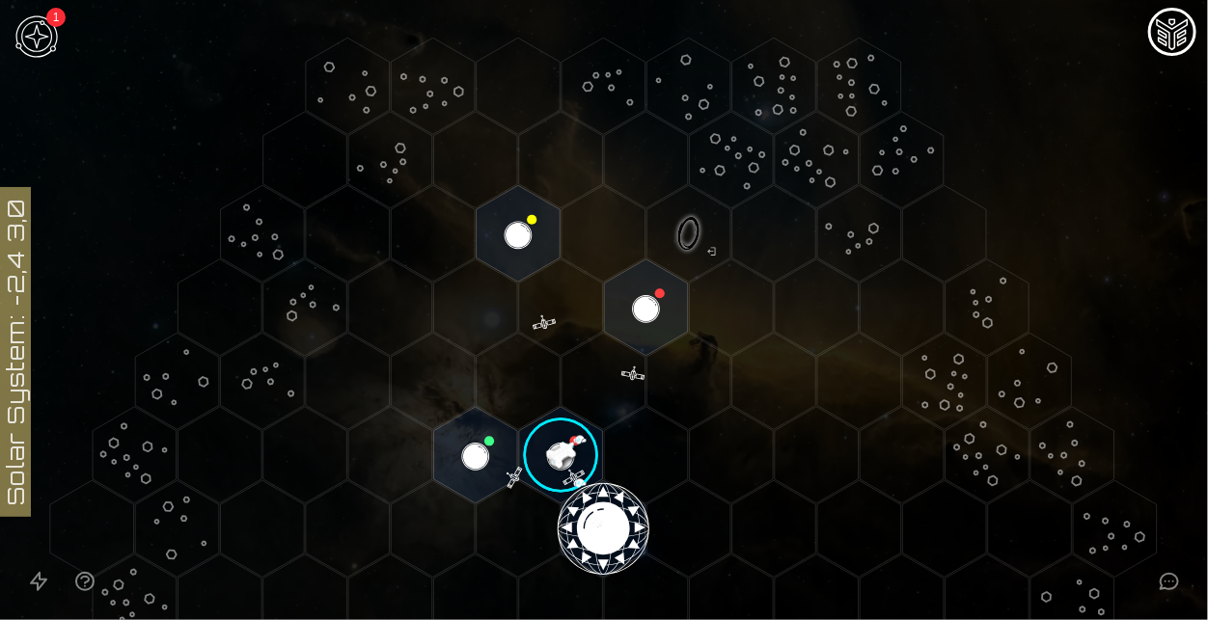
click at [577, 460] on image at bounding box center [560, 455] width 98 height 98
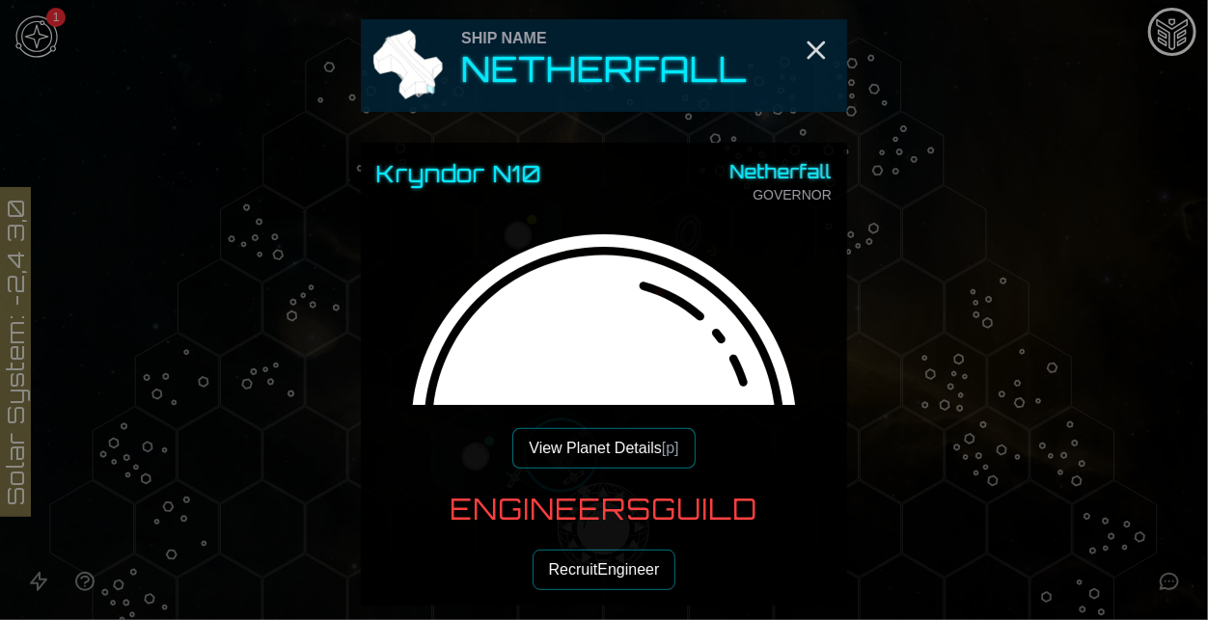
click at [636, 433] on button "View Planet Details [p]" at bounding box center [603, 448] width 182 height 41
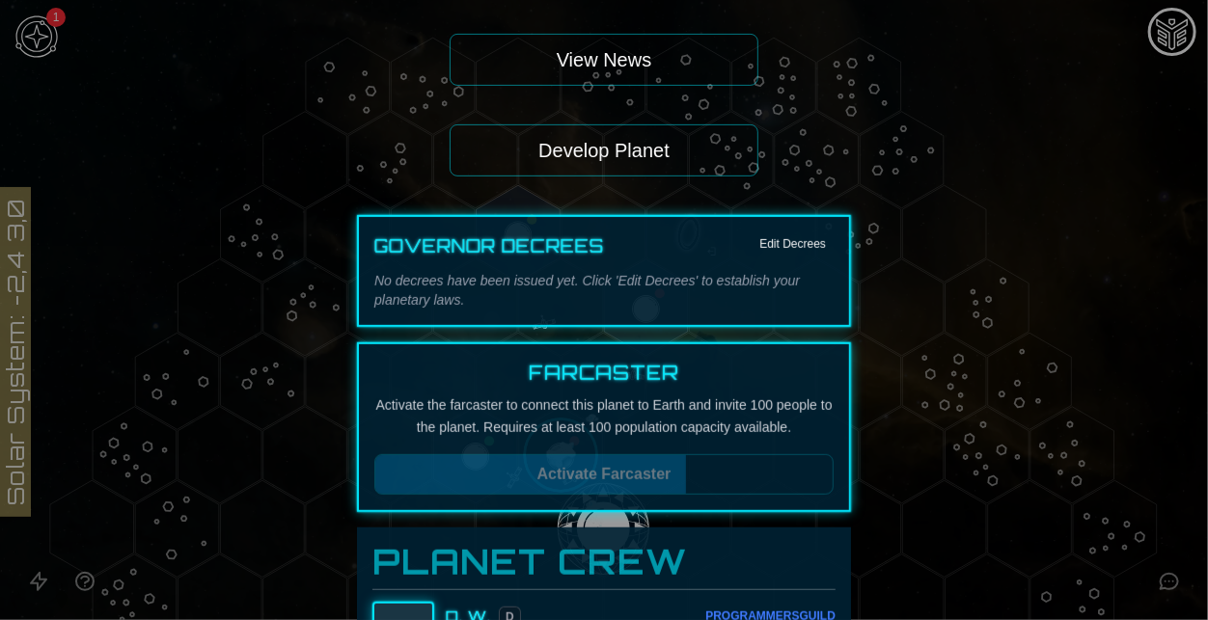
scroll to position [258, 0]
click at [636, 137] on button "Develop Planet" at bounding box center [604, 149] width 309 height 52
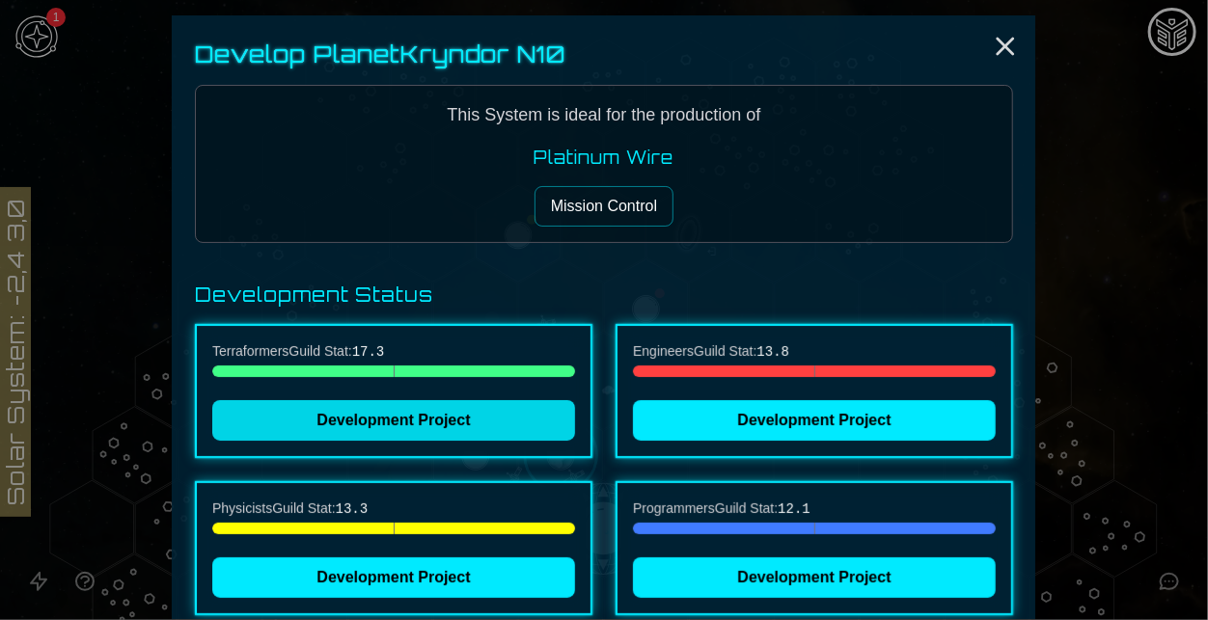
click at [500, 423] on button "Development Project" at bounding box center [393, 420] width 363 height 41
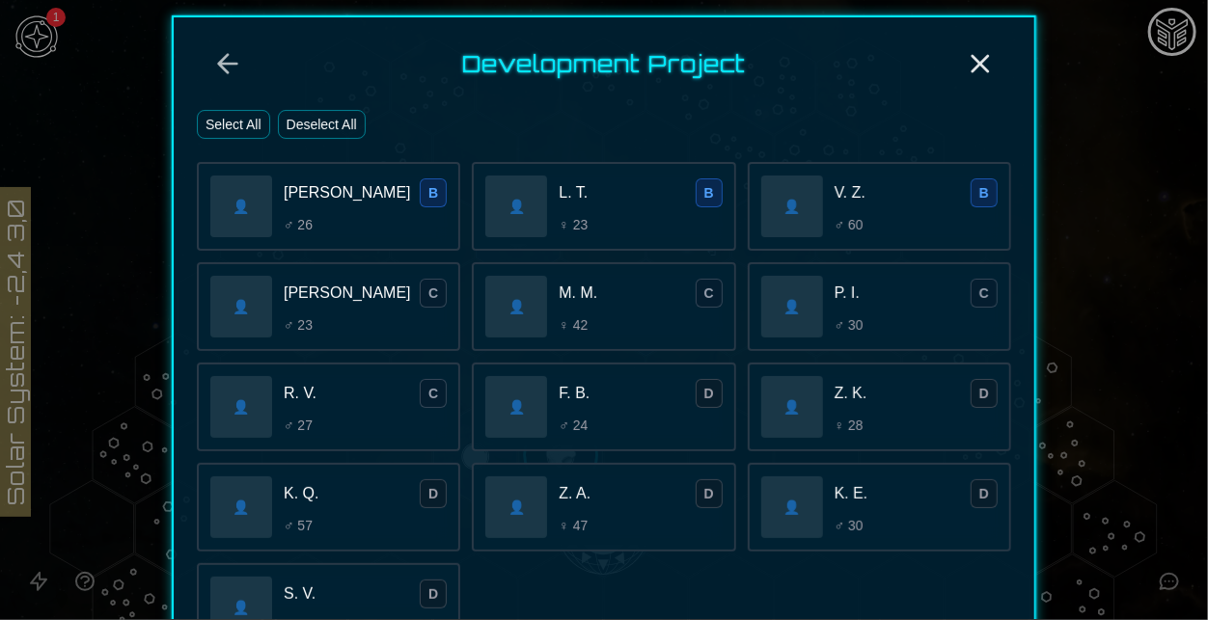
click at [243, 110] on button "Select All" at bounding box center [233, 124] width 73 height 29
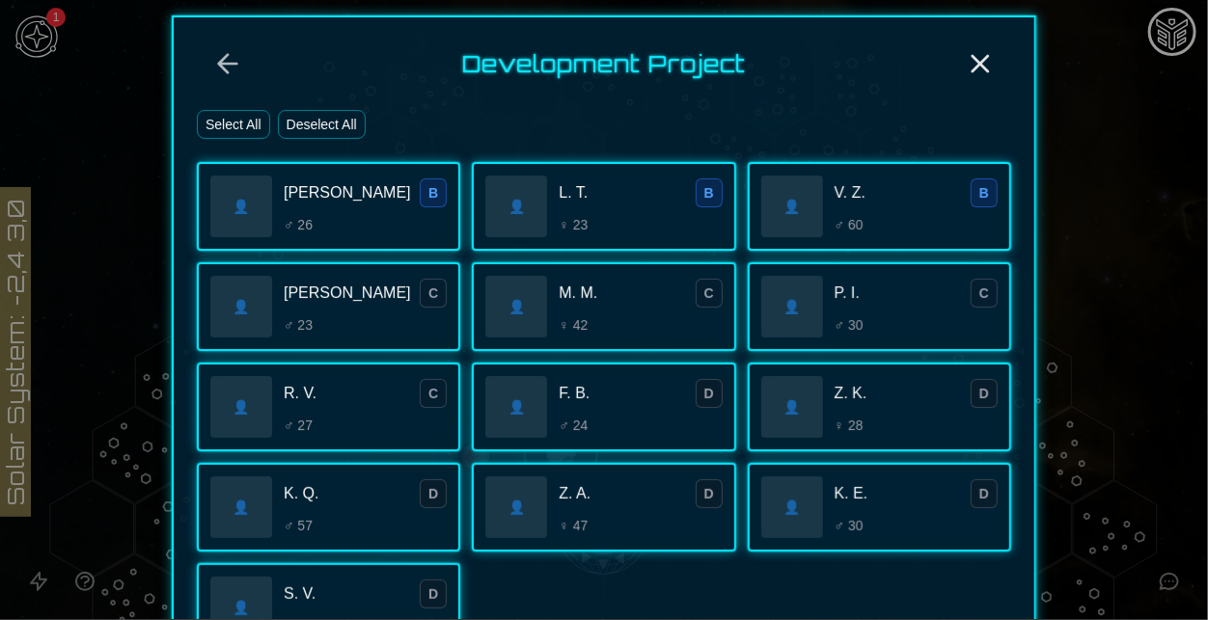
scroll to position [402, 0]
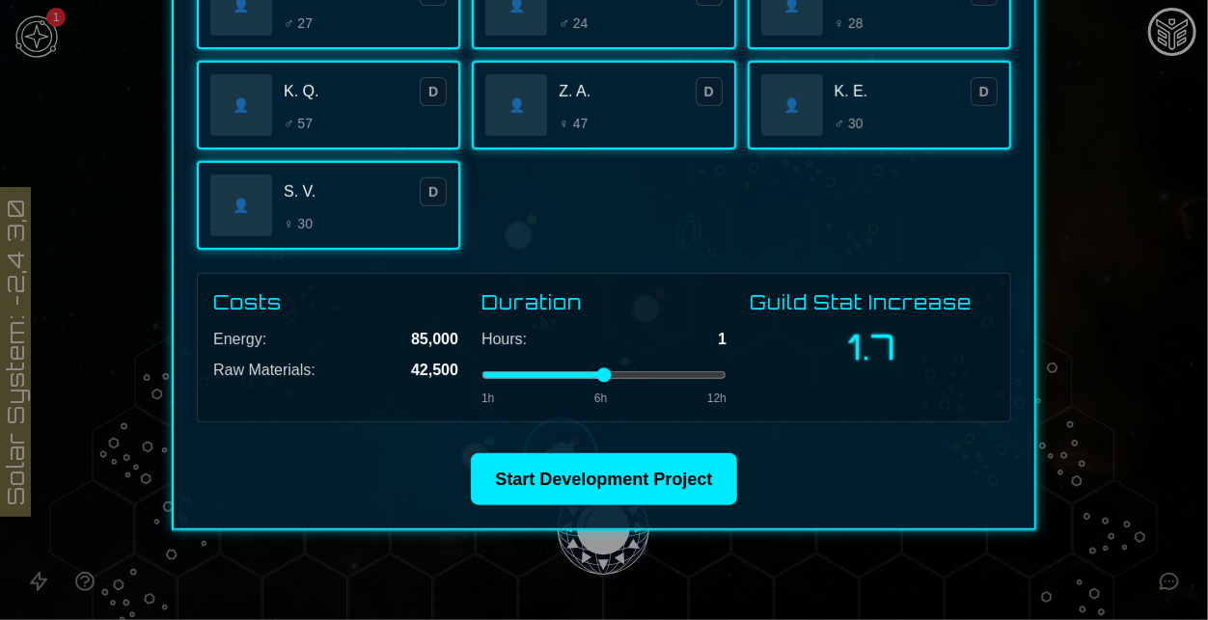
drag, startPoint x: 512, startPoint y: 374, endPoint x: 501, endPoint y: 374, distance: 11.6
click at [501, 374] on input "range" at bounding box center [603, 375] width 245 height 8
type input "*"
click at [492, 374] on input "range" at bounding box center [603, 375] width 245 height 8
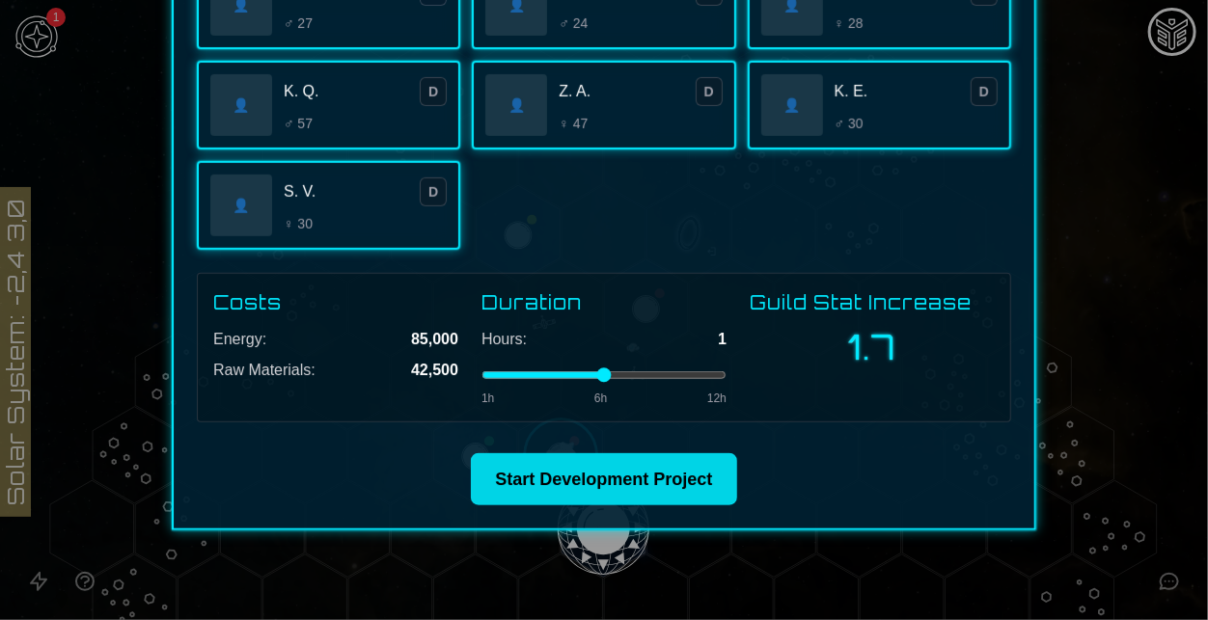
click at [555, 482] on button "Start Development Project" at bounding box center [603, 479] width 265 height 52
click at [559, 481] on button "Start Development Project" at bounding box center [603, 479] width 265 height 52
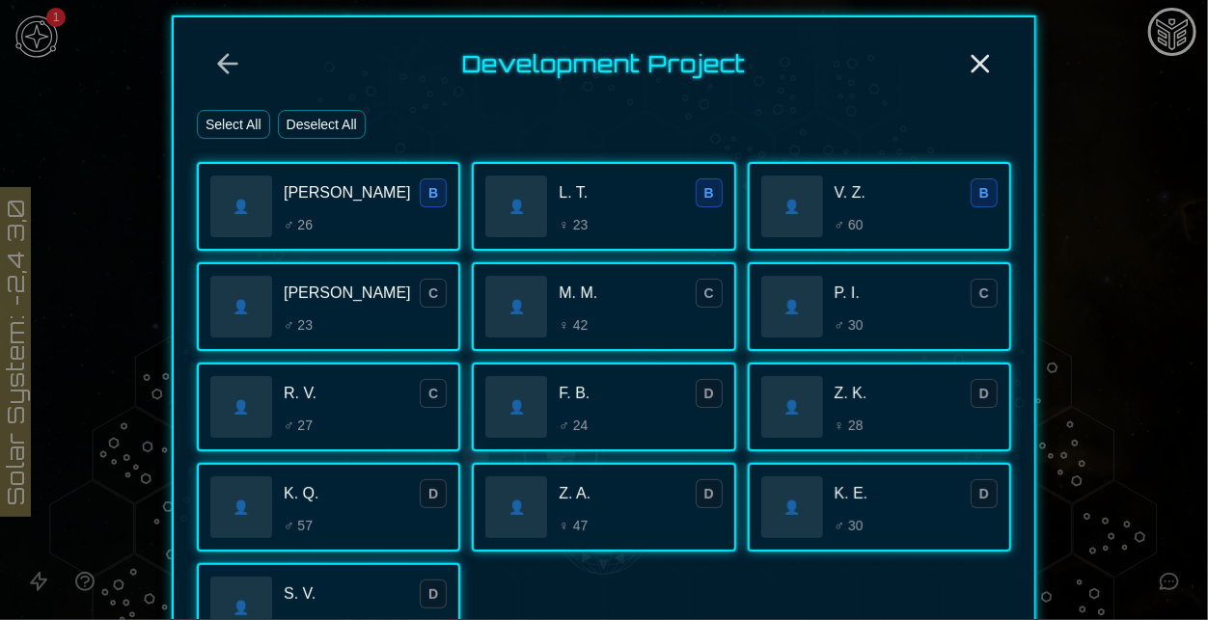
scroll to position [0, 0]
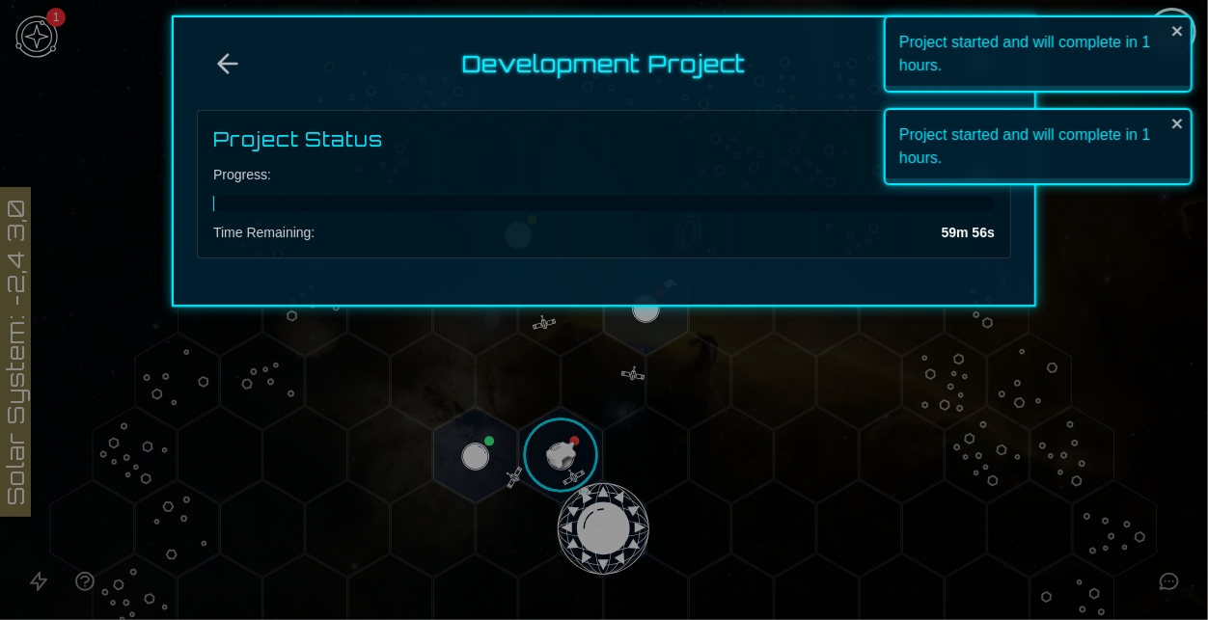
click at [1163, 30] on div "Project started and will complete in 1 hours." at bounding box center [1038, 53] width 309 height 77
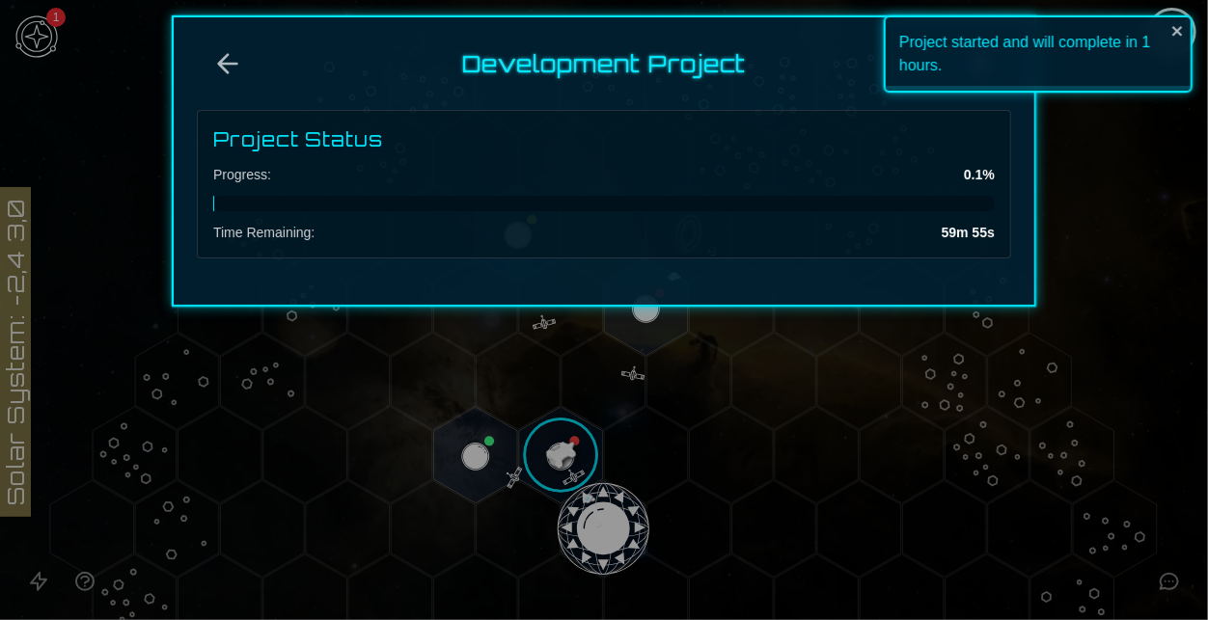
click at [975, 68] on div "Project started and will complete in 1 hours." at bounding box center [1038, 53] width 309 height 77
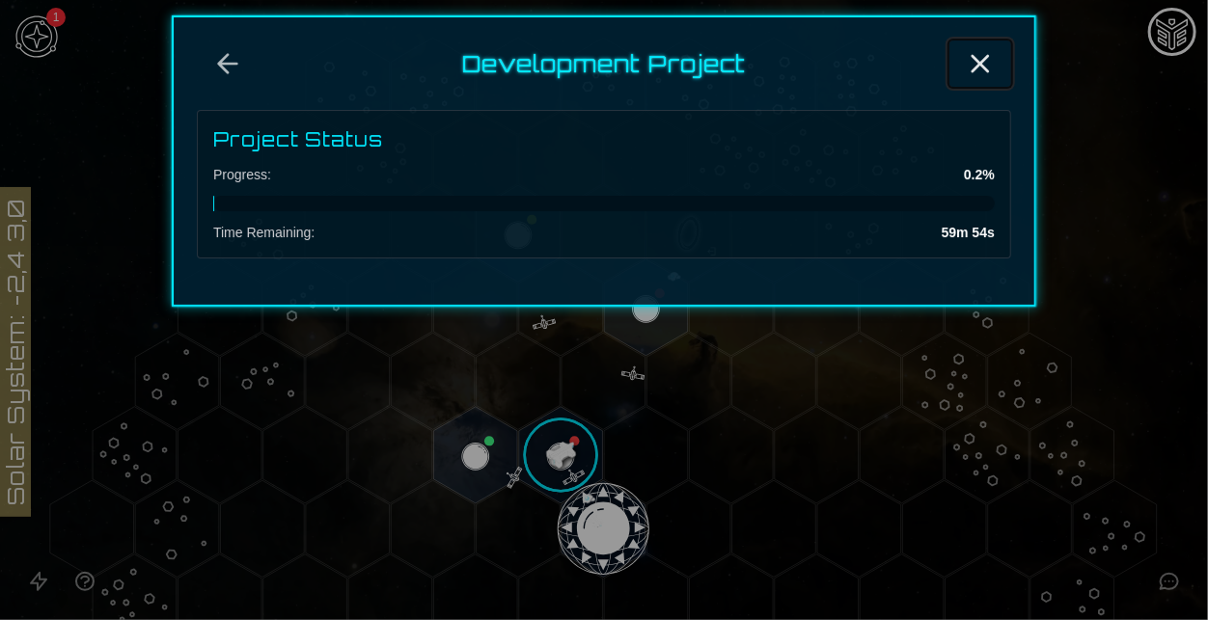
click at [975, 68] on line "Close" at bounding box center [979, 63] width 15 height 15
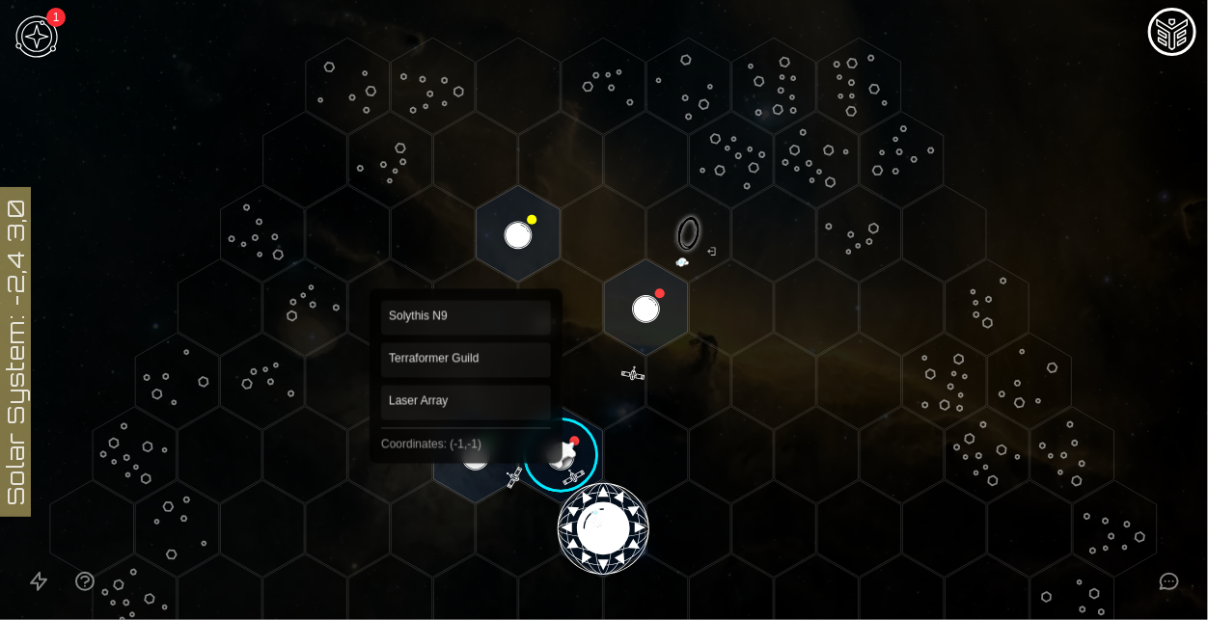
click at [466, 449] on polygon "Hex at coordinates -1,-1, clickable" at bounding box center [476, 455] width 84 height 96
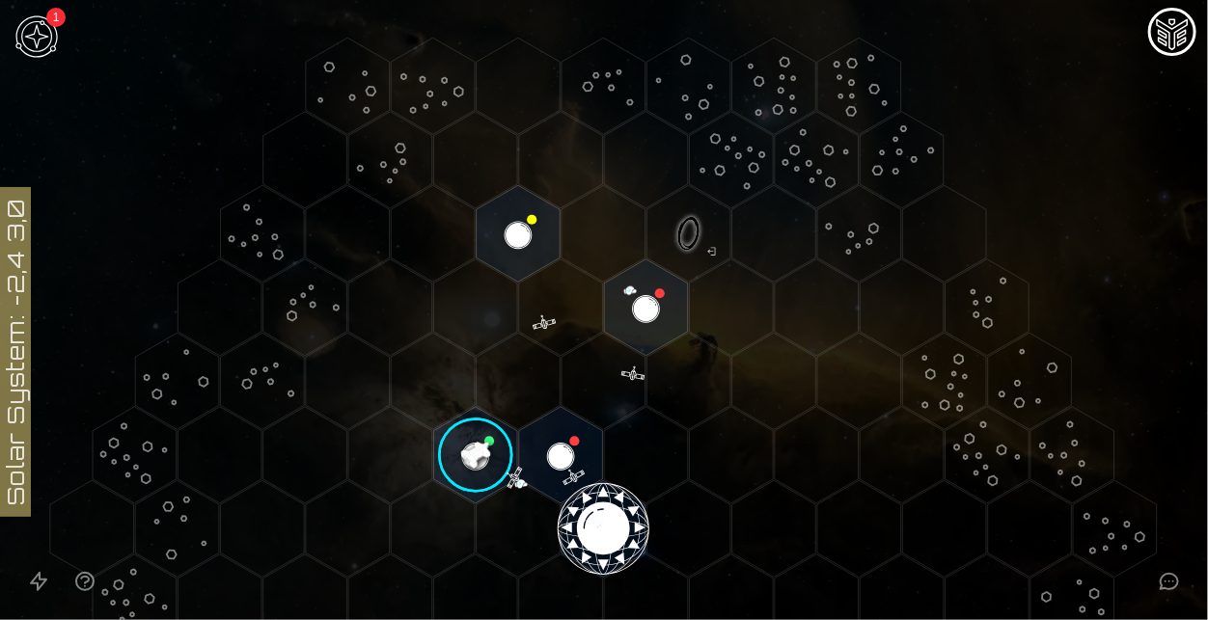
click at [466, 448] on image at bounding box center [475, 455] width 98 height 98
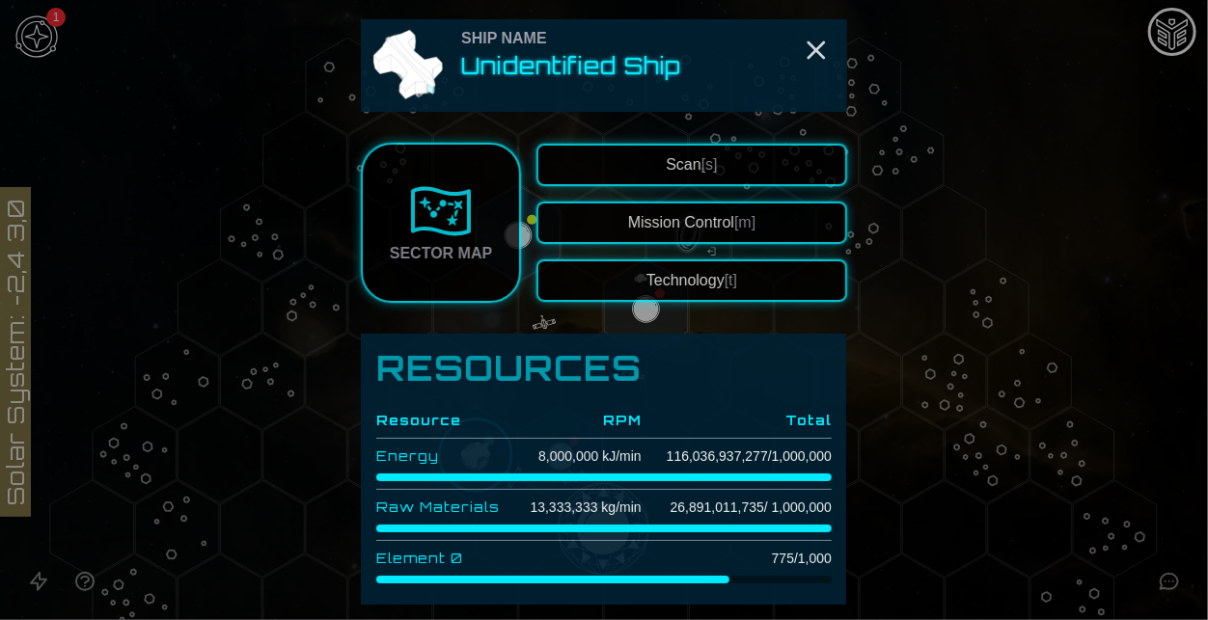
click at [709, 277] on button "Technology [t]" at bounding box center [691, 280] width 311 height 42
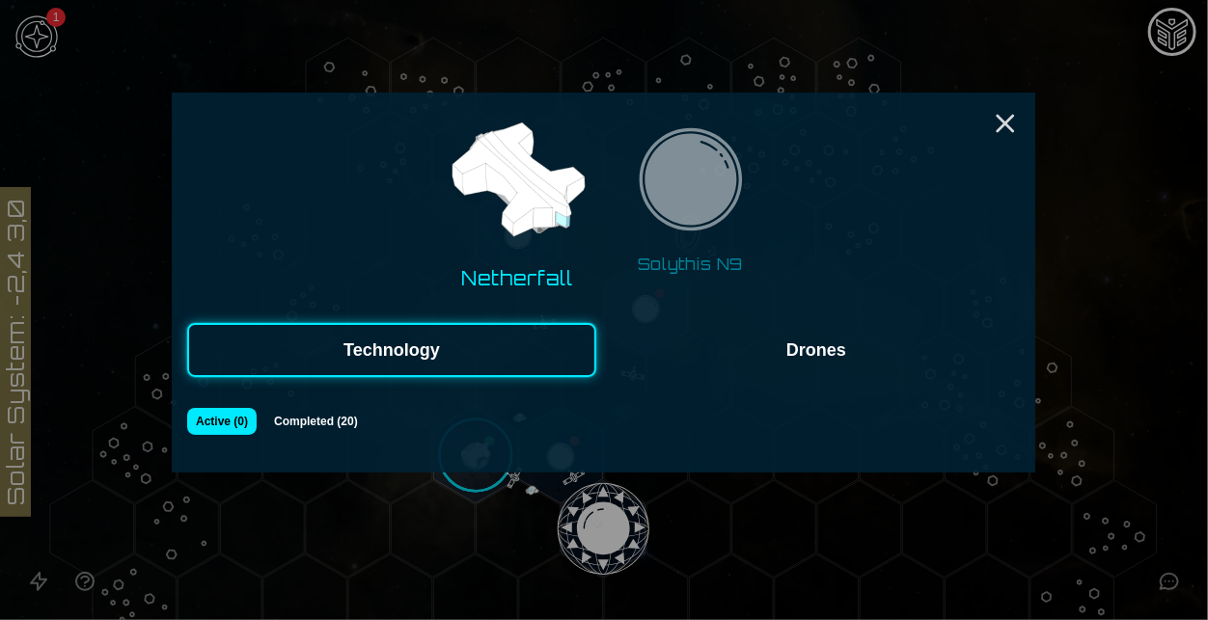
click at [726, 249] on button "Solythis N9" at bounding box center [691, 201] width 150 height 166
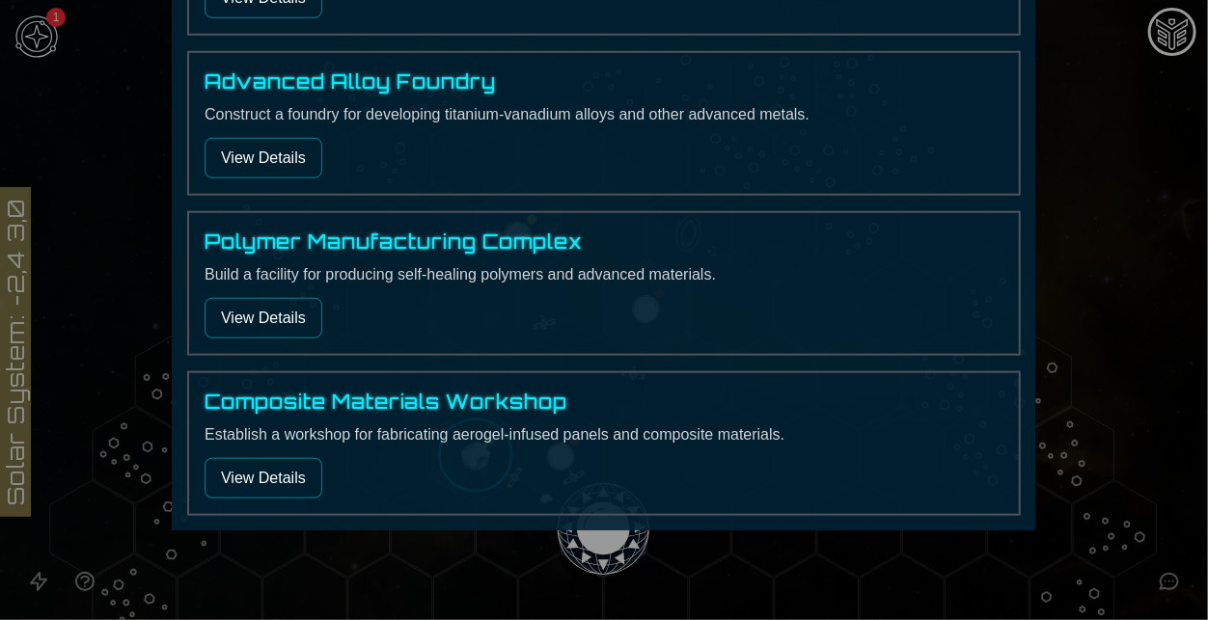
click at [276, 458] on button "View Details" at bounding box center [264, 478] width 118 height 41
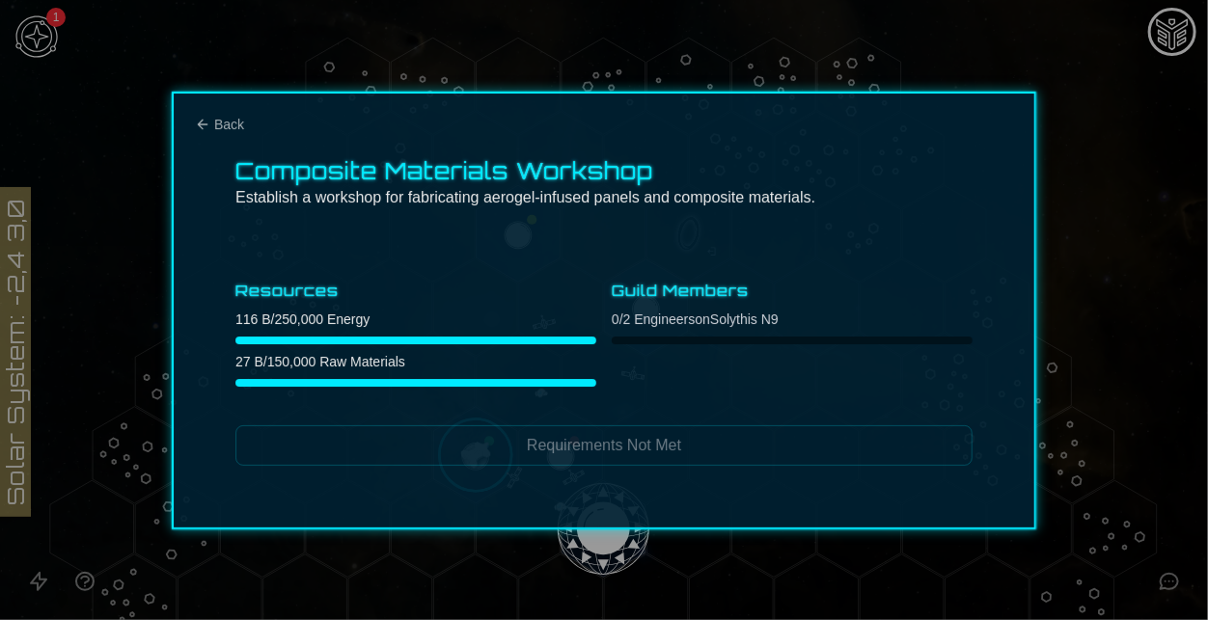
click at [231, 112] on div "Composite Materials Workshop Establish a workshop for fabricating aerogel-infus…" at bounding box center [604, 311] width 864 height 438
click at [232, 119] on span "Back" at bounding box center [229, 124] width 30 height 19
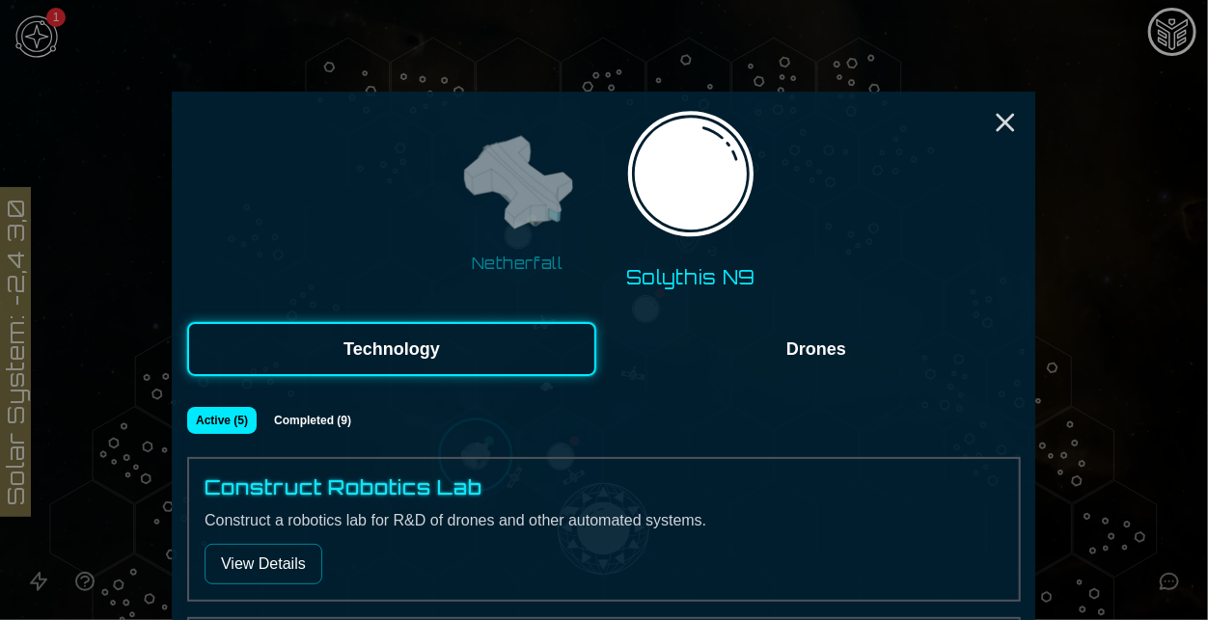
click at [283, 584] on div "Construct Robotics Lab Construct a robotics lab for R&D of drones and other aut…" at bounding box center [603, 529] width 833 height 145
click at [282, 566] on button "View Details" at bounding box center [264, 564] width 118 height 41
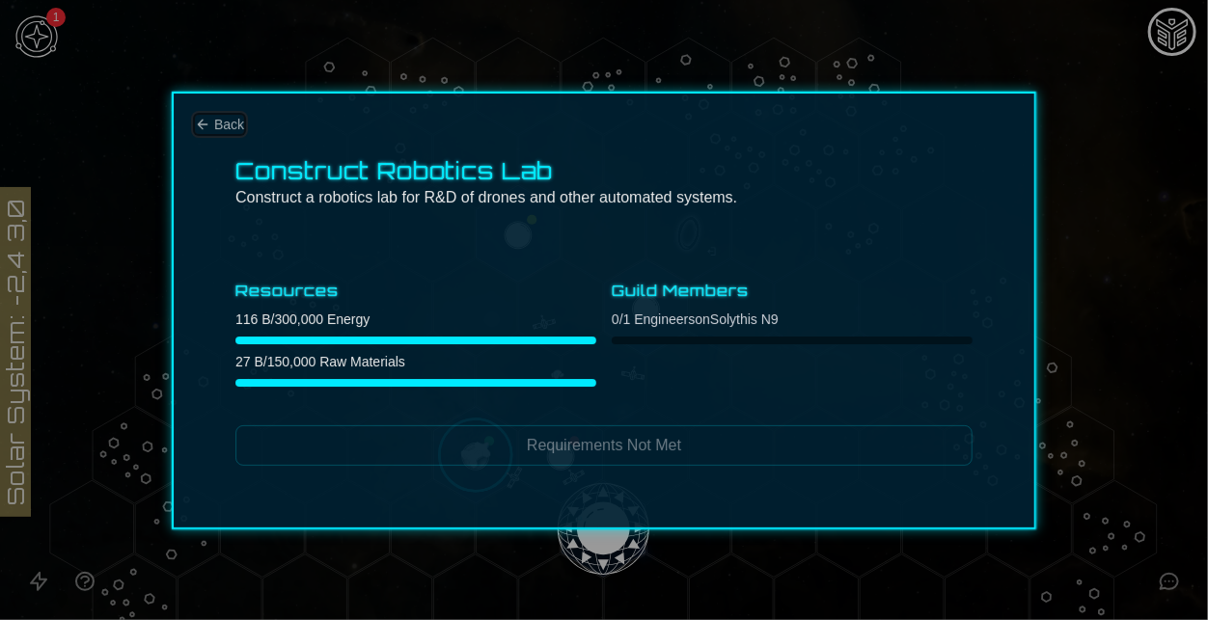
click at [232, 124] on span "Back" at bounding box center [229, 124] width 30 height 19
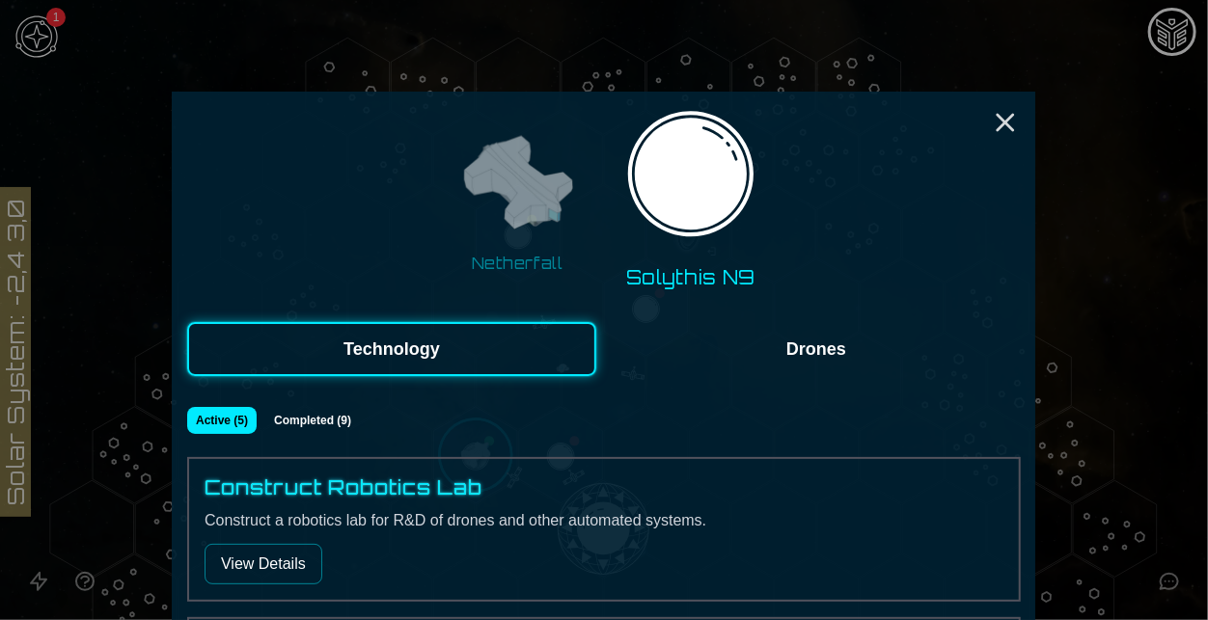
click at [524, 224] on img at bounding box center [517, 184] width 122 height 122
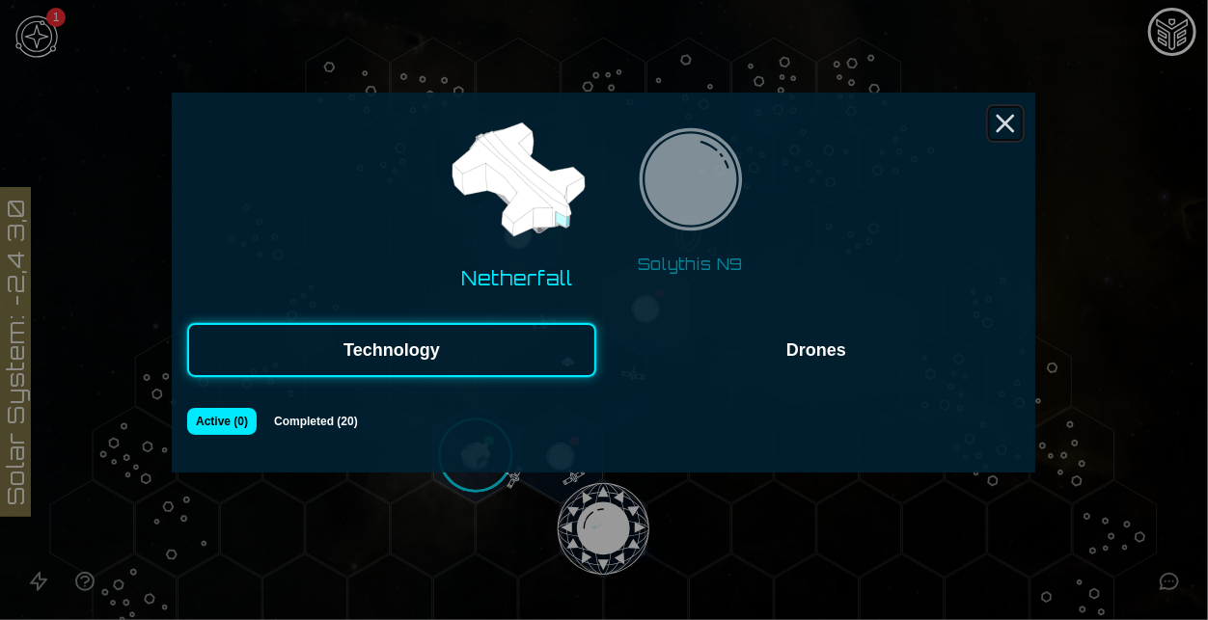
click at [1000, 130] on icon "Close" at bounding box center [1005, 123] width 31 height 31
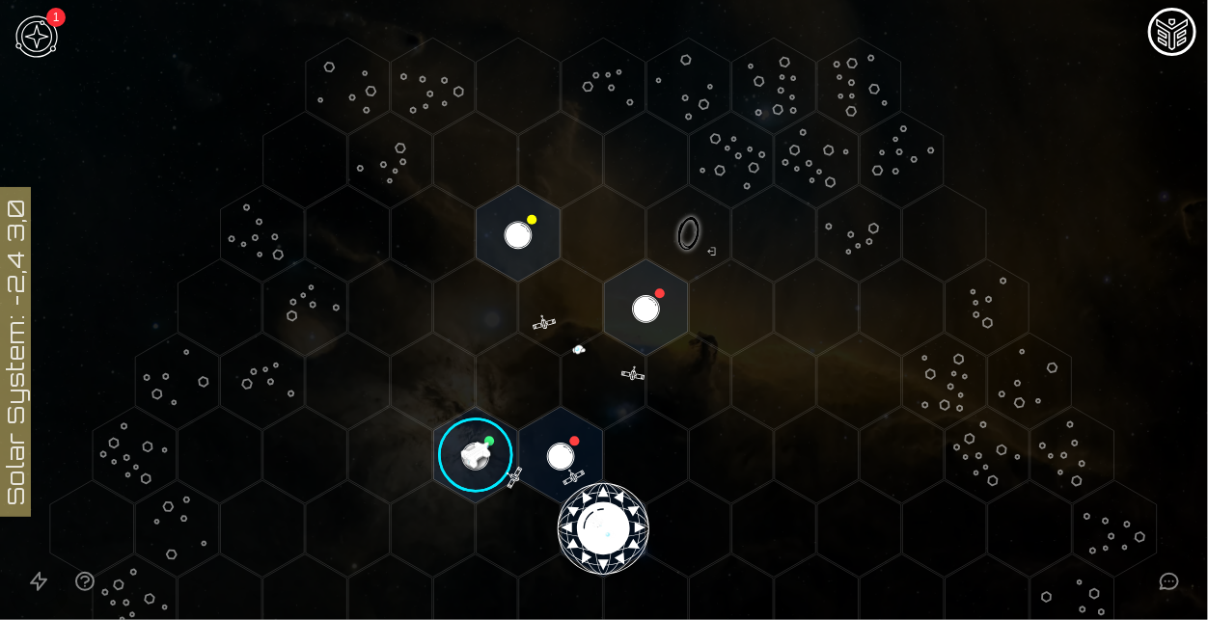
click at [489, 461] on image at bounding box center [475, 455] width 98 height 98
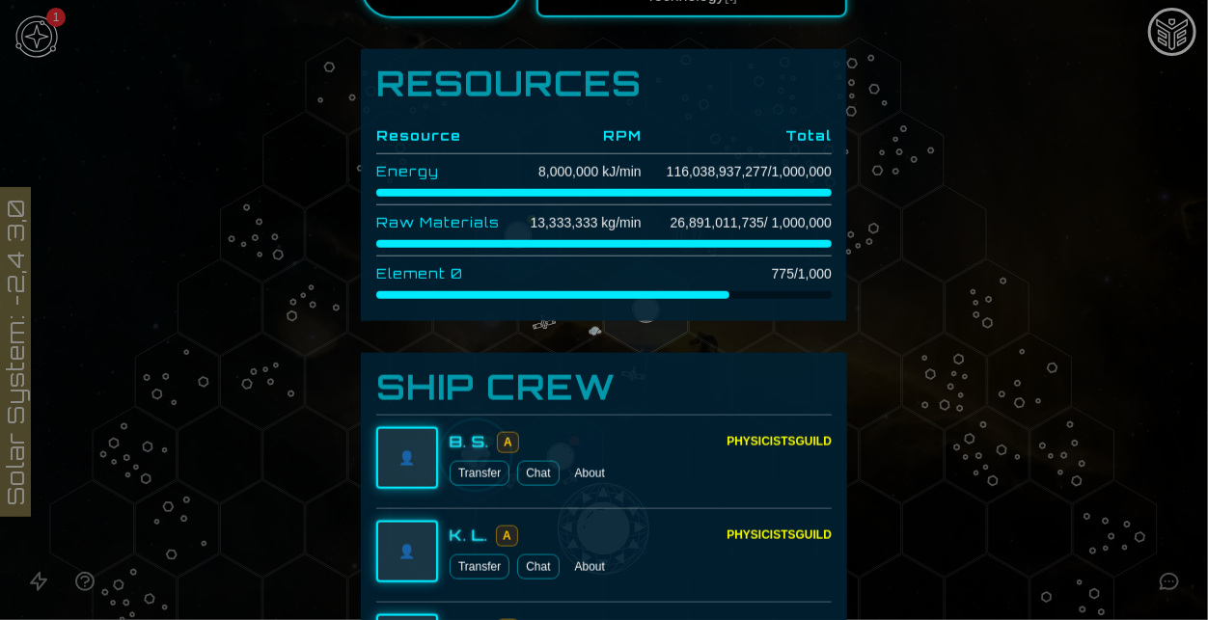
scroll to position [1329, 0]
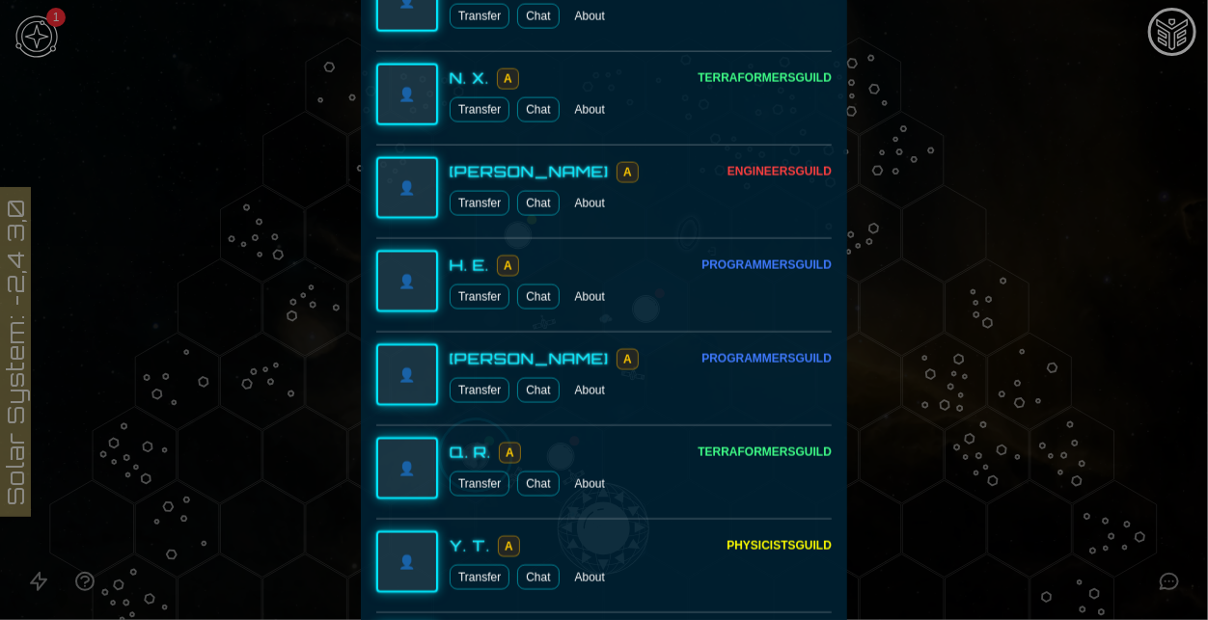
click at [967, 363] on div at bounding box center [604, 310] width 1208 height 620
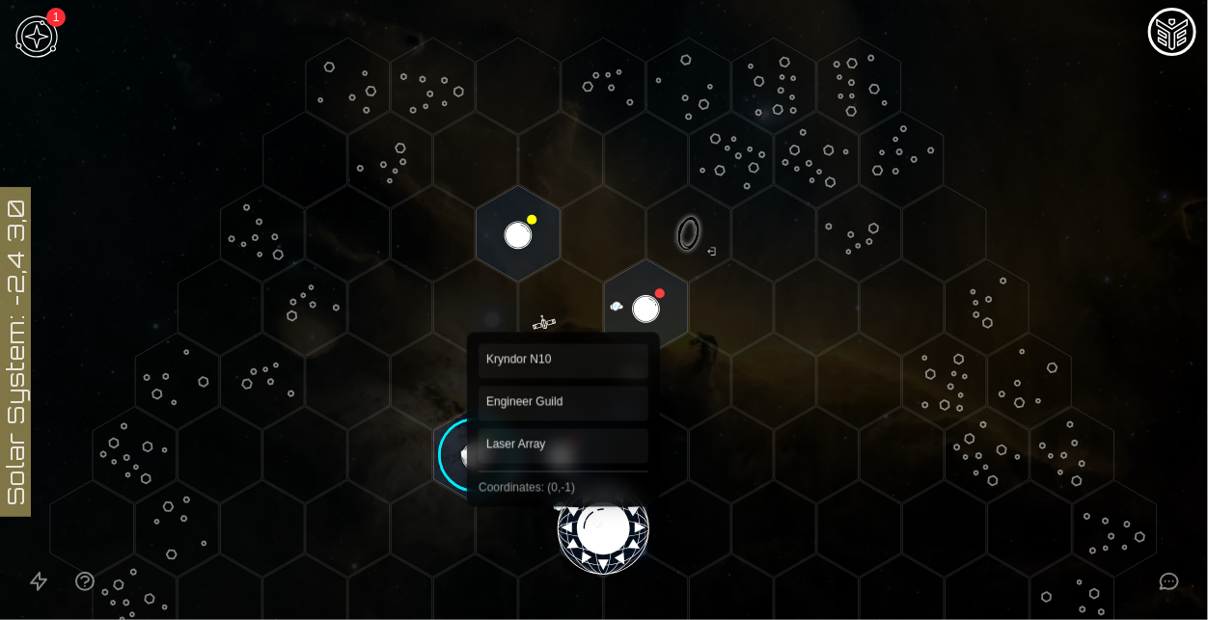
click at [563, 490] on polygon "Hex at coordinates 0,-1, clickable" at bounding box center [561, 455] width 84 height 96
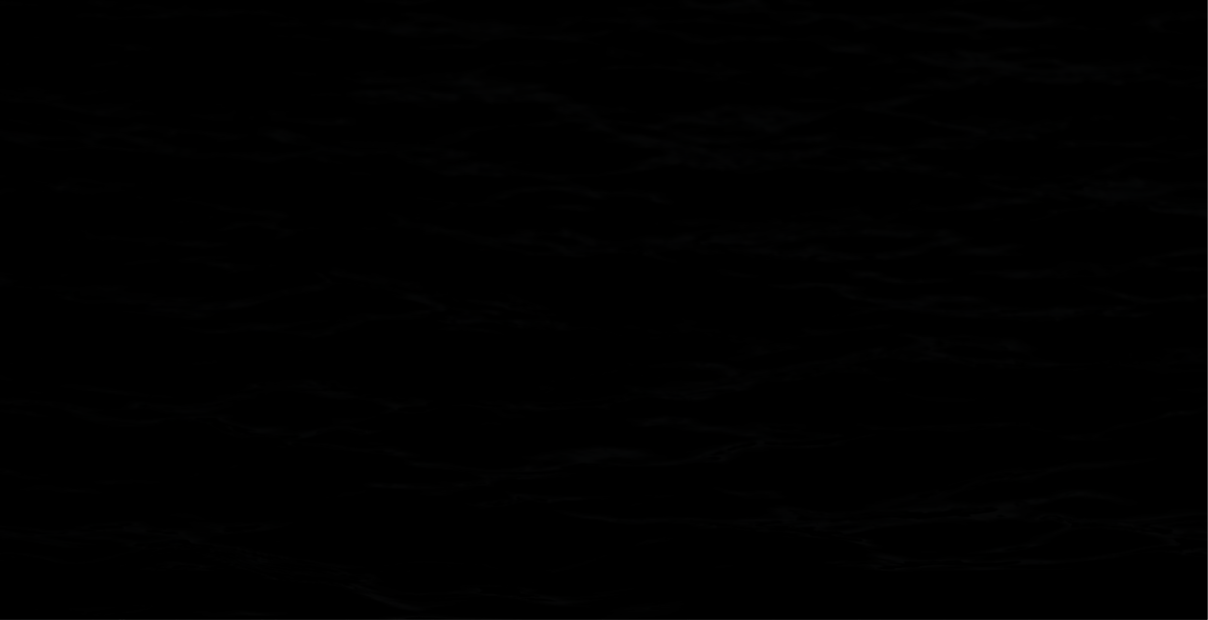
click at [572, 468] on polygon "Hex at coordinates 0,-1, clickable" at bounding box center [561, 455] width 84 height 96
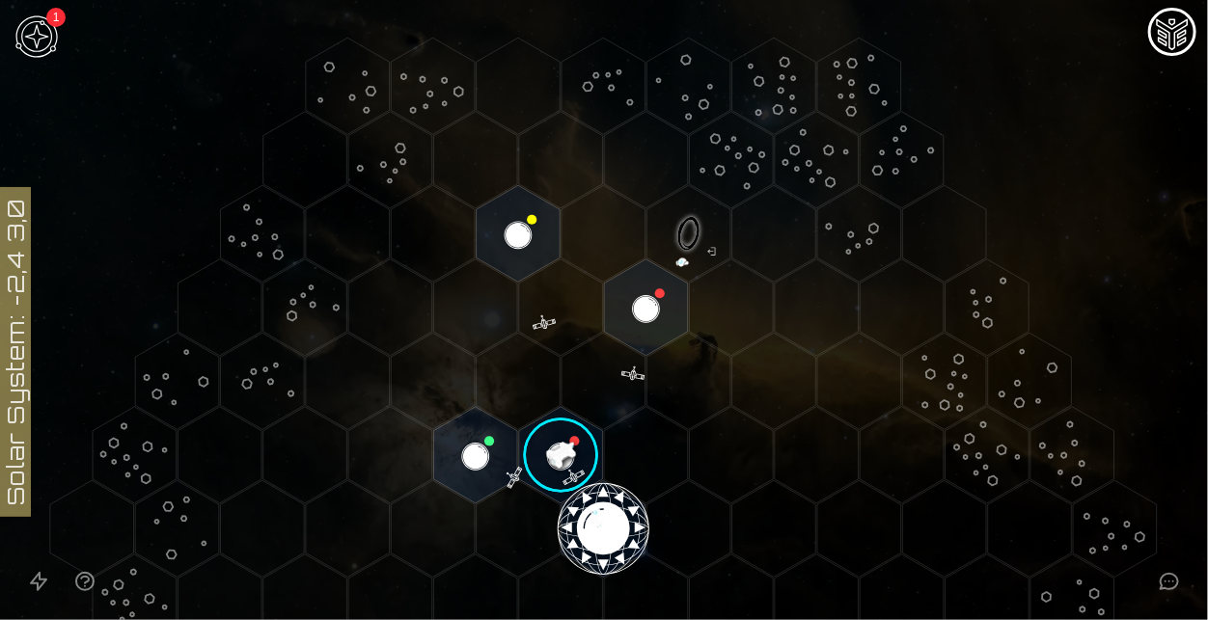
click at [572, 468] on image at bounding box center [560, 455] width 98 height 98
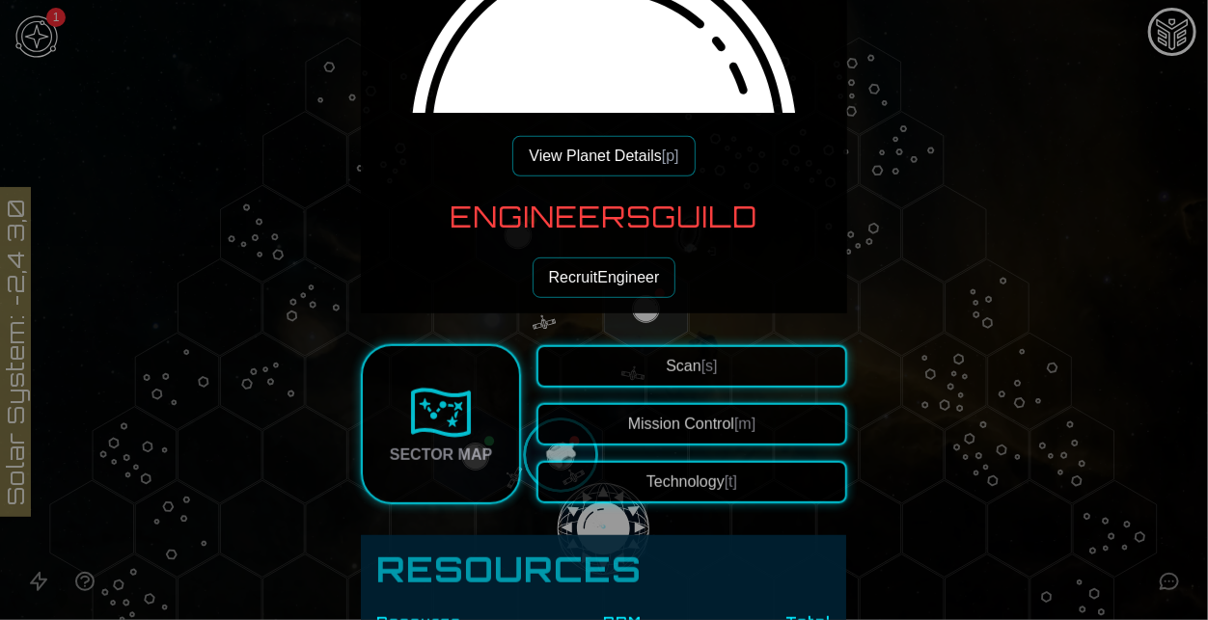
scroll to position [234, 0]
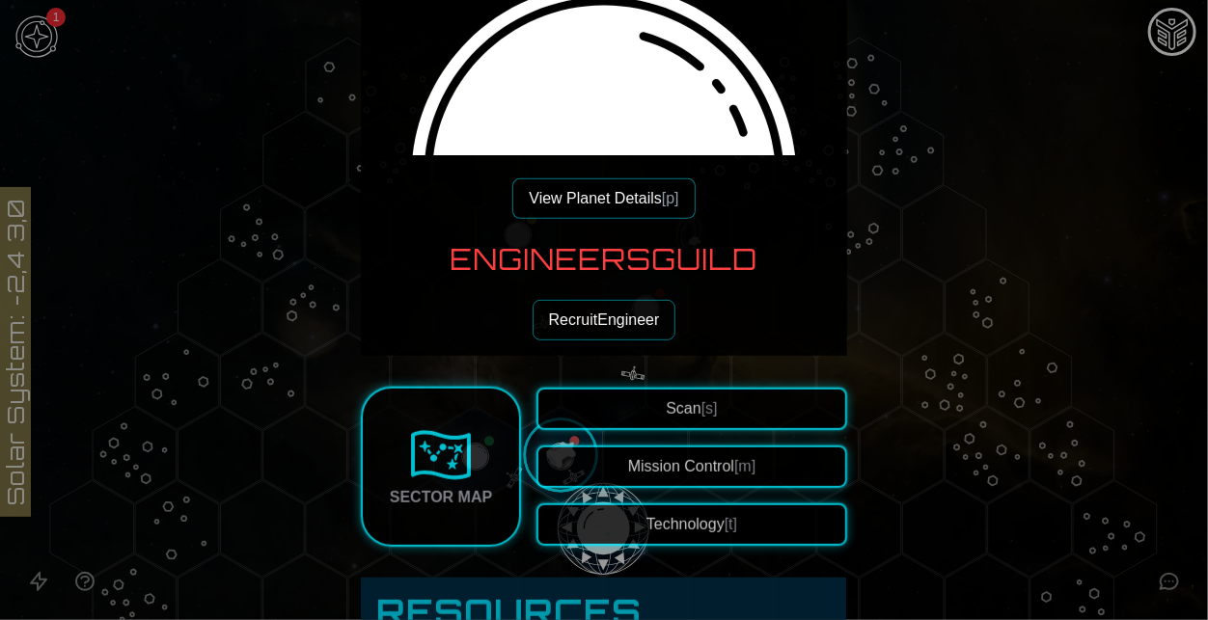
click at [649, 309] on button "Recruit Engineer" at bounding box center [604, 320] width 144 height 41
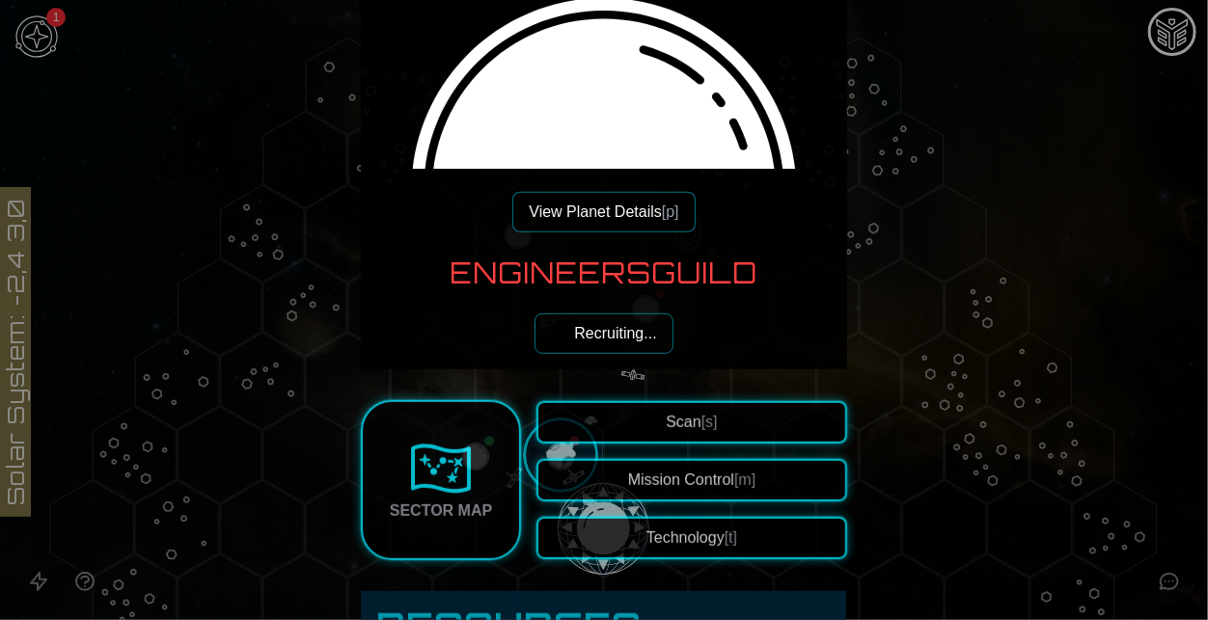
scroll to position [527, 0]
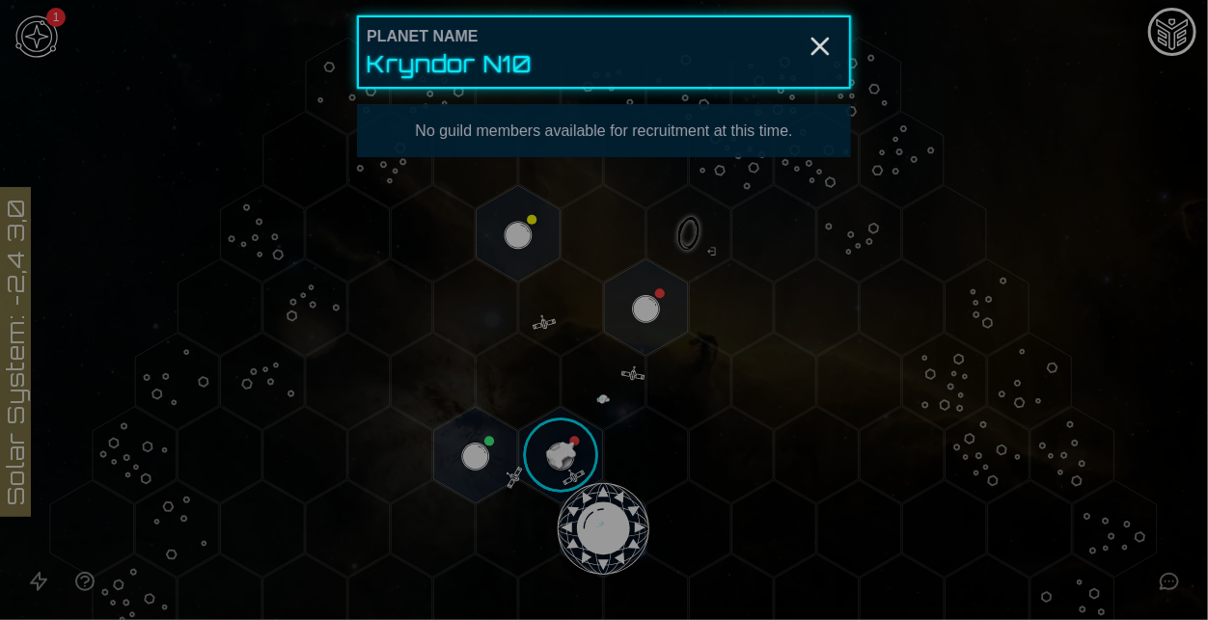
click at [570, 425] on div at bounding box center [604, 310] width 1208 height 620
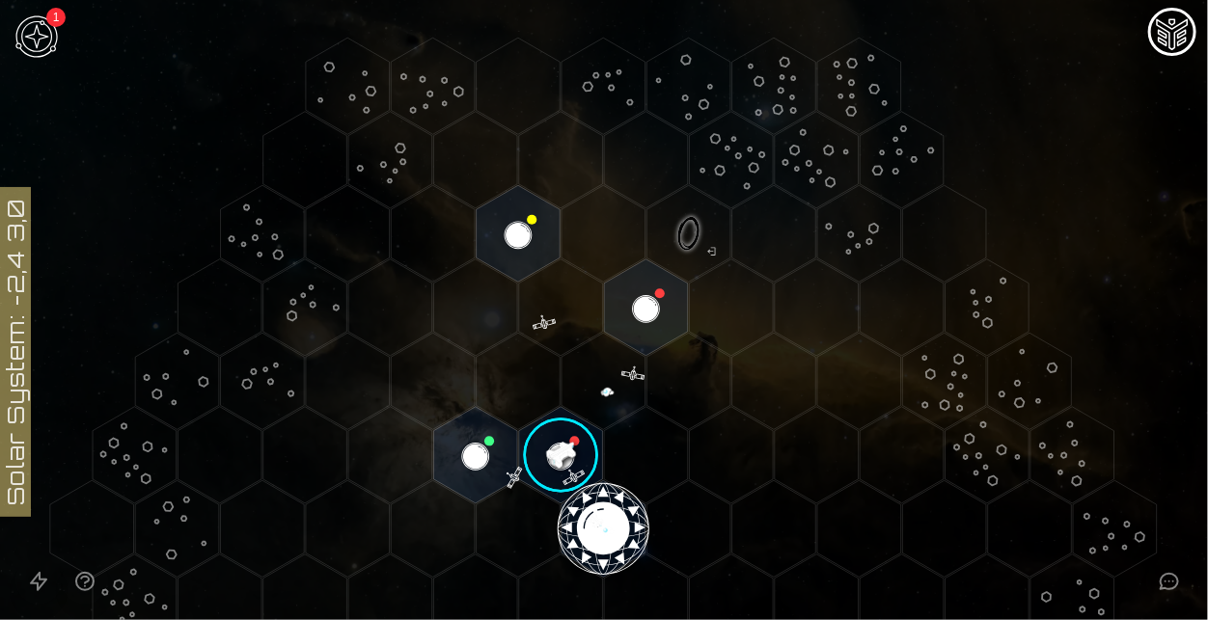
click at [562, 440] on image at bounding box center [560, 455] width 98 height 98
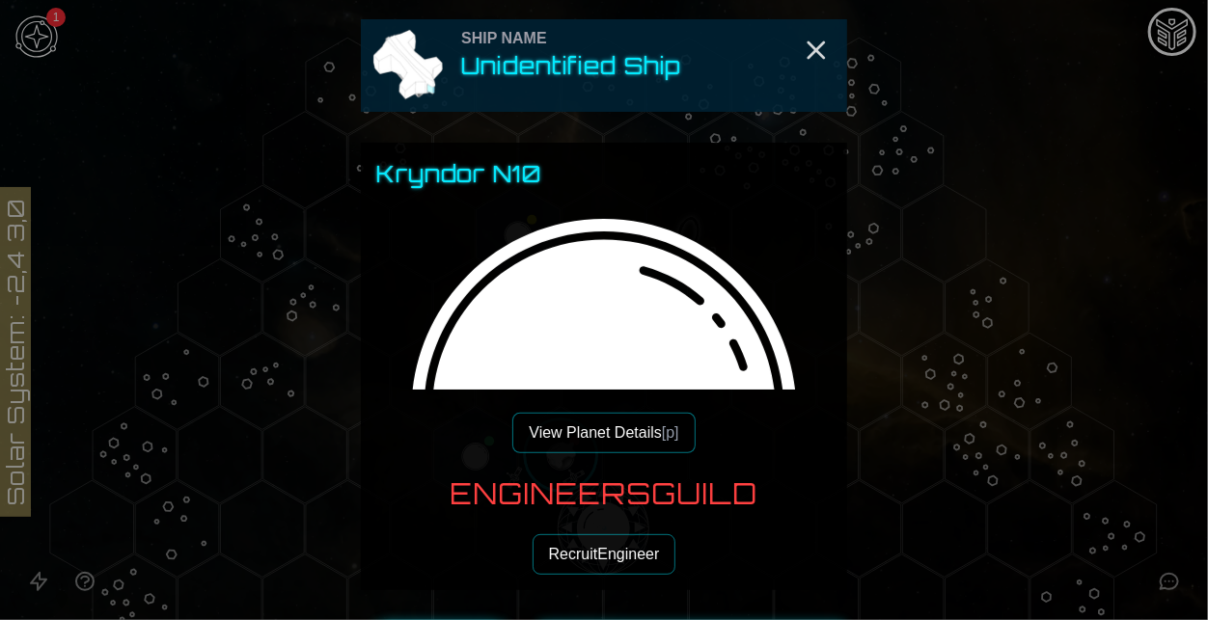
click at [612, 565] on button "Recruit Engineer" at bounding box center [604, 554] width 144 height 41
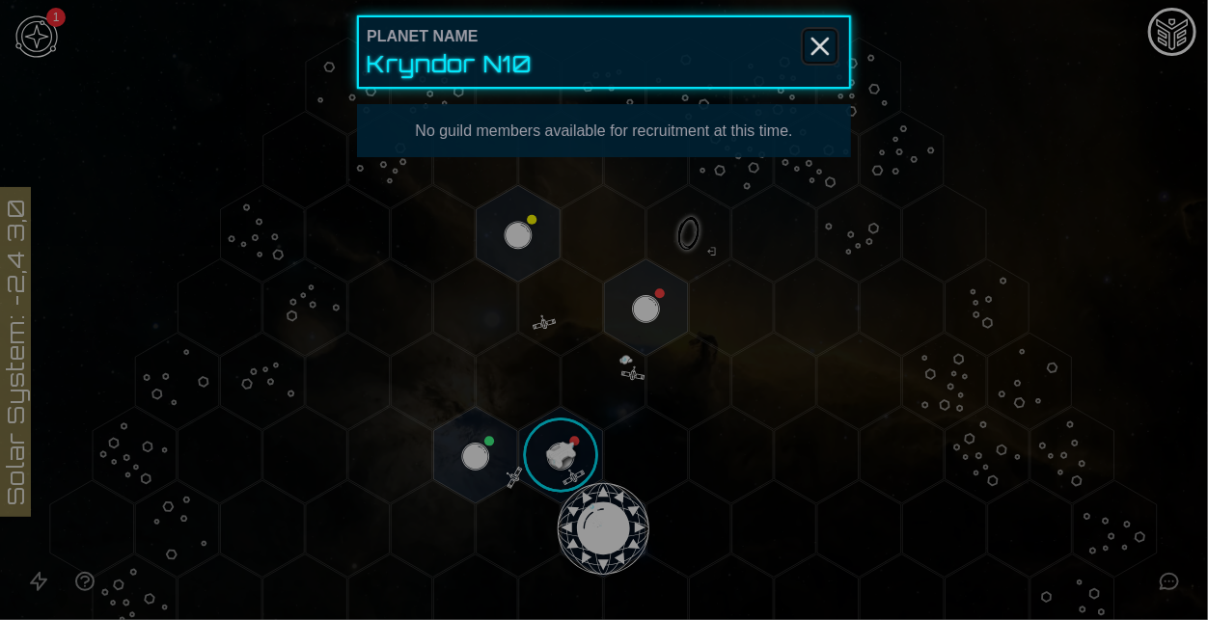
click at [825, 35] on icon "Close" at bounding box center [820, 46] width 31 height 31
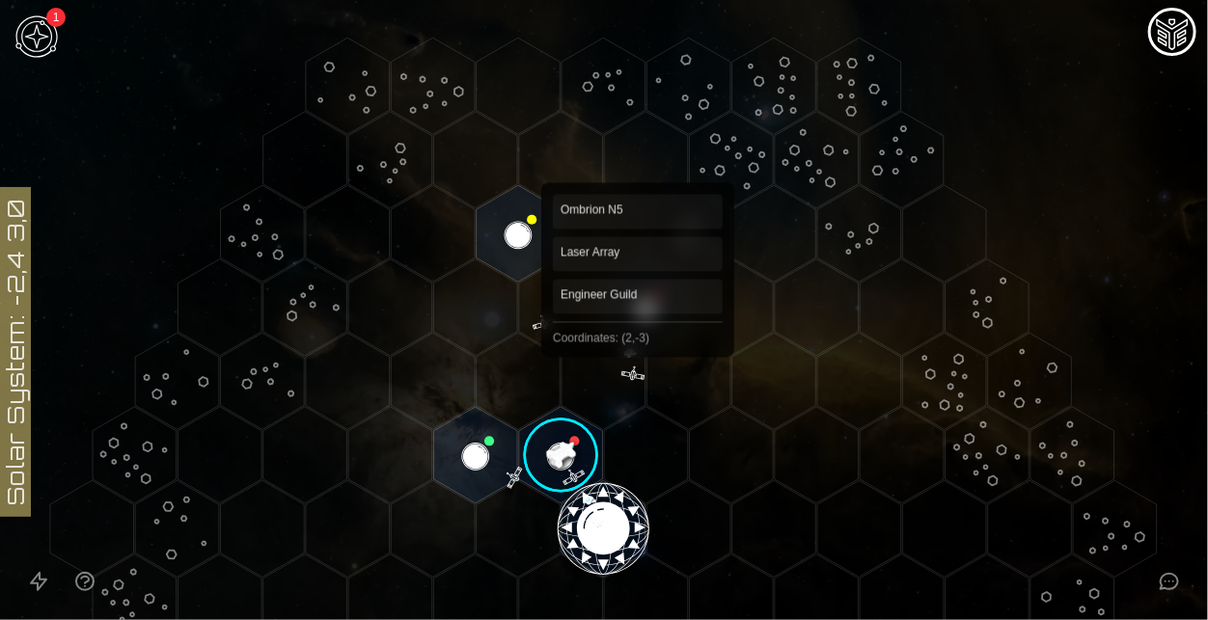
click at [642, 334] on polygon "Hex at coordinates 2,-3, clickable" at bounding box center [646, 307] width 84 height 96
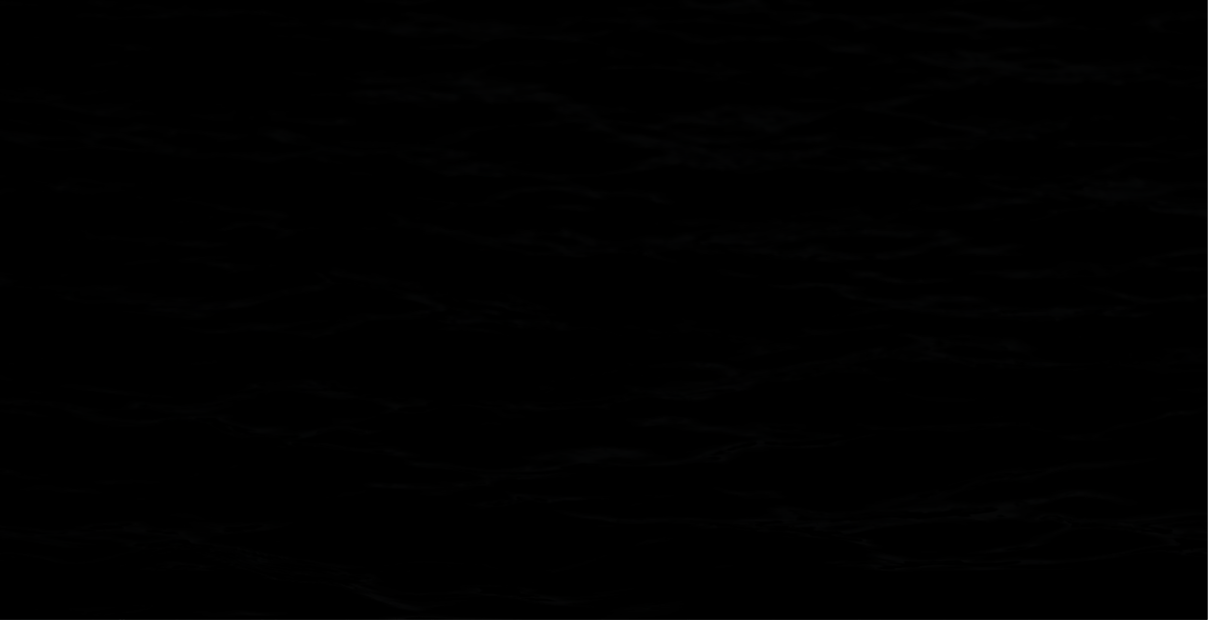
click at [645, 322] on polygon "Hex at coordinates 2,-3, clickable" at bounding box center [646, 307] width 84 height 96
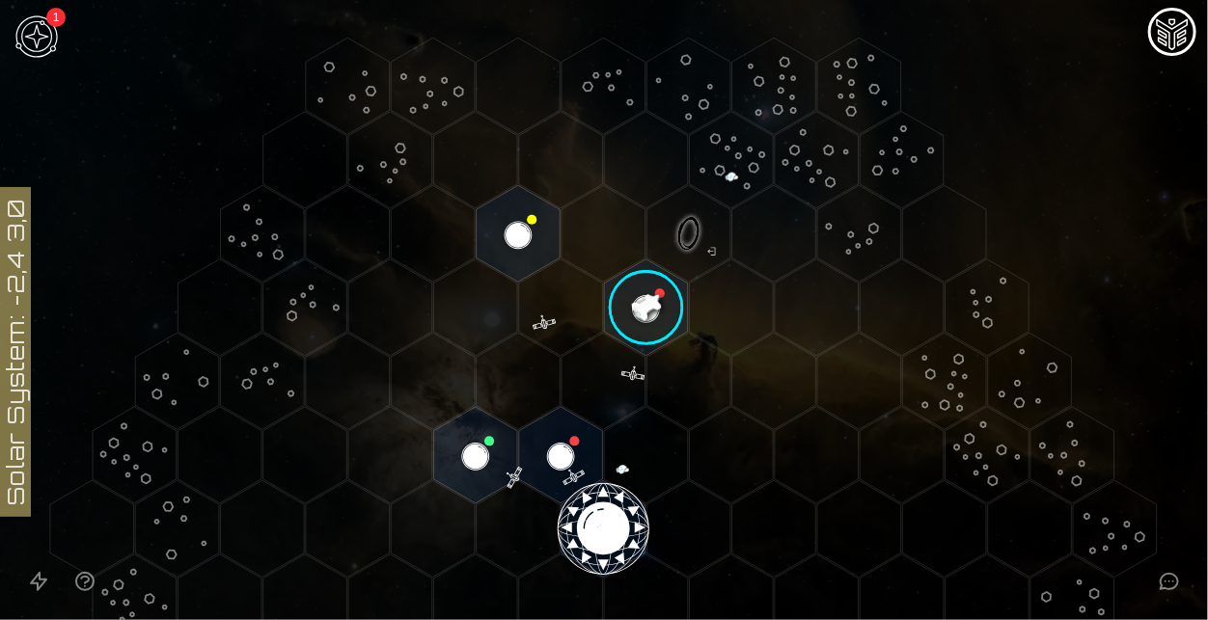
click at [651, 305] on image at bounding box center [646, 308] width 98 height 98
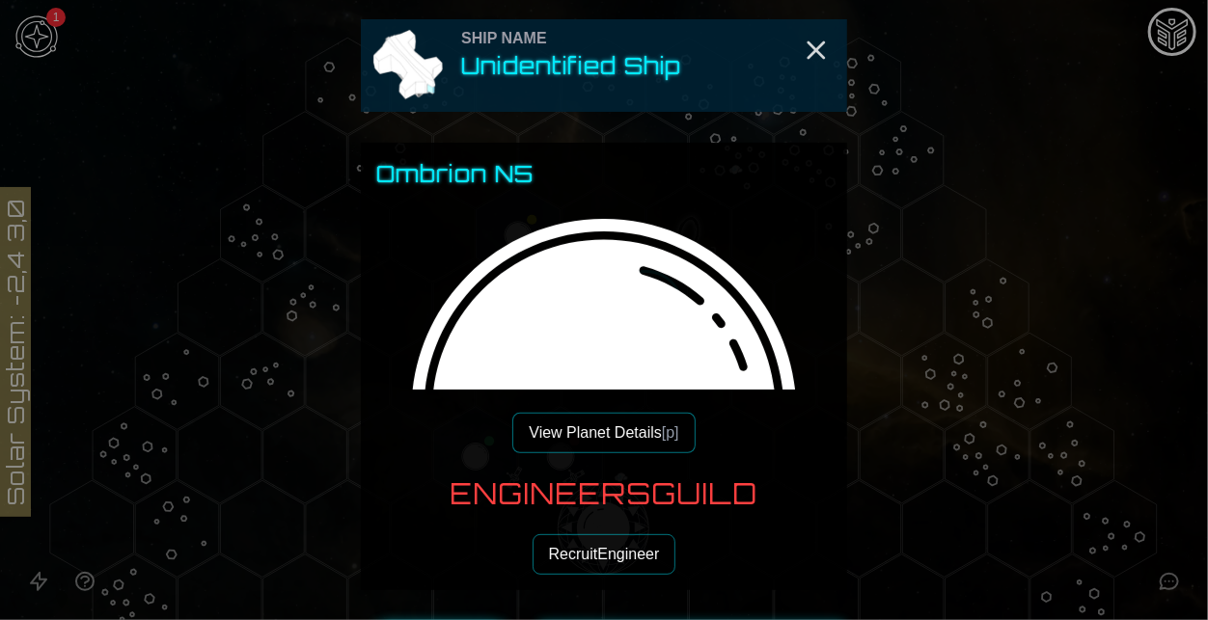
click at [613, 556] on button "Recruit Engineer" at bounding box center [604, 554] width 144 height 41
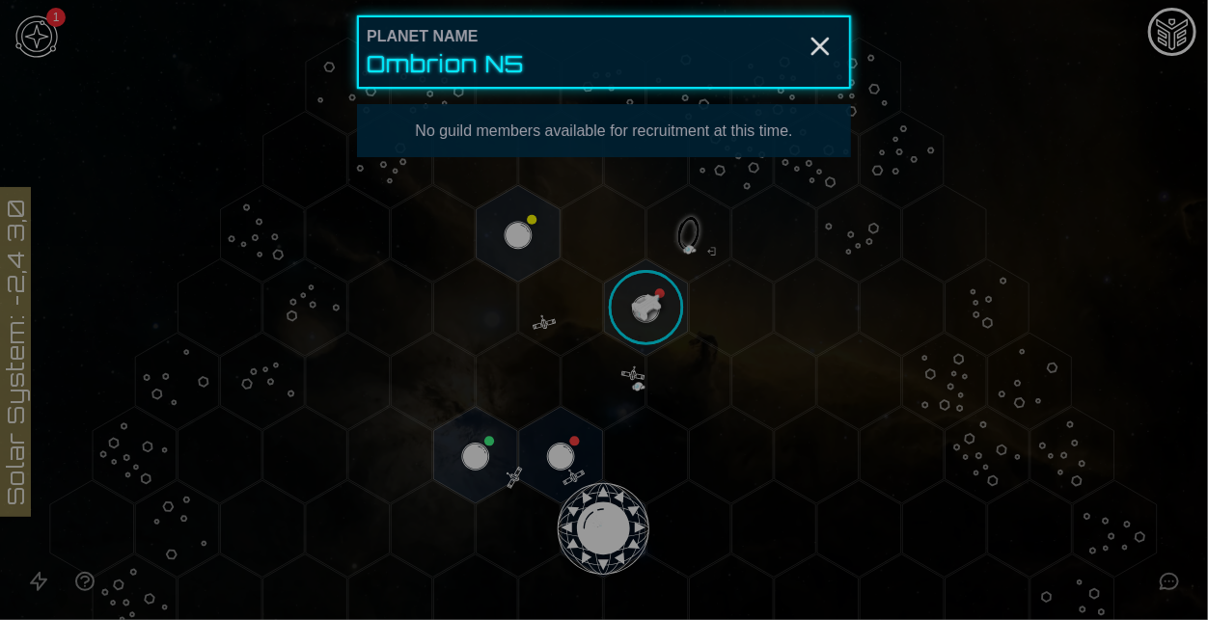
click at [702, 133] on div "No guild members available for recruitment at this time." at bounding box center [603, 131] width 463 height 23
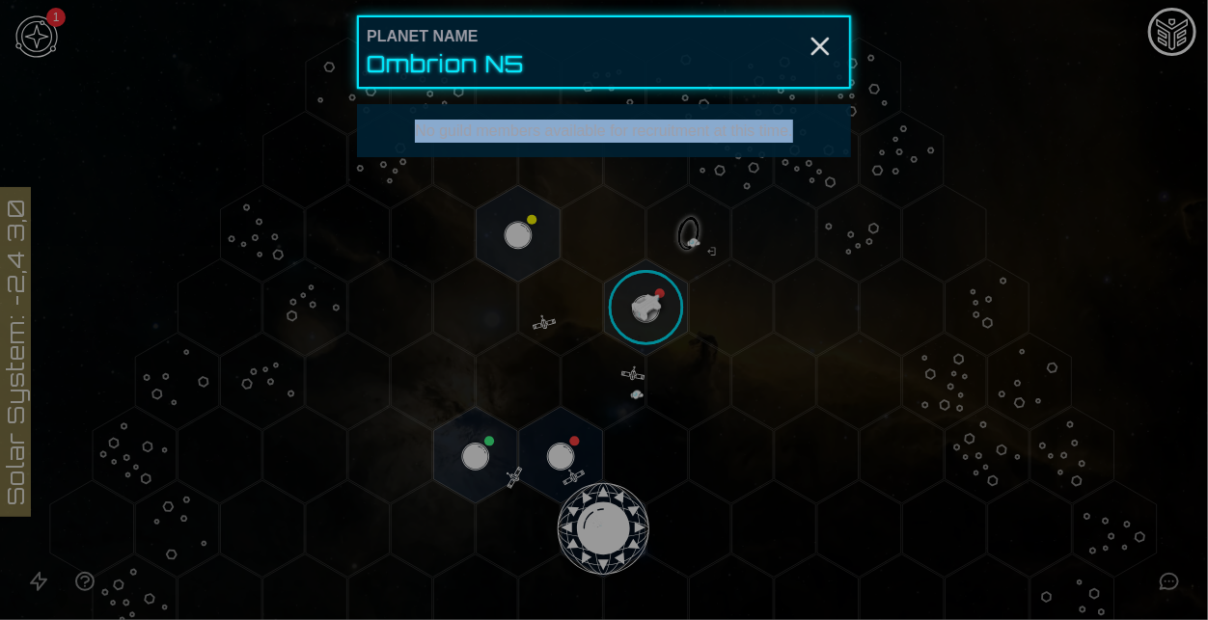
click at [641, 298] on div at bounding box center [604, 310] width 1208 height 620
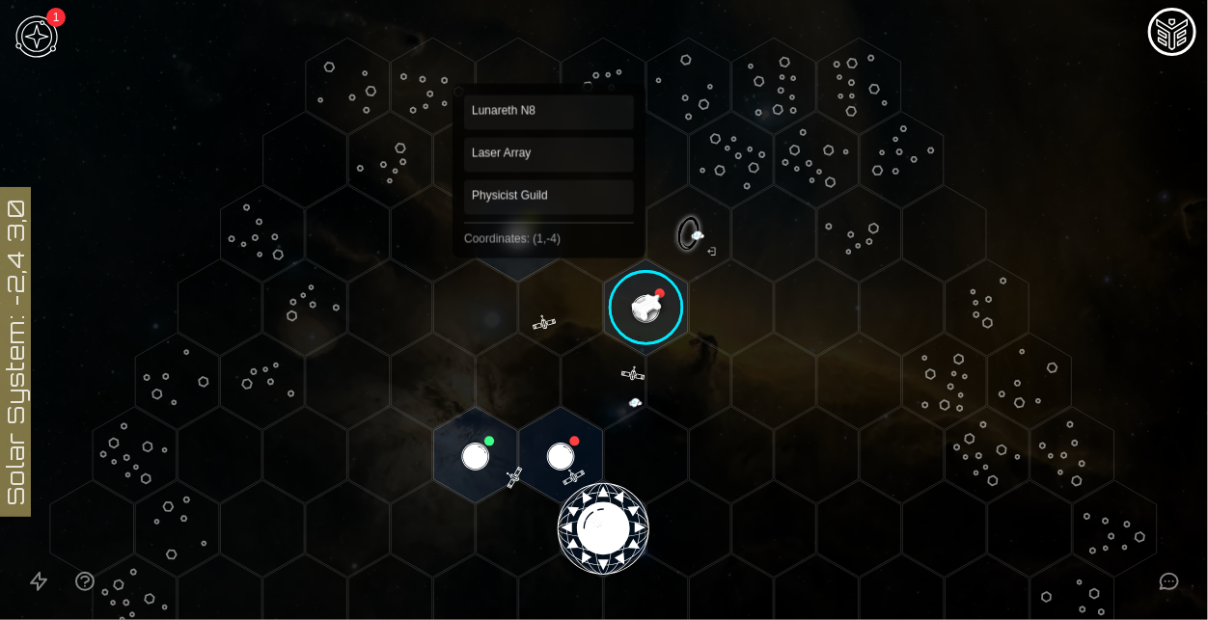
click at [539, 243] on polygon "Hex at coordinates 1,-4, clickable" at bounding box center [519, 233] width 84 height 96
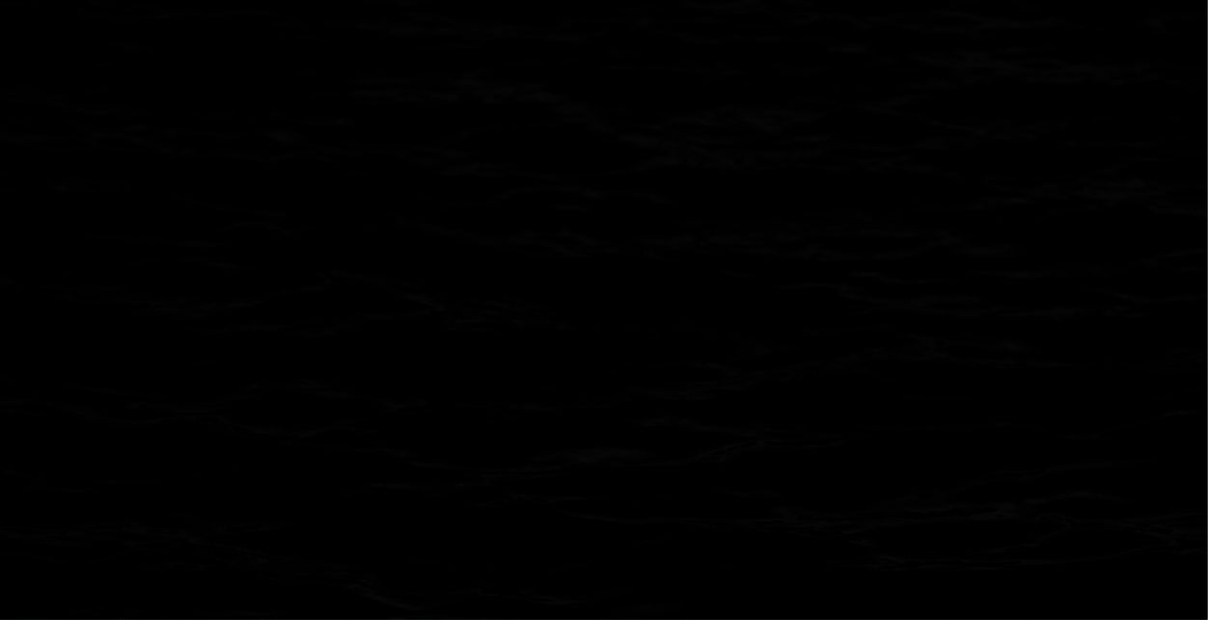
click at [539, 243] on polygon "Hex at coordinates 1,-4, clickable" at bounding box center [519, 233] width 84 height 96
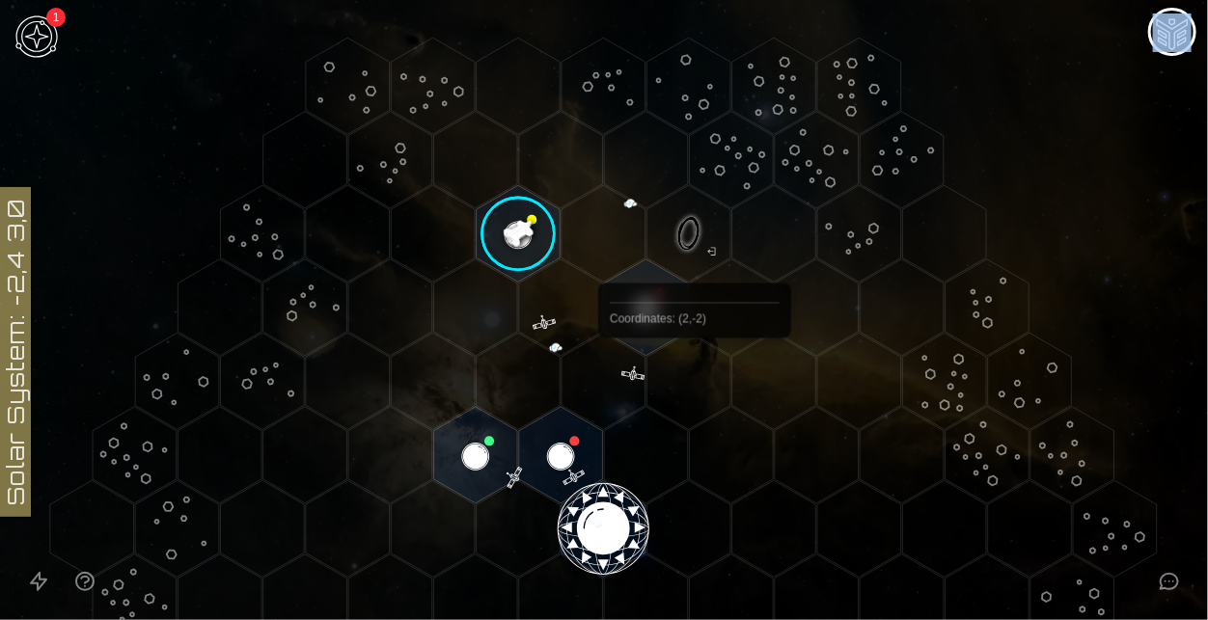
click at [695, 383] on polygon "Hex at coordinates 2,-2, clickable" at bounding box center [689, 381] width 84 height 96
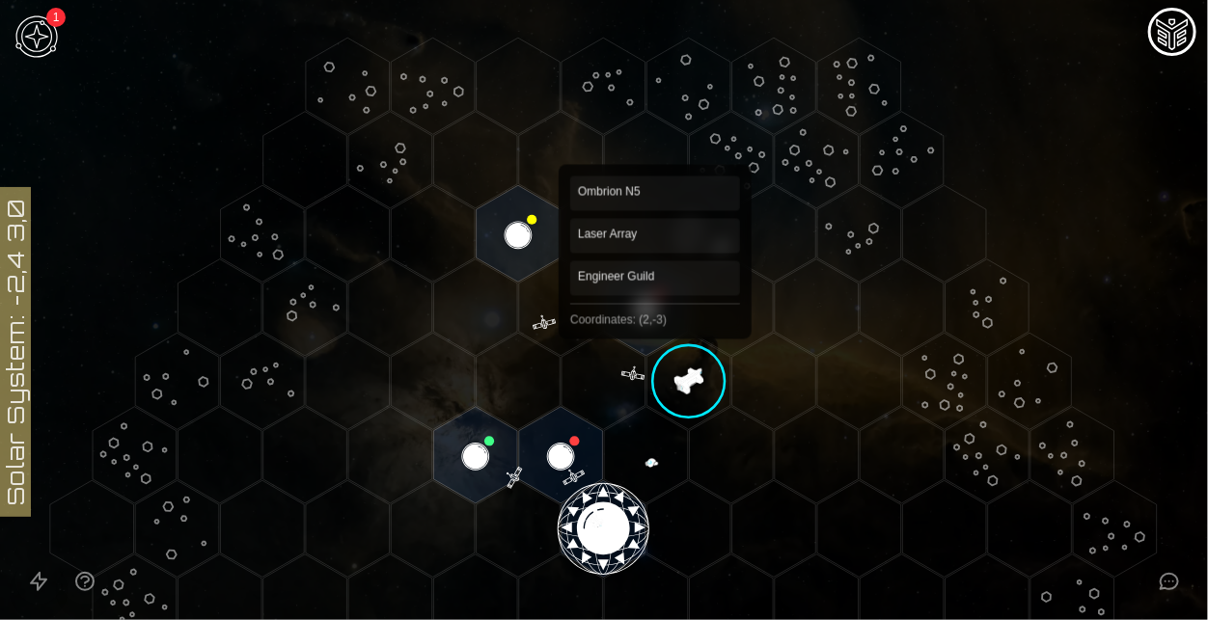
click at [656, 323] on polygon "Hex at coordinates 2,-3, clickable" at bounding box center [646, 307] width 84 height 96
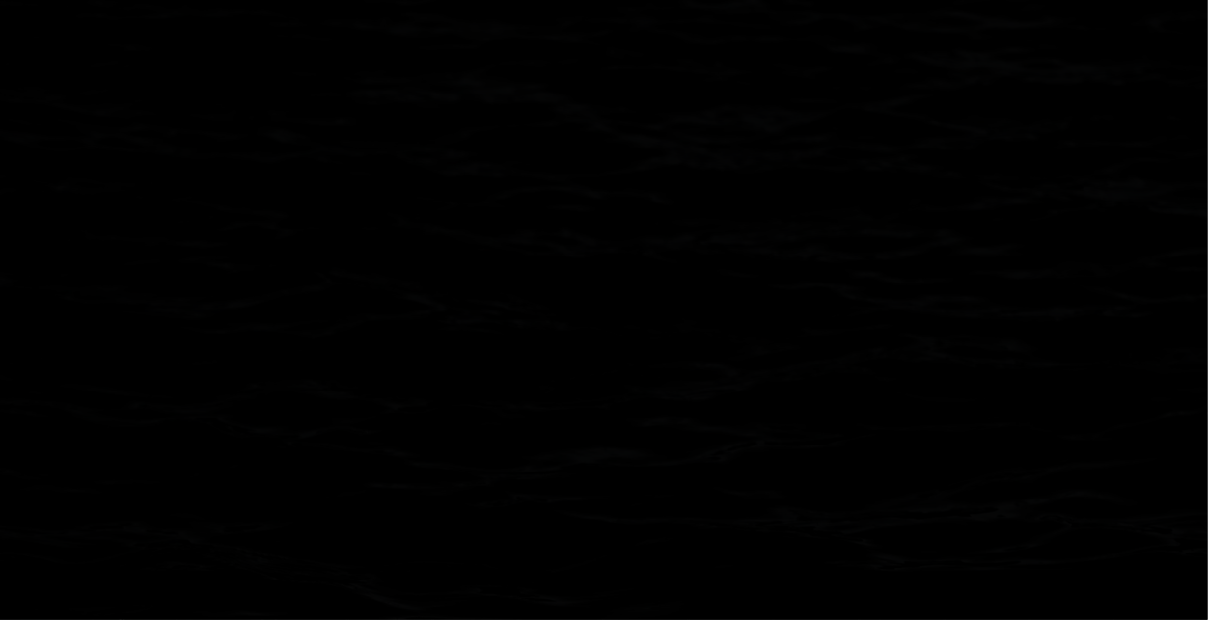
click at [655, 323] on polygon "Hex at coordinates 2,-3, clickable" at bounding box center [646, 307] width 84 height 96
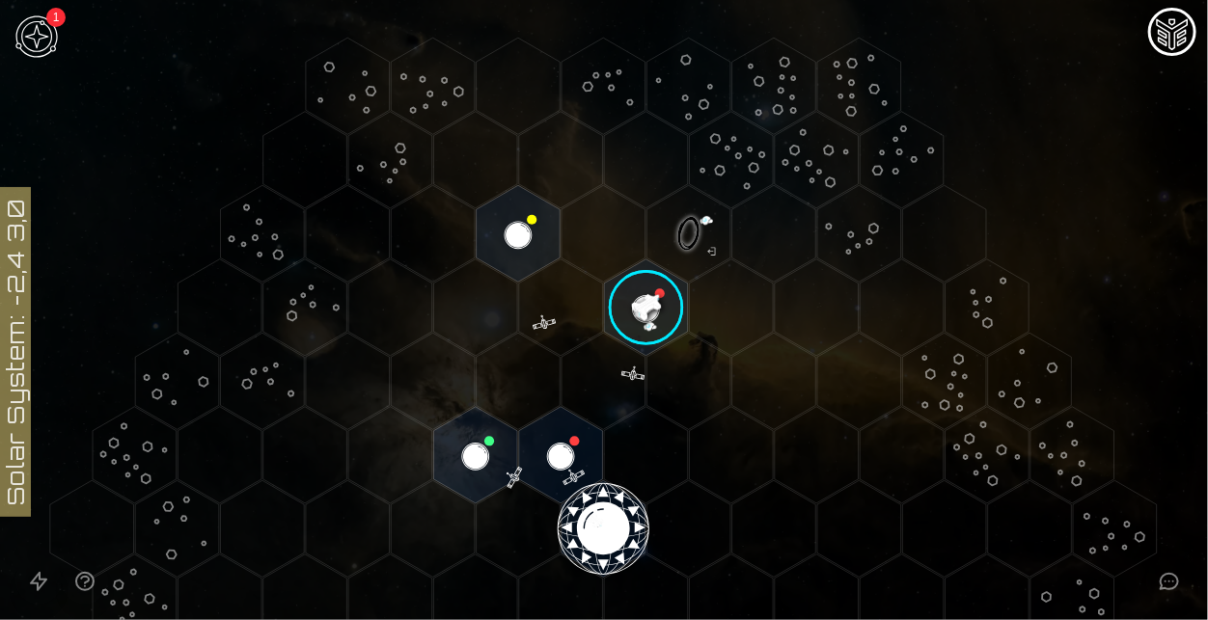
click at [1189, 78] on icon at bounding box center [604, 529] width 1208 height 1058
click at [661, 305] on image at bounding box center [646, 308] width 98 height 98
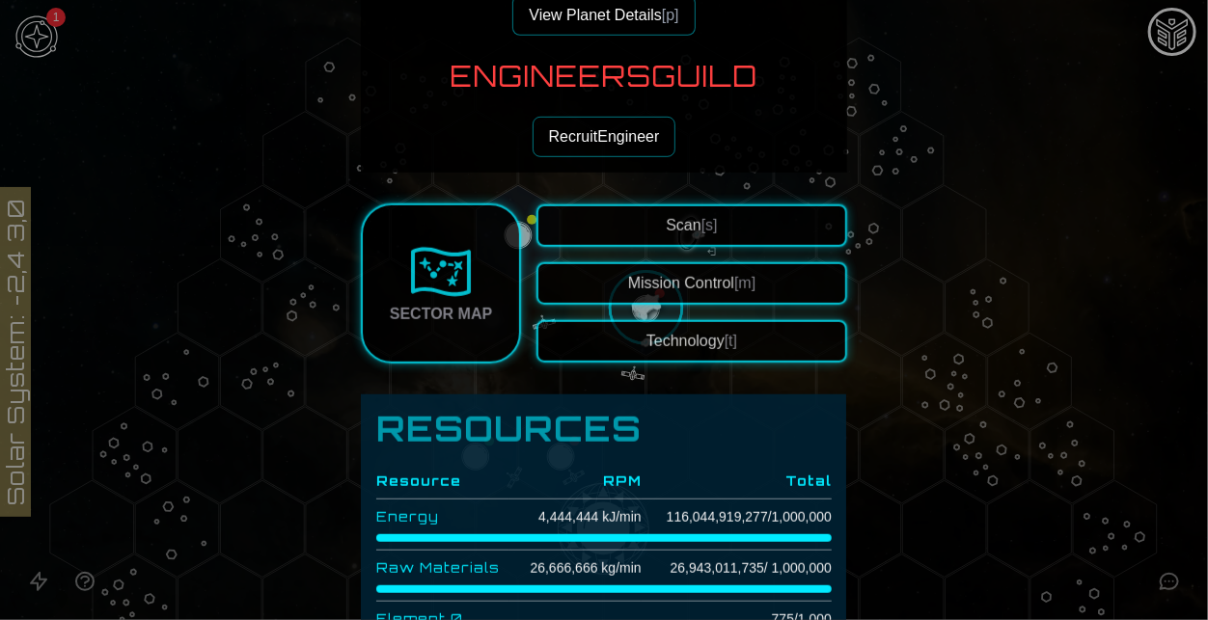
scroll to position [420, 0]
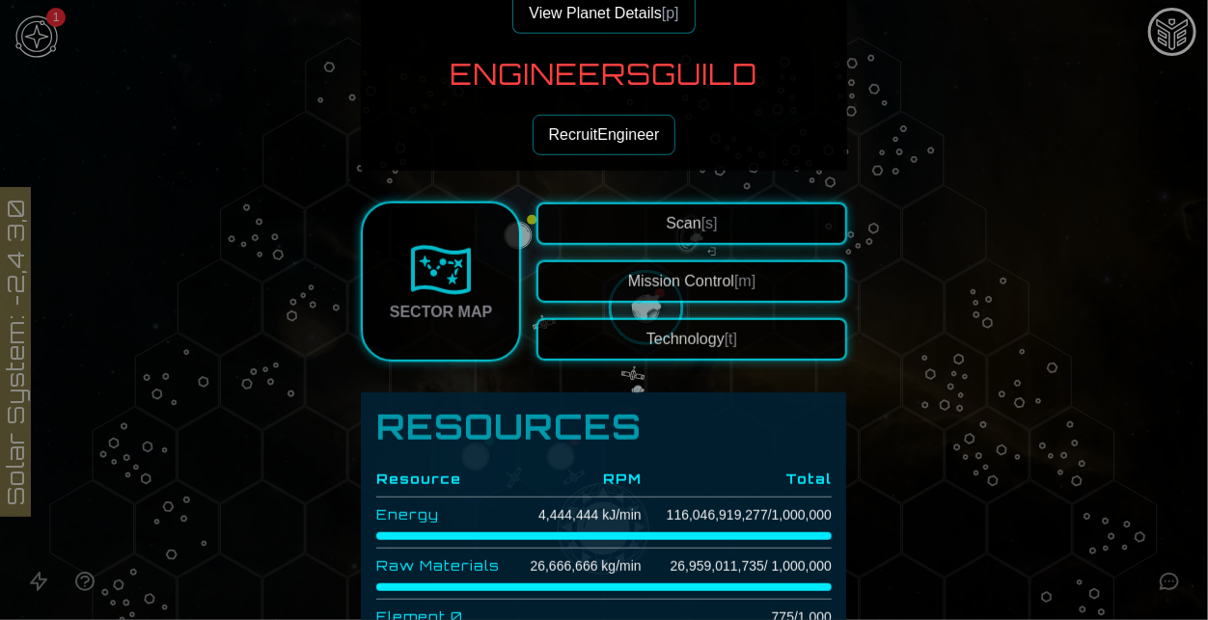
click at [597, 142] on button "Recruit Engineer" at bounding box center [604, 135] width 144 height 41
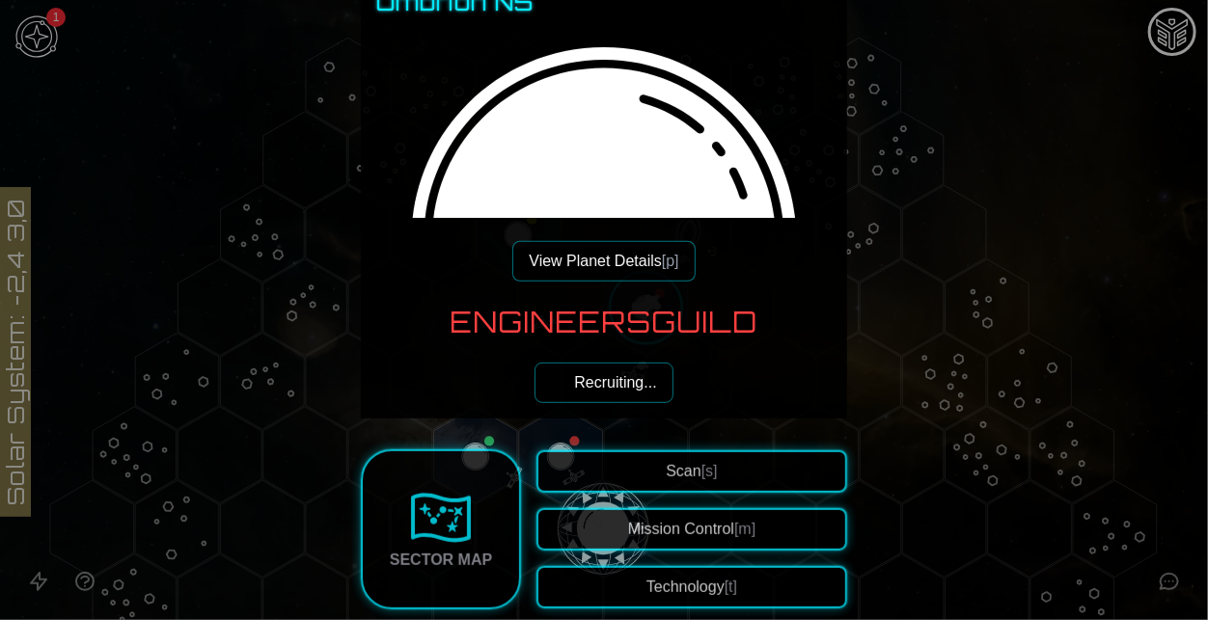
scroll to position [171, 0]
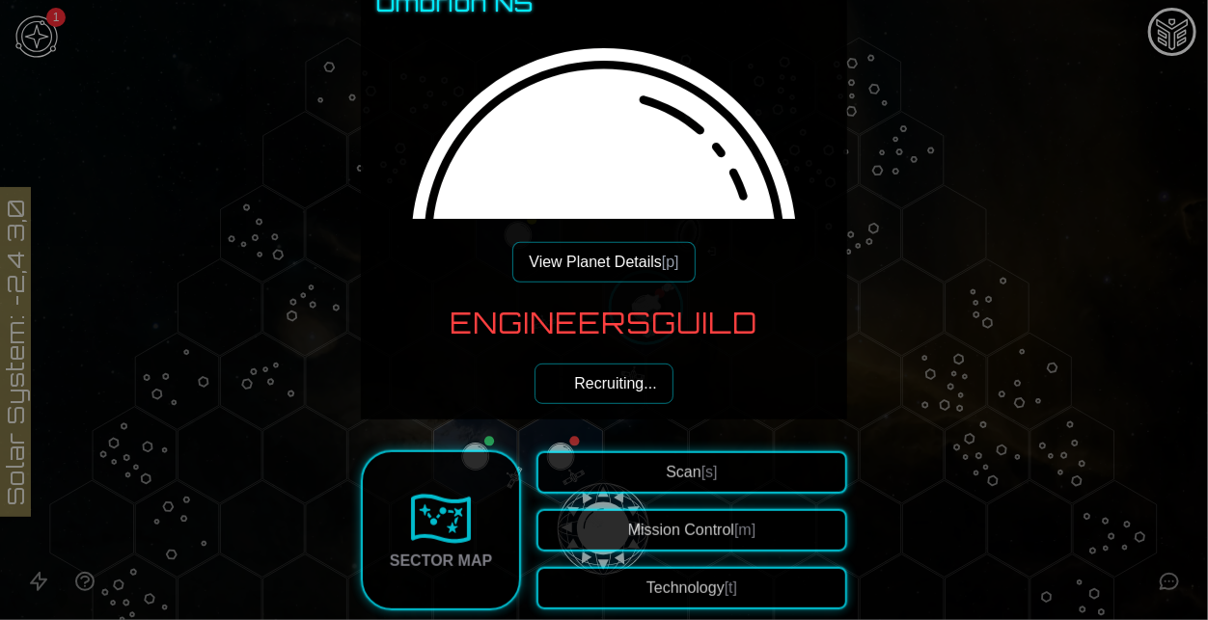
click at [612, 385] on span "Recruiting..." at bounding box center [615, 383] width 82 height 23
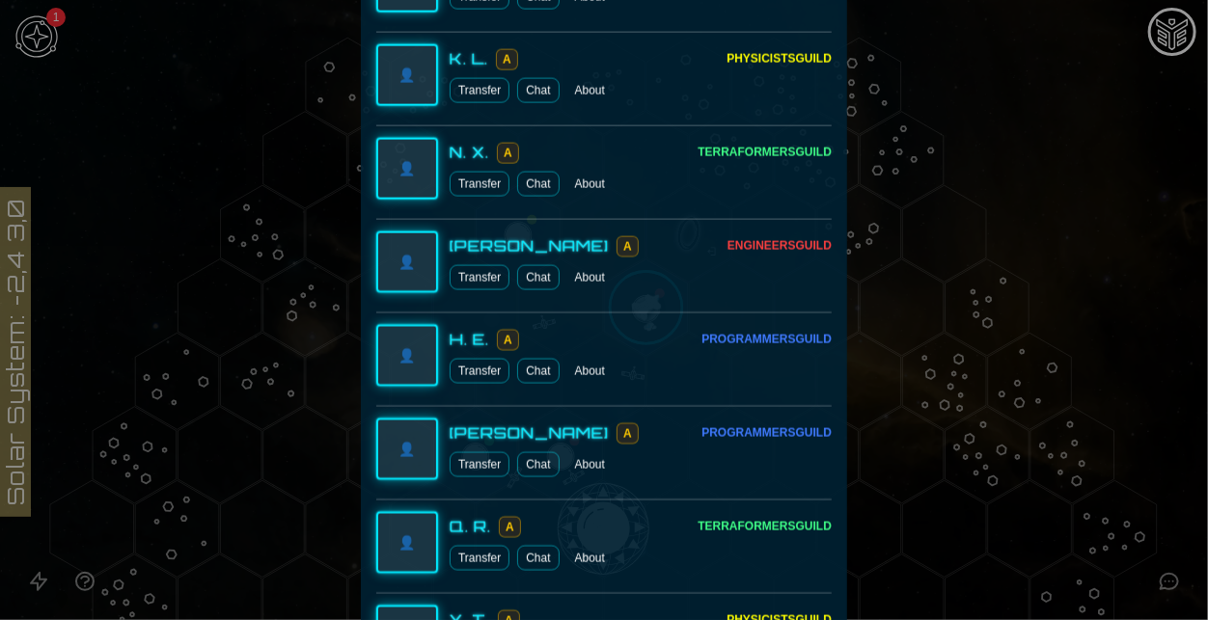
scroll to position [0, 0]
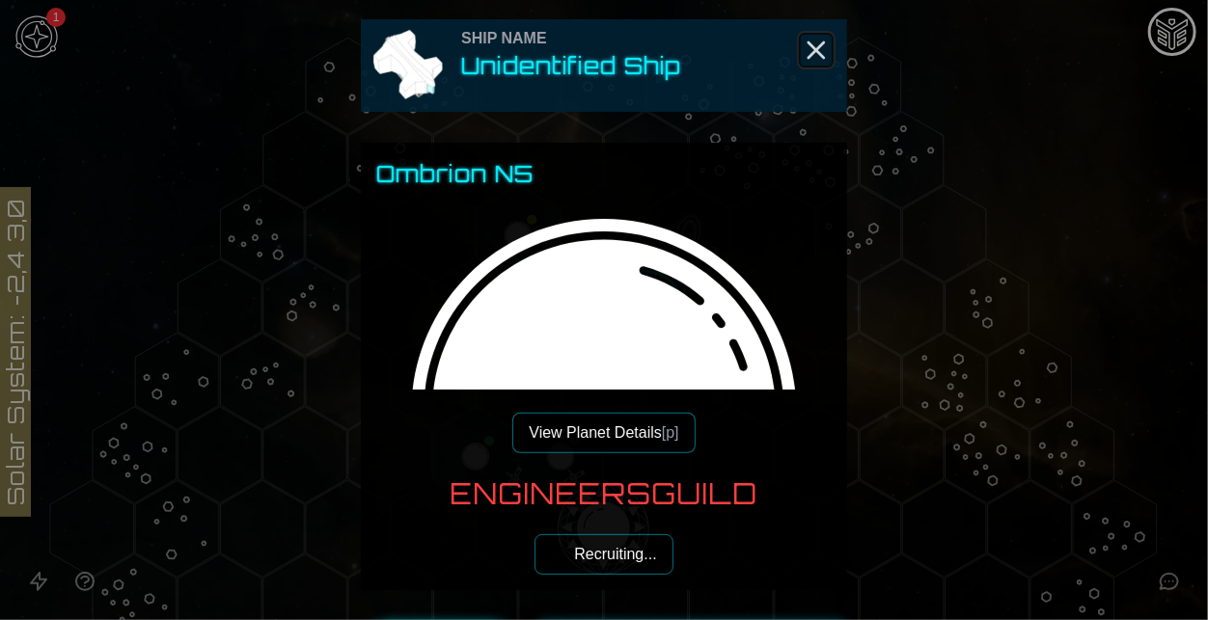
click at [826, 41] on icon "Close" at bounding box center [816, 50] width 31 height 31
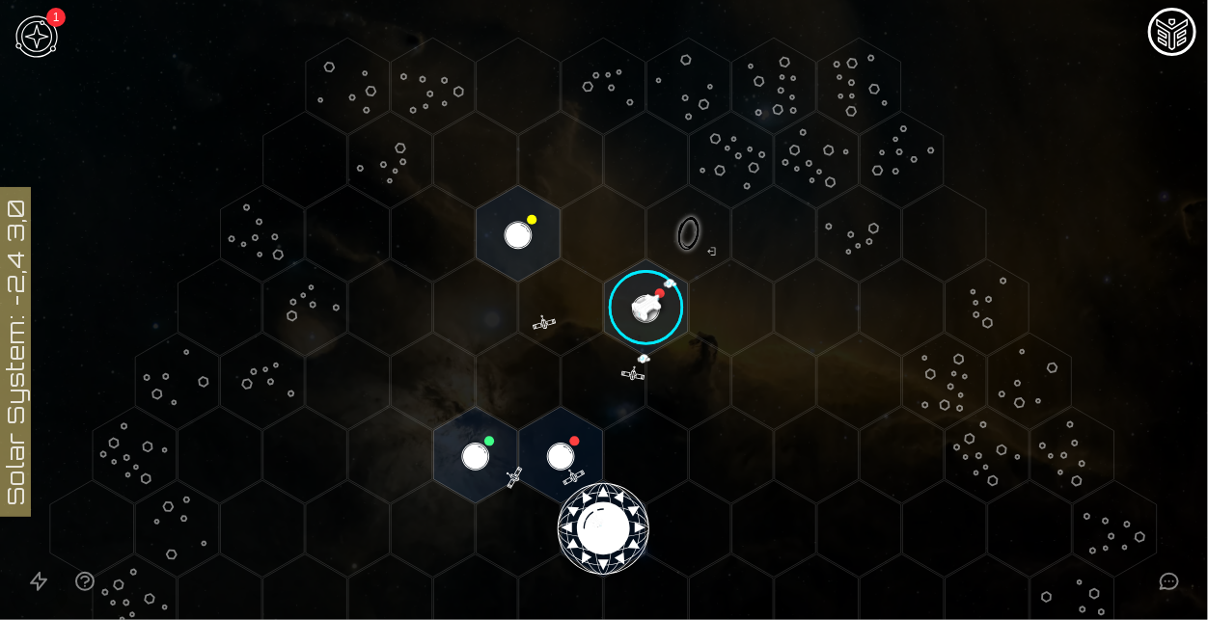
click at [658, 314] on image at bounding box center [646, 308] width 98 height 98
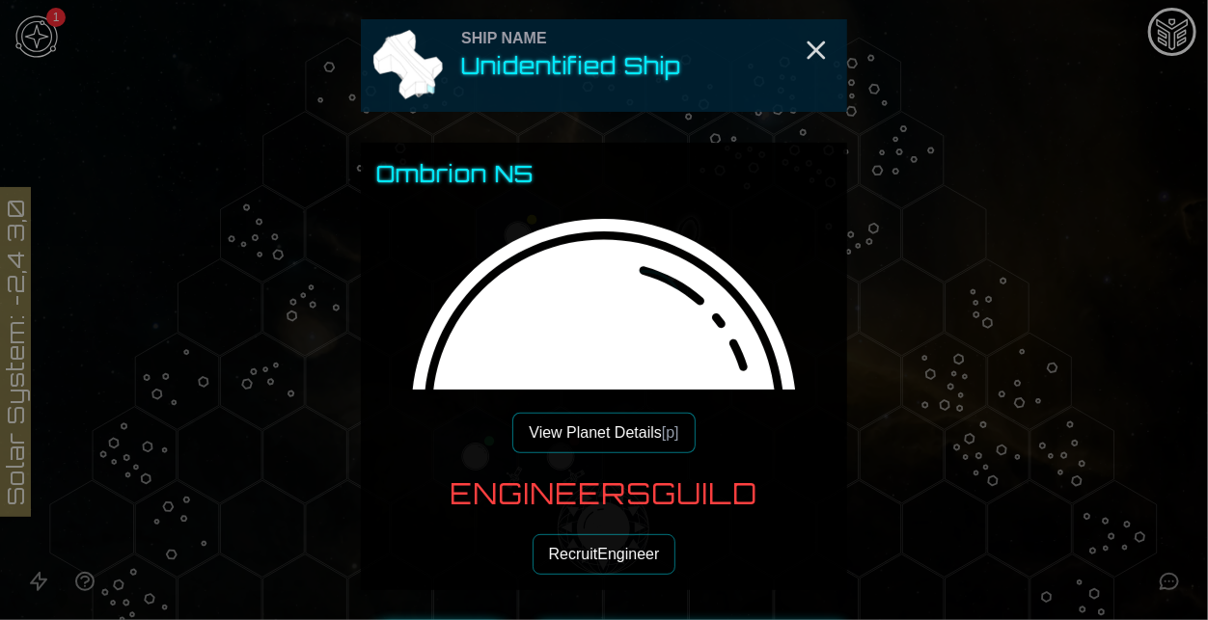
click at [568, 62] on h2 "Unidentified Ship" at bounding box center [571, 65] width 220 height 31
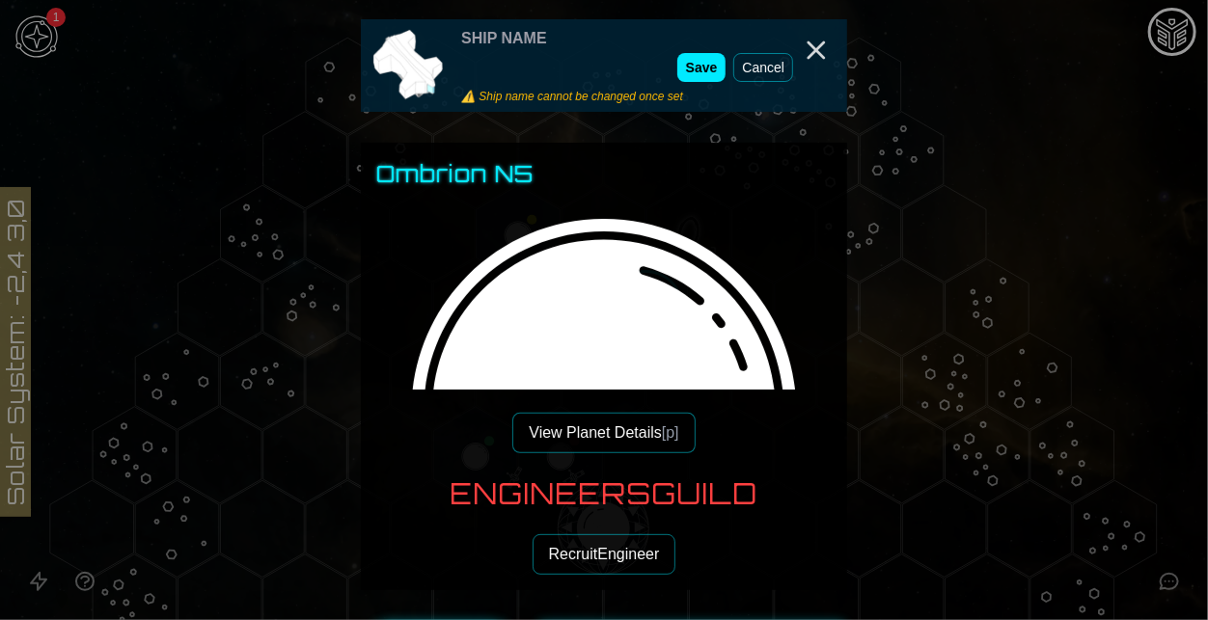
type input "*"
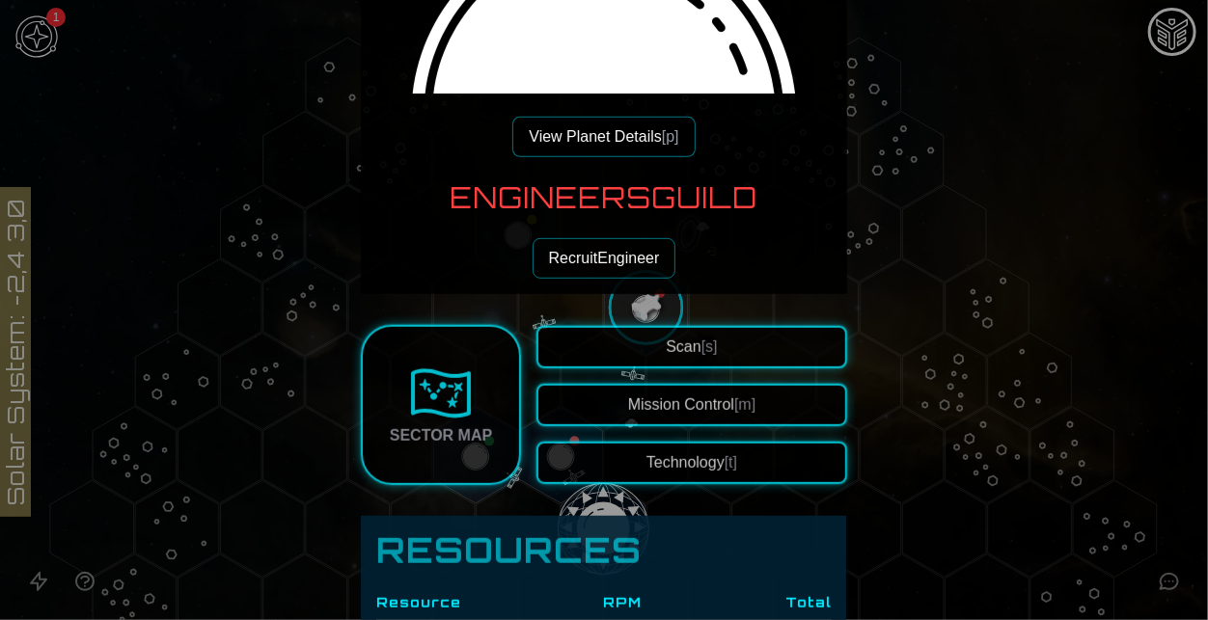
scroll to position [242, 0]
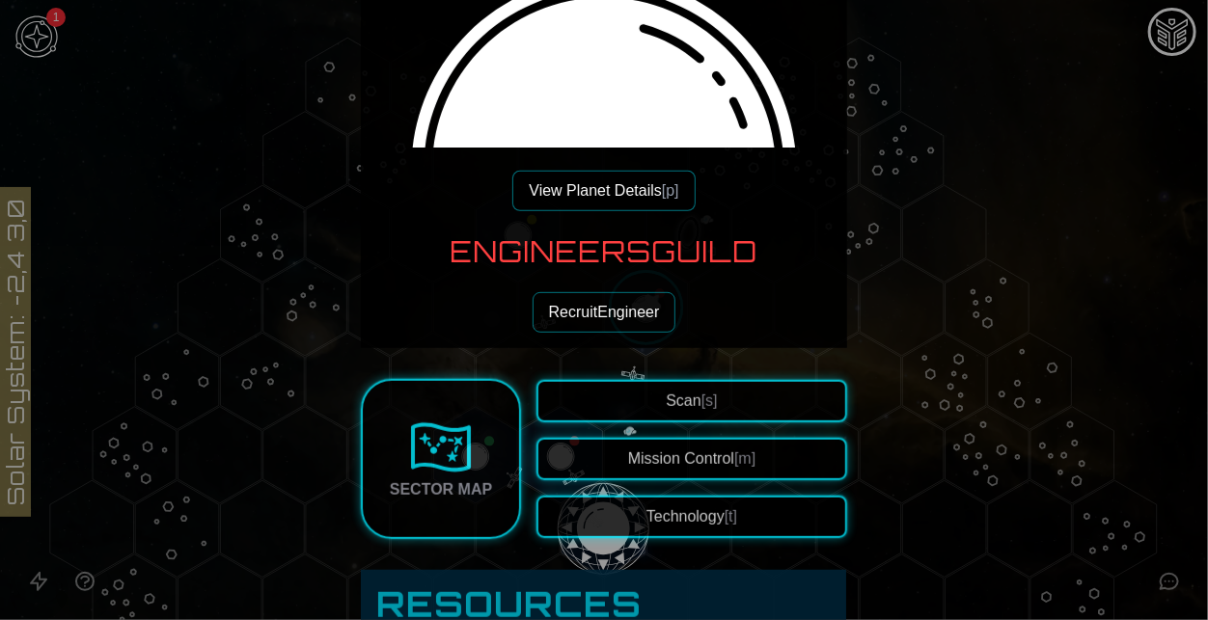
click at [609, 307] on button "Recruit Engineer" at bounding box center [604, 312] width 144 height 41
click at [609, 307] on span "Recruiting..." at bounding box center [615, 312] width 82 height 23
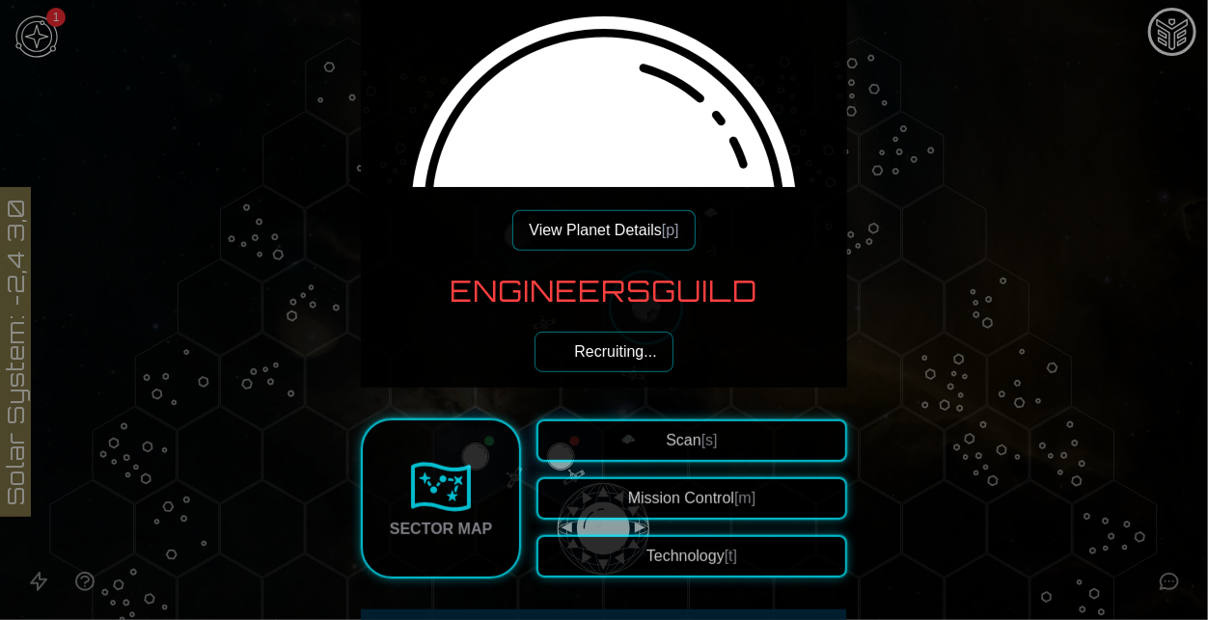
scroll to position [201, 0]
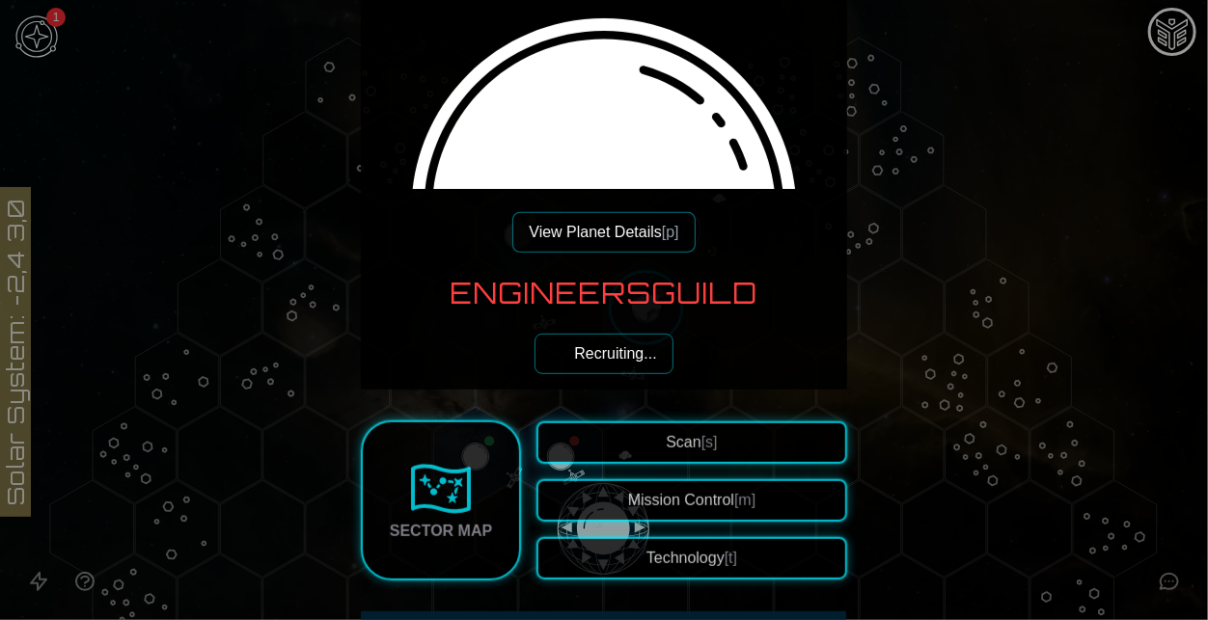
click at [610, 344] on span "Recruiting..." at bounding box center [615, 353] width 82 height 23
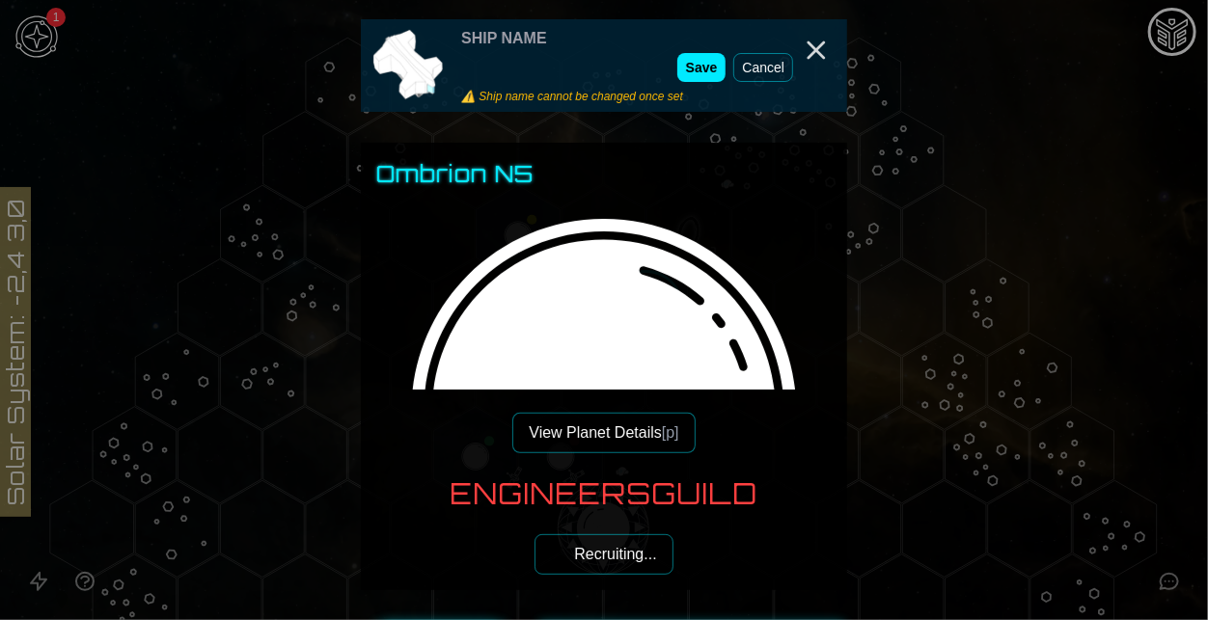
click at [759, 65] on button "Cancel" at bounding box center [763, 67] width 60 height 29
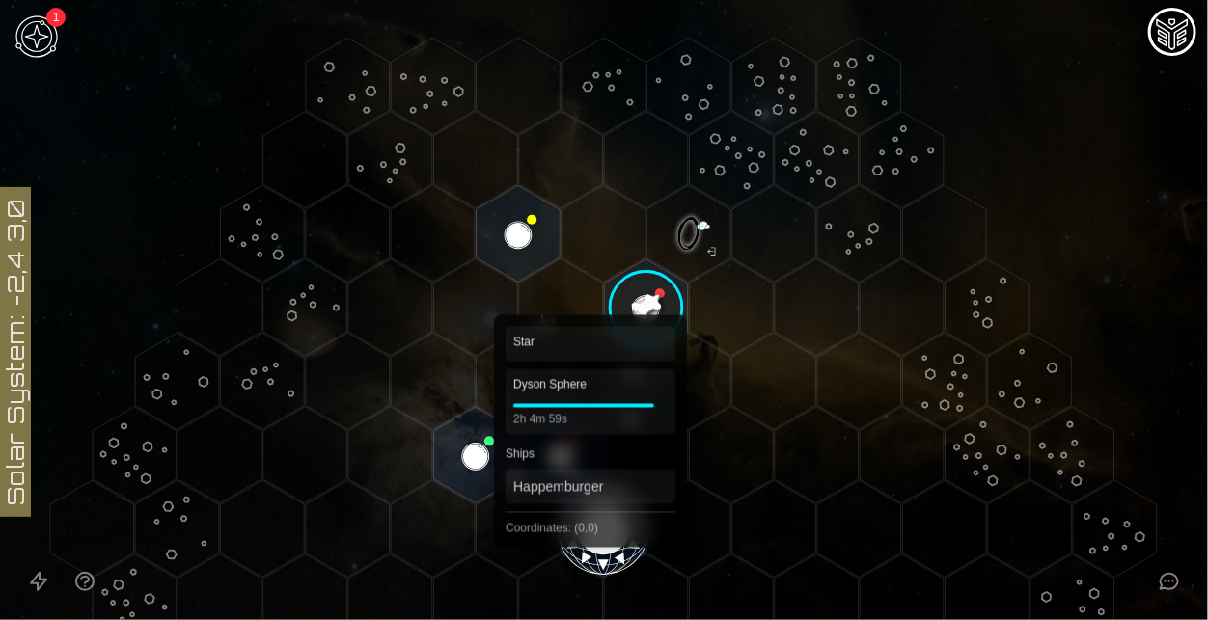
click at [590, 504] on polygon "Hex at coordinates 0,0, clickable" at bounding box center [603, 528] width 84 height 96
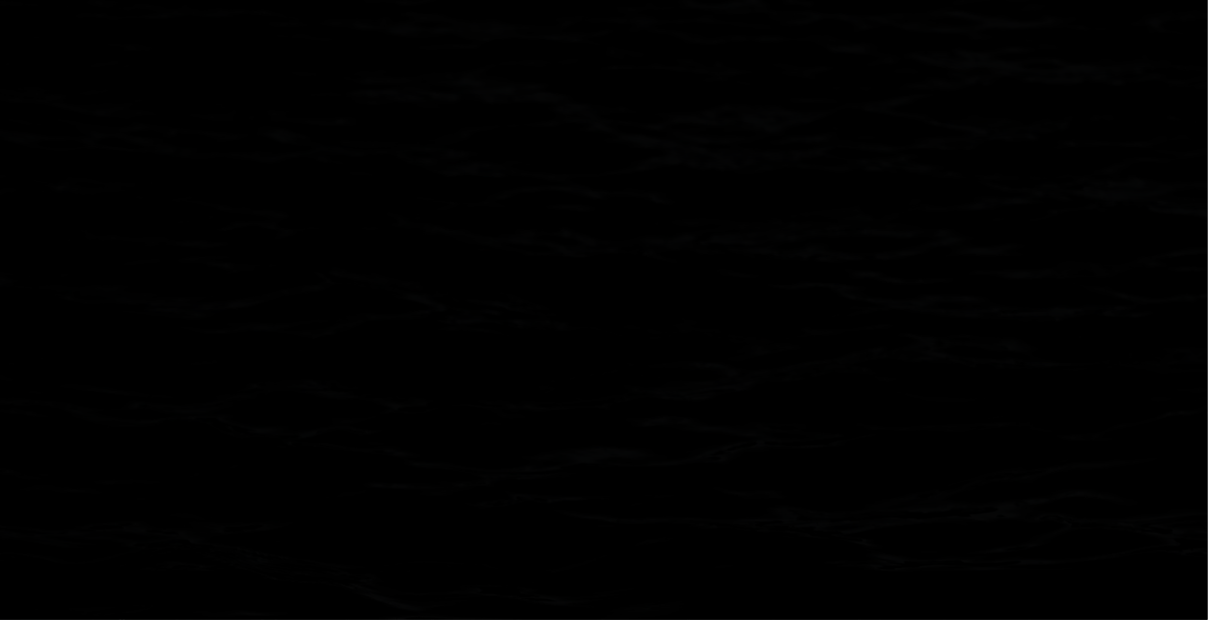
click at [590, 504] on polygon "Hex at coordinates 0,0, clickable" at bounding box center [603, 528] width 84 height 96
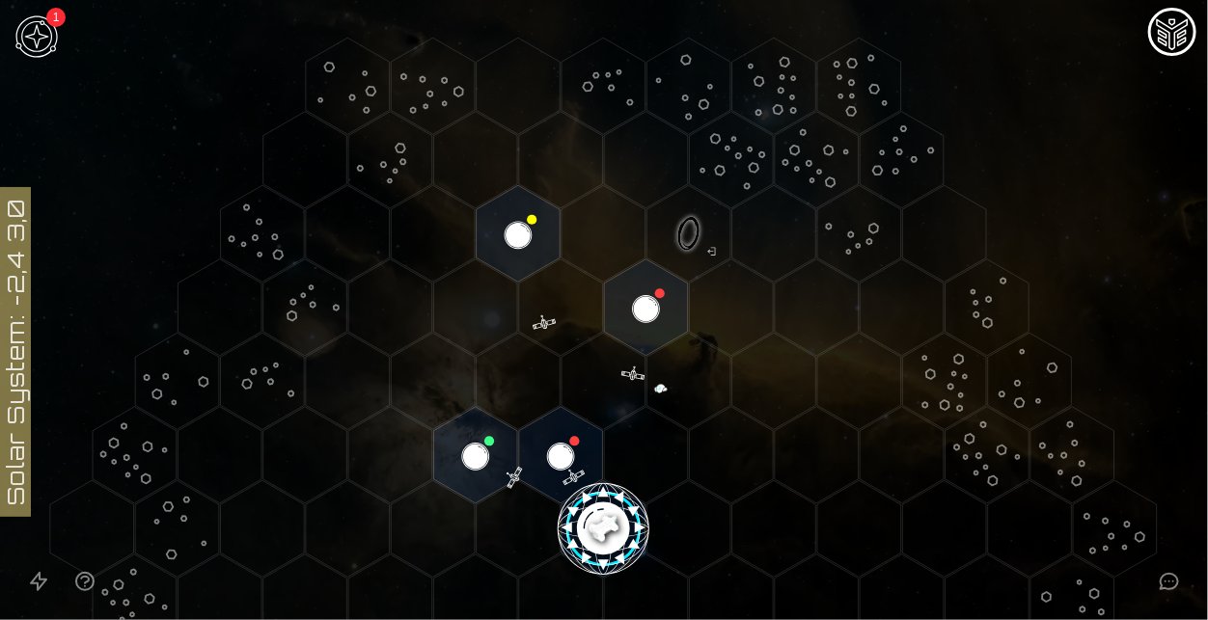
click at [590, 504] on image at bounding box center [604, 529] width 98 height 98
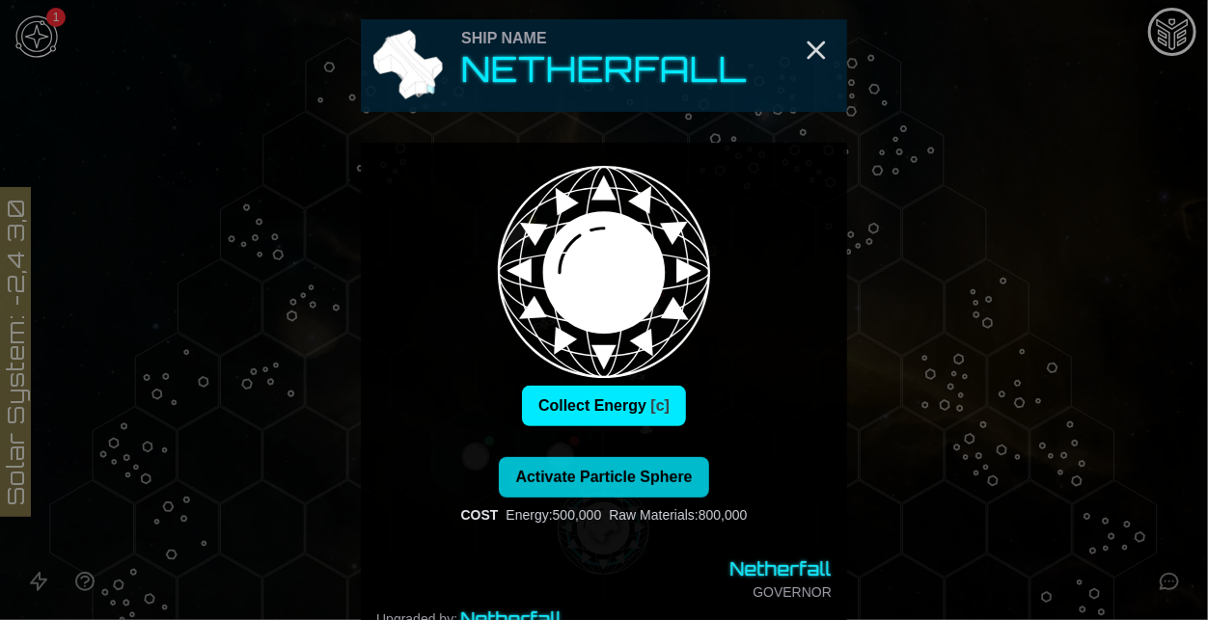
click at [808, 66] on div "Ship Name Netherfall" at bounding box center [604, 65] width 486 height 93
click at [811, 52] on line "Close" at bounding box center [815, 49] width 15 height 15
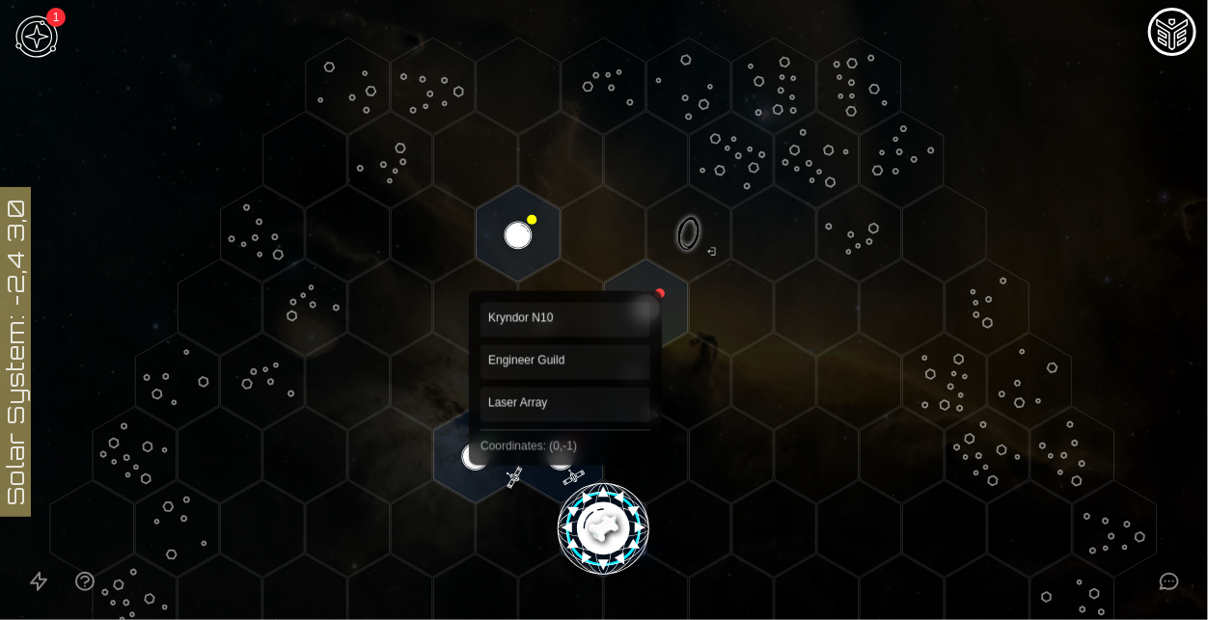
click at [565, 450] on polygon "Hex at coordinates 0,-1, clickable" at bounding box center [561, 455] width 84 height 96
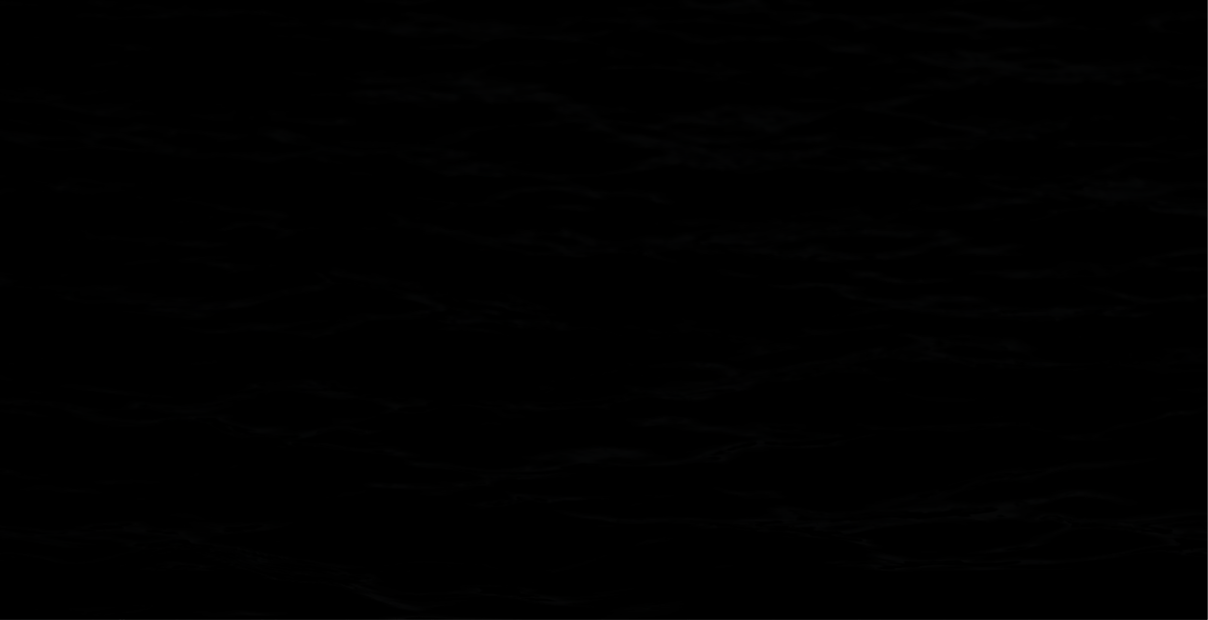
click at [565, 450] on polygon "Hex at coordinates 0,-1, clickable" at bounding box center [561, 455] width 84 height 96
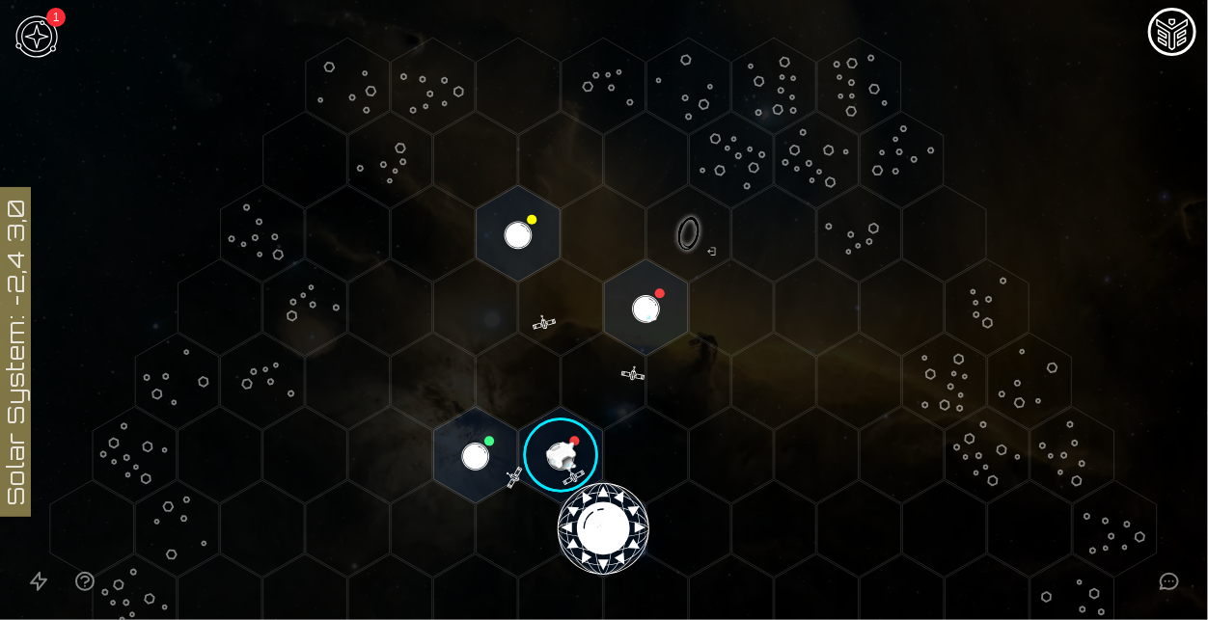
click at [567, 478] on image at bounding box center [560, 455] width 98 height 98
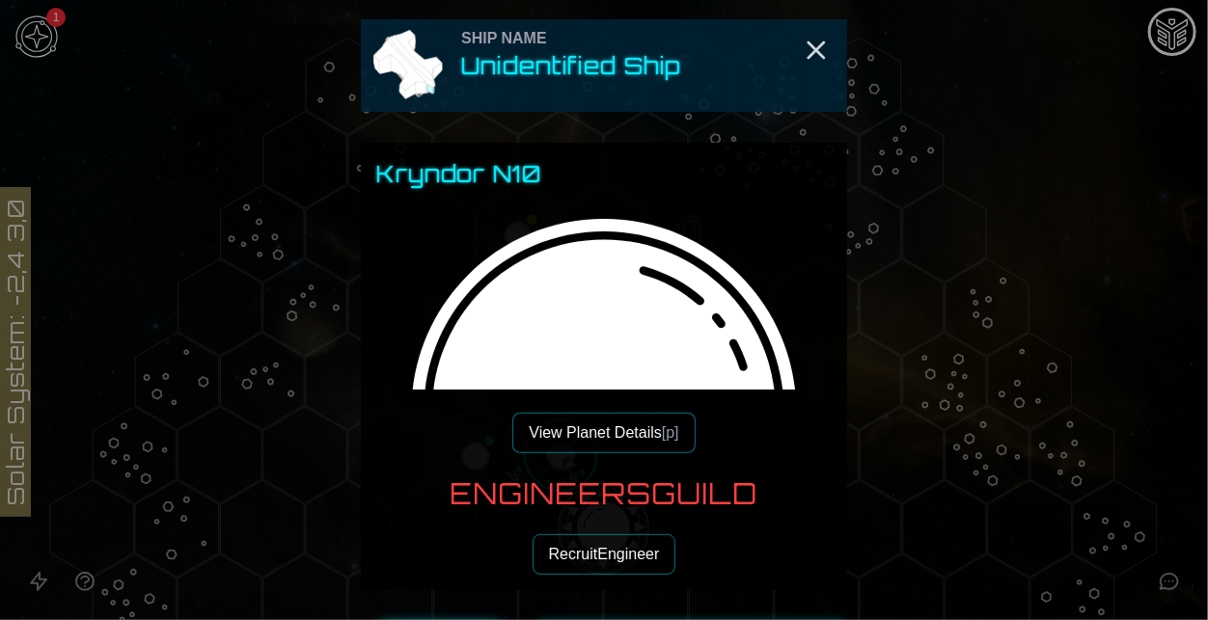
click at [603, 54] on h2 "Unidentified Ship" at bounding box center [571, 65] width 220 height 31
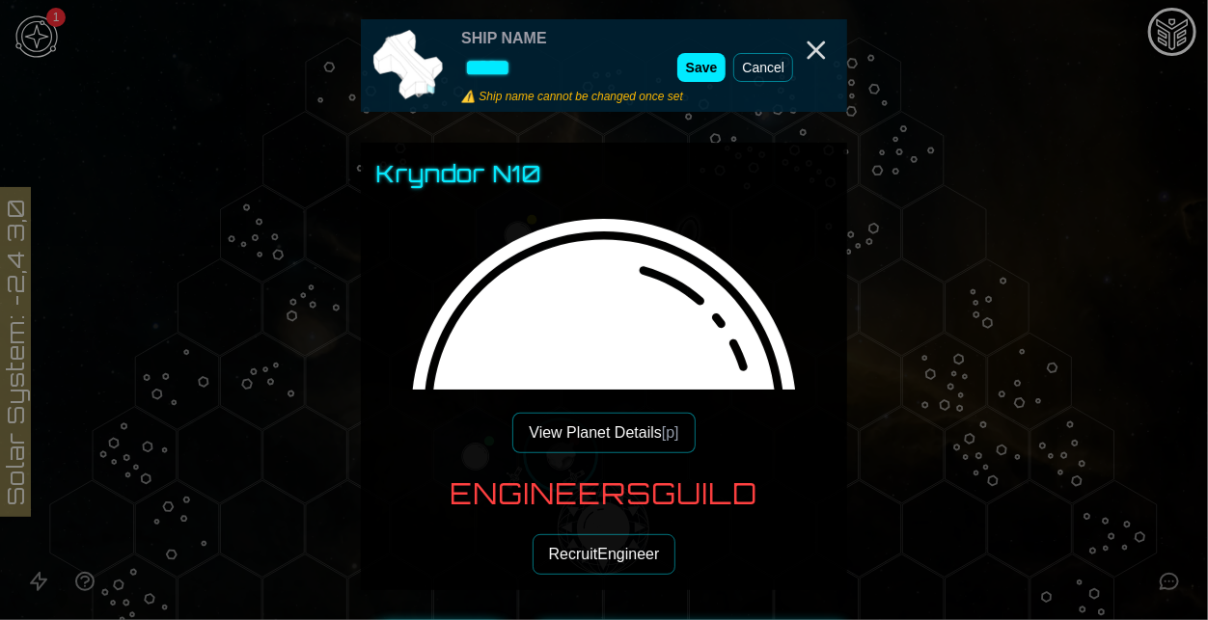
type input "******"
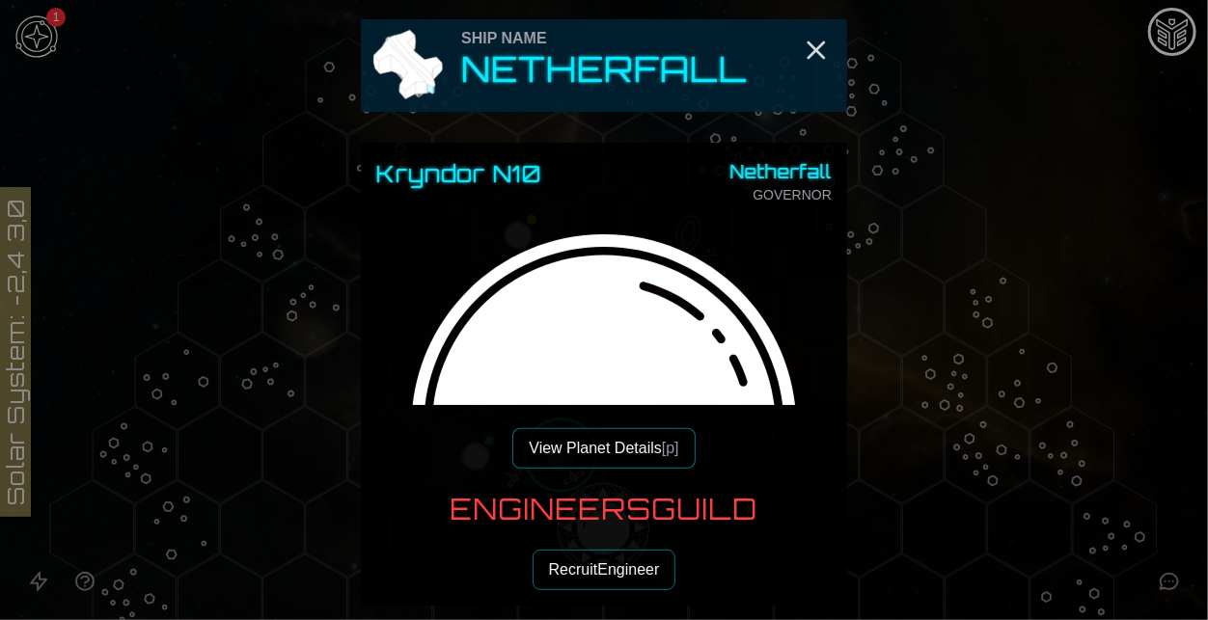
click at [644, 566] on button "Recruit Engineer" at bounding box center [604, 570] width 144 height 41
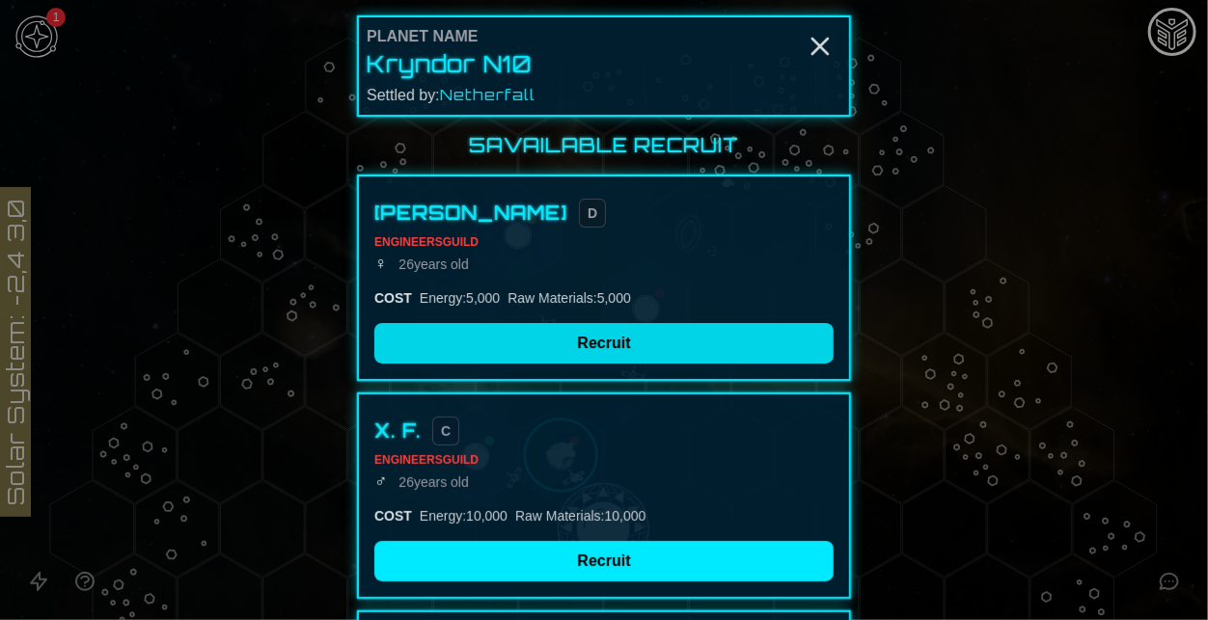
click at [522, 329] on button "Recruit" at bounding box center [603, 343] width 459 height 41
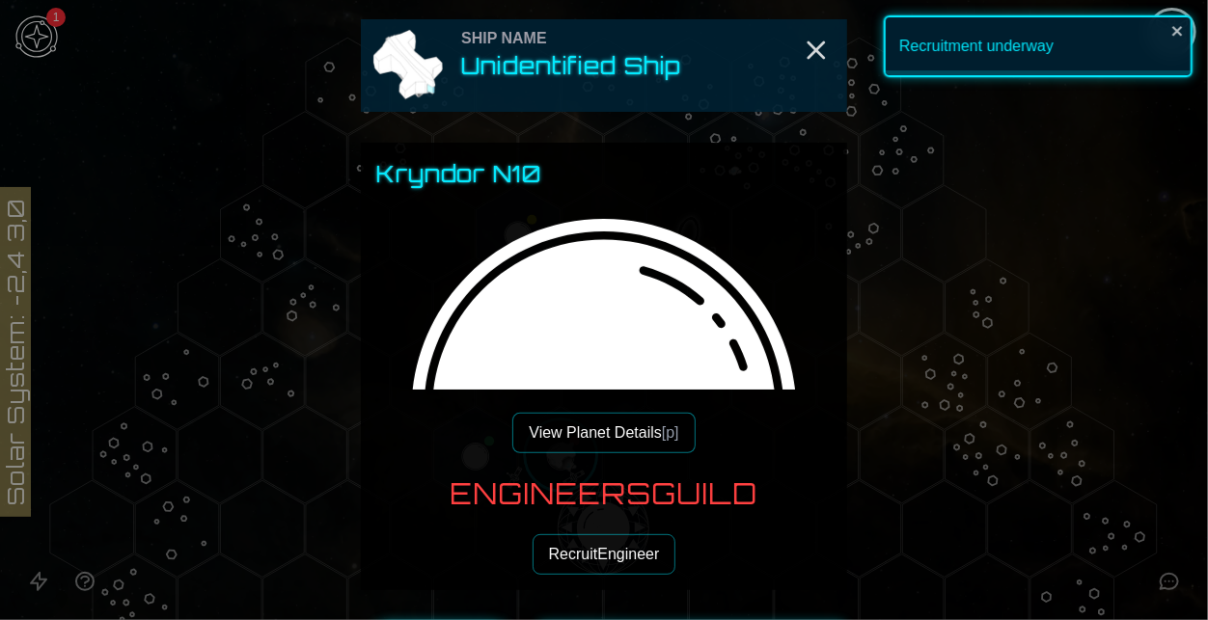
click at [535, 342] on img at bounding box center [603, 432] width 455 height 455
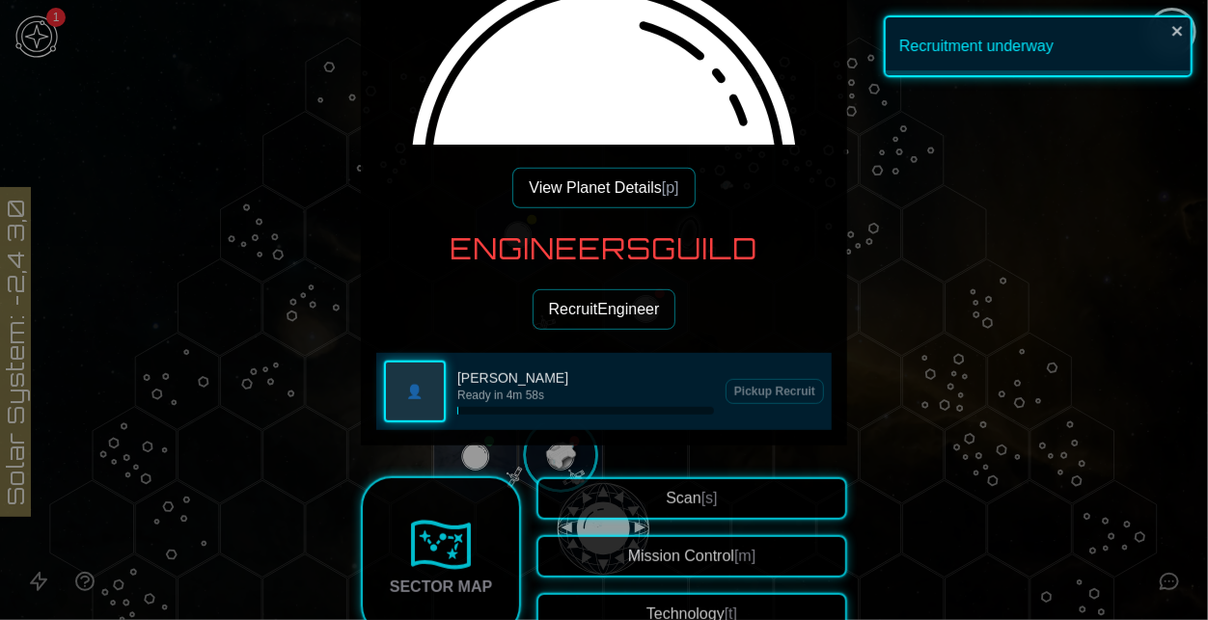
scroll to position [271, 0]
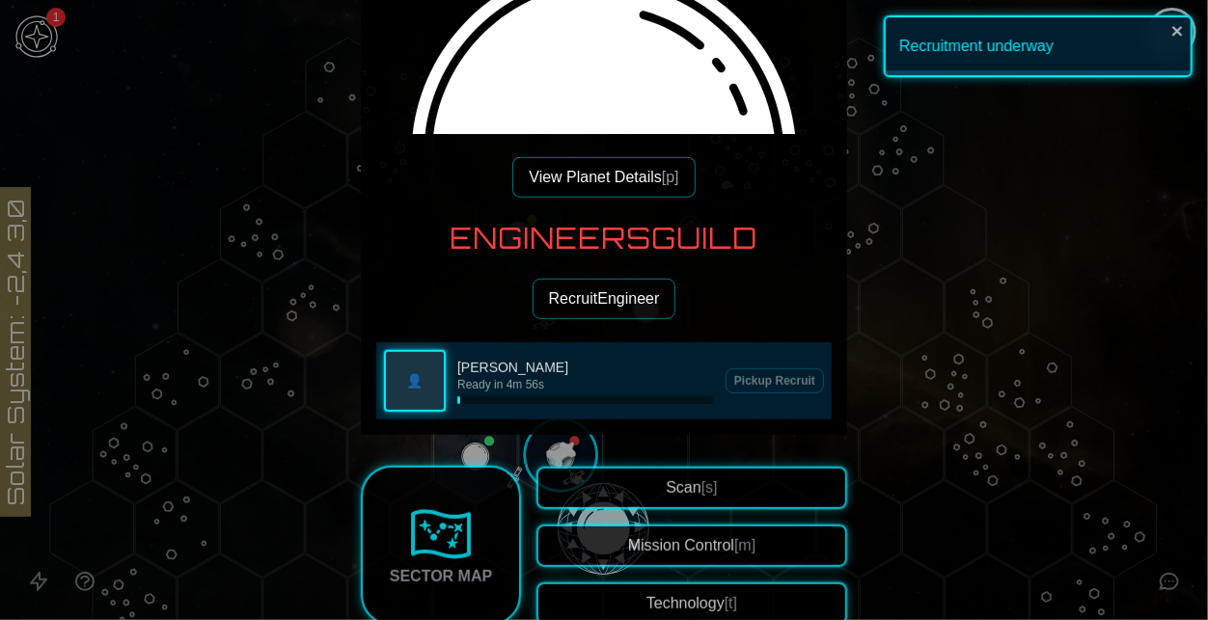
click at [614, 301] on button "Recruit Engineer" at bounding box center [604, 299] width 144 height 41
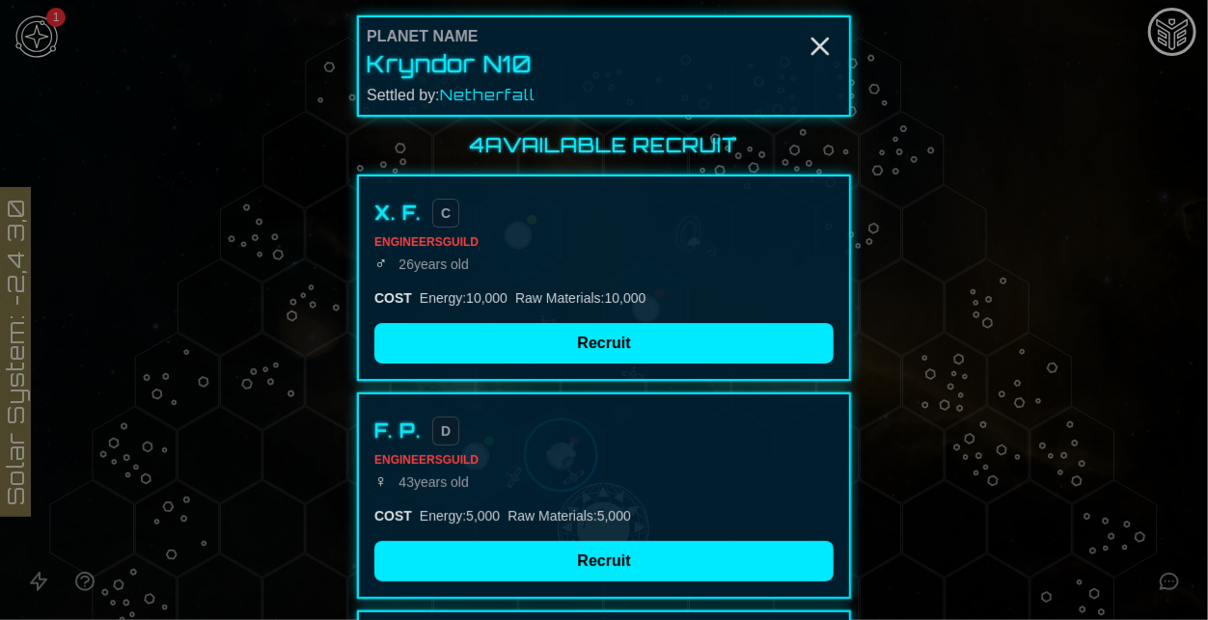
scroll to position [0, 0]
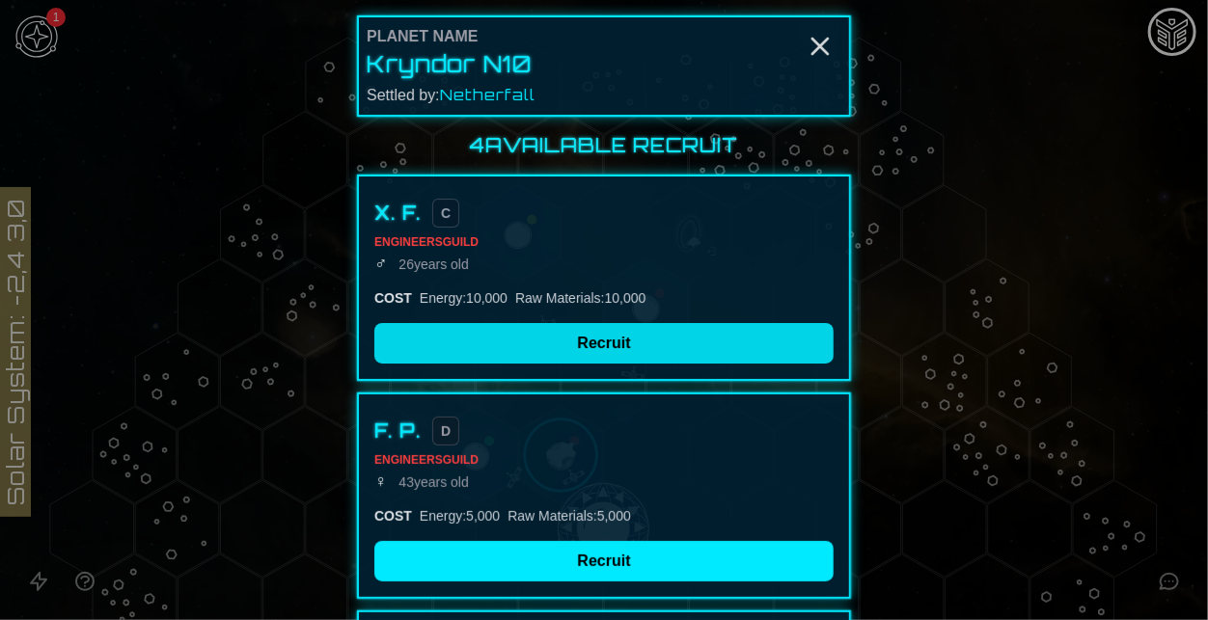
click at [620, 341] on button "Recruit" at bounding box center [603, 343] width 459 height 41
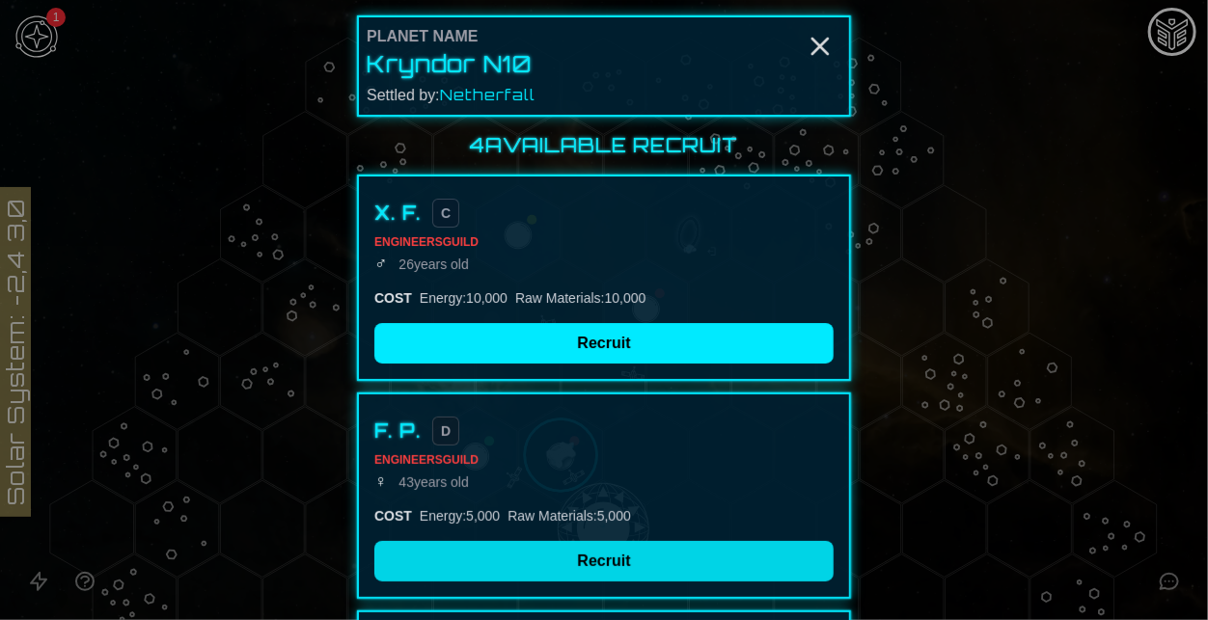
click at [643, 573] on button "Recruit" at bounding box center [603, 561] width 459 height 41
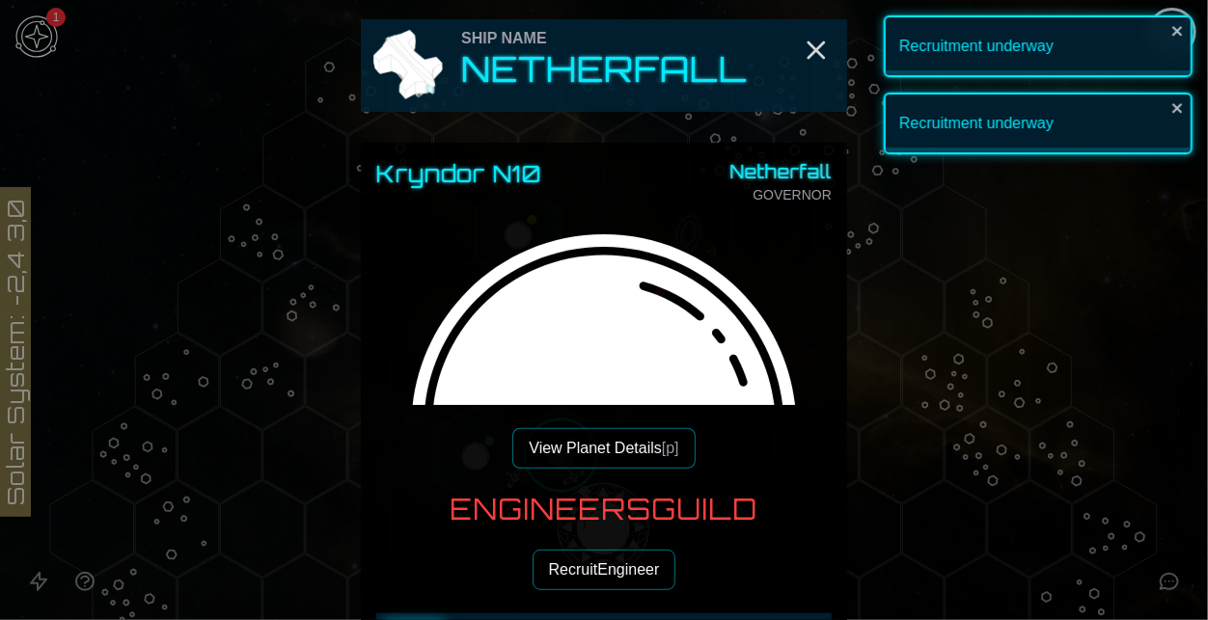
click at [629, 560] on button "Recruit Engineer" at bounding box center [604, 570] width 144 height 41
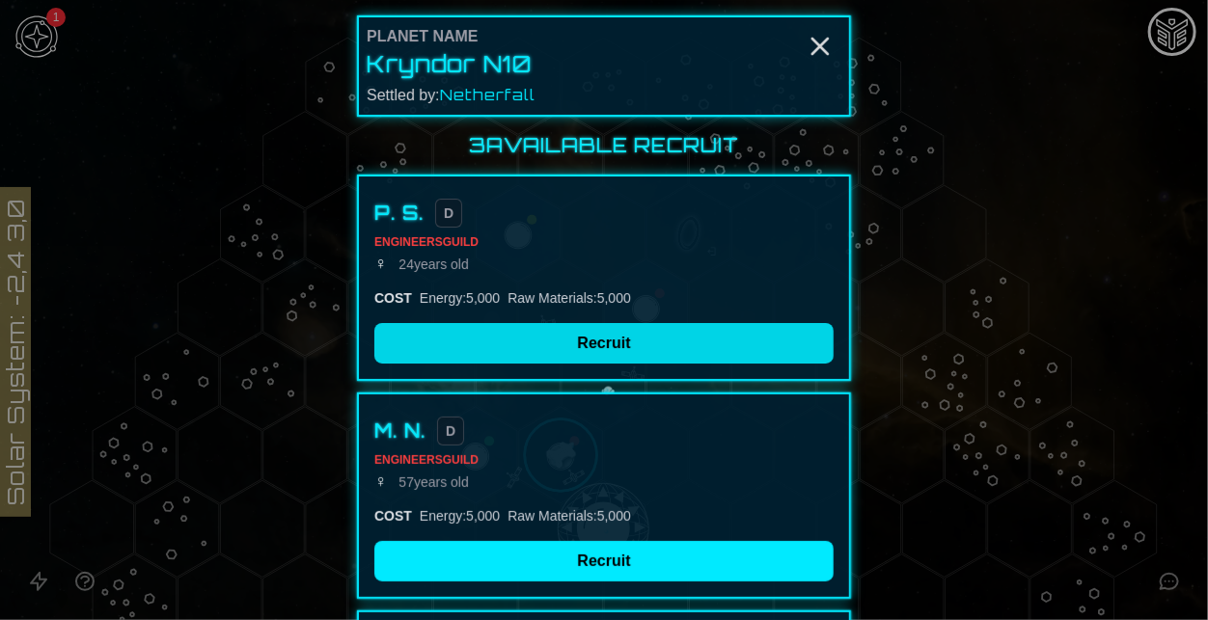
click at [723, 332] on button "Recruit" at bounding box center [603, 343] width 459 height 41
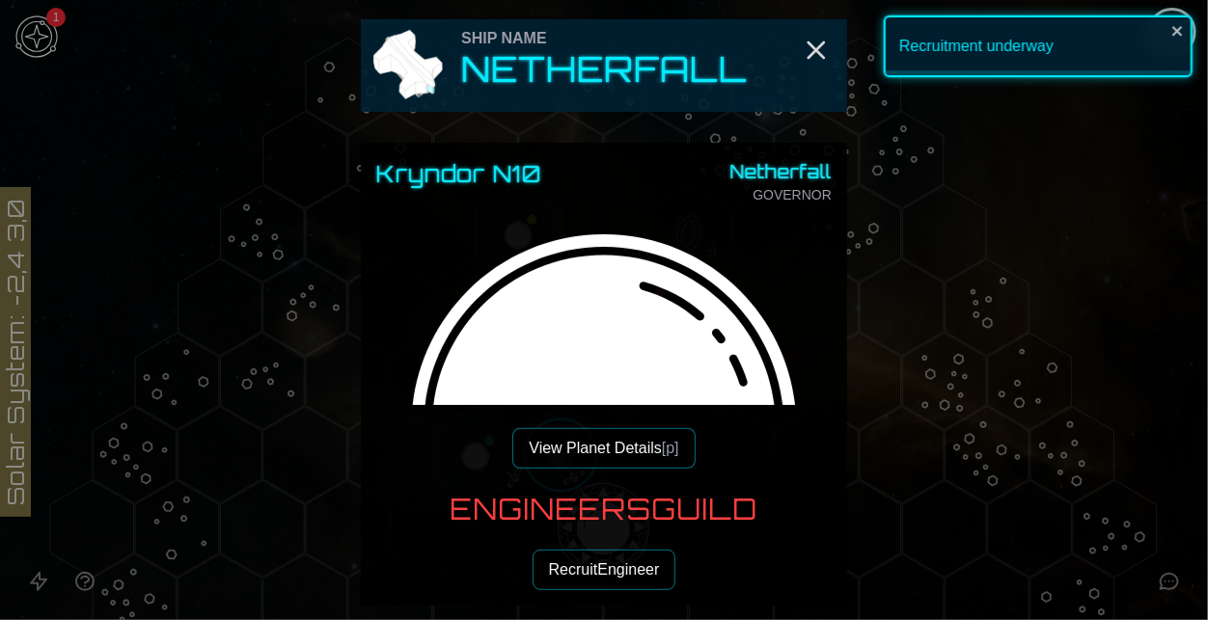
click at [595, 565] on button "Recruit Engineer" at bounding box center [604, 570] width 144 height 41
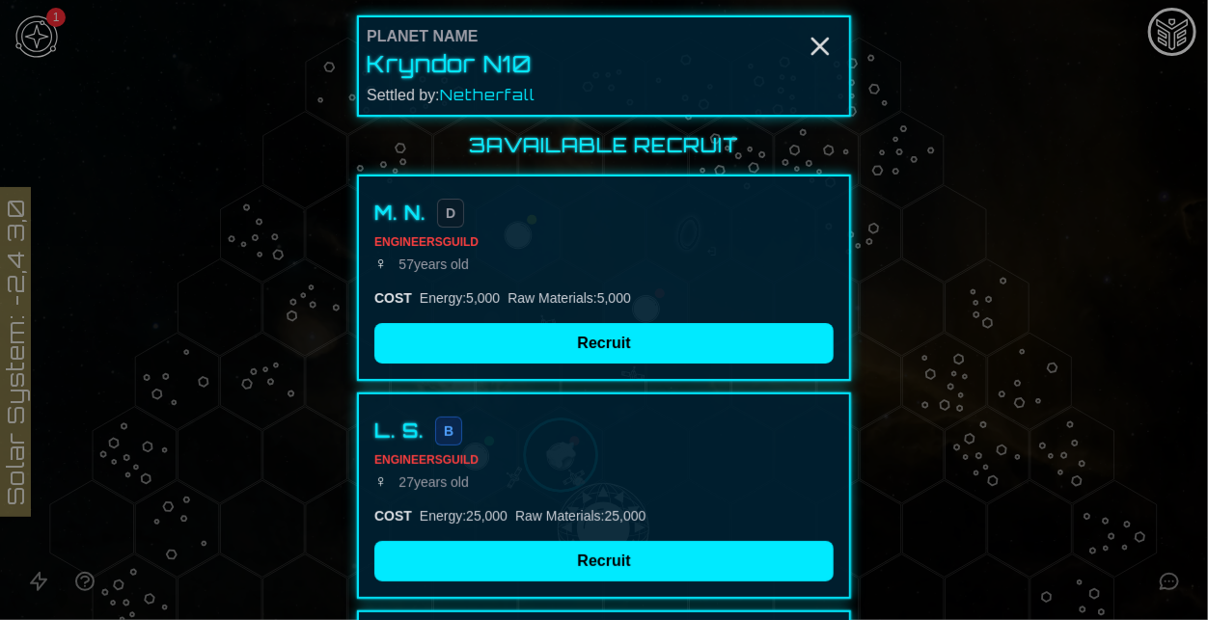
scroll to position [286, 0]
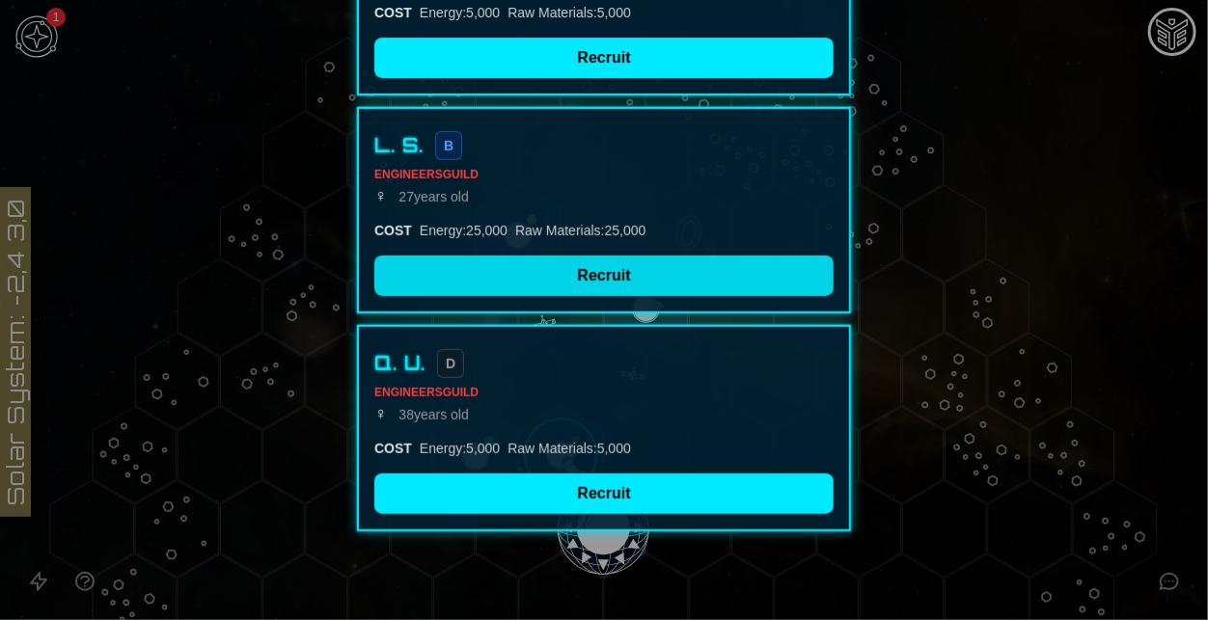
click at [524, 278] on button "Recruit" at bounding box center [603, 276] width 459 height 41
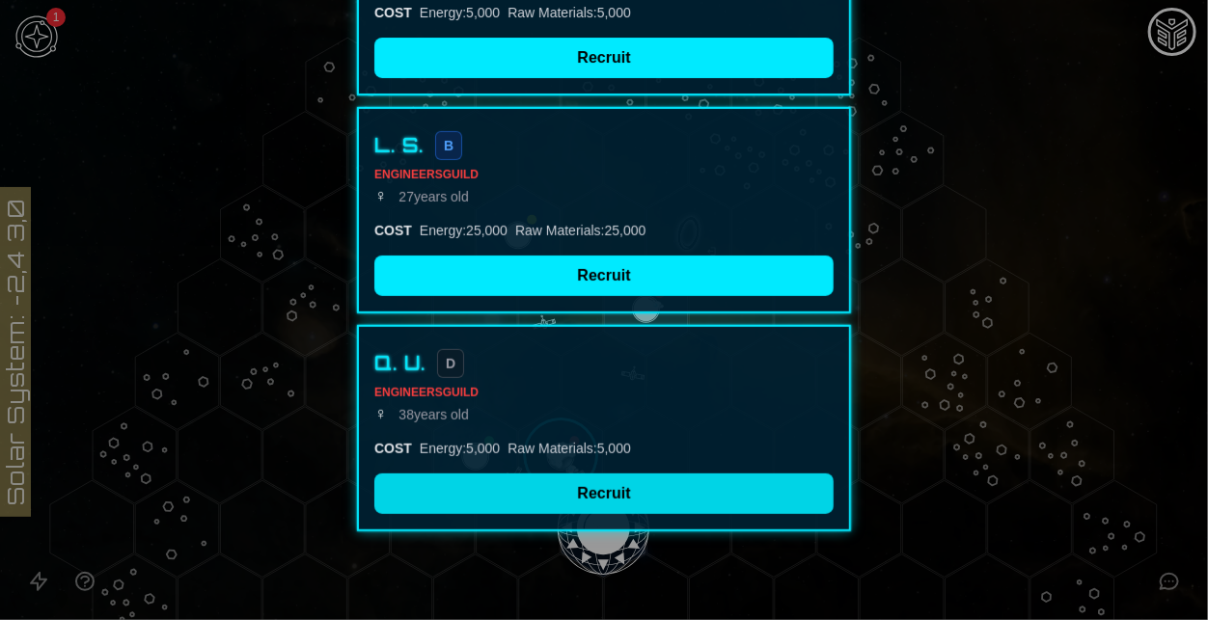
click at [606, 500] on button "Recruit" at bounding box center [603, 494] width 459 height 41
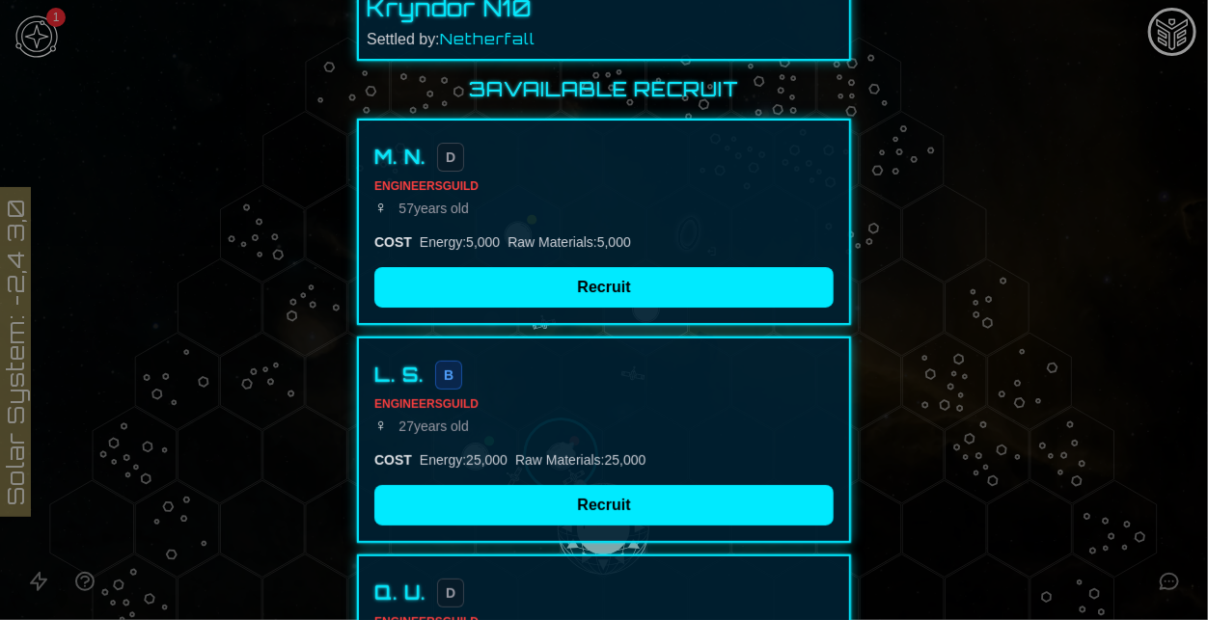
scroll to position [8, 0]
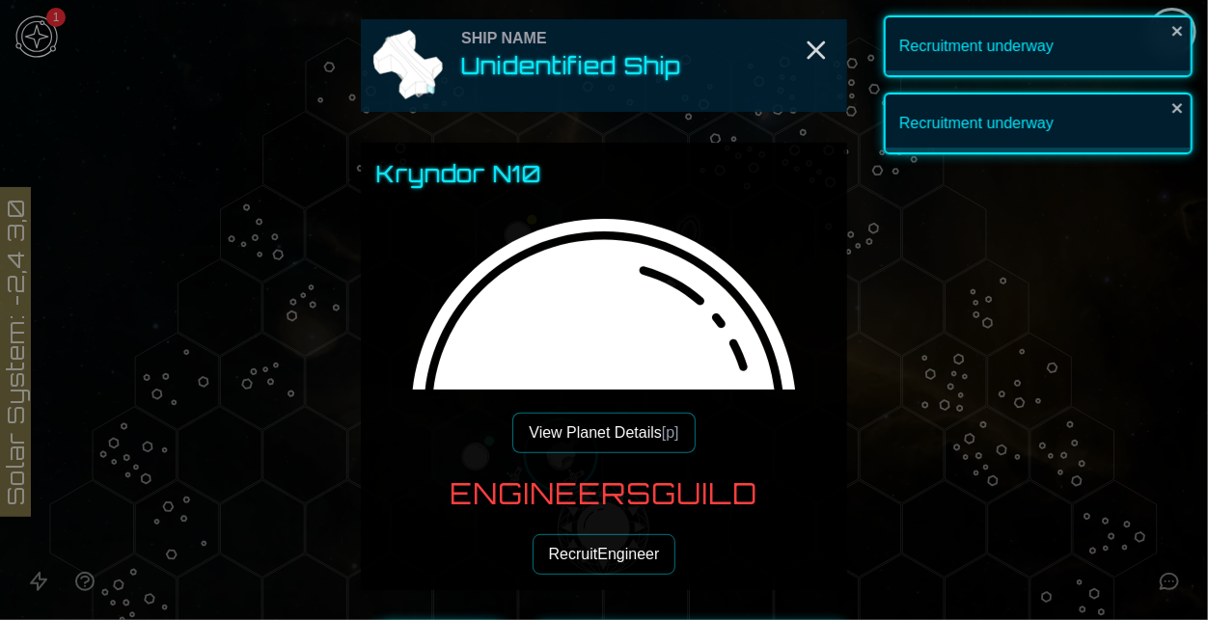
click at [521, 332] on img at bounding box center [603, 432] width 455 height 455
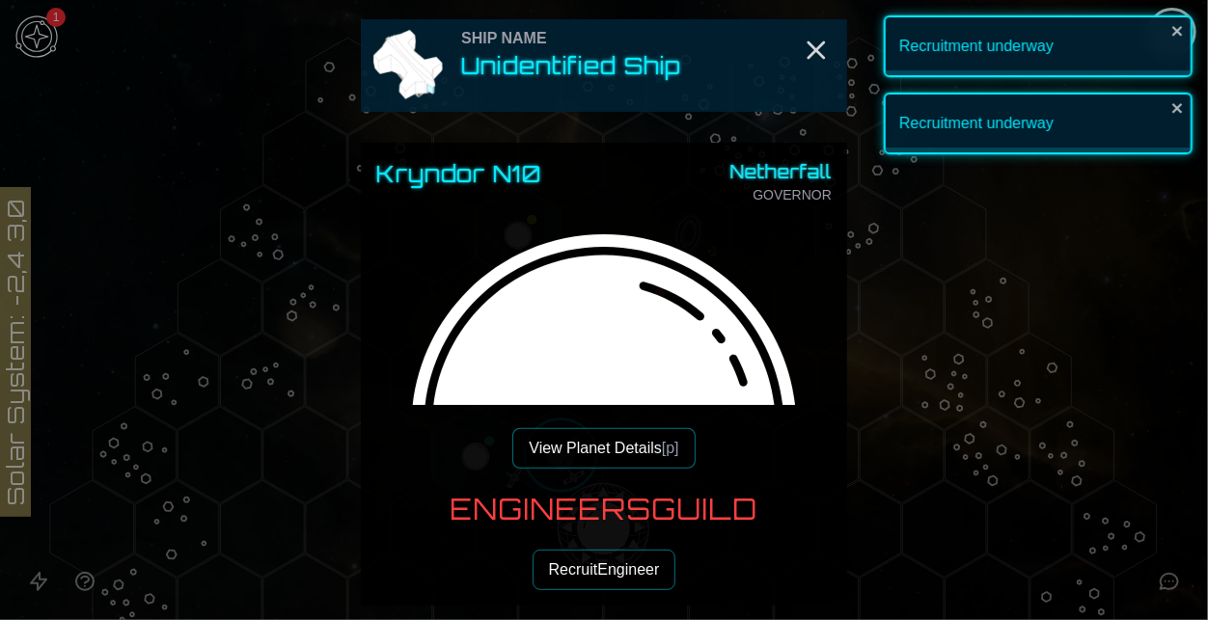
click at [608, 573] on button "Recruit Engineer" at bounding box center [604, 570] width 144 height 41
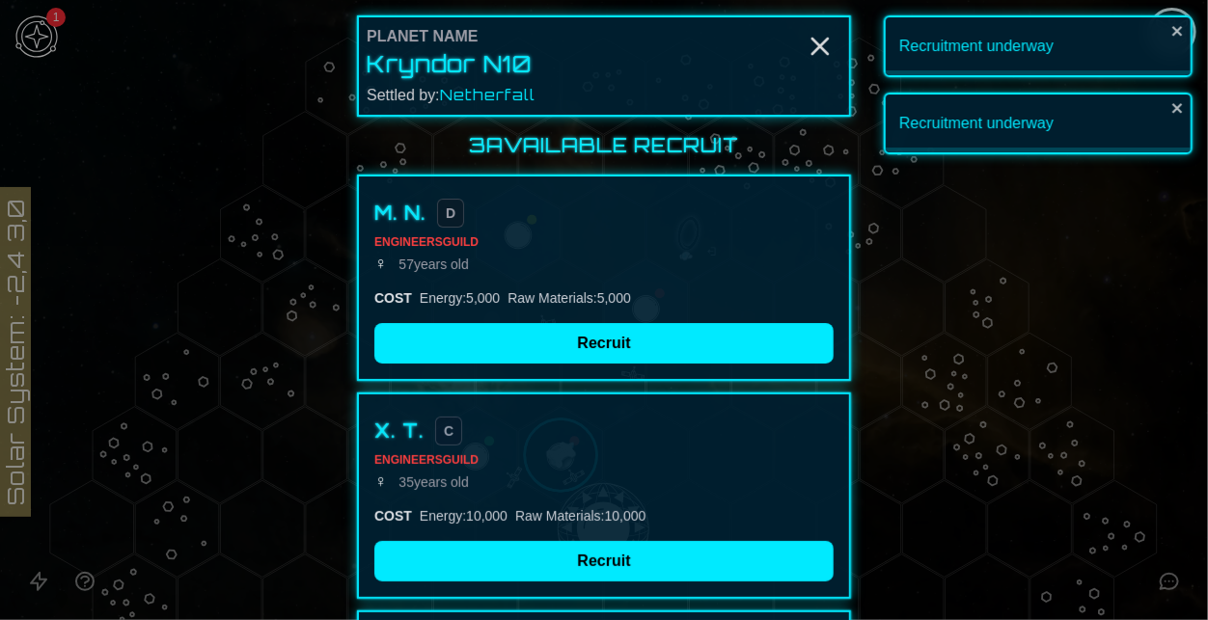
scroll to position [286, 0]
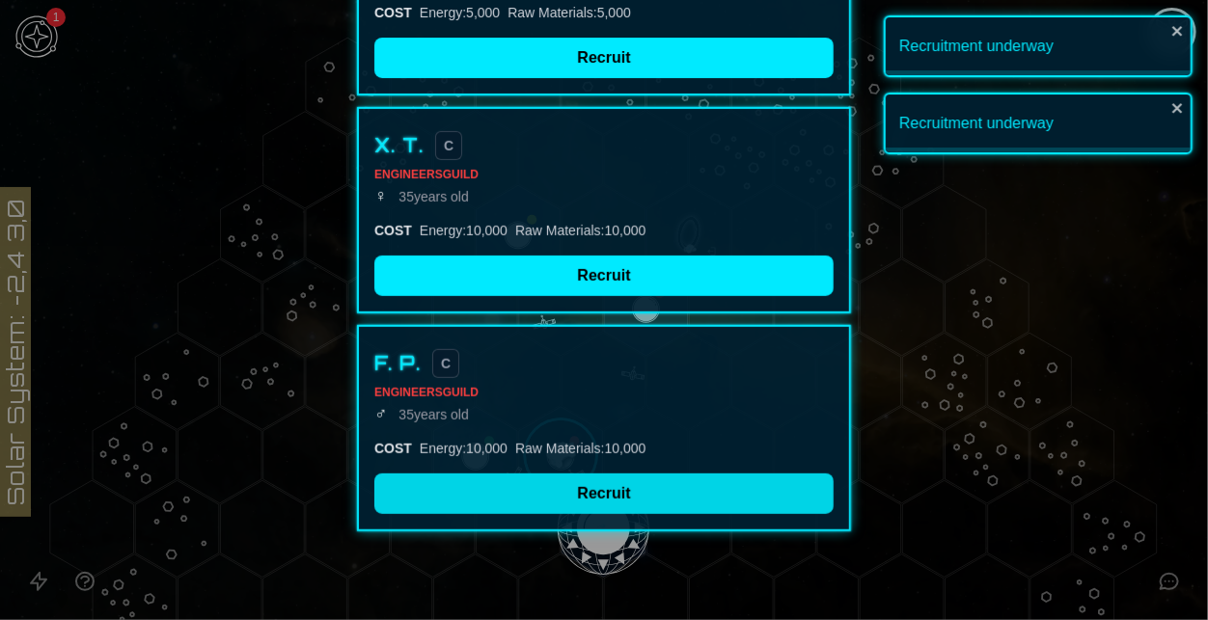
click at [700, 486] on button "Recruit" at bounding box center [603, 494] width 459 height 41
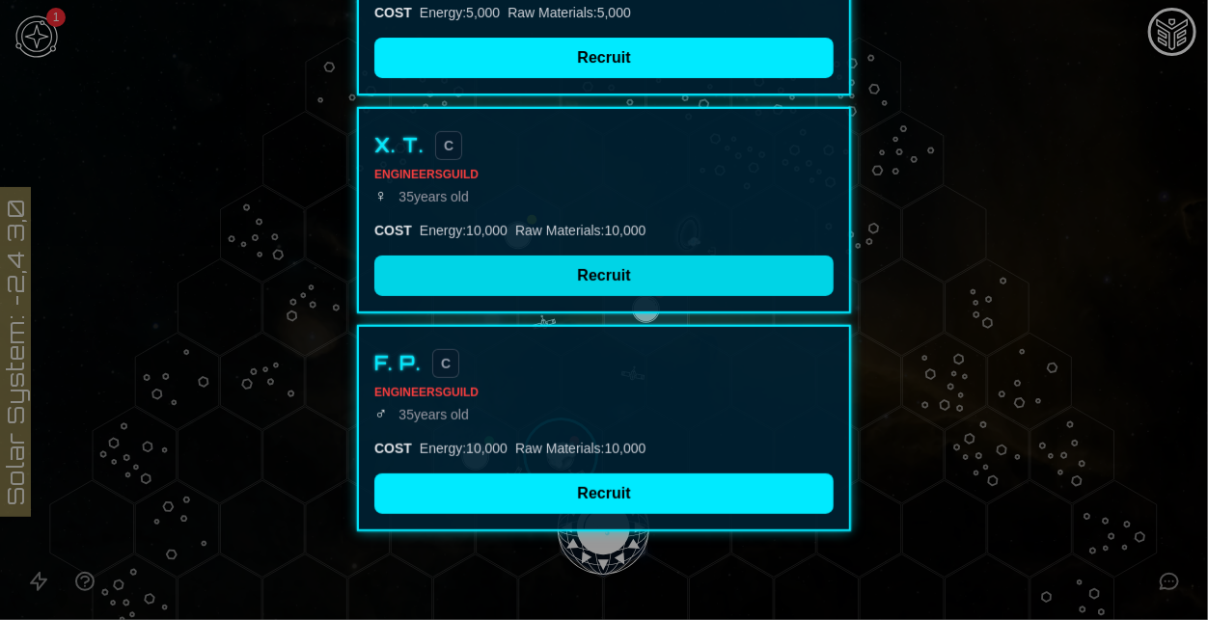
click at [662, 289] on button "Recruit" at bounding box center [603, 276] width 459 height 41
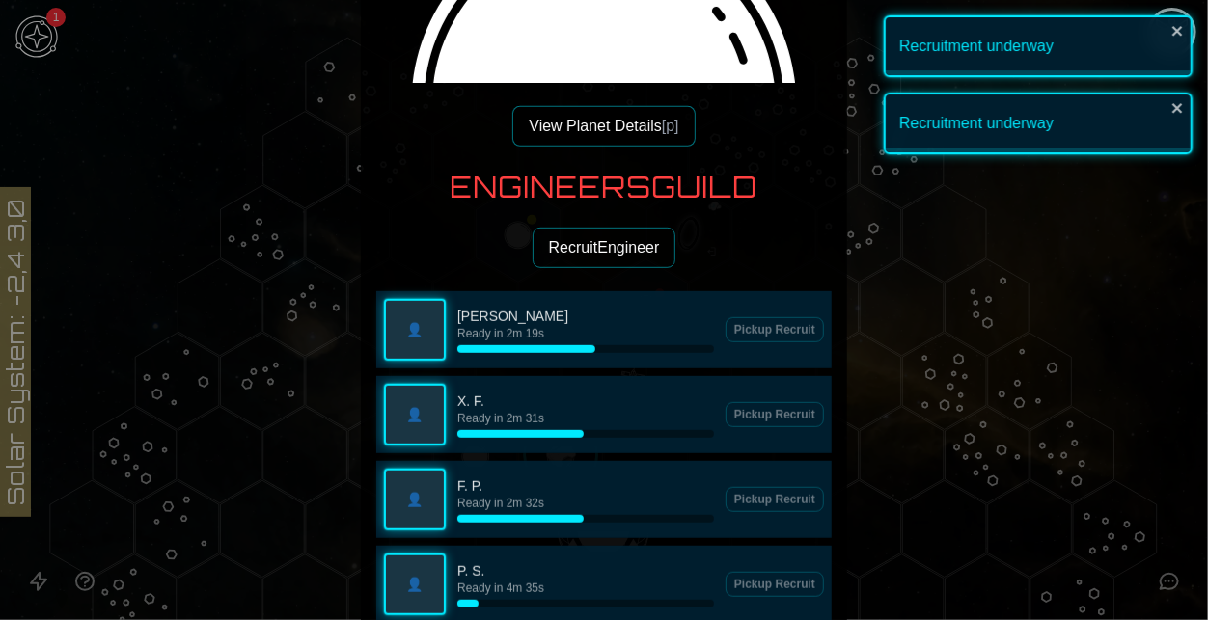
scroll to position [322, 0]
click at [600, 248] on button "Recruit Engineer" at bounding box center [604, 248] width 144 height 41
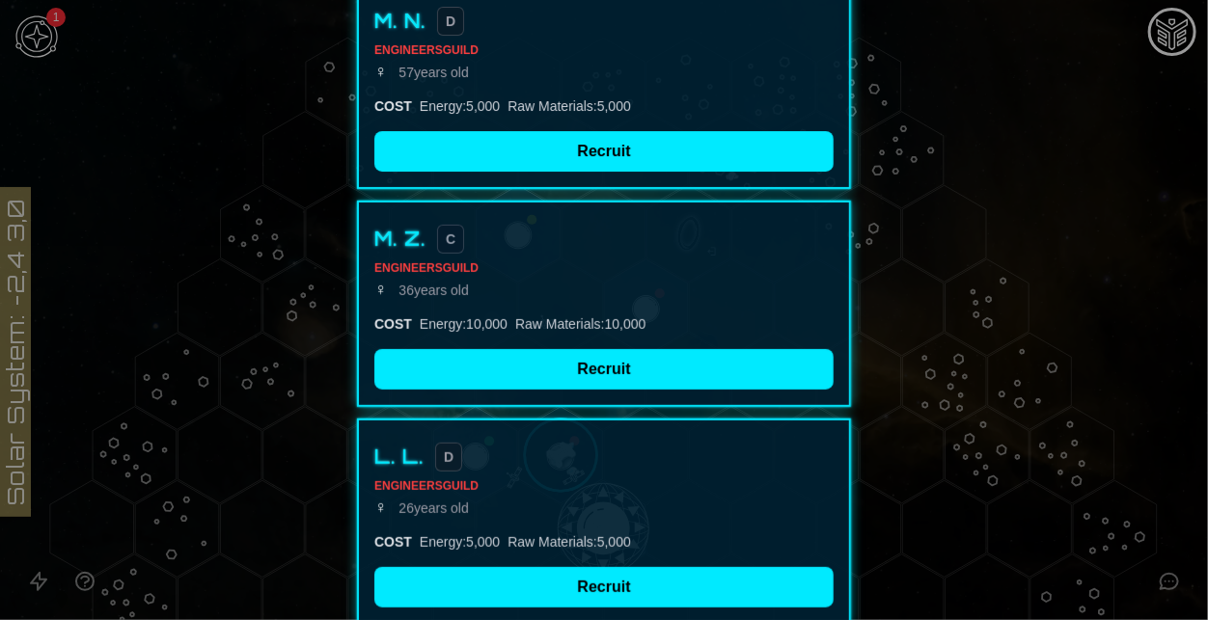
scroll to position [286, 0]
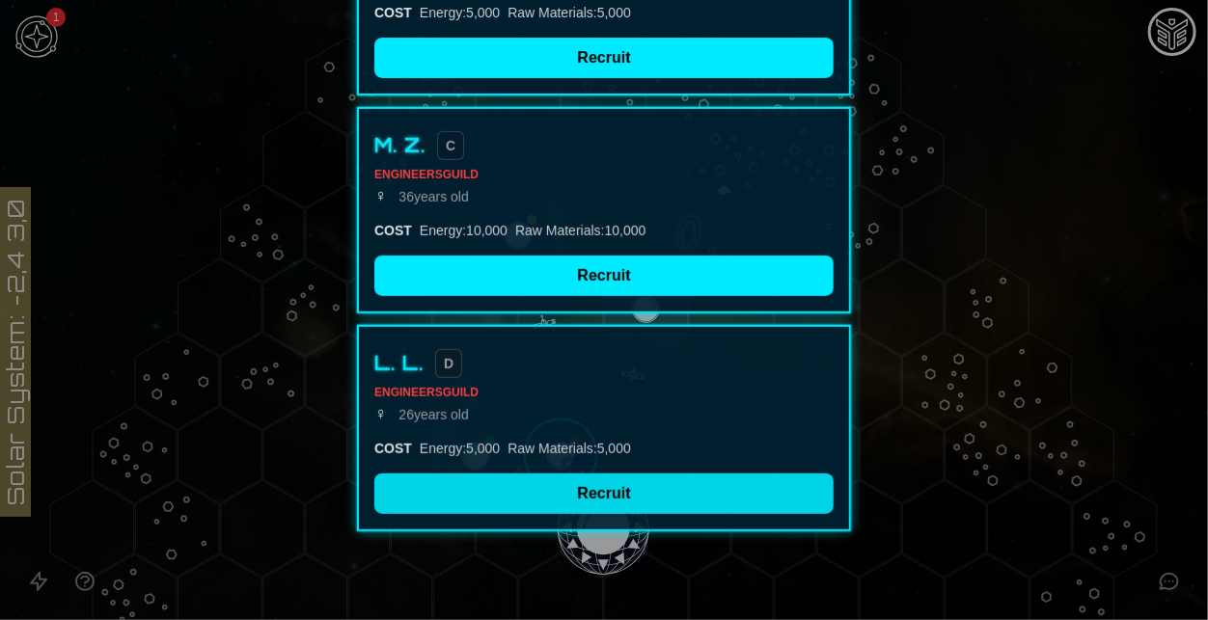
click at [666, 497] on button "Recruit" at bounding box center [603, 494] width 459 height 41
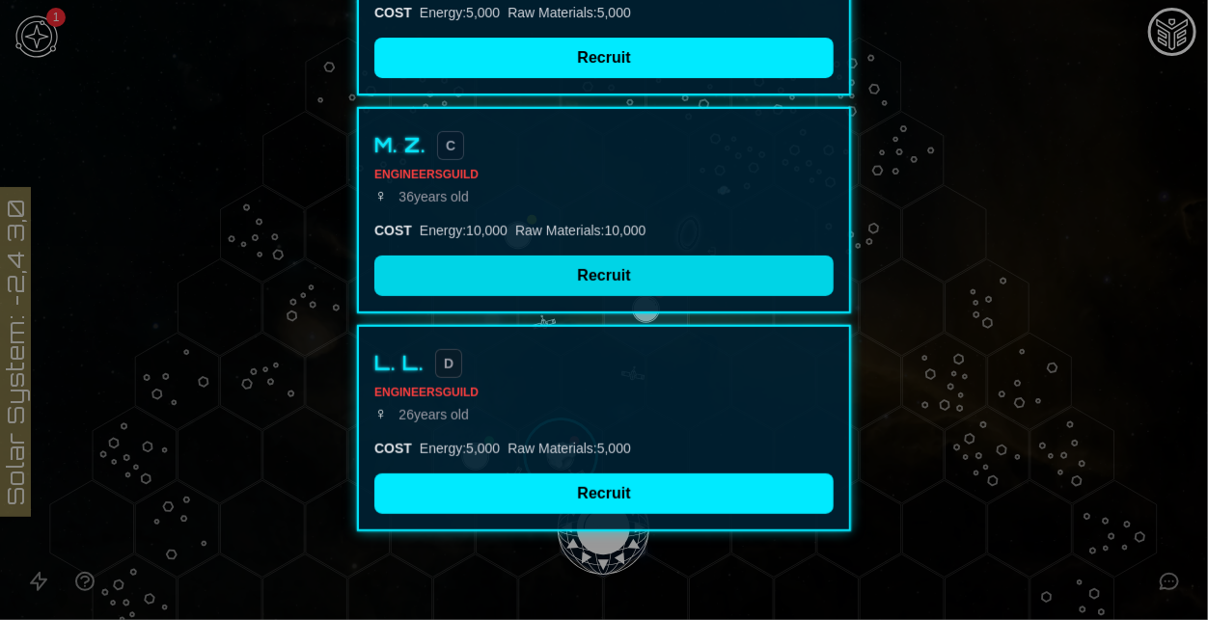
click at [668, 278] on button "Recruit" at bounding box center [603, 276] width 459 height 41
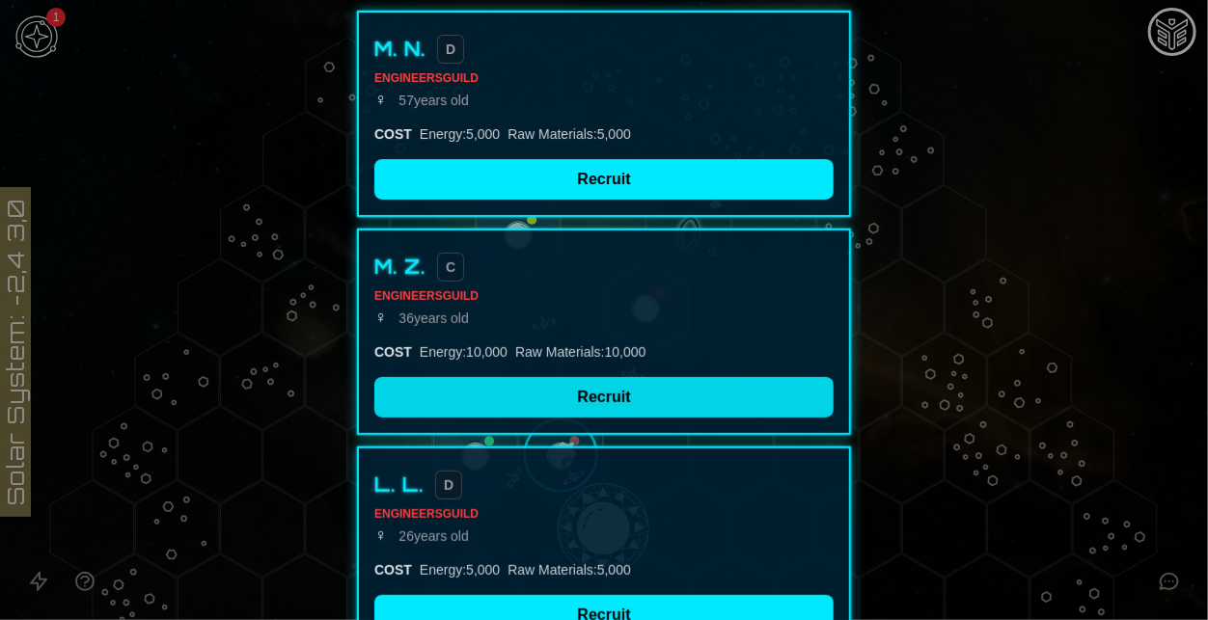
scroll to position [123, 0]
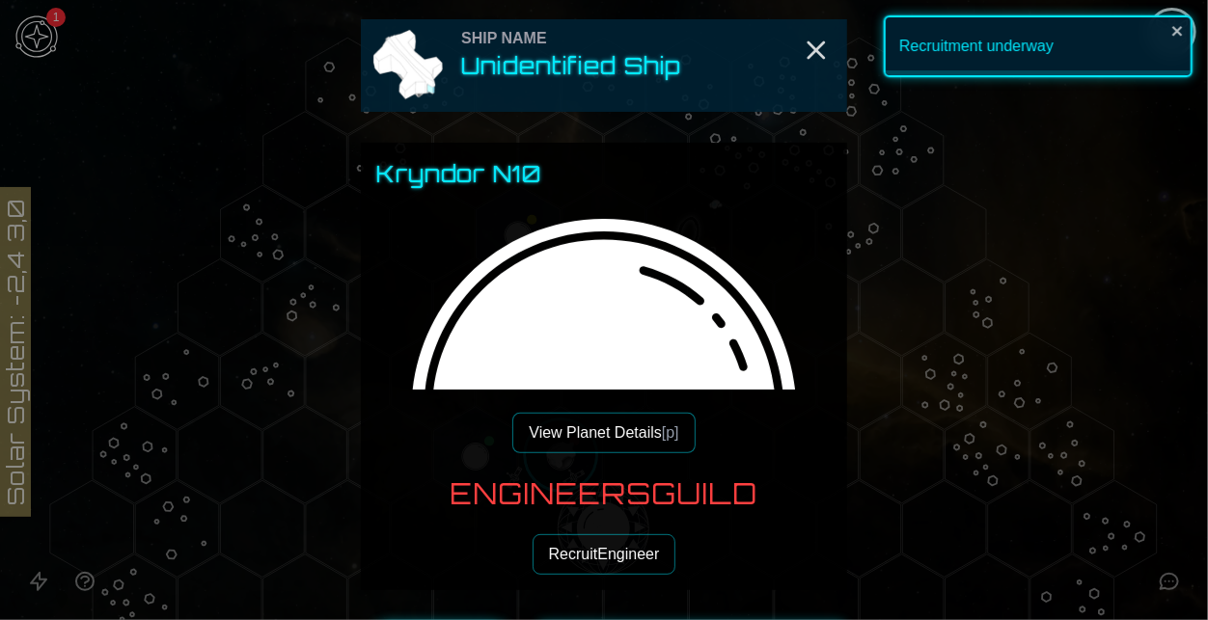
click at [605, 219] on img at bounding box center [603, 432] width 455 height 455
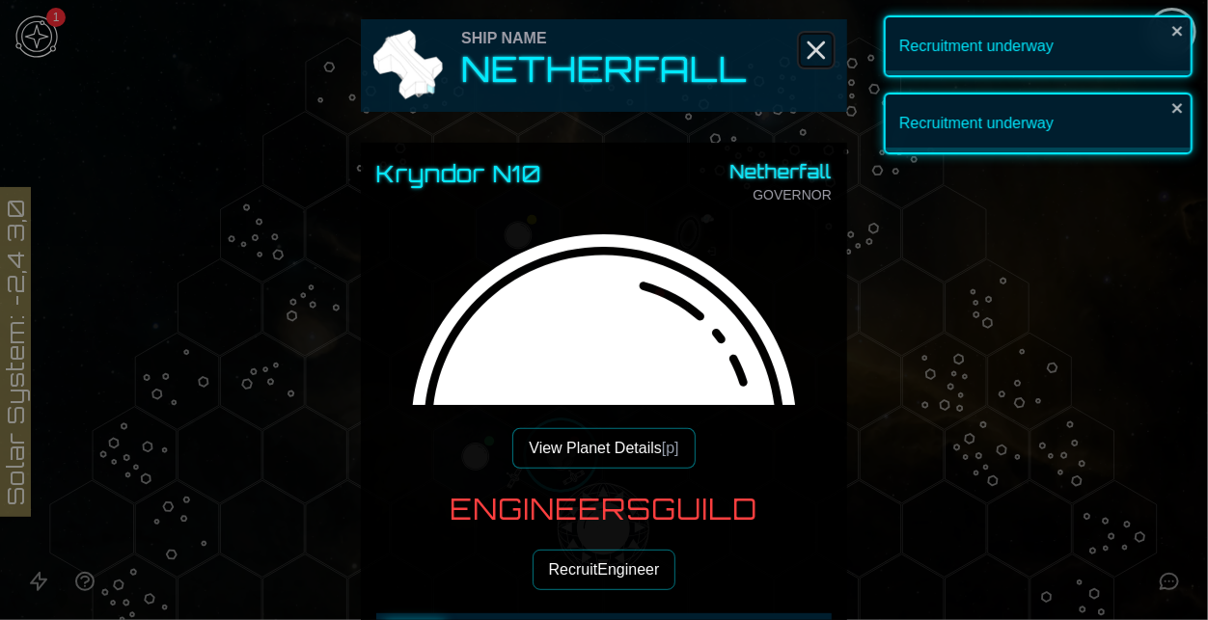
click at [824, 49] on icon "Close" at bounding box center [816, 50] width 31 height 31
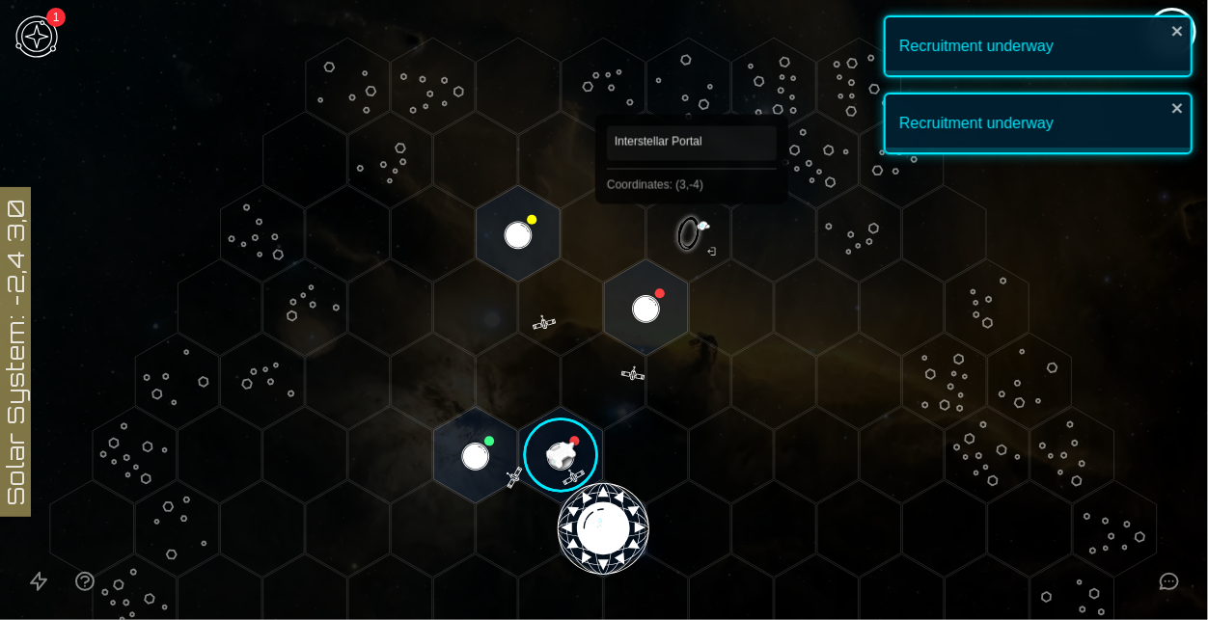
click at [692, 232] on polygon "Hex at coordinates 3,-4, clickable" at bounding box center [689, 233] width 84 height 96
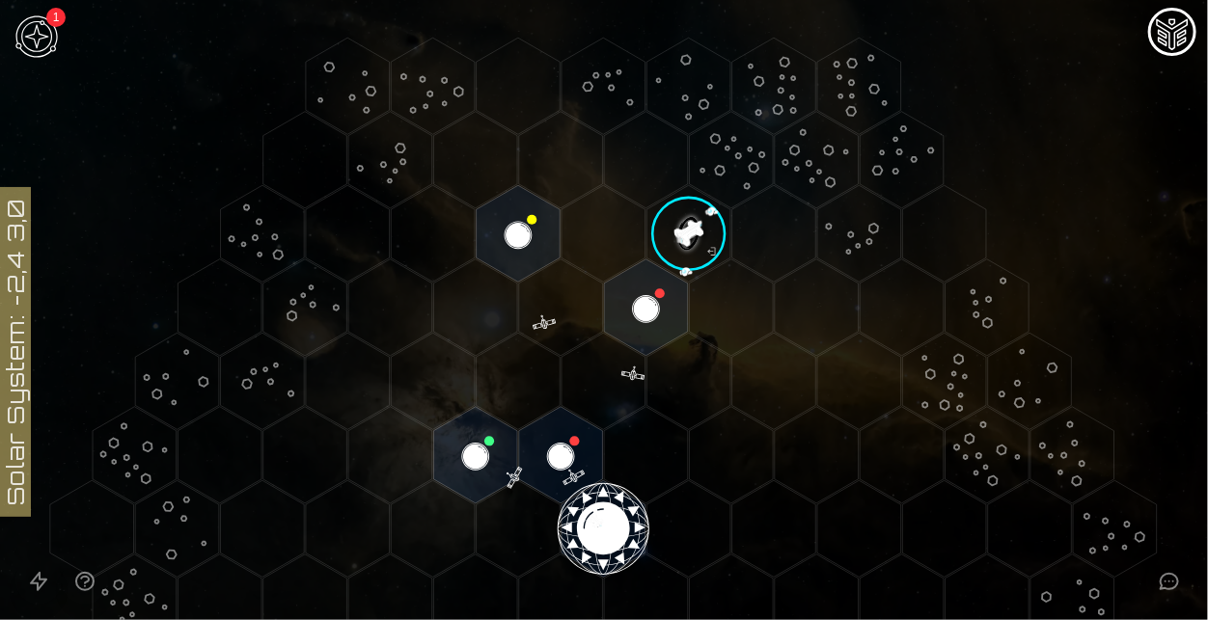
click at [673, 254] on image at bounding box center [689, 233] width 98 height 98
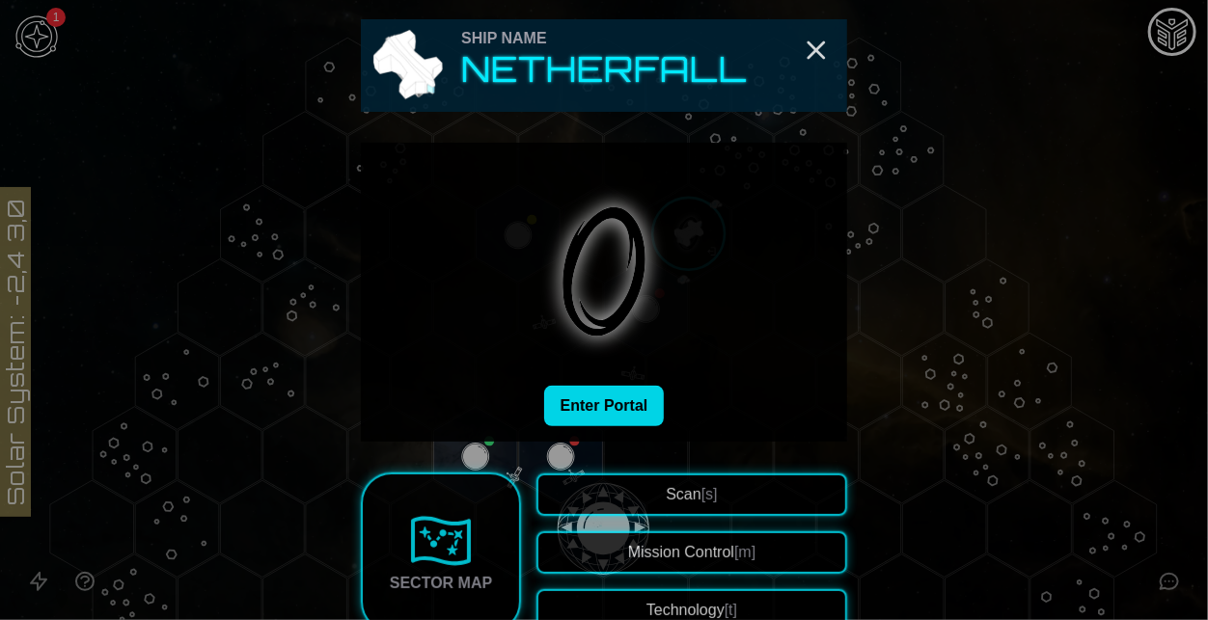
click at [583, 400] on button "Enter Portal" at bounding box center [604, 406] width 121 height 41
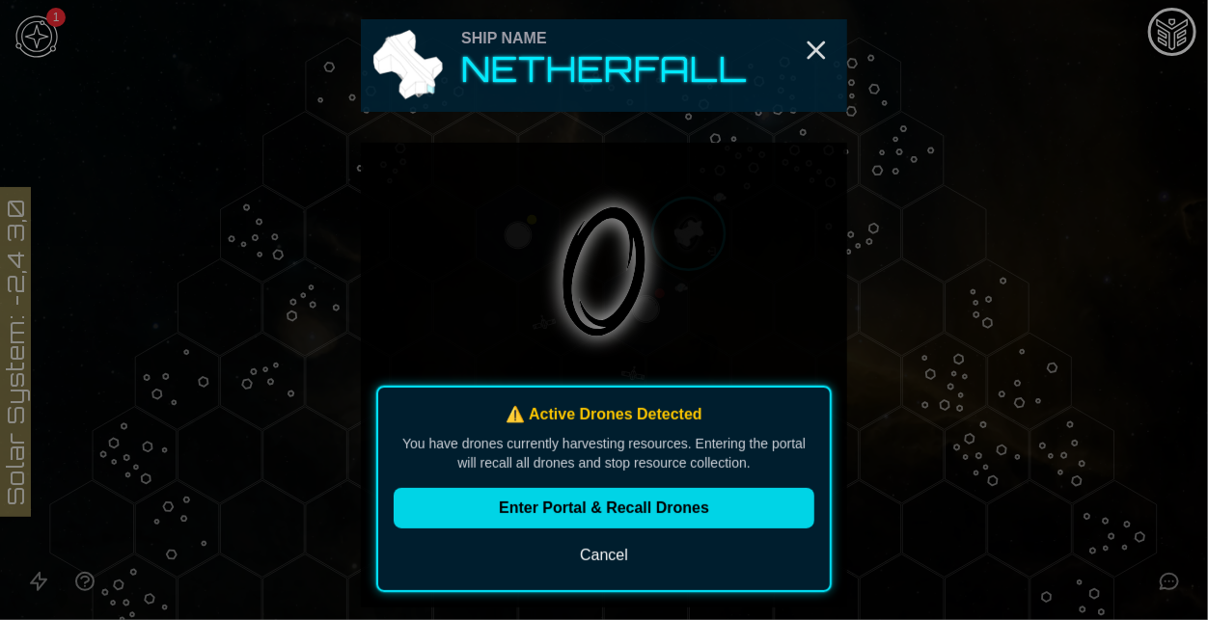
click at [607, 522] on button "Enter Portal & Recall Drones" at bounding box center [604, 508] width 421 height 41
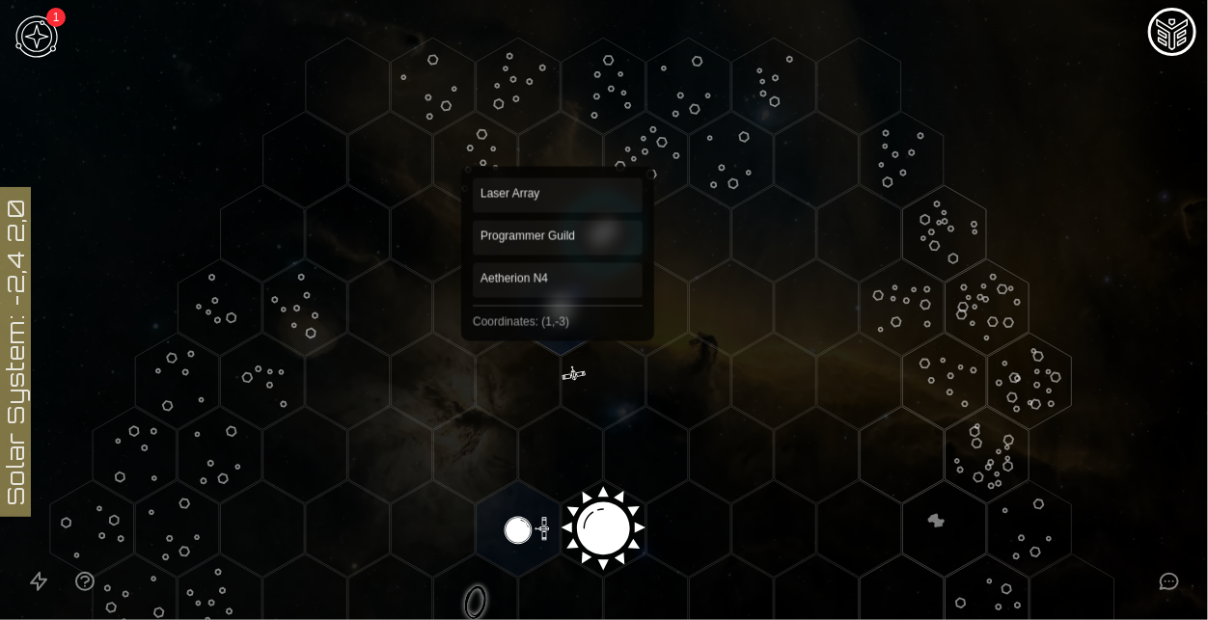
click at [558, 327] on polygon "Hex at coordinates 1,-3, clickable" at bounding box center [561, 307] width 84 height 96
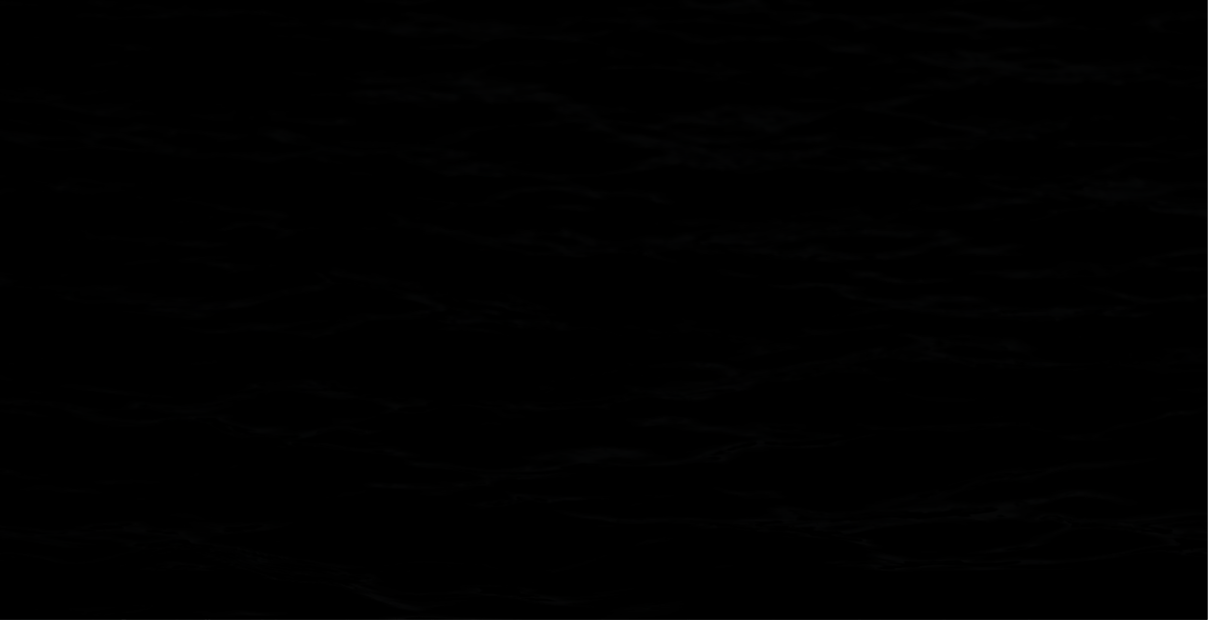
click at [558, 327] on polygon "Hex at coordinates 1,-3, clickable" at bounding box center [561, 307] width 84 height 96
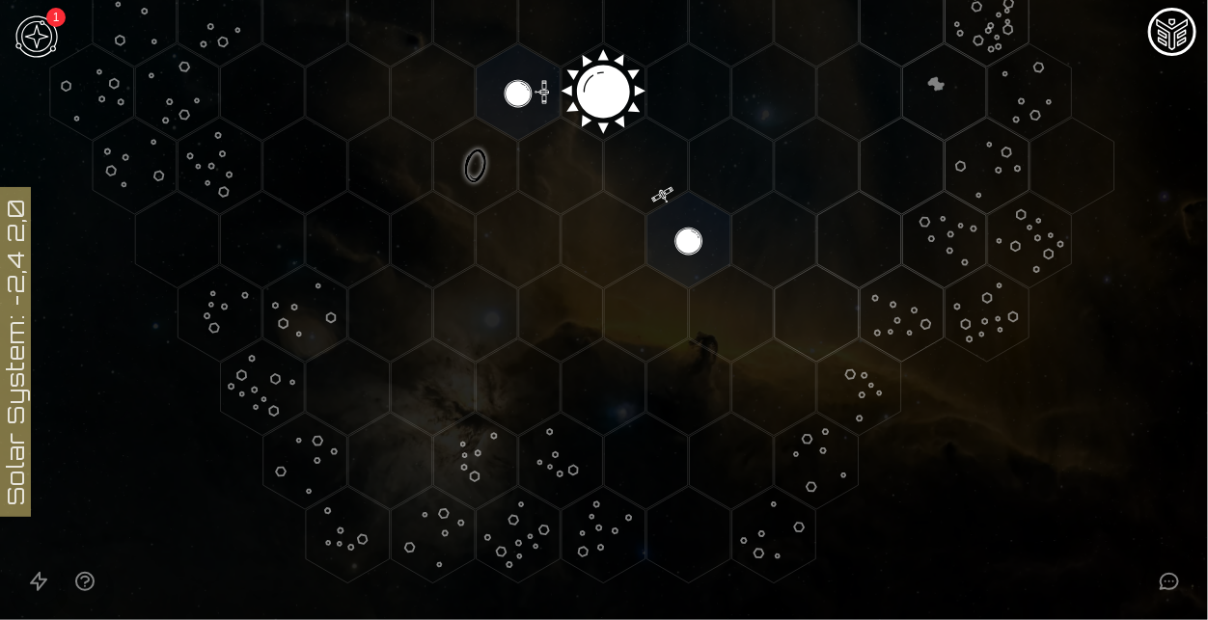
scroll to position [0, 0]
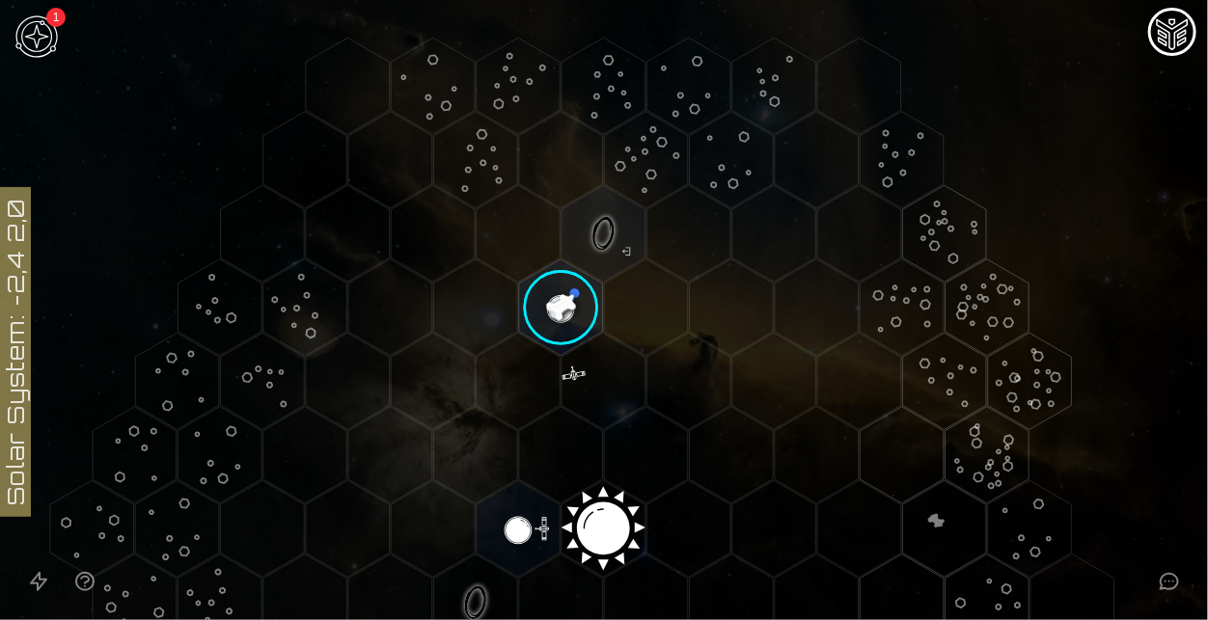
click at [558, 328] on image at bounding box center [560, 308] width 98 height 98
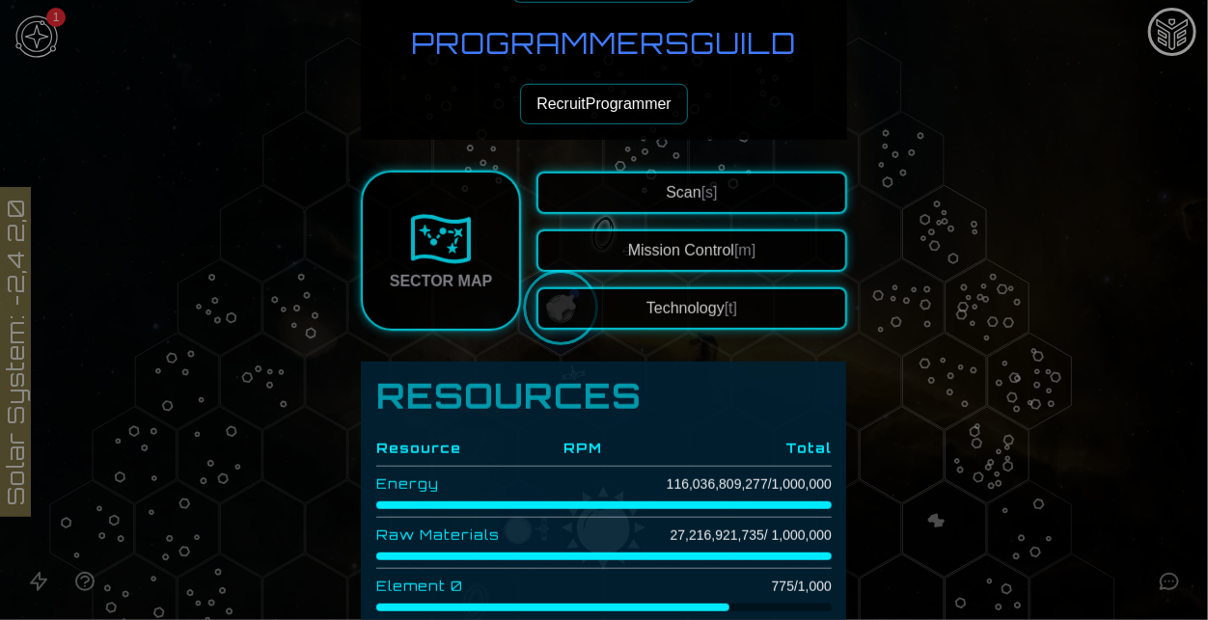
scroll to position [394, 0]
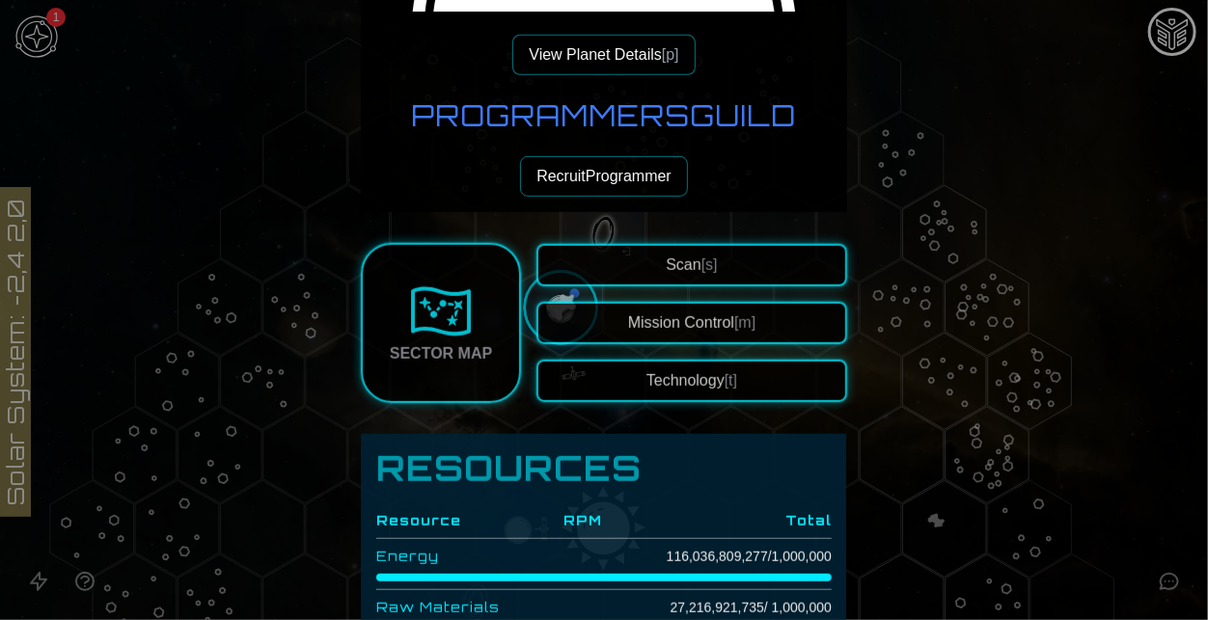
click at [591, 186] on button "Recruit Programmer" at bounding box center [604, 176] width 168 height 41
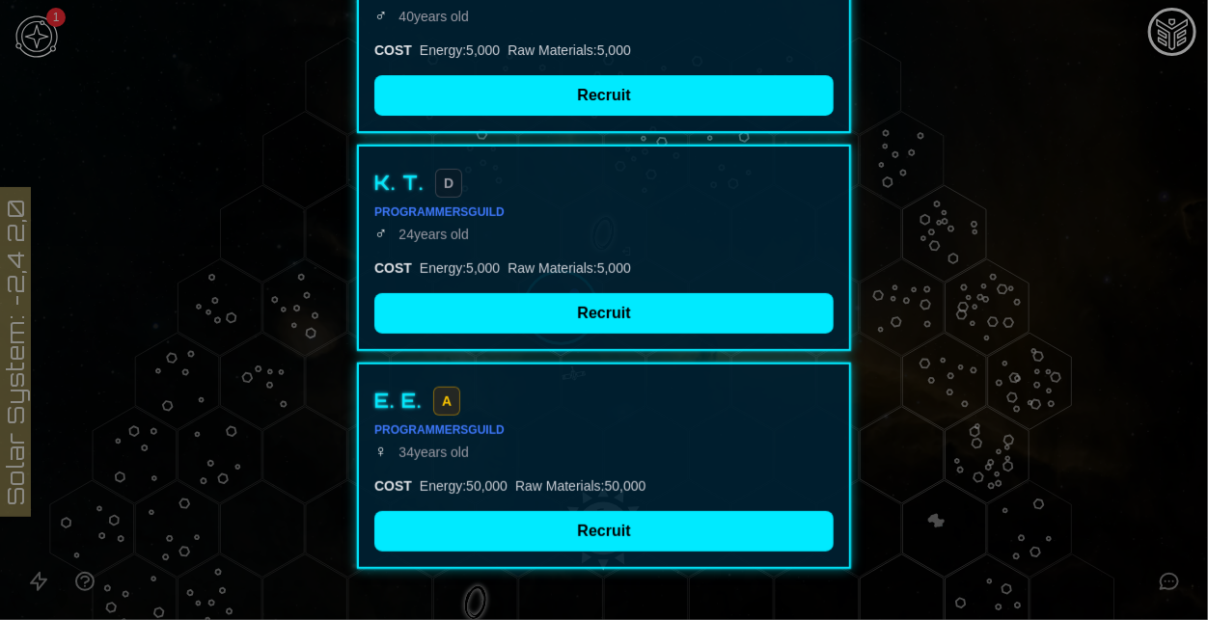
scroll to position [267, 0]
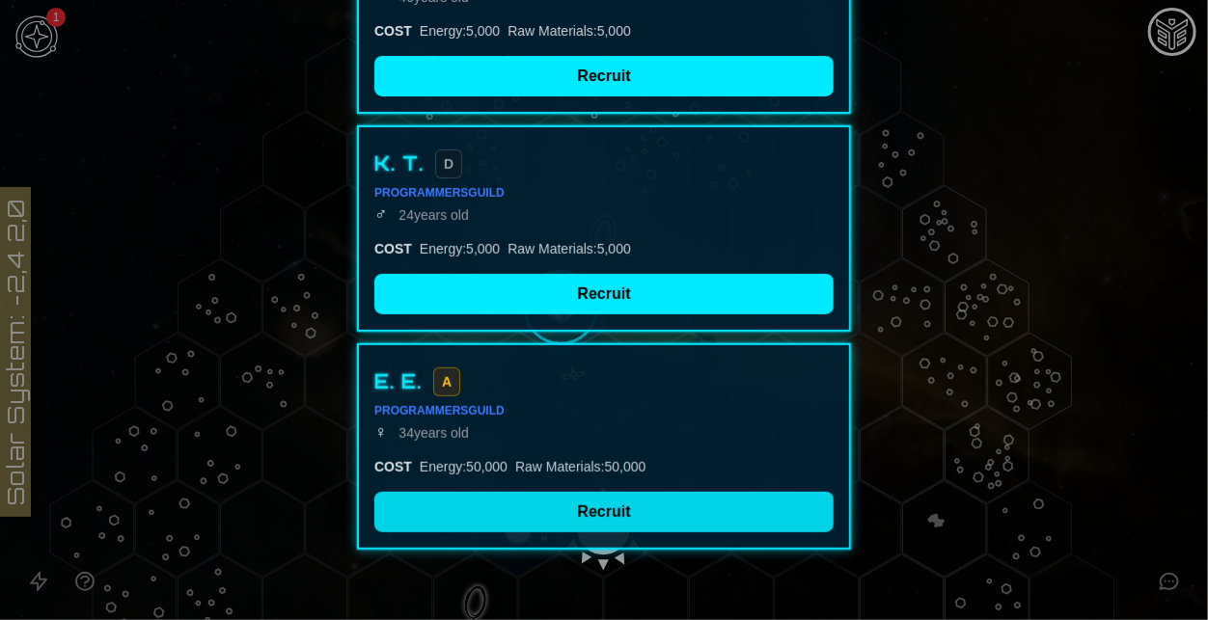
click at [622, 506] on button "Recruit" at bounding box center [603, 512] width 459 height 41
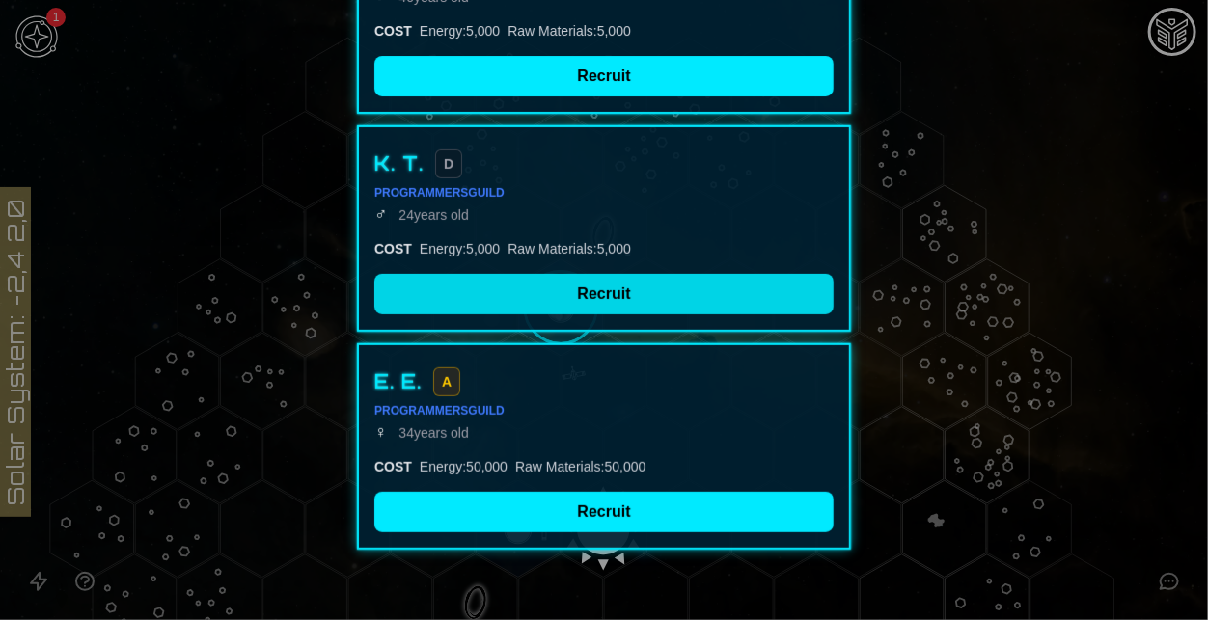
click at [508, 292] on button "Recruit" at bounding box center [603, 294] width 459 height 41
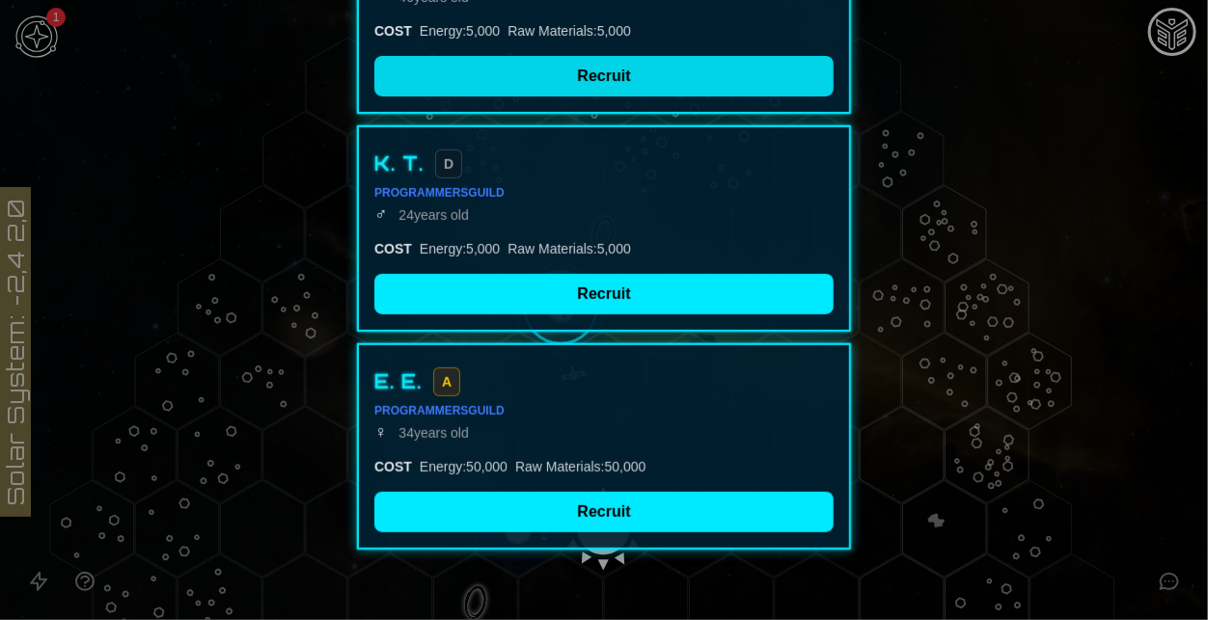
click at [627, 69] on button "Recruit" at bounding box center [603, 76] width 459 height 41
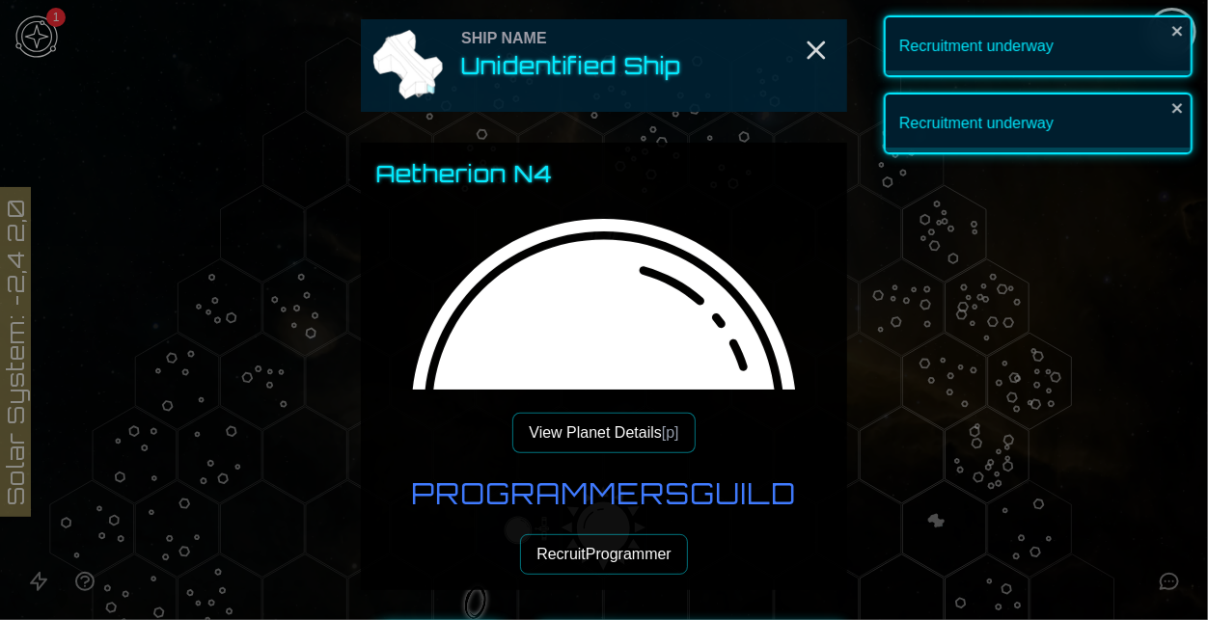
click at [624, 534] on button "Recruit Programmer" at bounding box center [604, 554] width 168 height 41
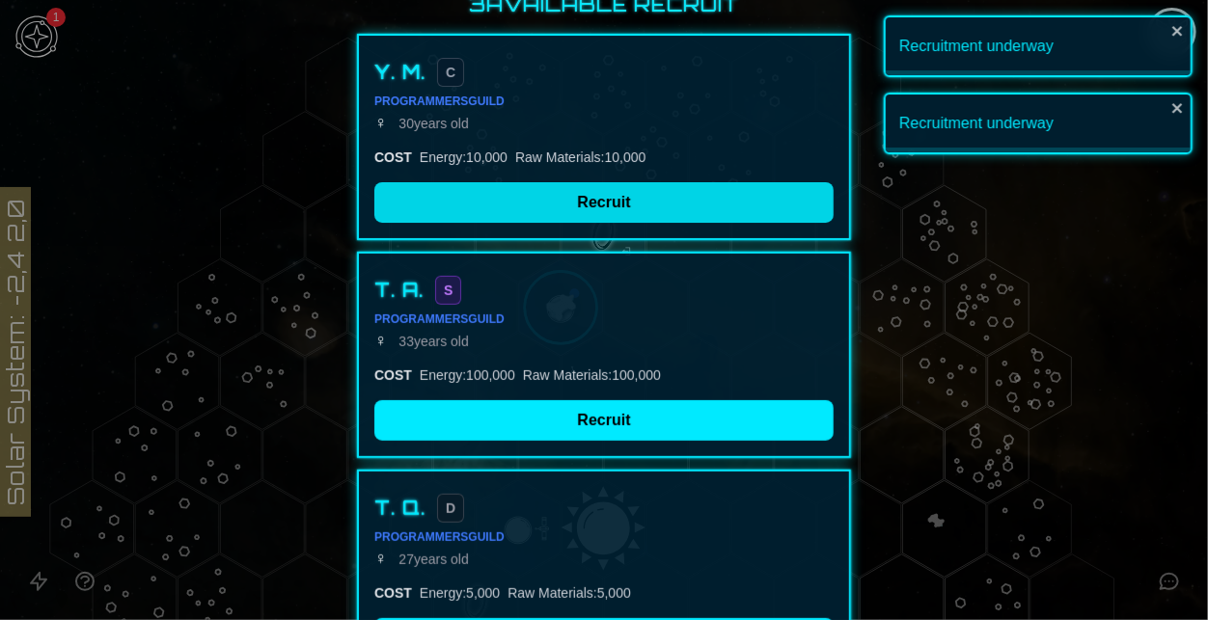
scroll to position [147, 0]
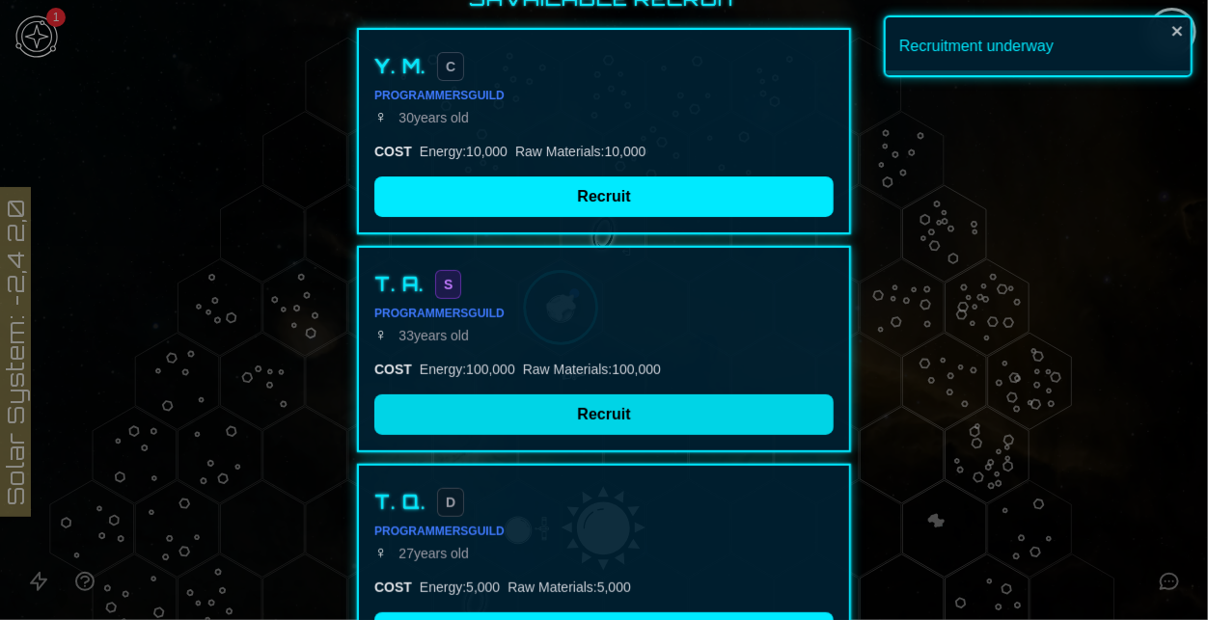
click at [552, 401] on button "Recruit" at bounding box center [603, 415] width 459 height 41
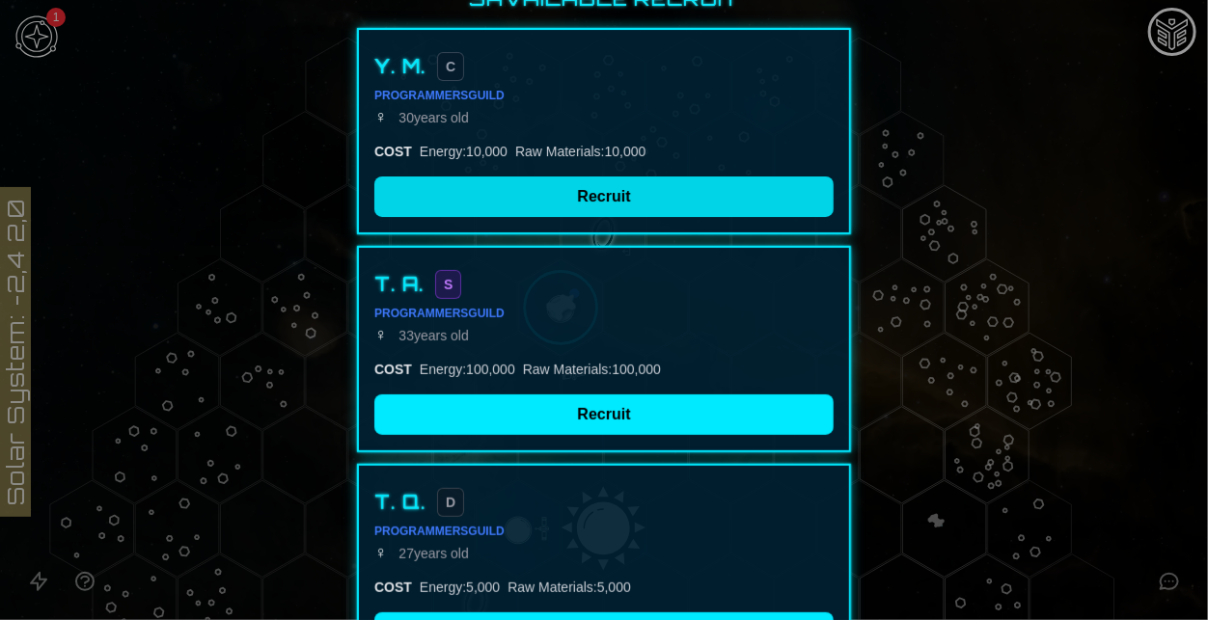
click at [483, 188] on button "Recruit" at bounding box center [603, 197] width 459 height 41
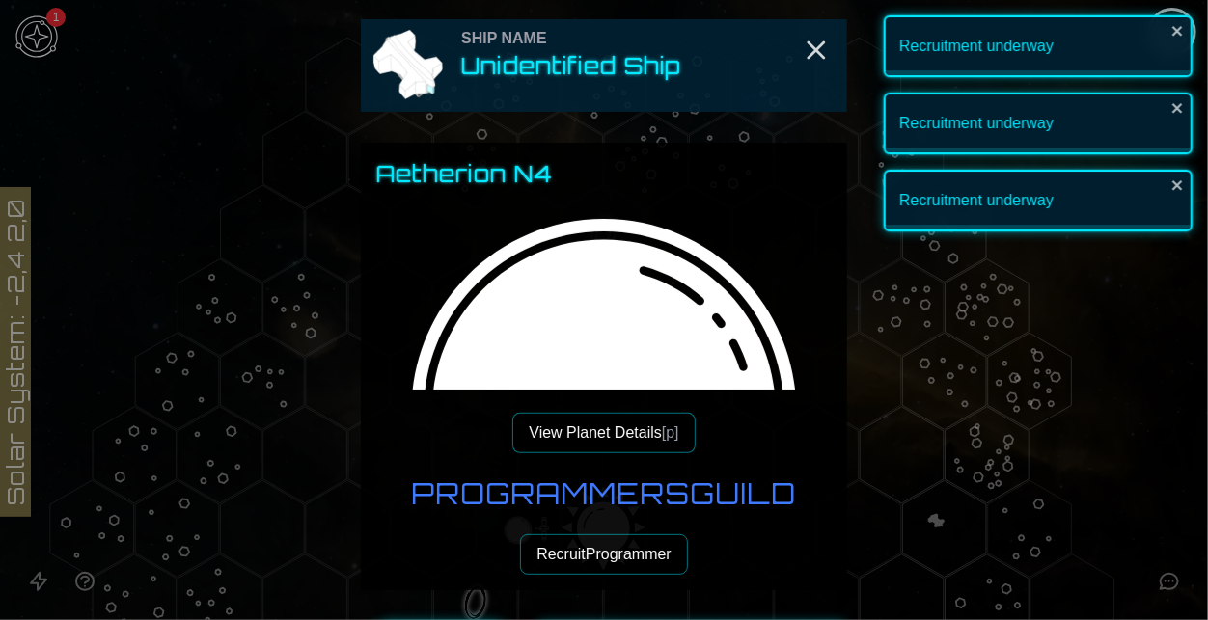
click at [618, 563] on button "Recruit Programmer" at bounding box center [604, 554] width 168 height 41
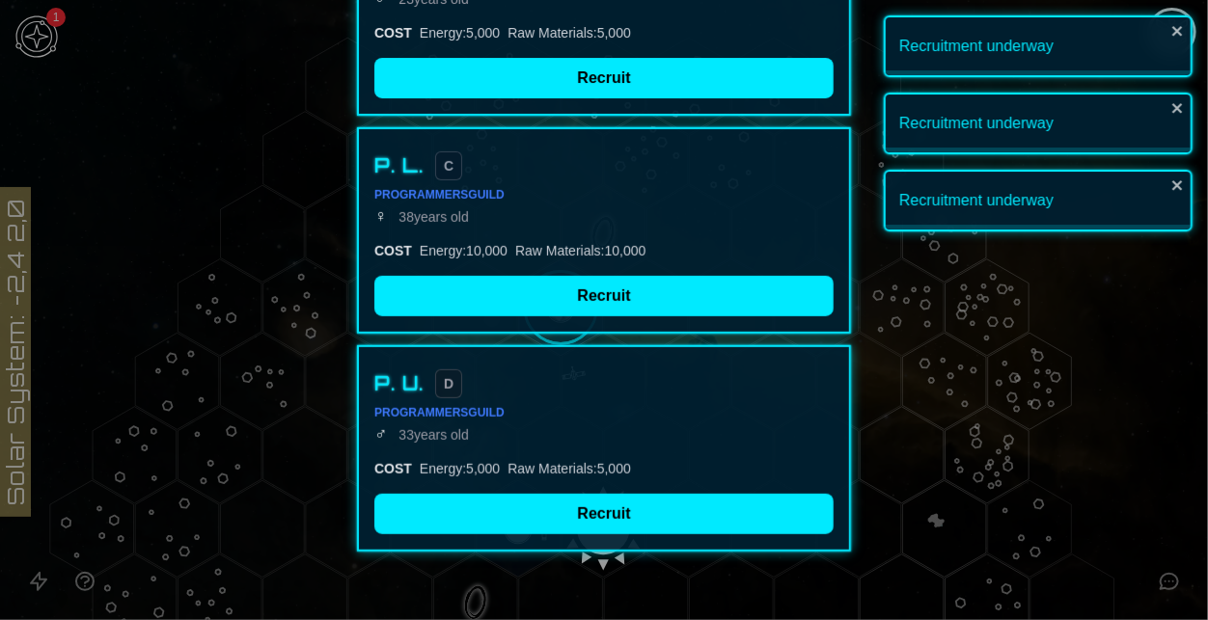
scroll to position [286, 0]
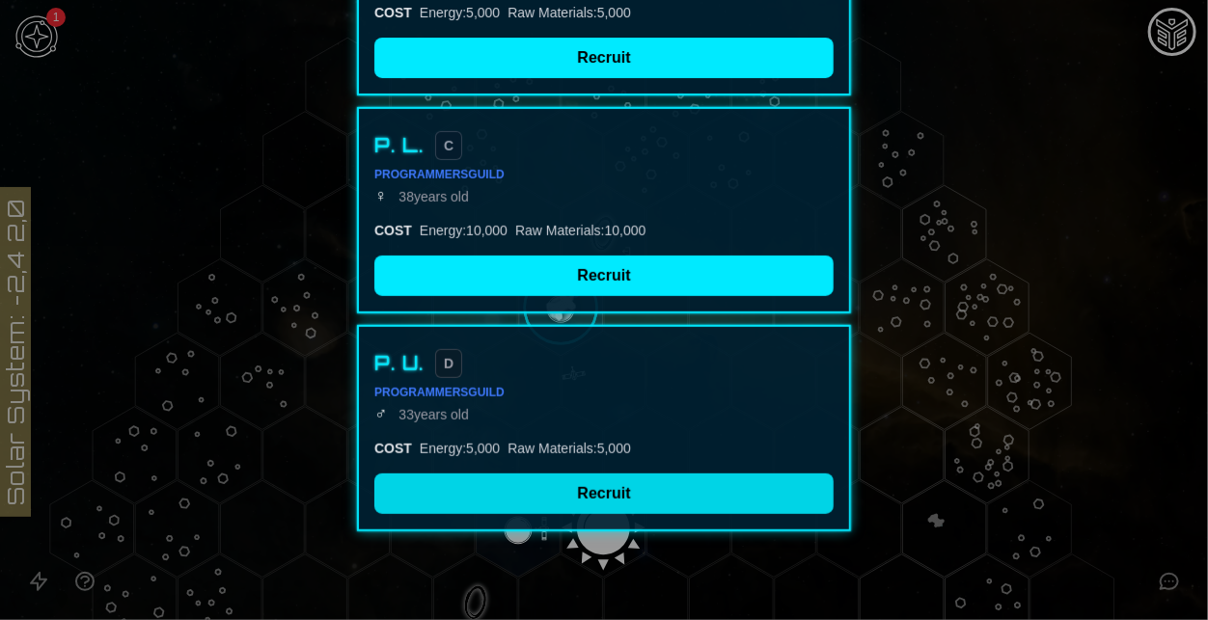
click at [567, 490] on button "Recruit" at bounding box center [603, 494] width 459 height 41
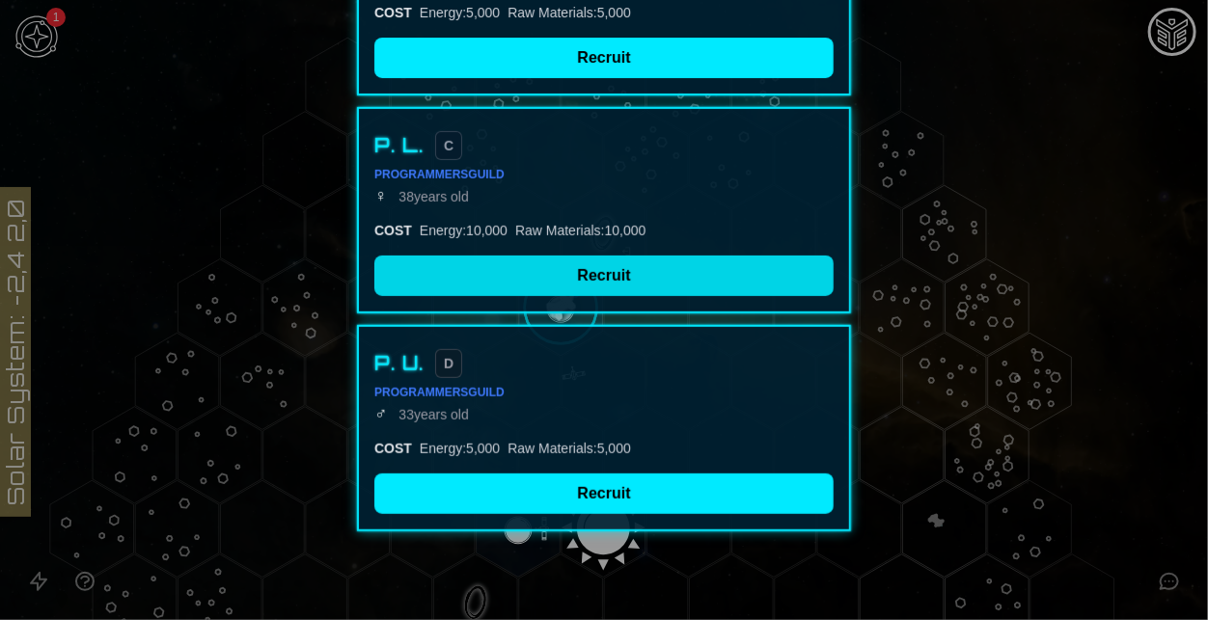
click at [647, 274] on button "Recruit" at bounding box center [603, 276] width 459 height 41
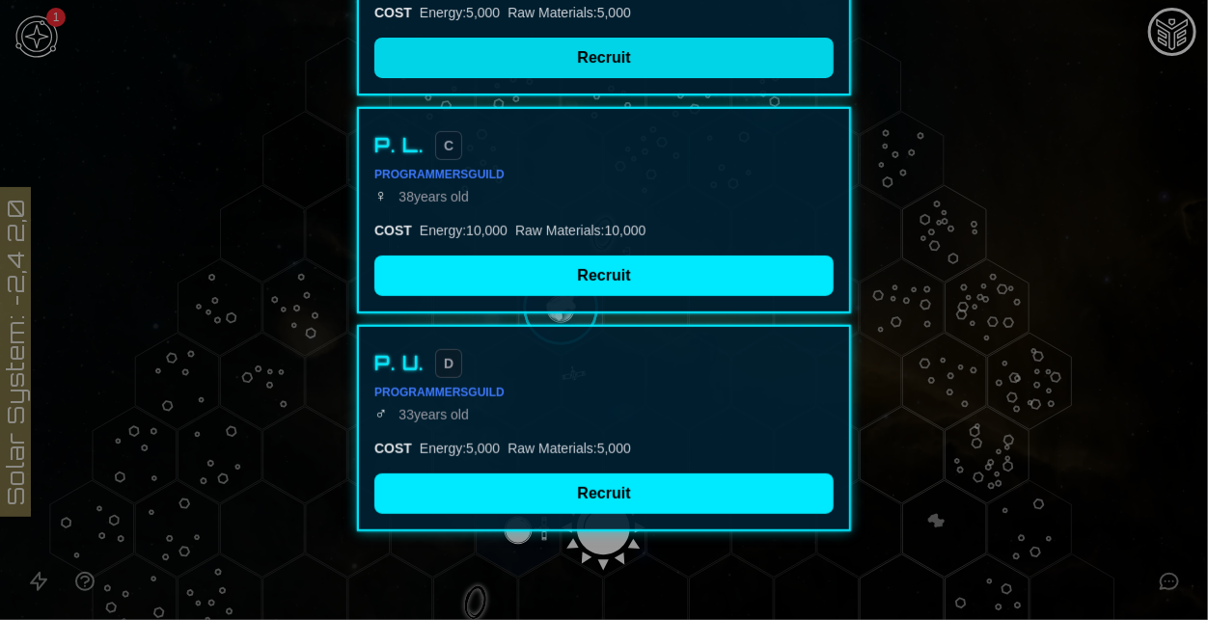
click at [612, 48] on button "Recruit" at bounding box center [603, 58] width 459 height 41
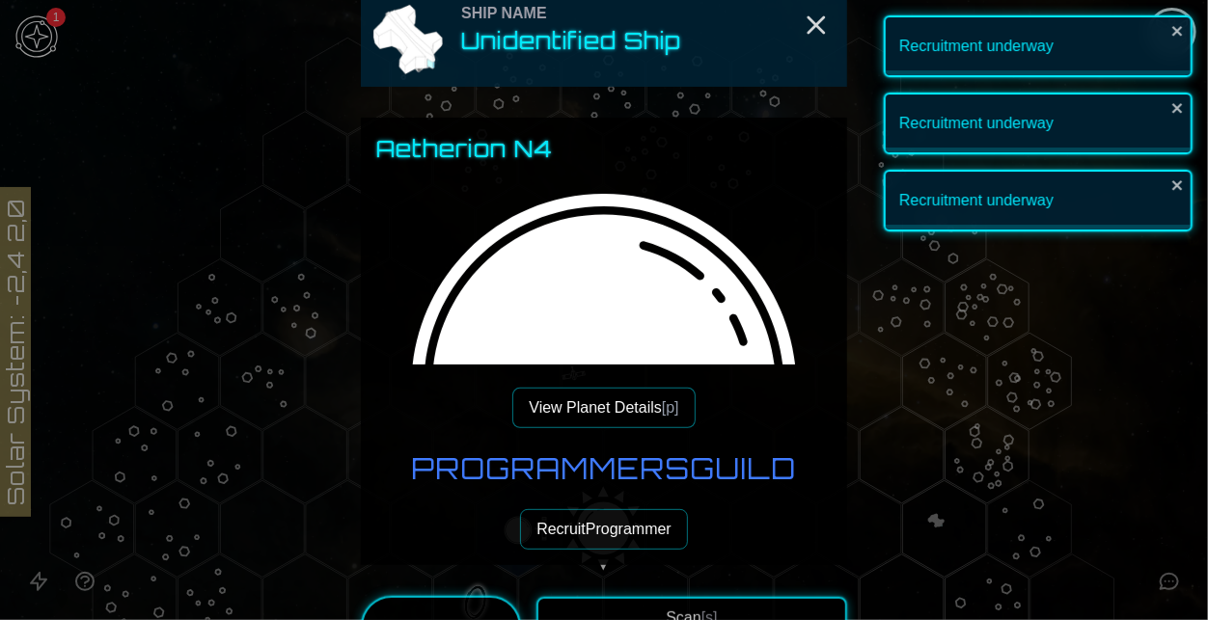
scroll to position [35, 0]
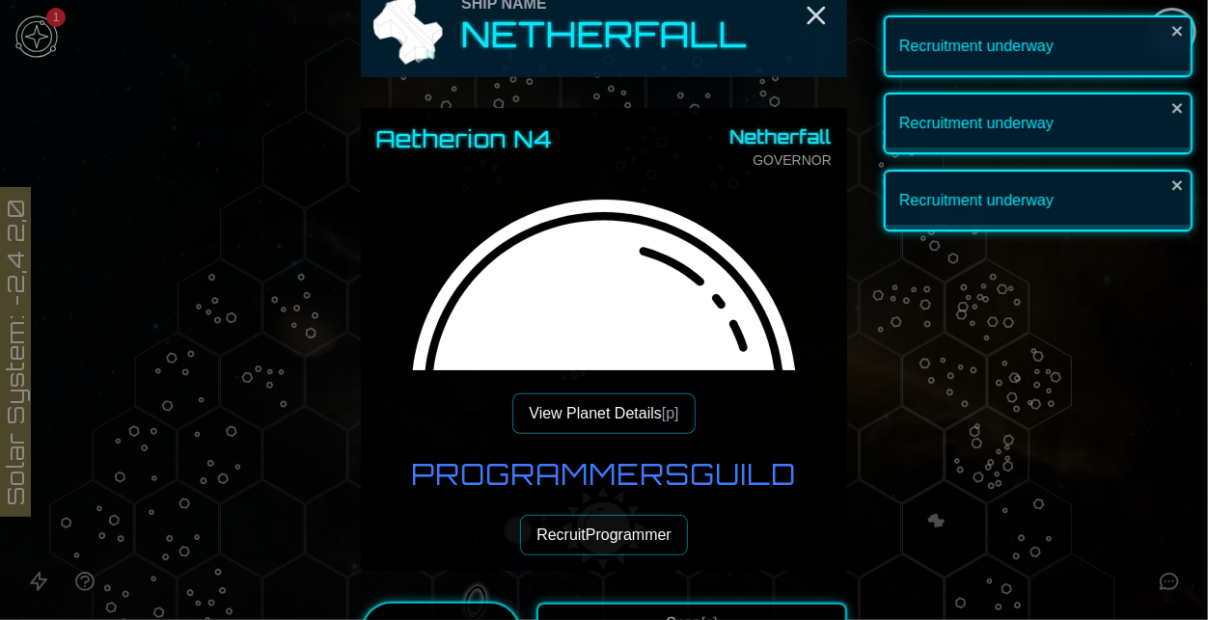
click at [605, 531] on button "Recruit Programmer" at bounding box center [604, 535] width 168 height 41
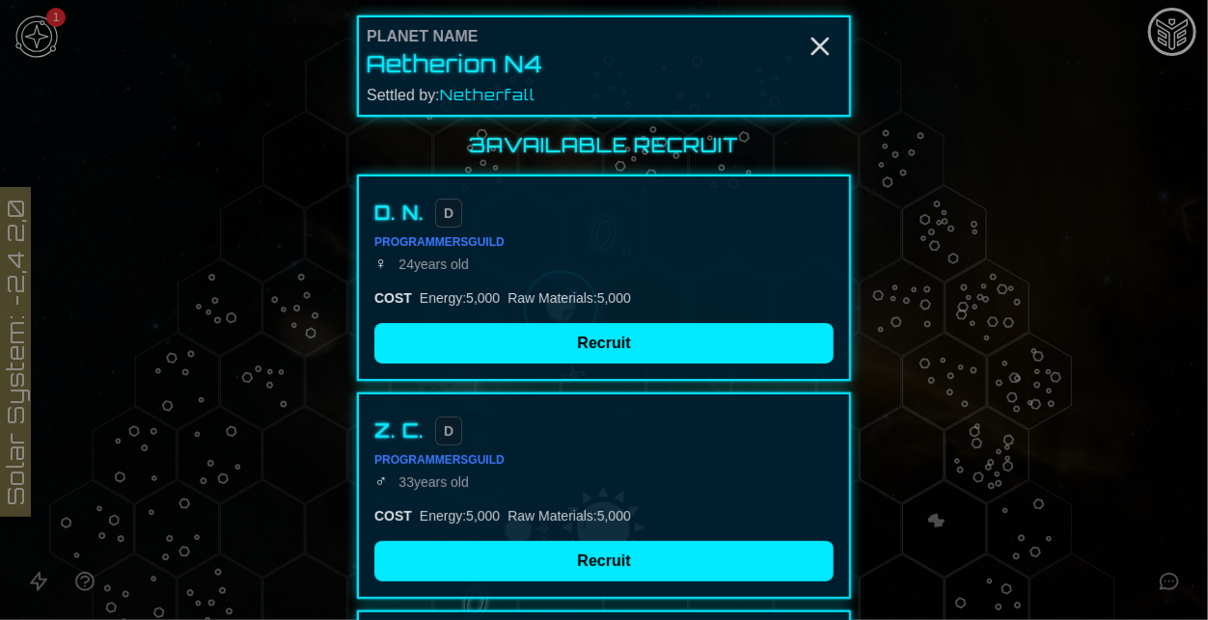
scroll to position [286, 0]
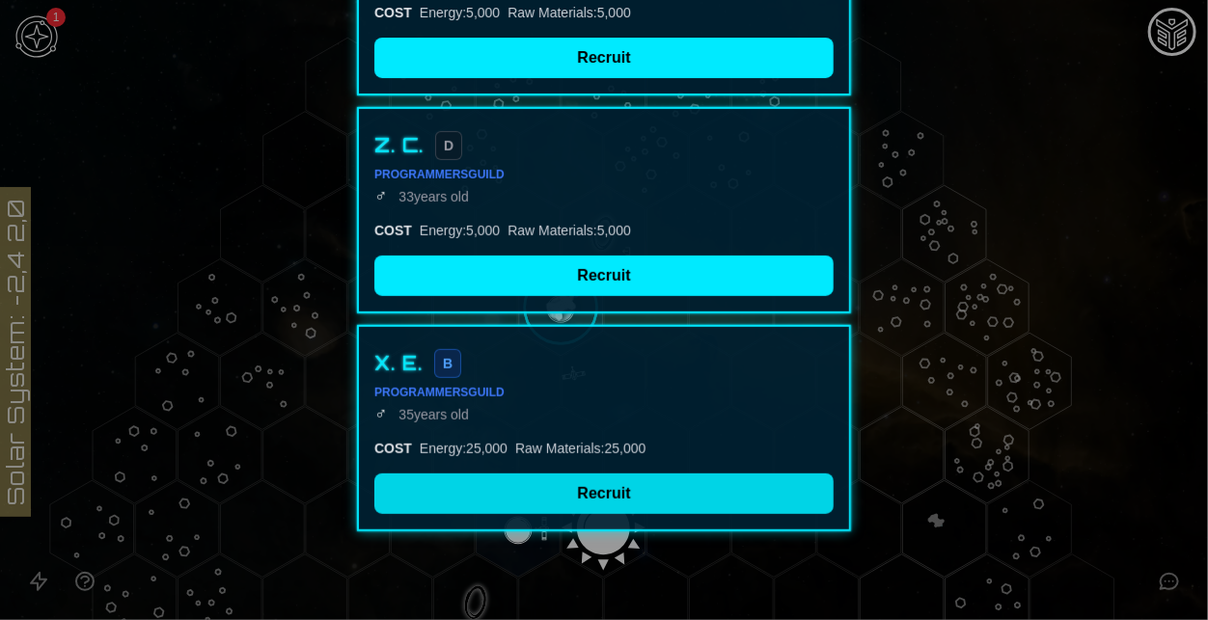
click at [620, 506] on button "Recruit" at bounding box center [603, 494] width 459 height 41
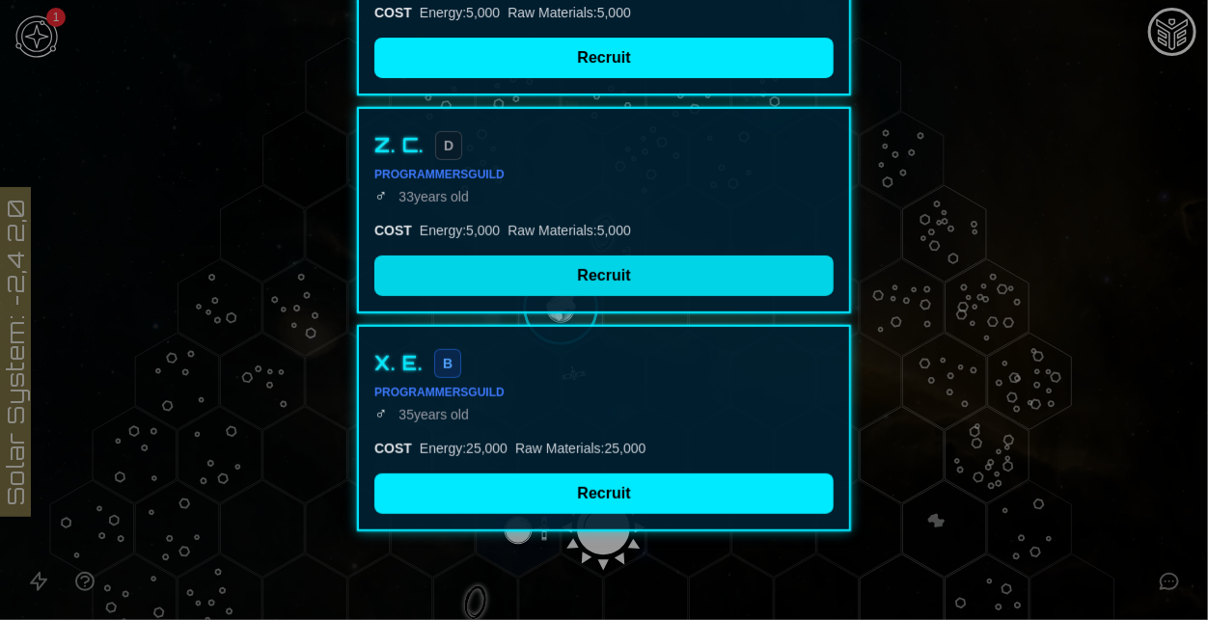
click at [548, 258] on button "Recruit" at bounding box center [603, 276] width 459 height 41
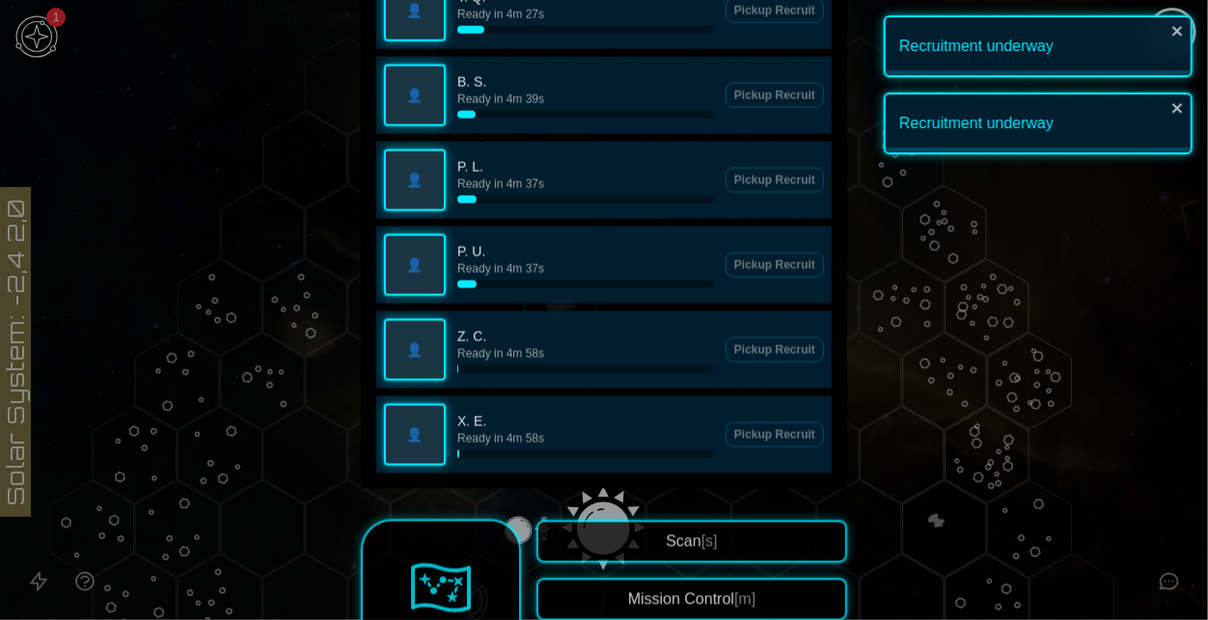
scroll to position [1076, 0]
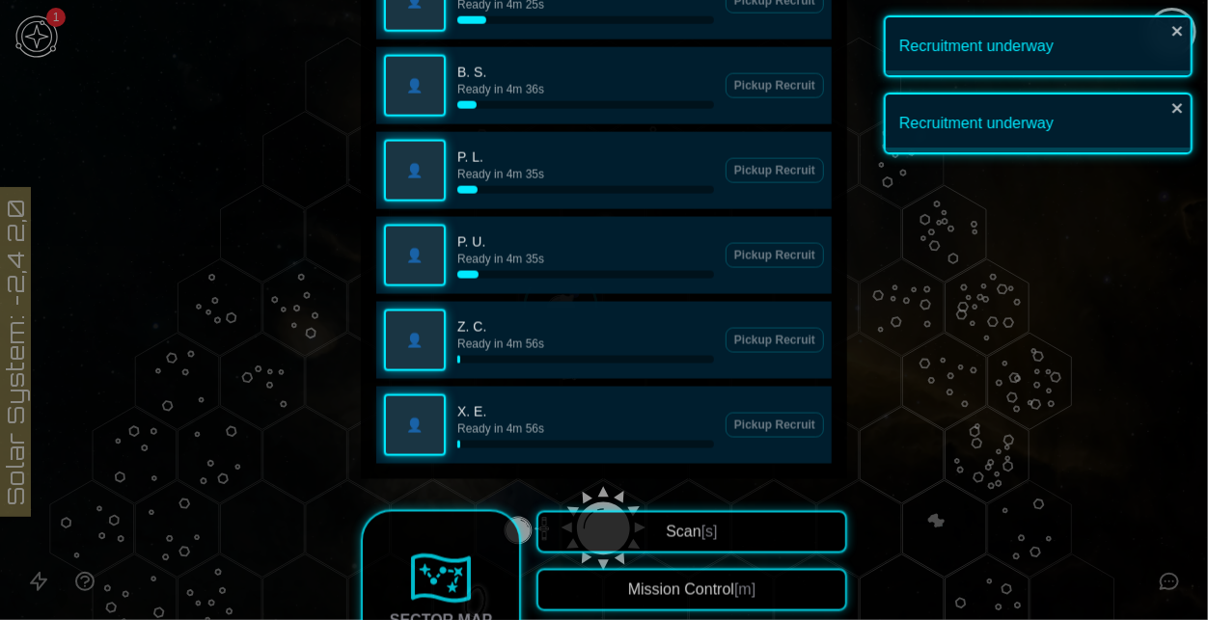
click at [466, 331] on p "Z. C." at bounding box center [585, 326] width 257 height 19
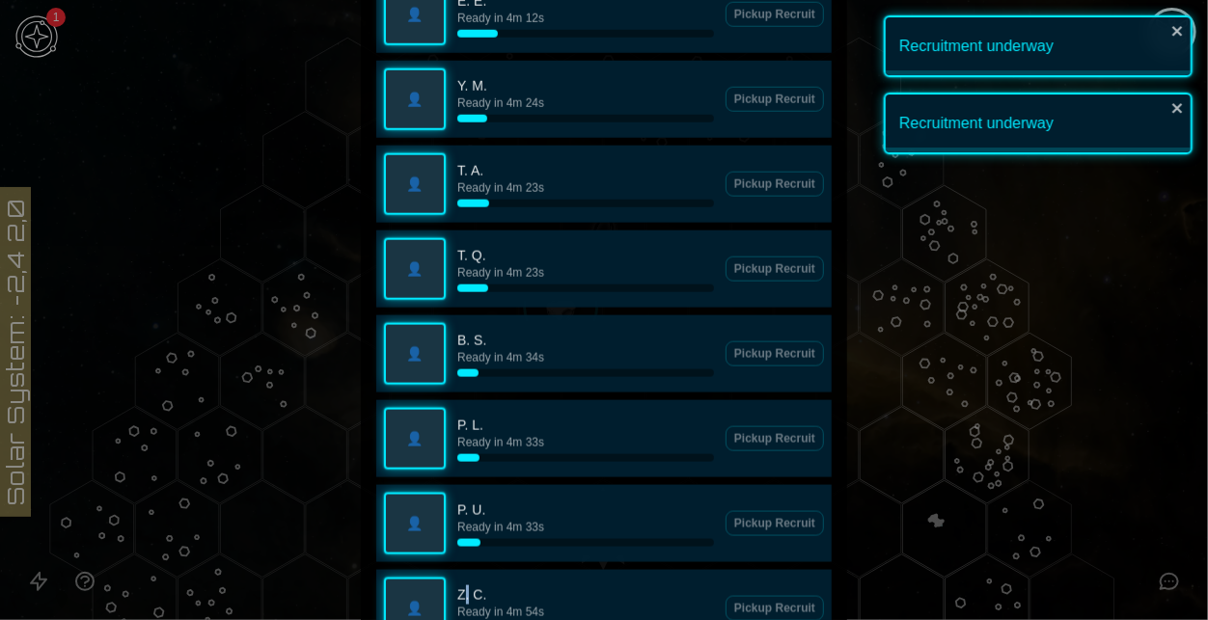
scroll to position [792, 0]
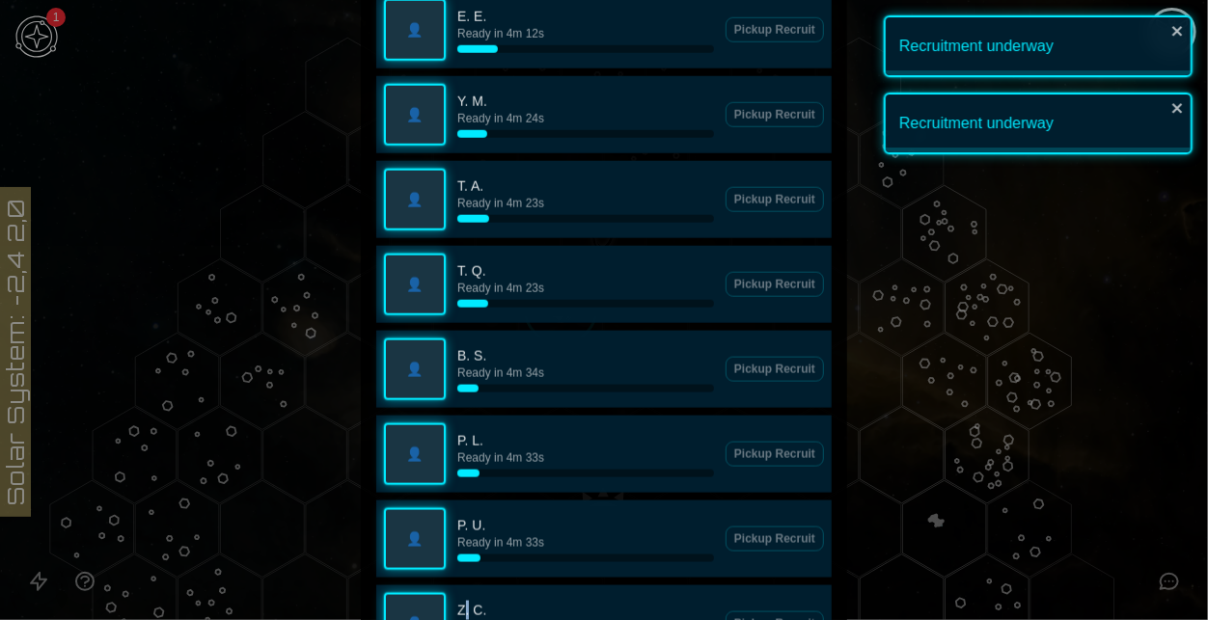
click at [472, 184] on p "T. A." at bounding box center [585, 186] width 257 height 19
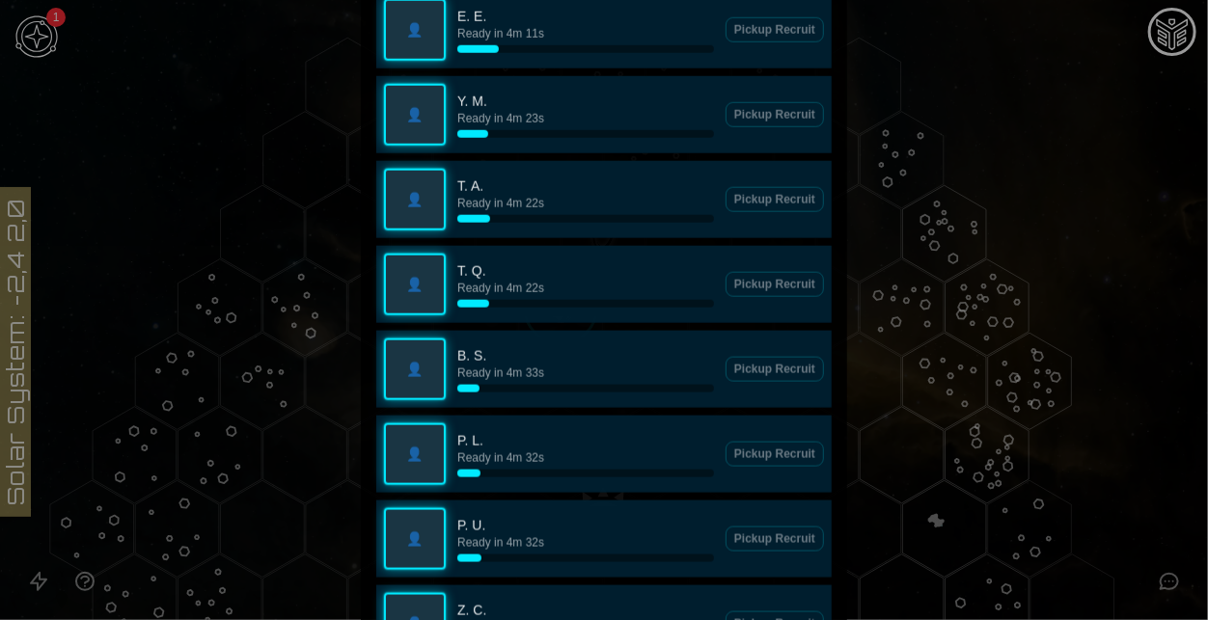
click at [567, 227] on div "👤 T. A. Ready in 4m 22s" at bounding box center [549, 200] width 330 height 62
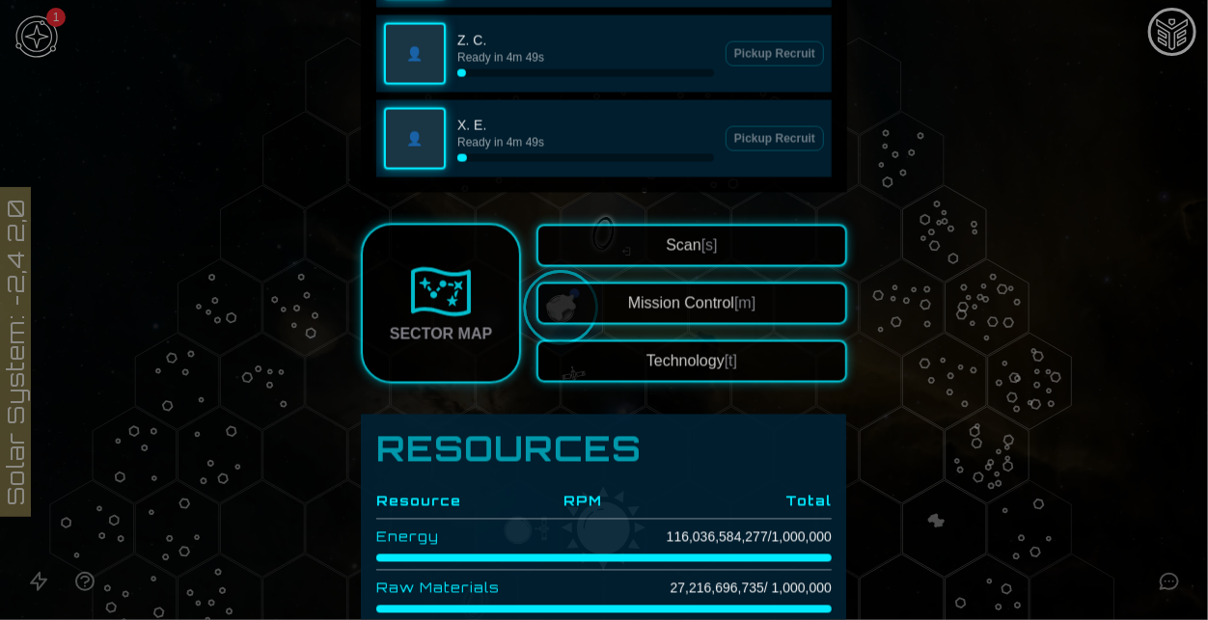
scroll to position [1326, 0]
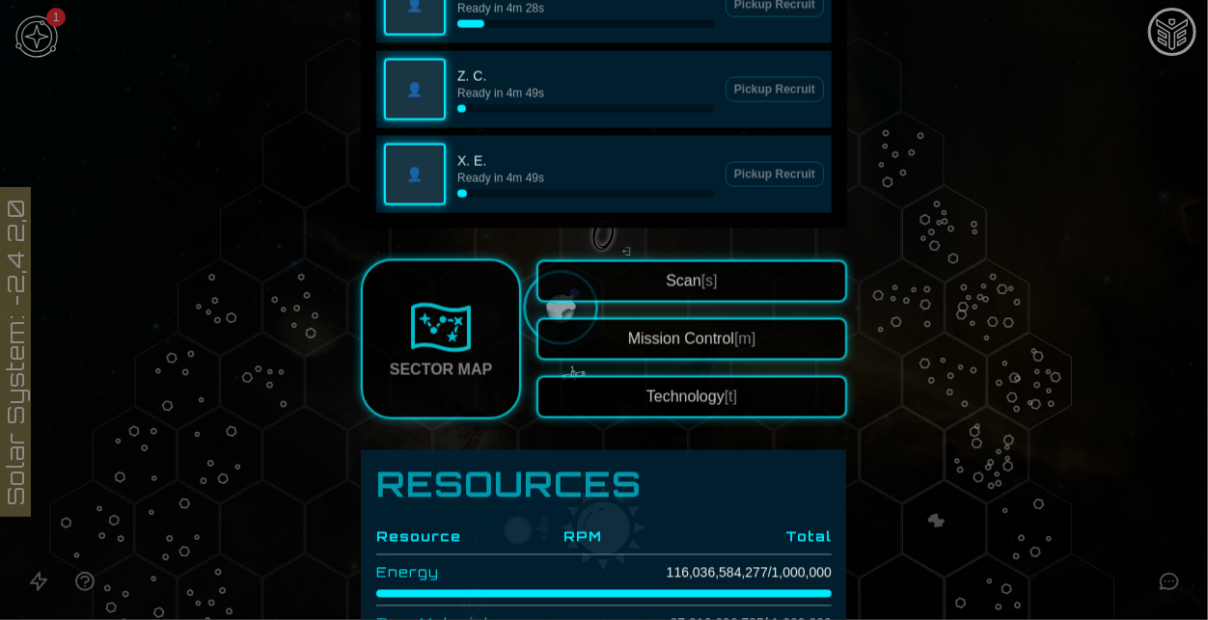
click at [1010, 193] on div at bounding box center [604, 310] width 1208 height 620
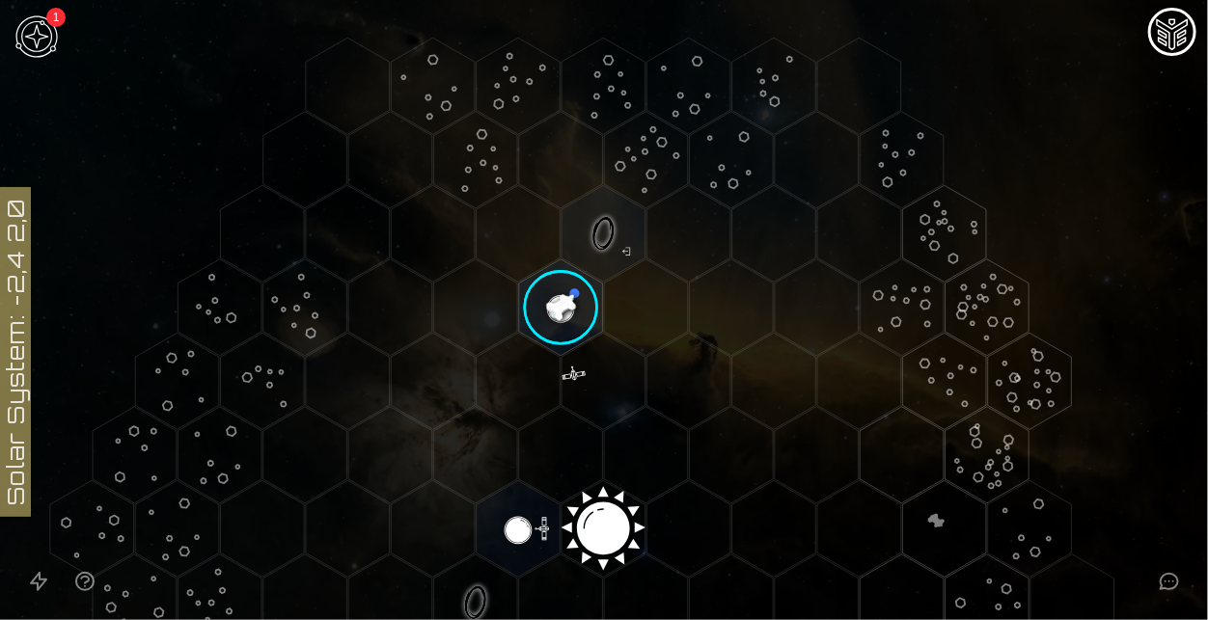
click at [31, 41] on img at bounding box center [37, 37] width 58 height 58
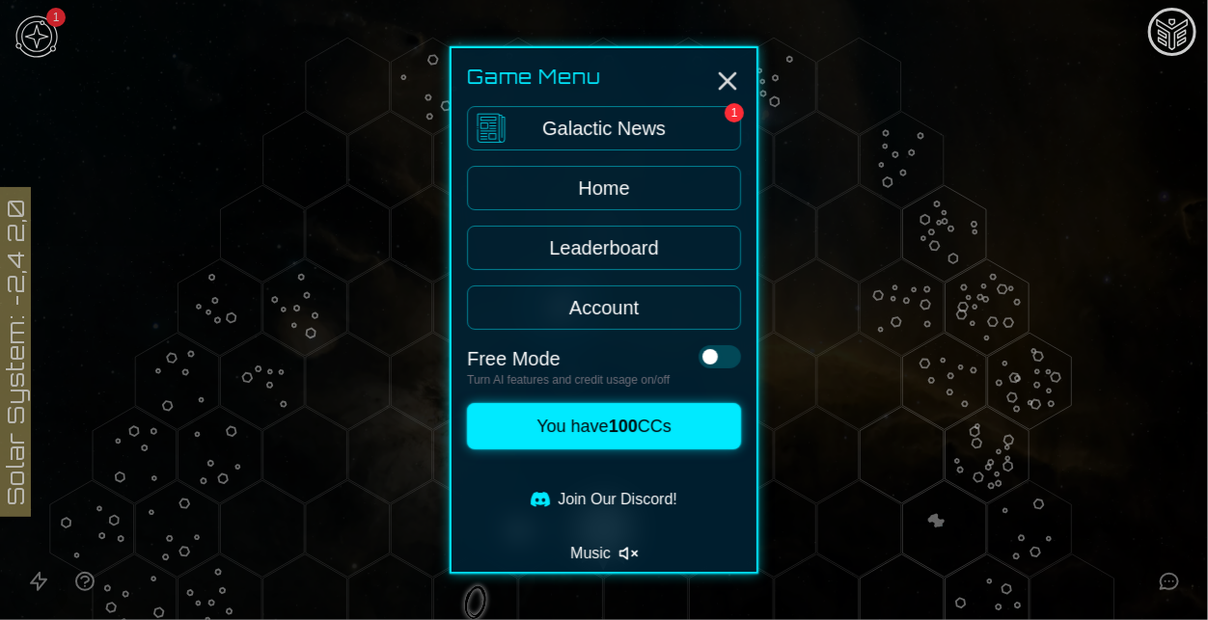
click at [688, 121] on link "Galactic News 1" at bounding box center [604, 128] width 274 height 44
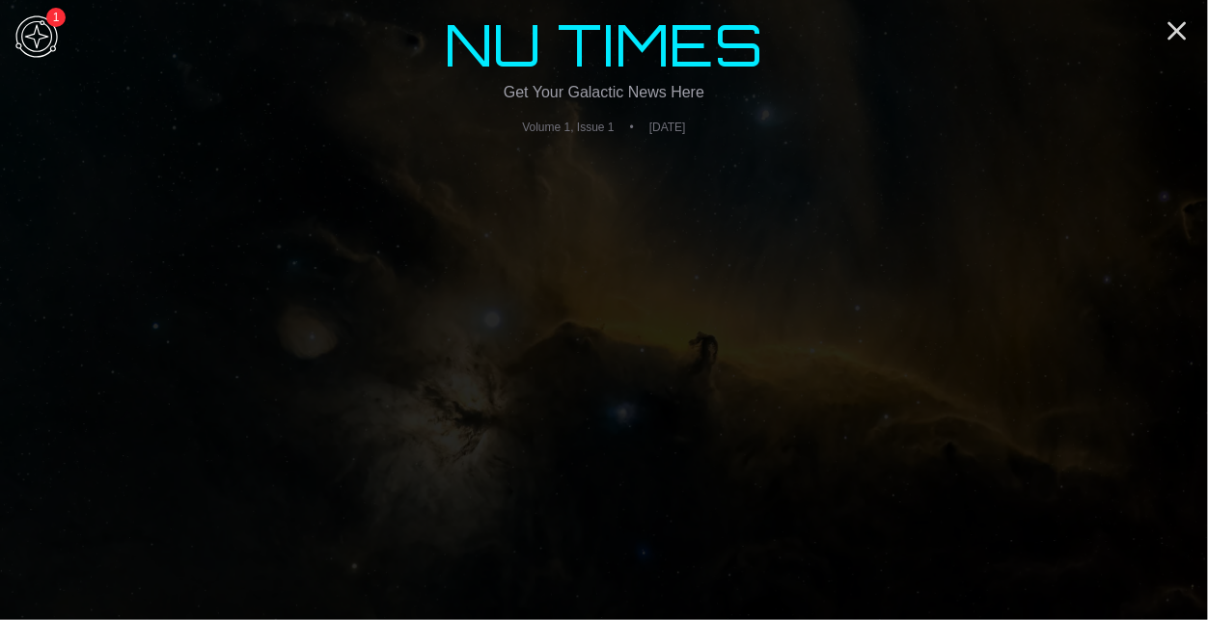
click at [686, 121] on span "Sunday, August 31, 2025" at bounding box center [667, 127] width 37 height 15
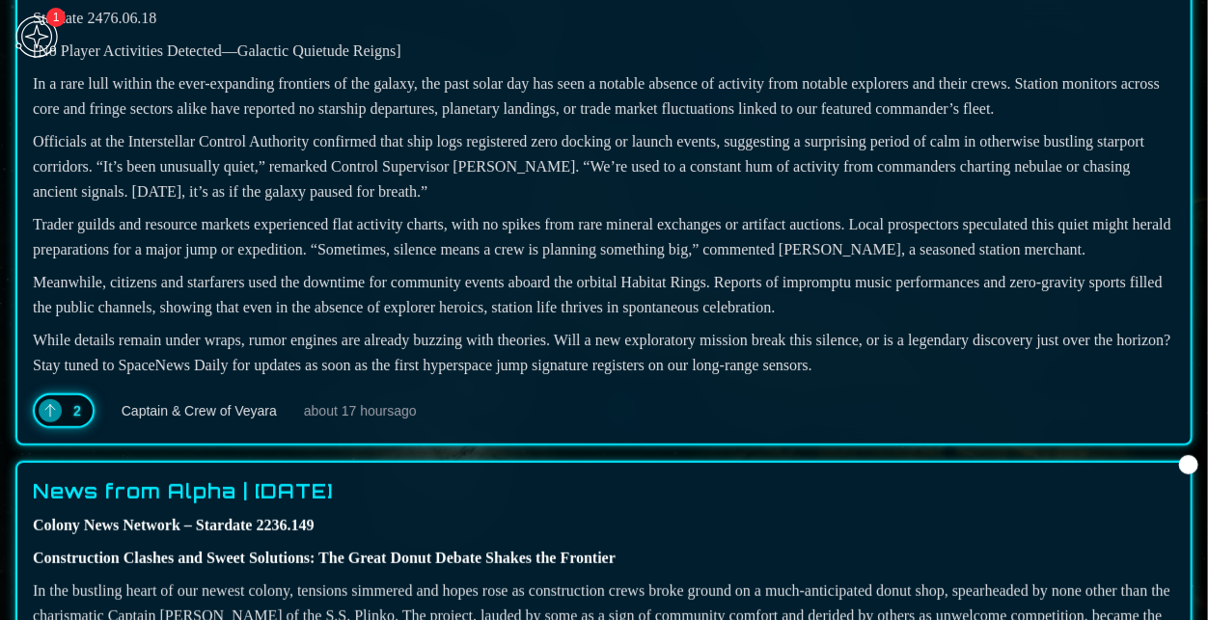
scroll to position [240, 0]
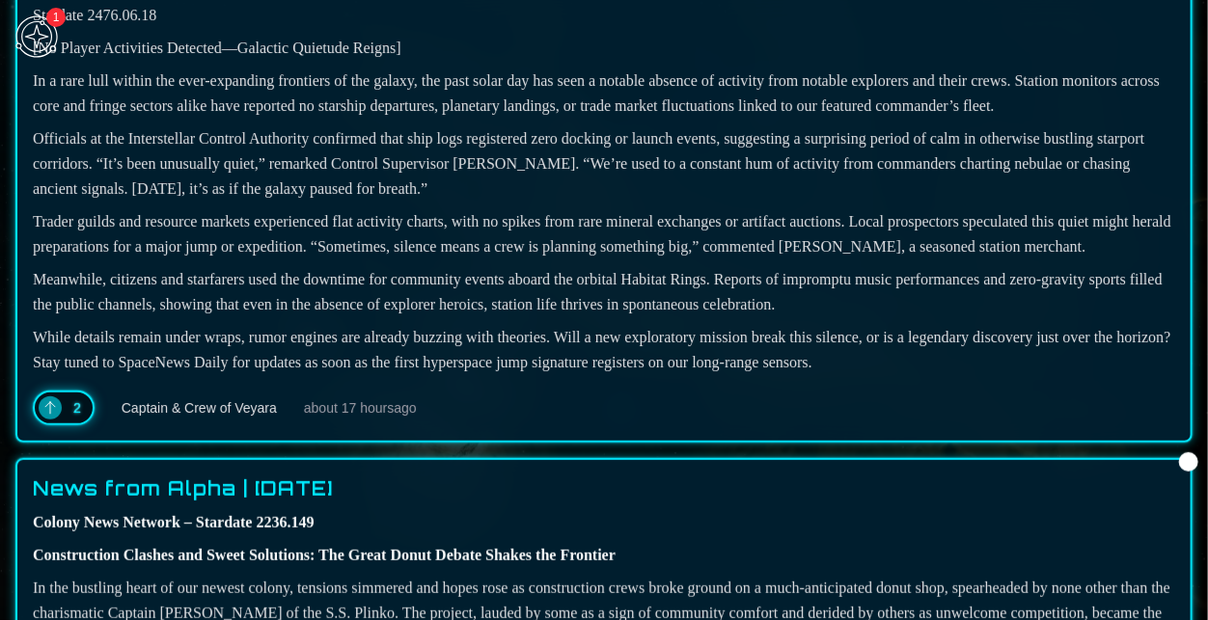
click at [192, 418] on span "Captain & Crew of Veyara" at bounding box center [199, 407] width 155 height 19
click at [55, 416] on icon at bounding box center [49, 407] width 15 height 15
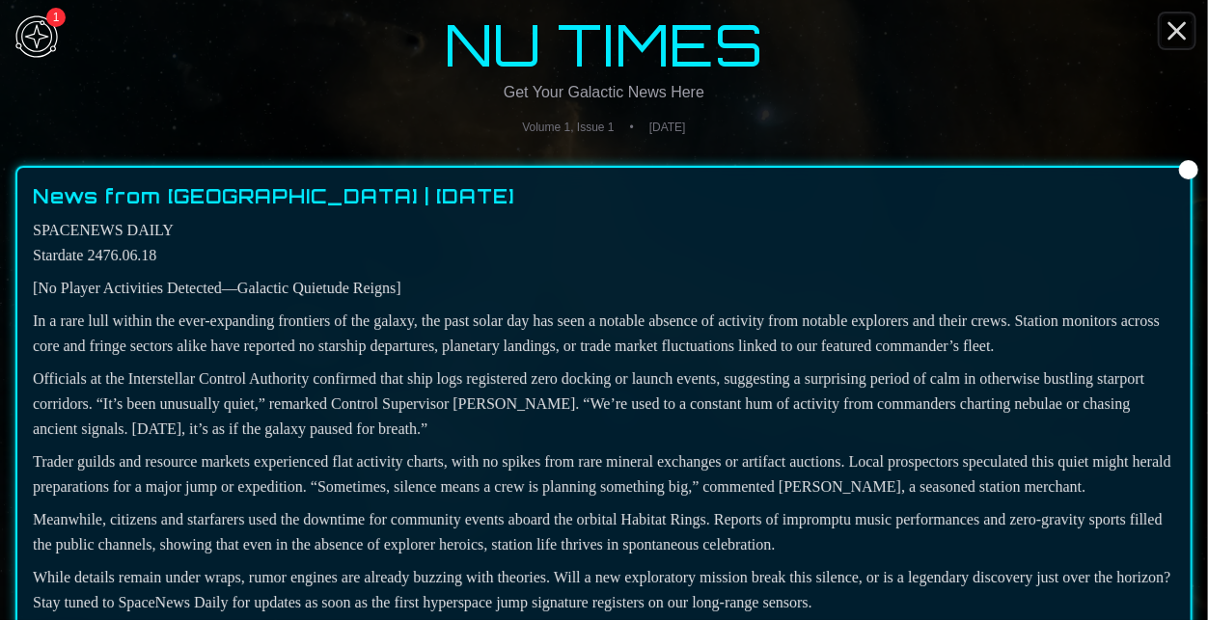
click at [1188, 31] on icon "Close" at bounding box center [1176, 30] width 31 height 31
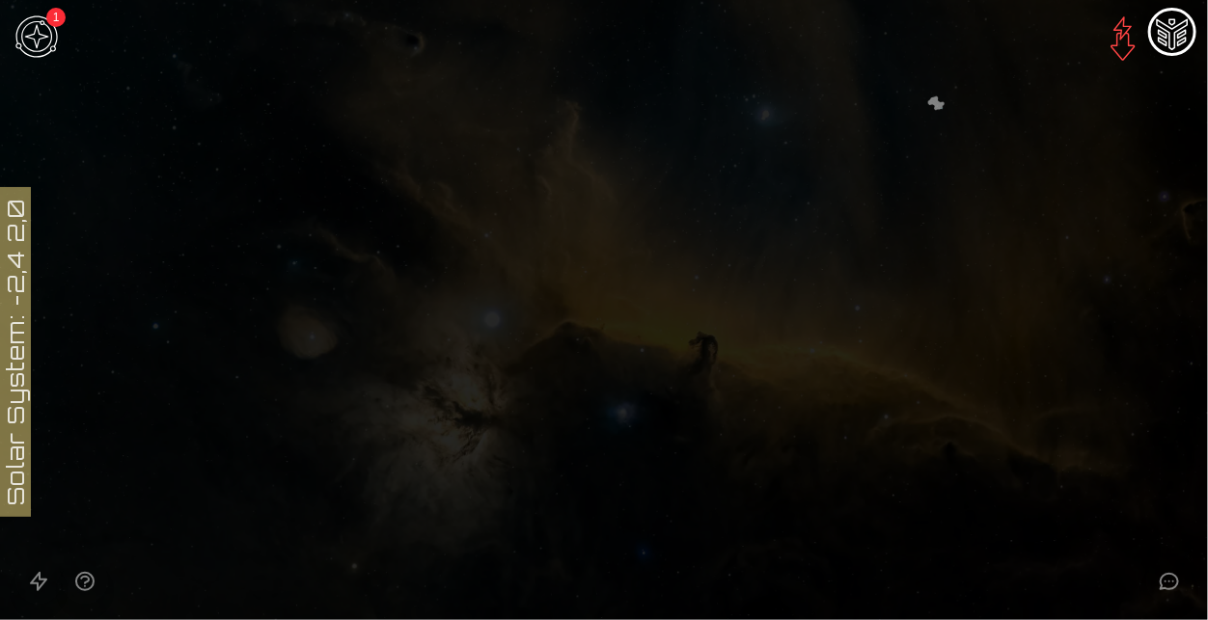
scroll to position [437, 0]
click at [41, 575] on icon "Open accessible navigation interface" at bounding box center [38, 581] width 23 height 23
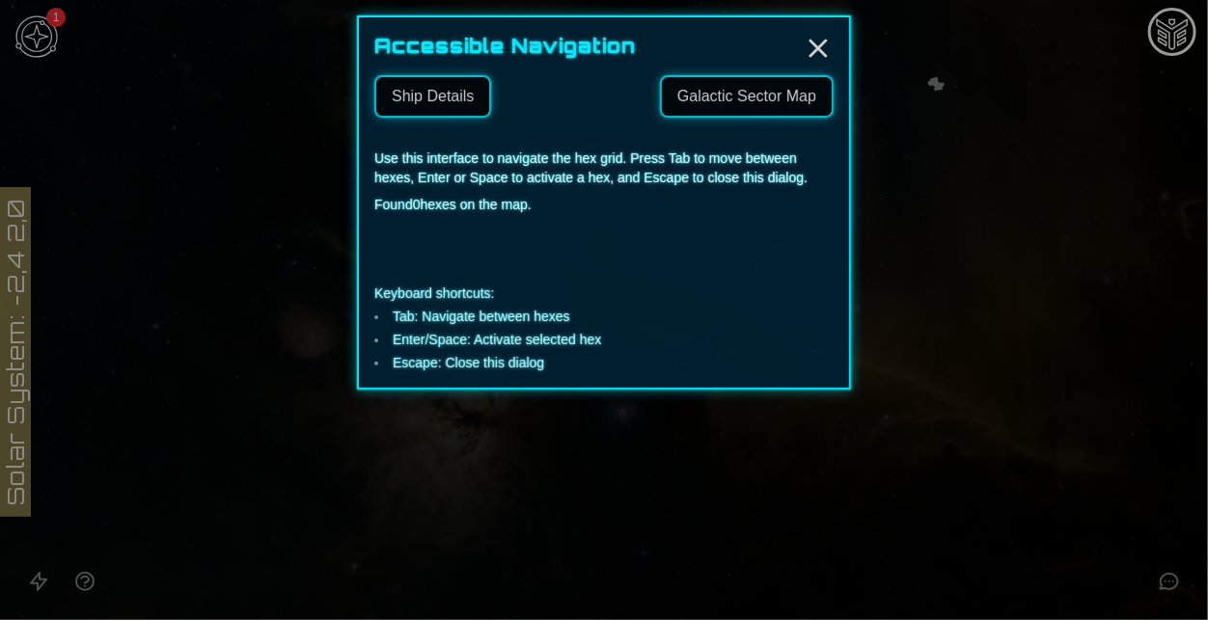
click at [767, 91] on link "Galactic Sector Map" at bounding box center [747, 96] width 174 height 42
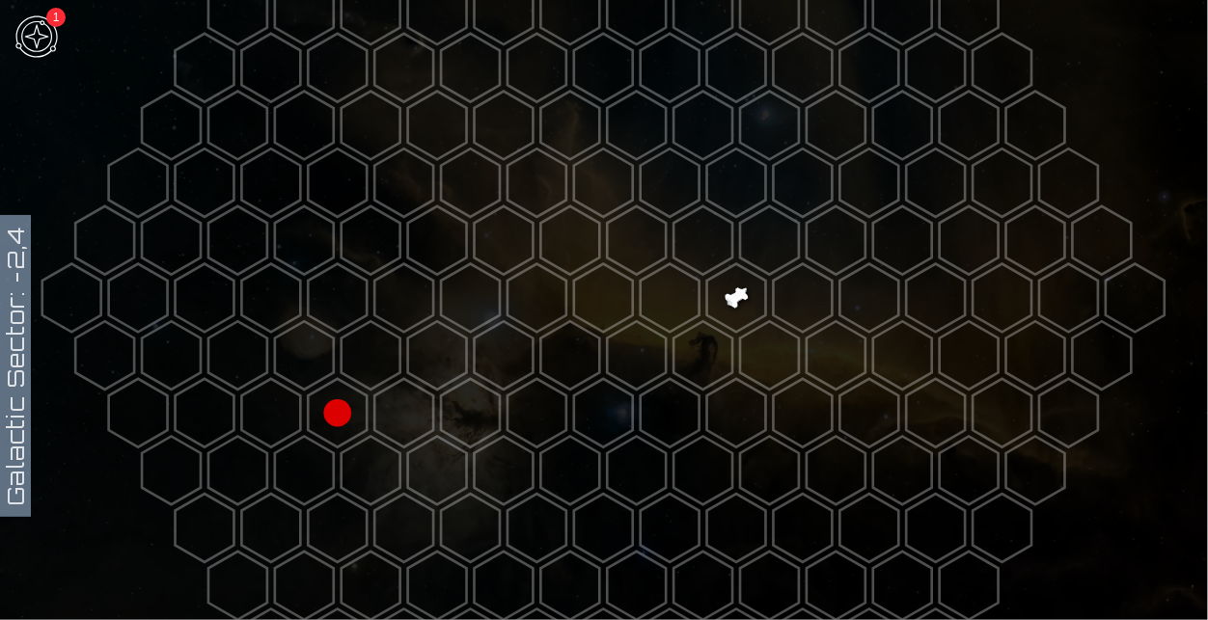
scroll to position [232, 0]
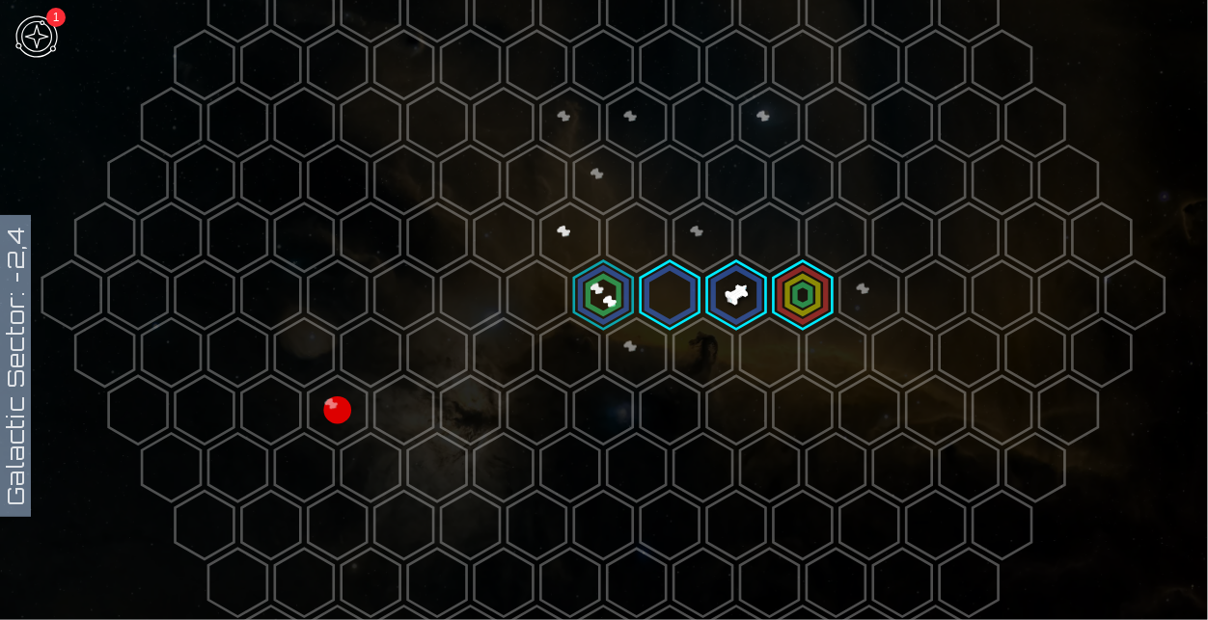
click at [778, 120] on polygon at bounding box center [769, 123] width 59 height 68
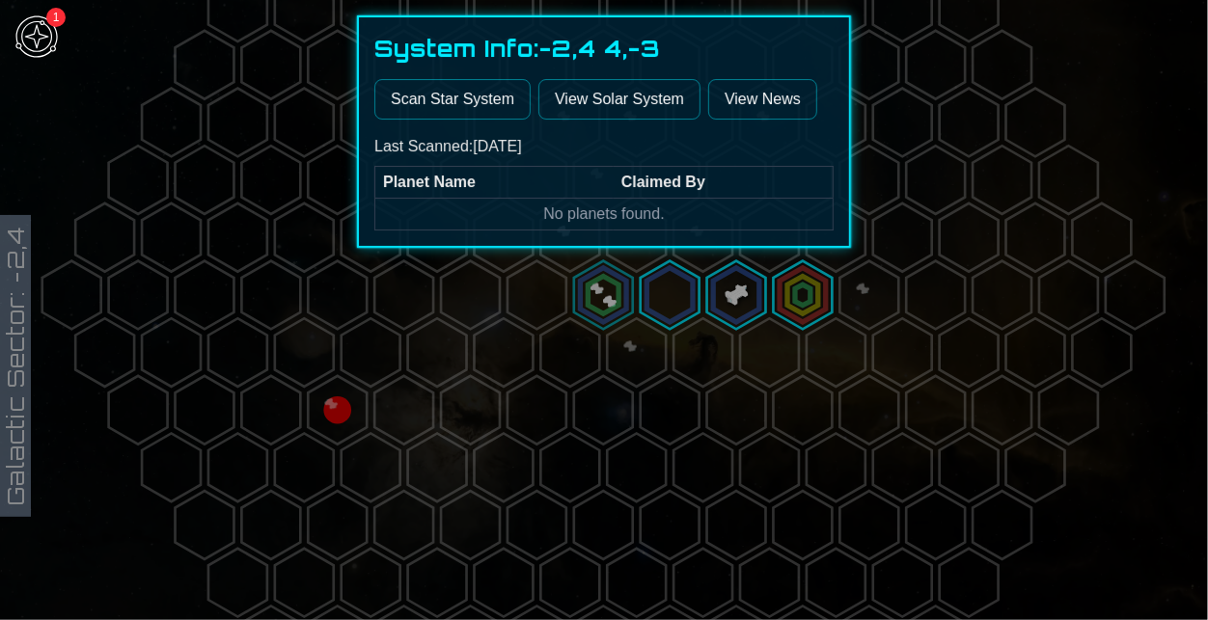
click at [459, 97] on button "Scan Star System" at bounding box center [452, 99] width 156 height 41
click at [586, 368] on div at bounding box center [604, 310] width 1208 height 620
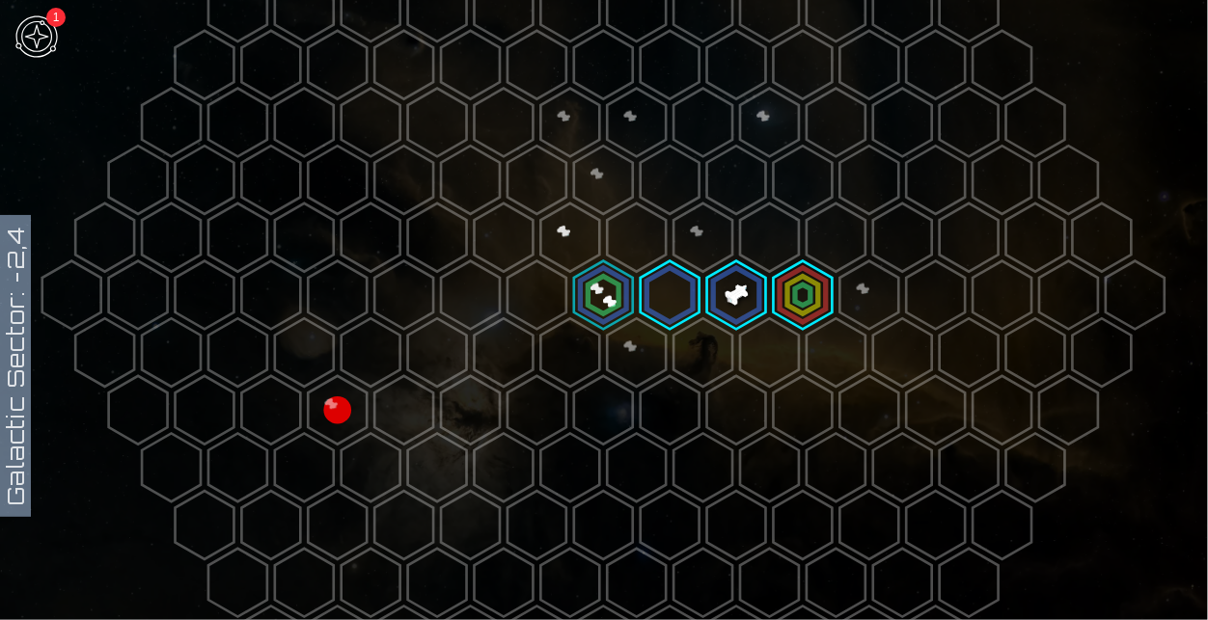
click at [572, 266] on polygon at bounding box center [570, 238] width 59 height 68
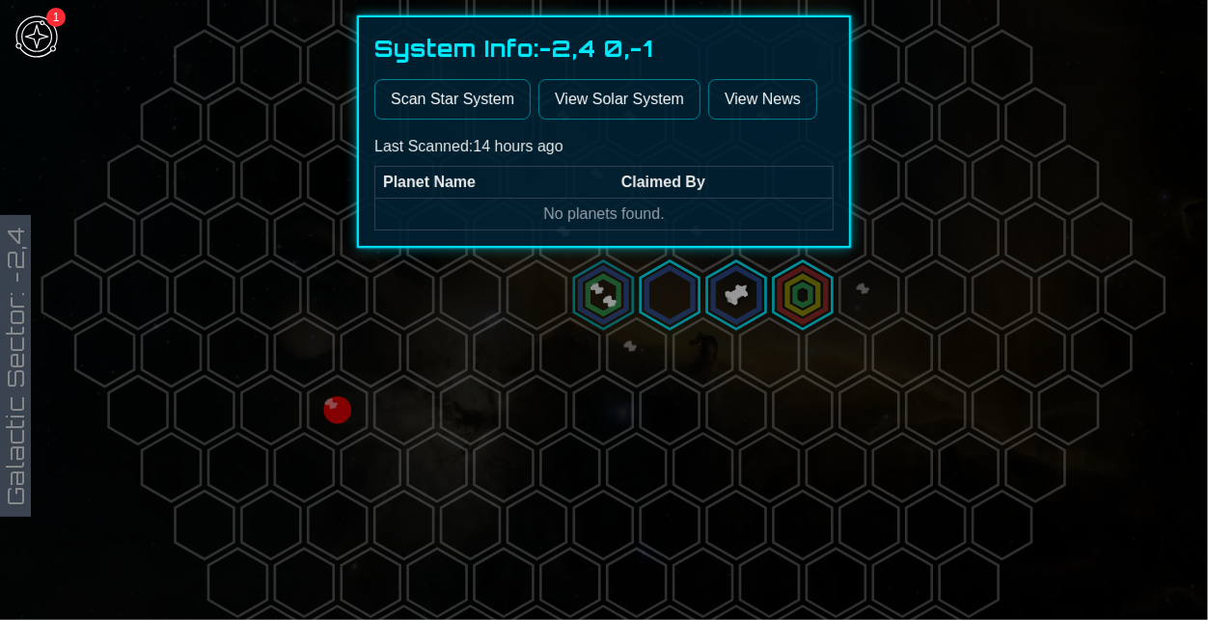
click at [477, 109] on button "Scan Star System" at bounding box center [452, 99] width 156 height 41
click at [550, 349] on div at bounding box center [604, 310] width 1208 height 620
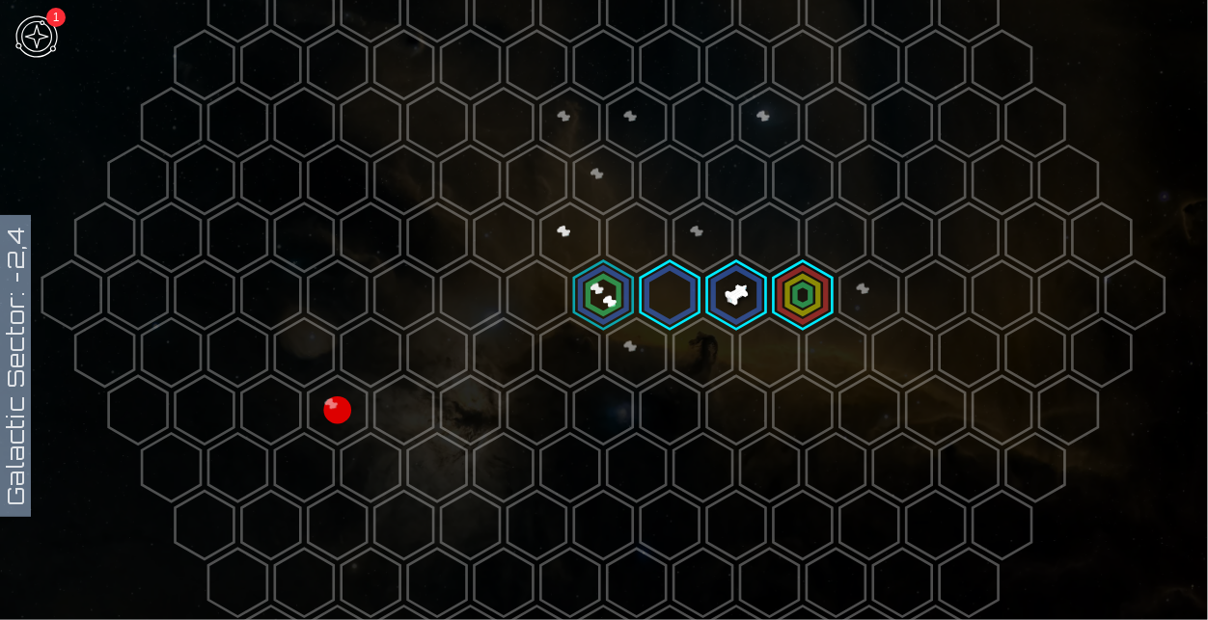
click at [584, 307] on polygon at bounding box center [603, 295] width 59 height 68
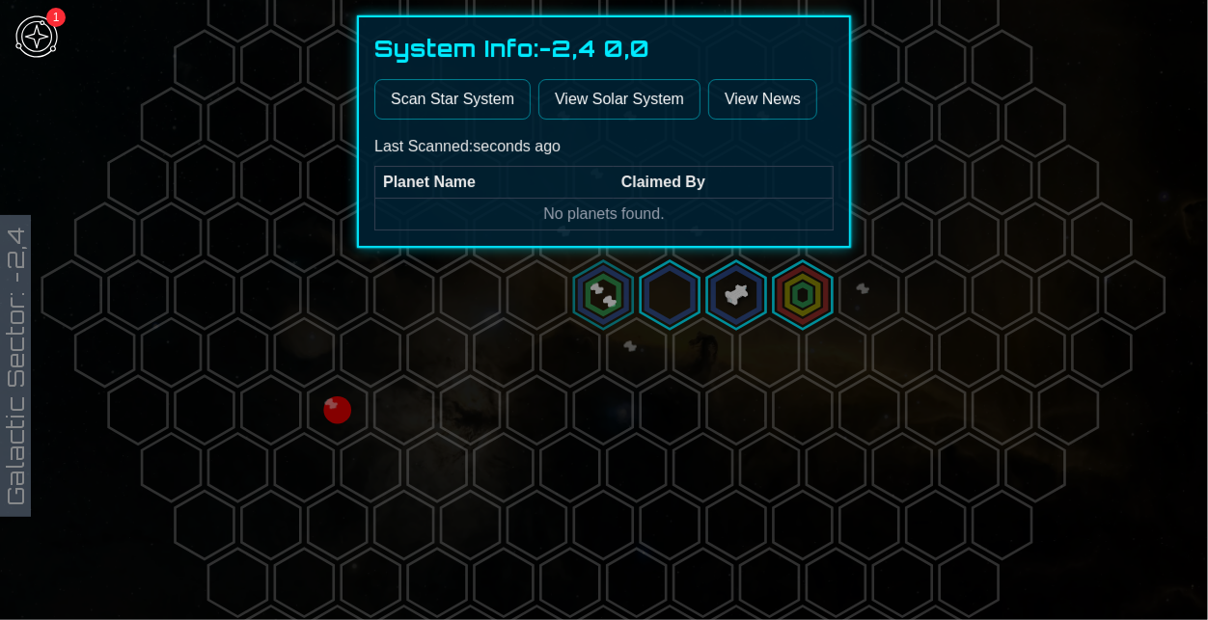
click at [489, 101] on button "Scan Star System" at bounding box center [452, 99] width 156 height 41
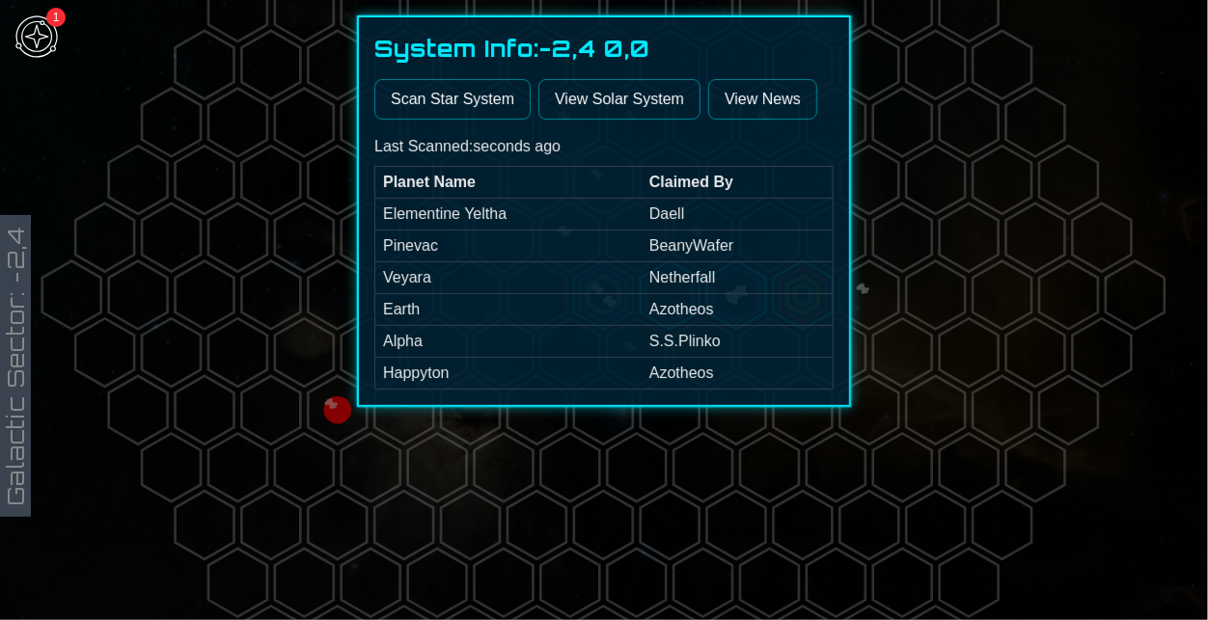
click at [519, 468] on div at bounding box center [604, 310] width 1208 height 620
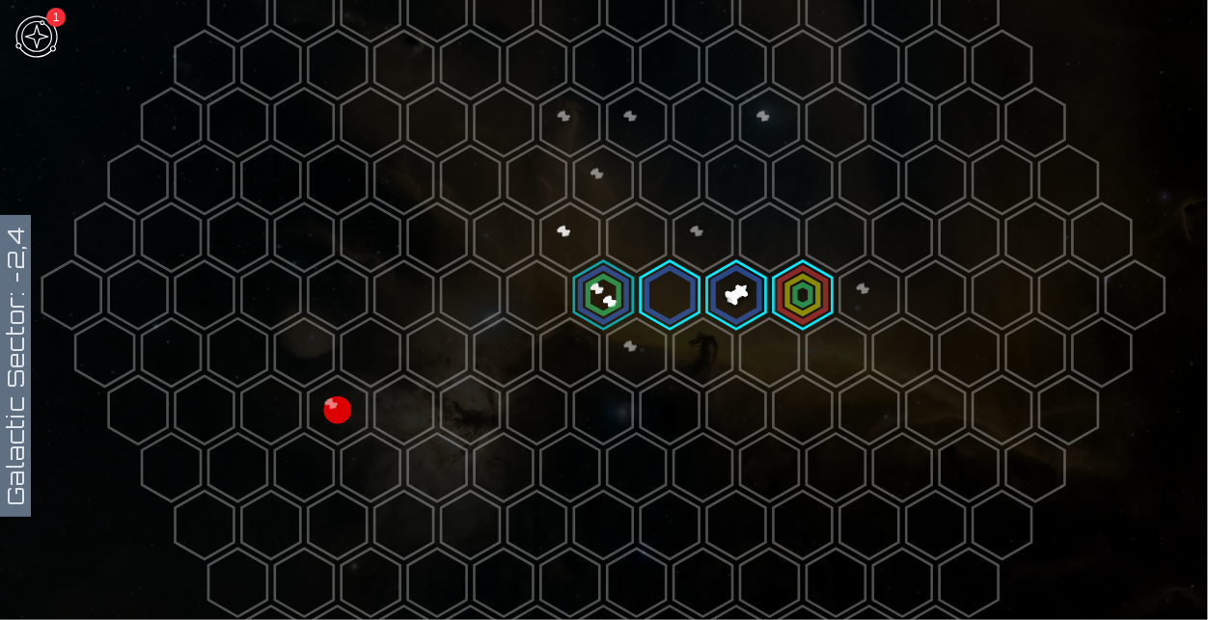
click at [667, 311] on polygon at bounding box center [670, 295] width 59 height 68
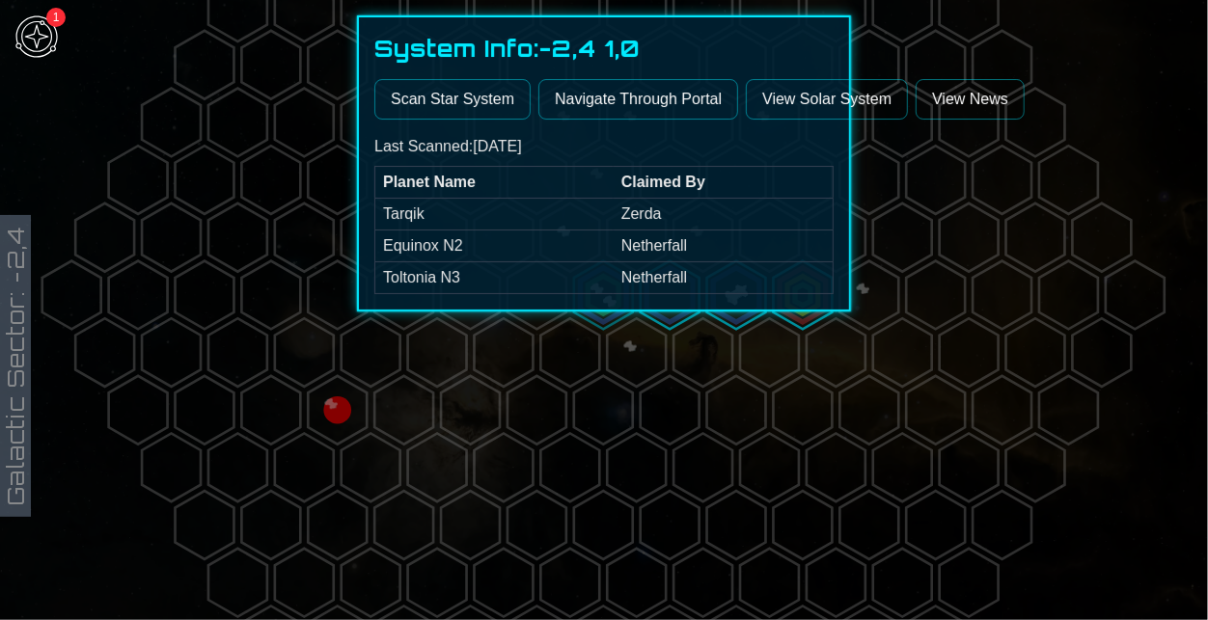
click at [455, 101] on button "Scan Star System" at bounding box center [452, 99] width 156 height 41
click at [702, 389] on div at bounding box center [604, 310] width 1208 height 620
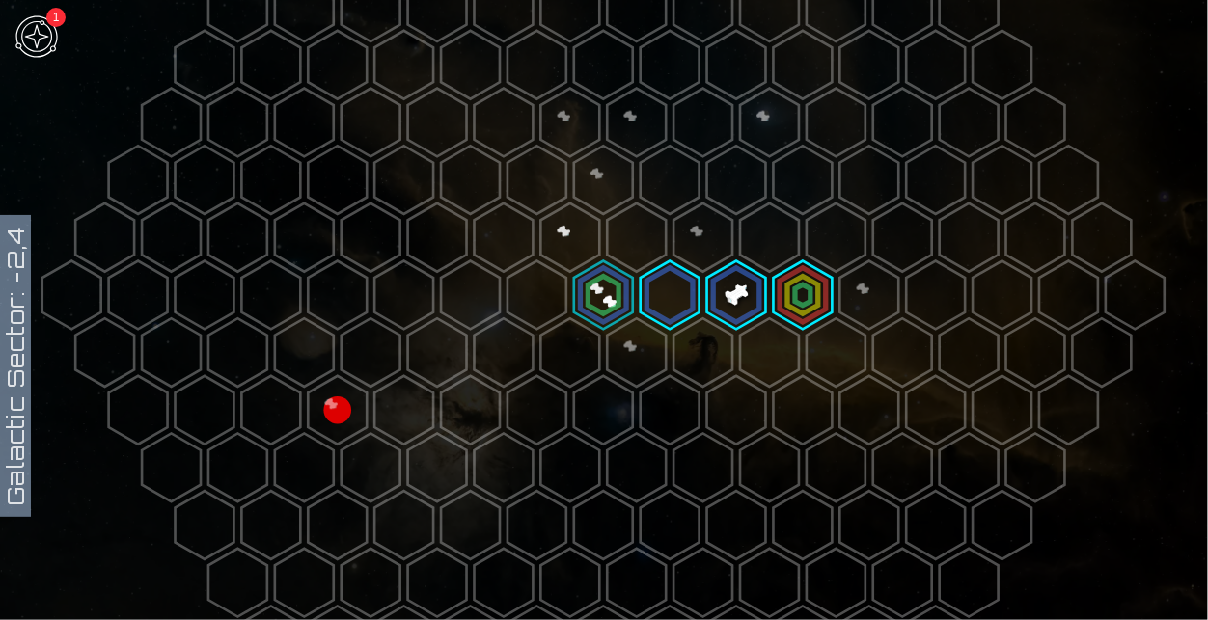
click at [736, 307] on polygon at bounding box center [736, 295] width 59 height 68
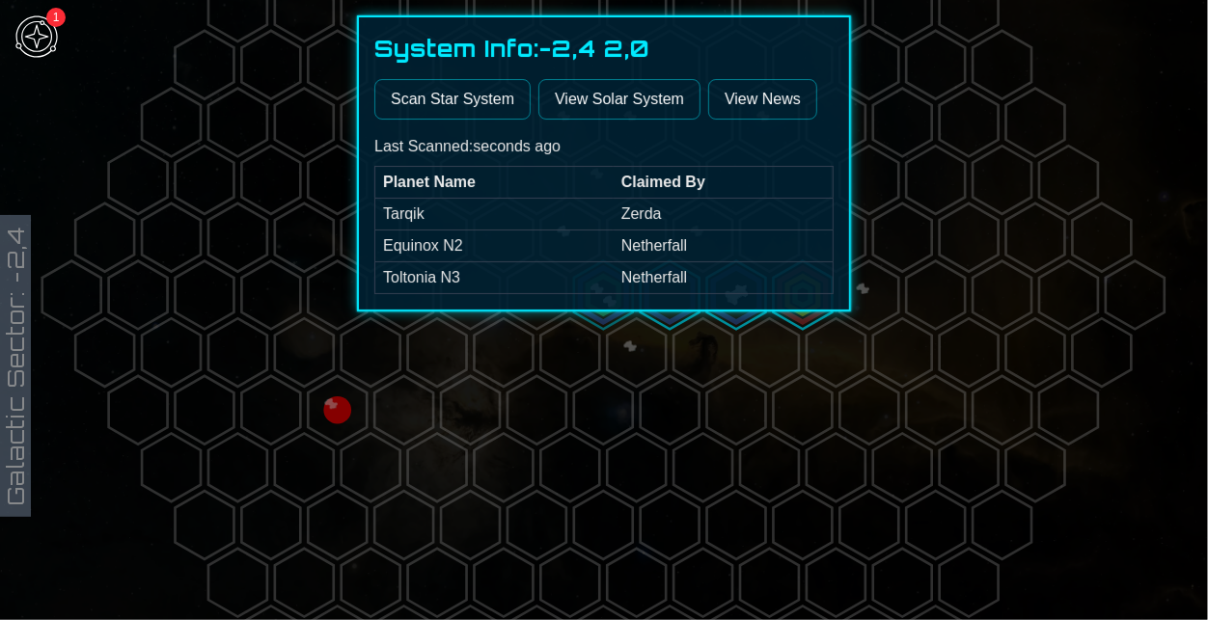
click at [449, 97] on button "Scan Star System" at bounding box center [452, 99] width 156 height 41
click at [869, 299] on div at bounding box center [604, 310] width 1208 height 620
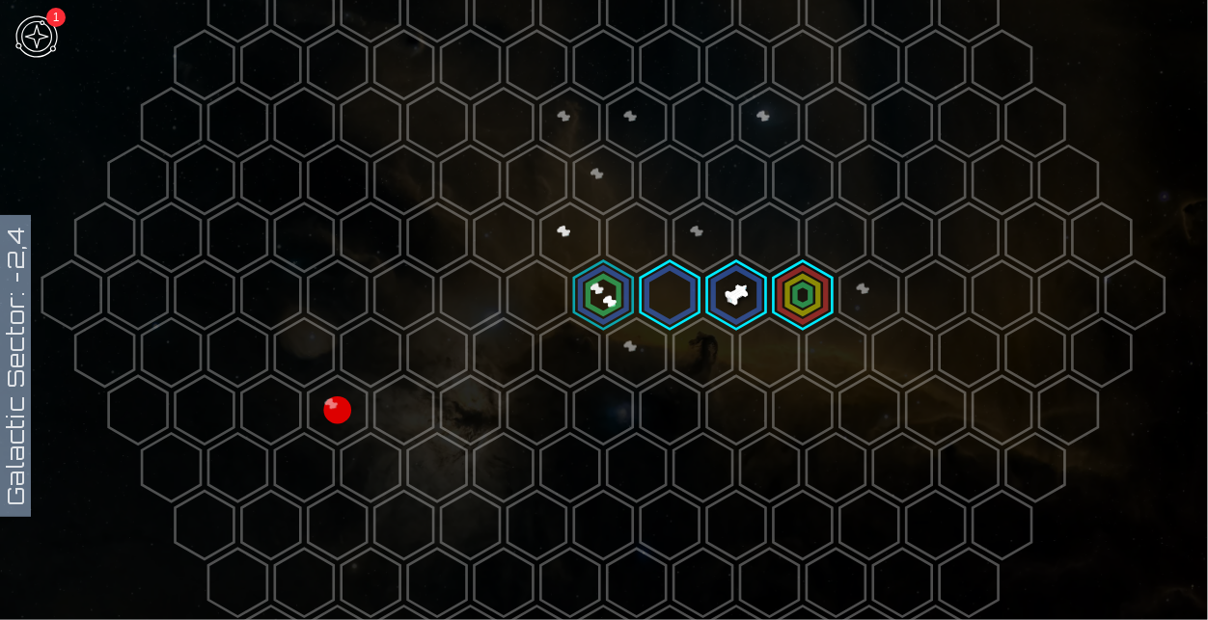
click at [829, 304] on polygon at bounding box center [803, 295] width 59 height 68
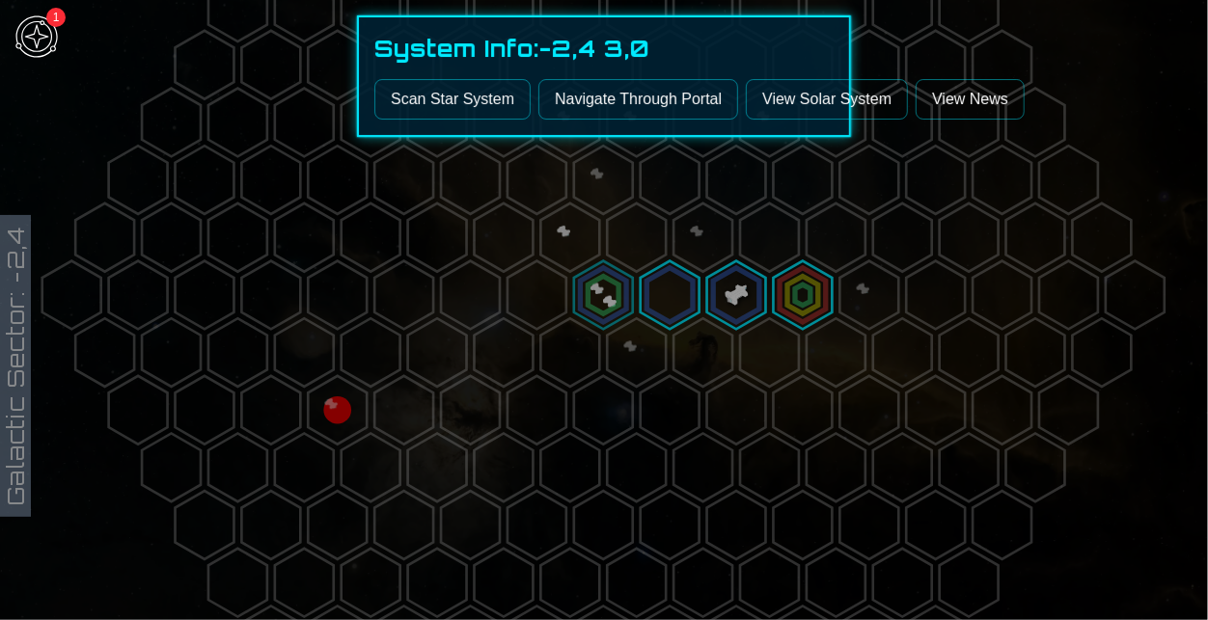
click at [504, 98] on button "Scan Star System" at bounding box center [452, 99] width 156 height 41
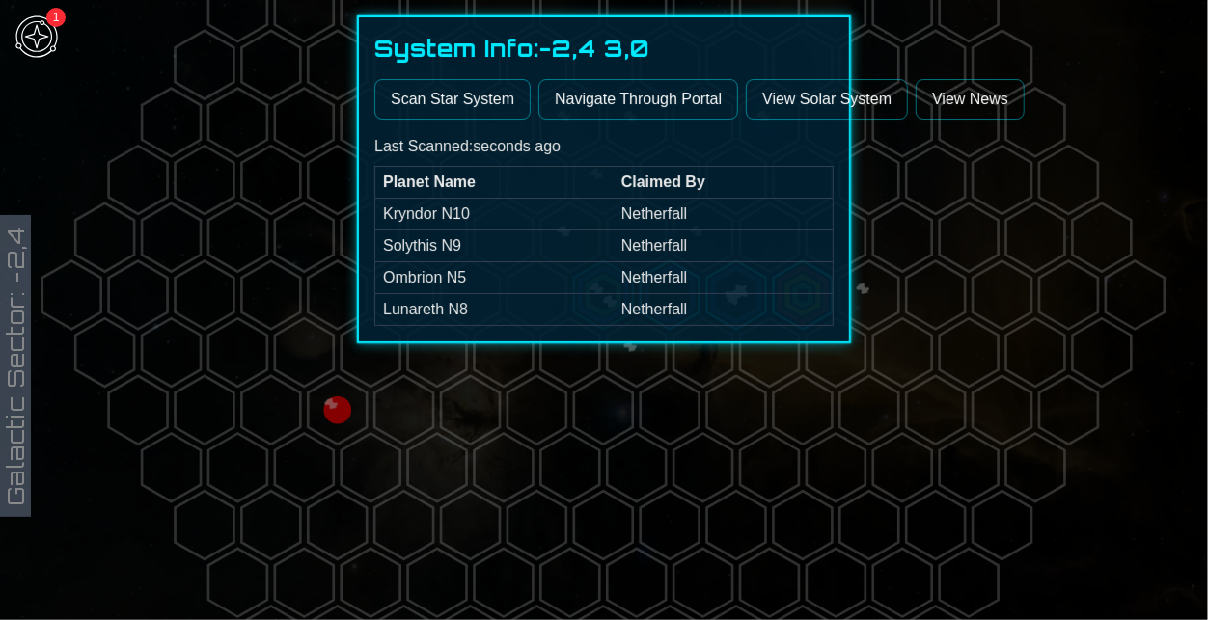
click at [175, 155] on div at bounding box center [604, 310] width 1208 height 620
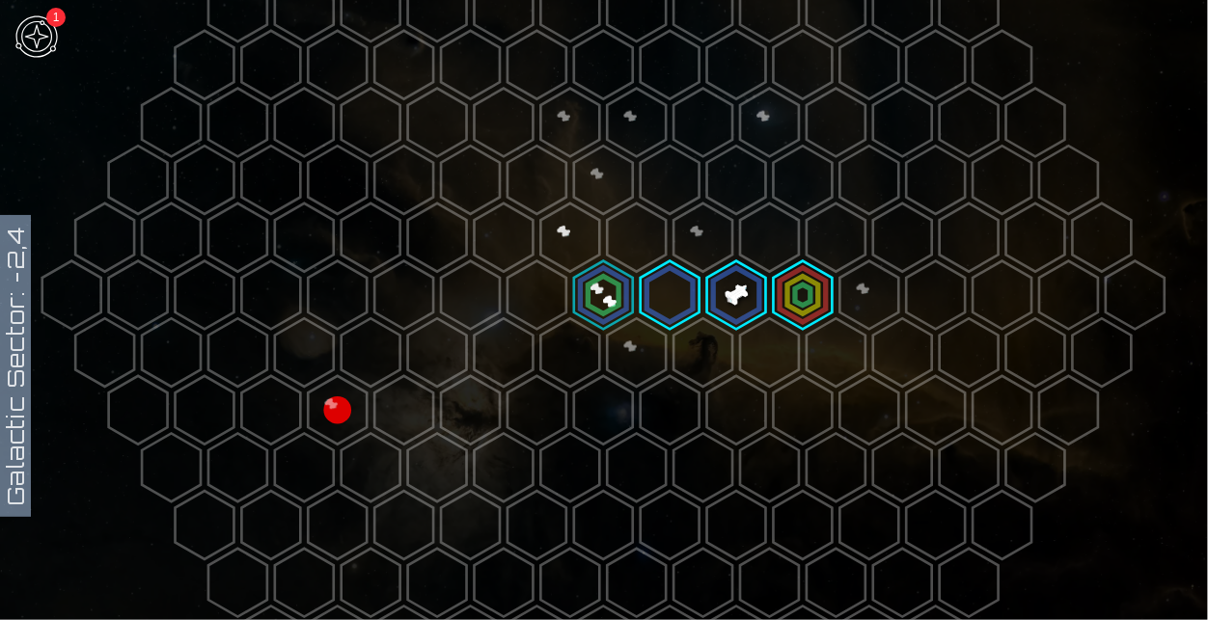
click at [787, 297] on polygon at bounding box center [803, 295] width 59 height 68
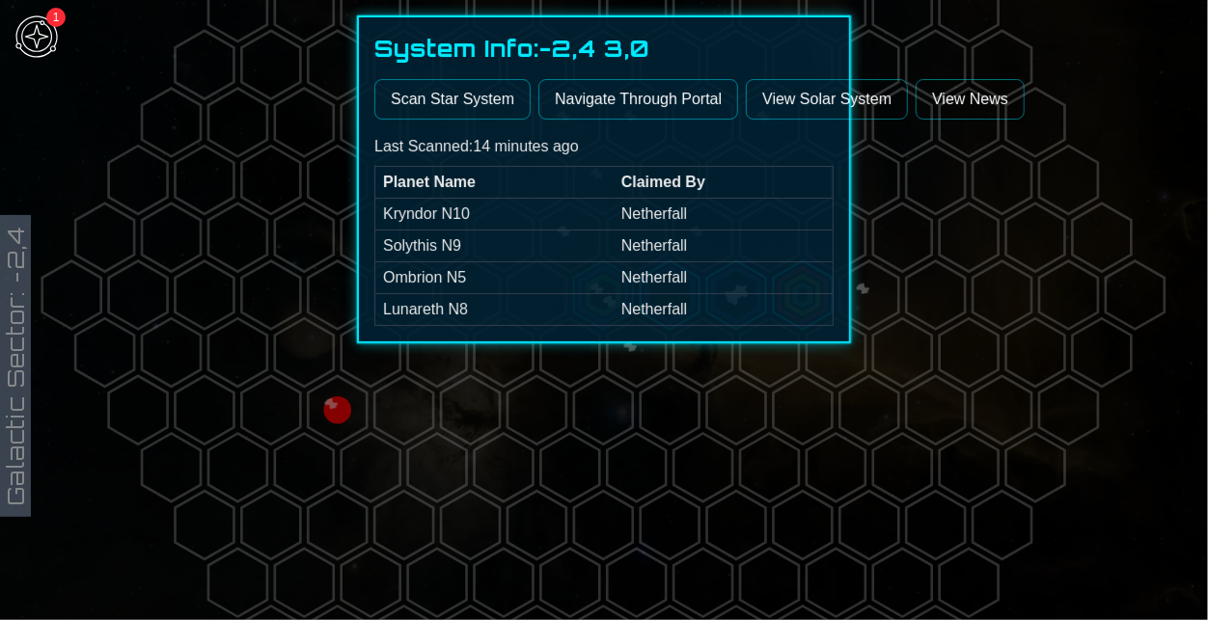
click at [1073, 403] on div at bounding box center [604, 310] width 1208 height 620
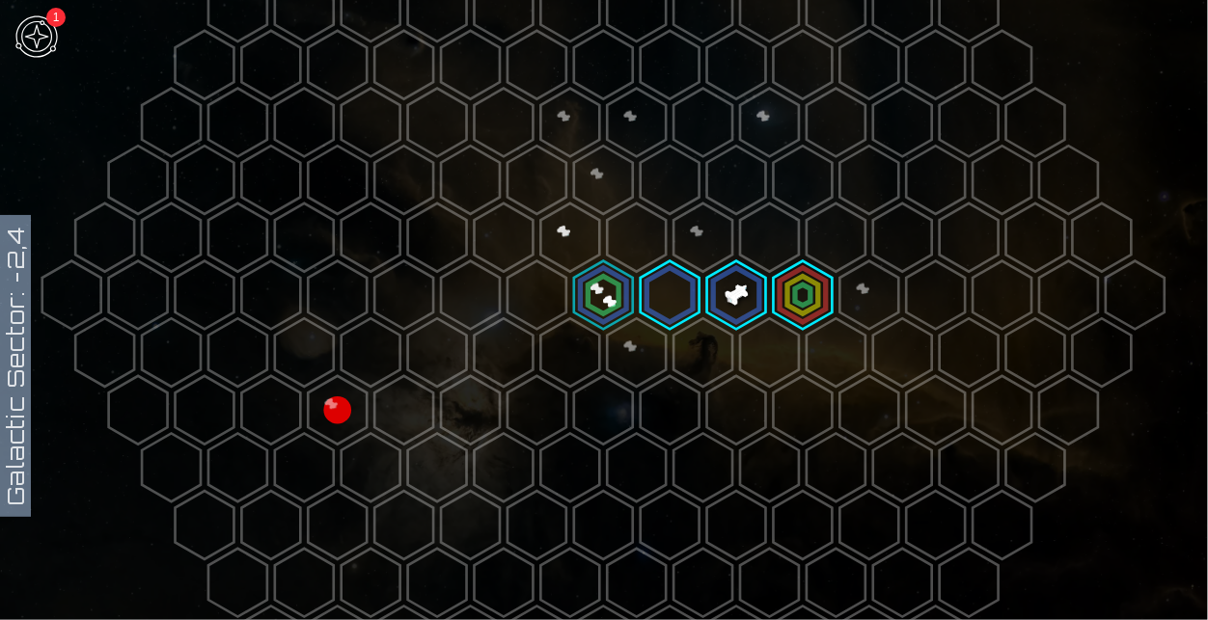
click at [787, 304] on polygon at bounding box center [803, 295] width 59 height 68
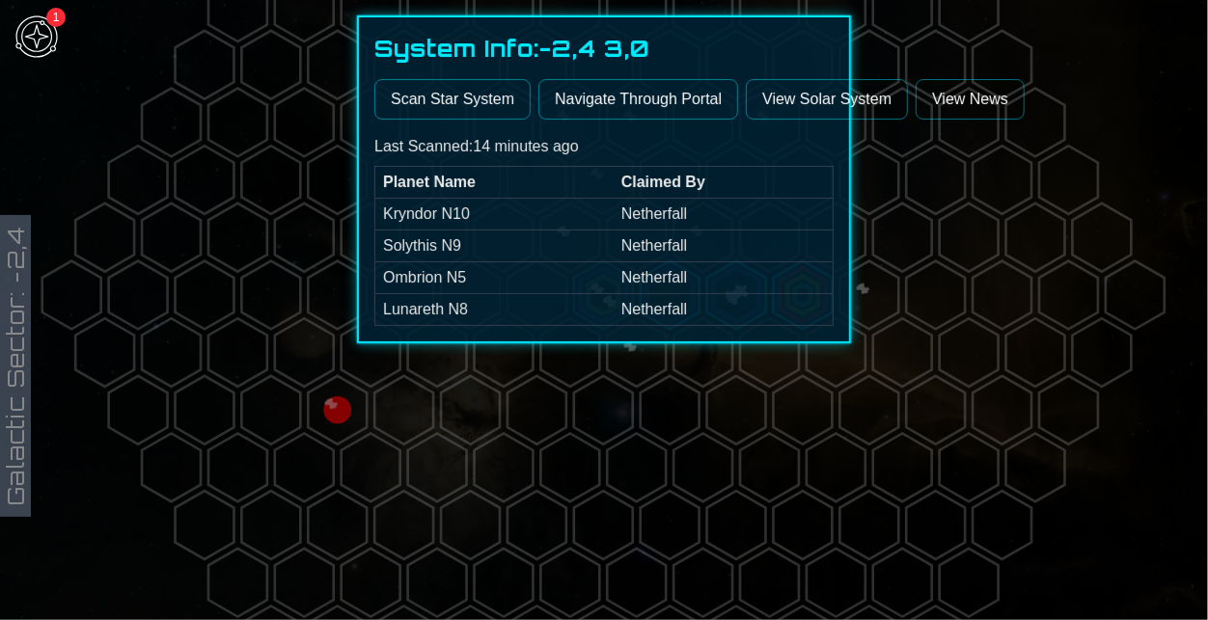
drag, startPoint x: 593, startPoint y: 99, endPoint x: 834, endPoint y: 254, distance: 286.3
click at [834, 254] on div "System Info: -2,4 3,0 Scan Star System Navigate Through Portal View Solar Syste…" at bounding box center [604, 179] width 494 height 328
click at [960, 268] on div at bounding box center [604, 310] width 1208 height 620
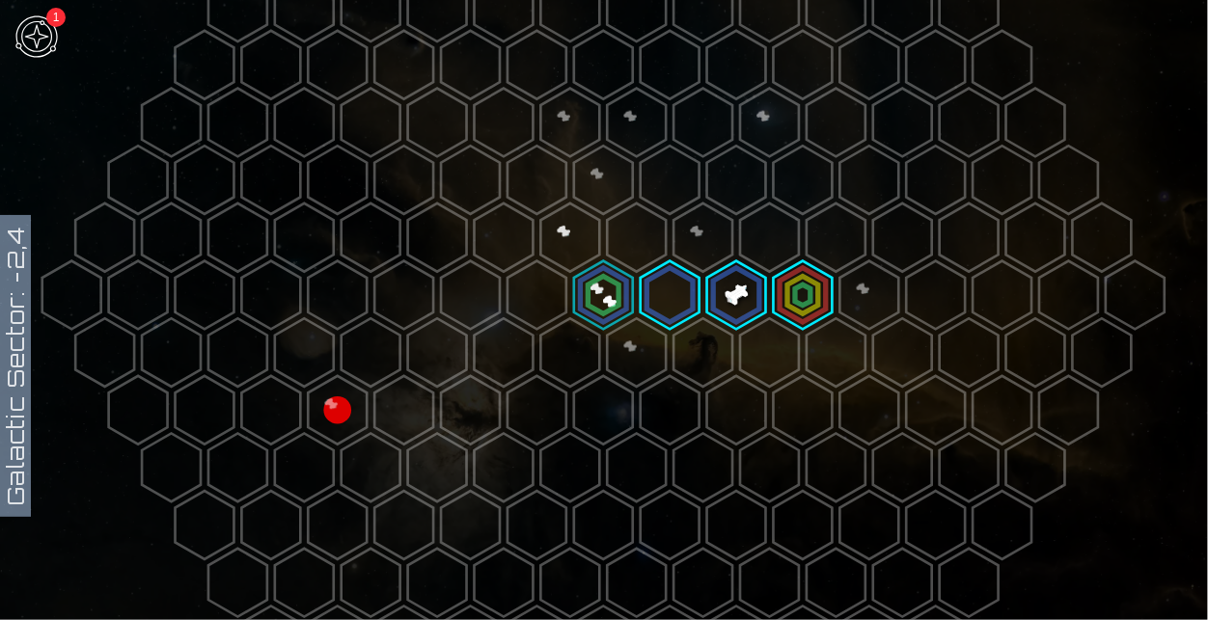
click at [748, 309] on polygon at bounding box center [736, 295] width 59 height 68
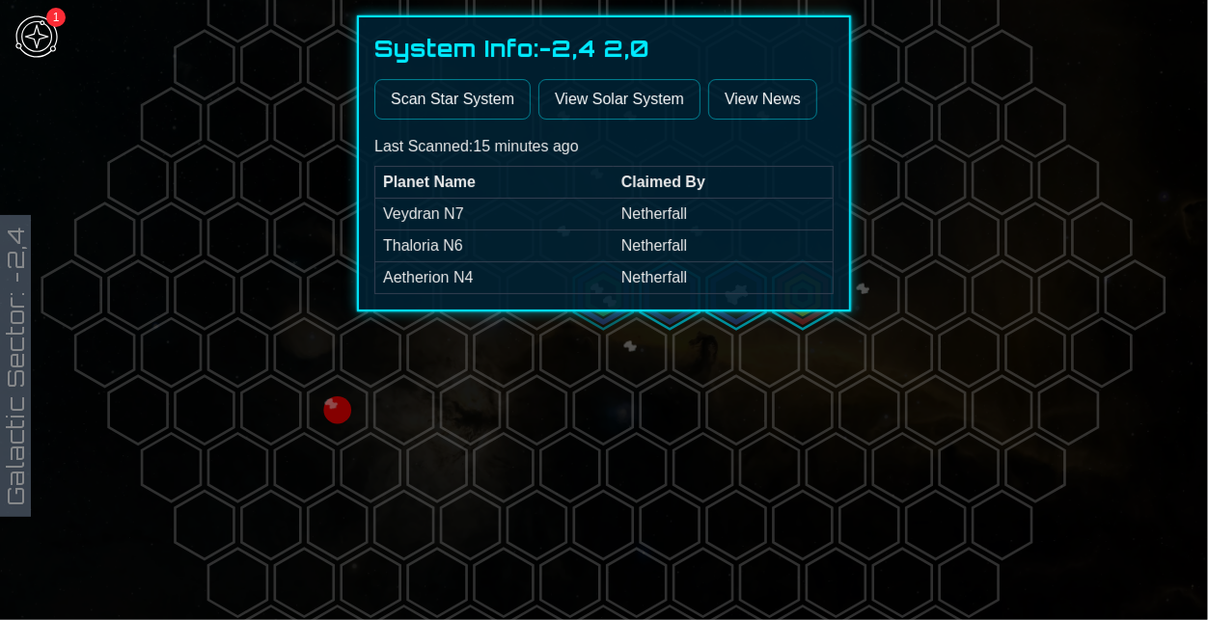
click at [617, 102] on link "View Solar System" at bounding box center [619, 99] width 162 height 41
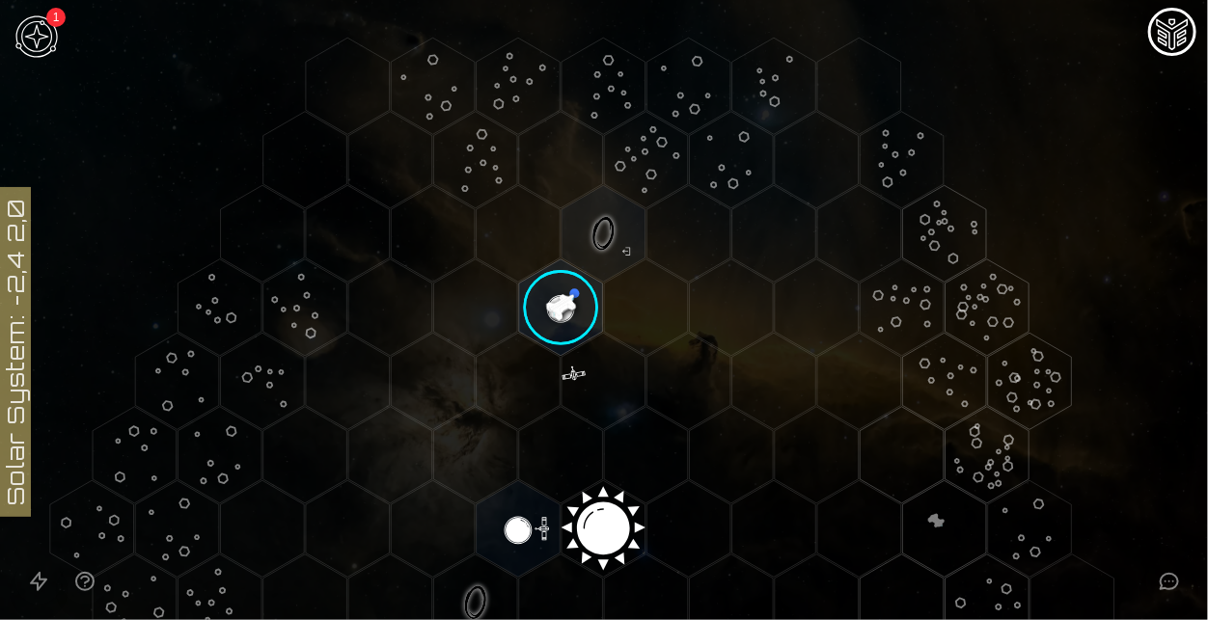
click at [567, 319] on image at bounding box center [560, 308] width 98 height 98
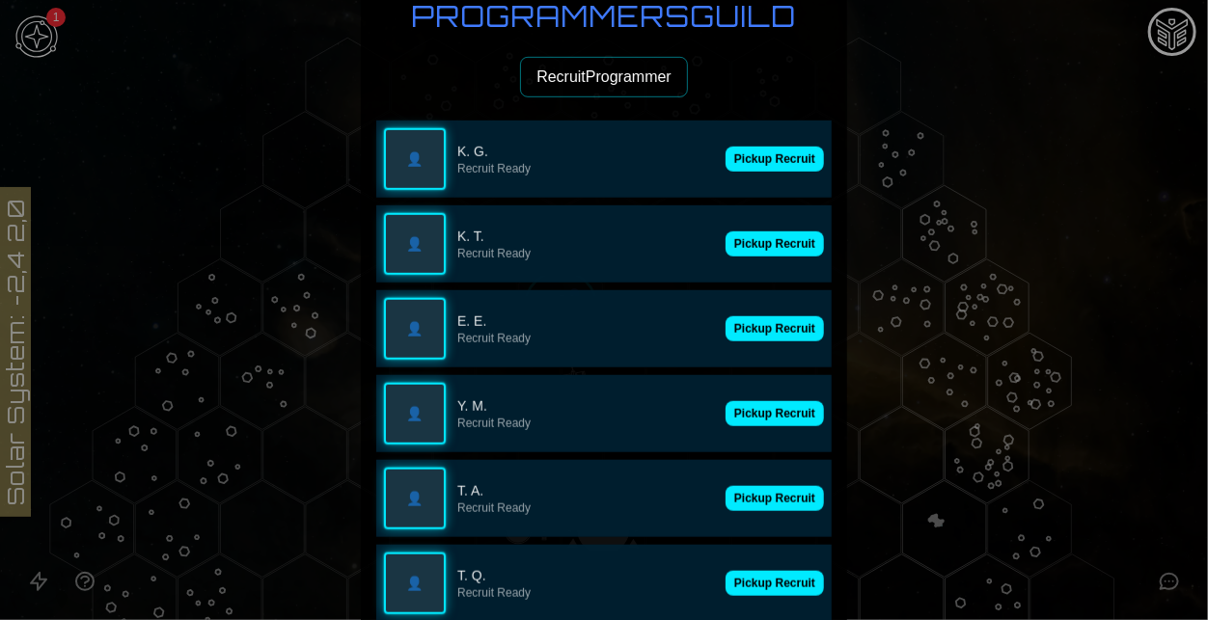
scroll to position [516, 0]
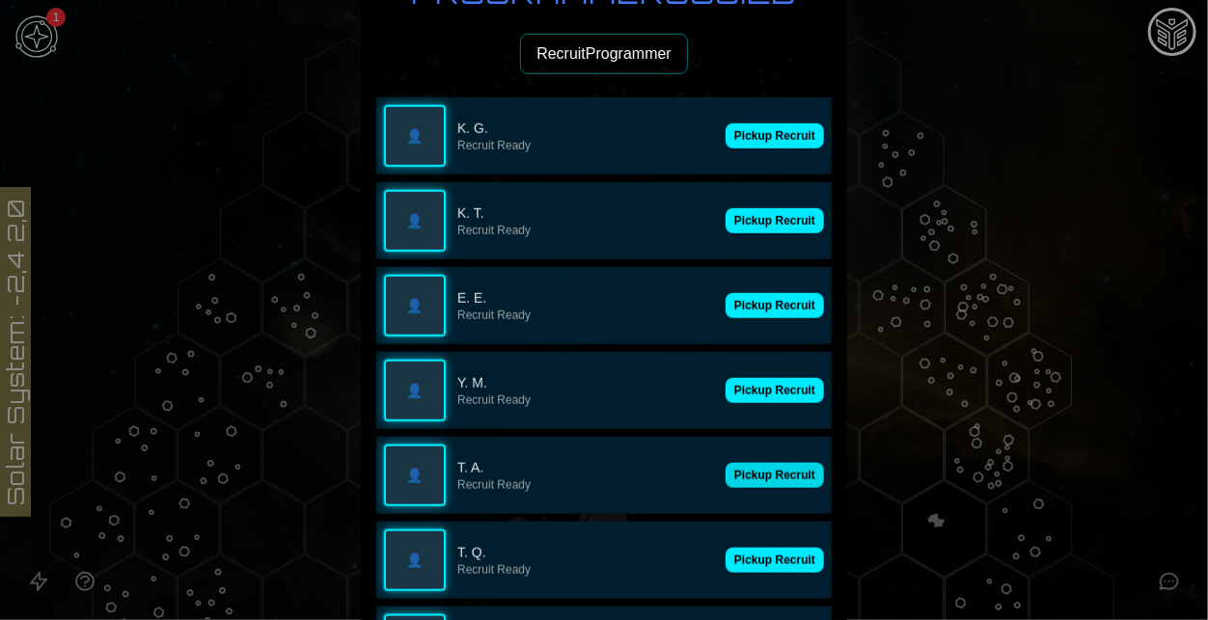
click at [752, 475] on button "Pickup Recruit" at bounding box center [774, 475] width 98 height 25
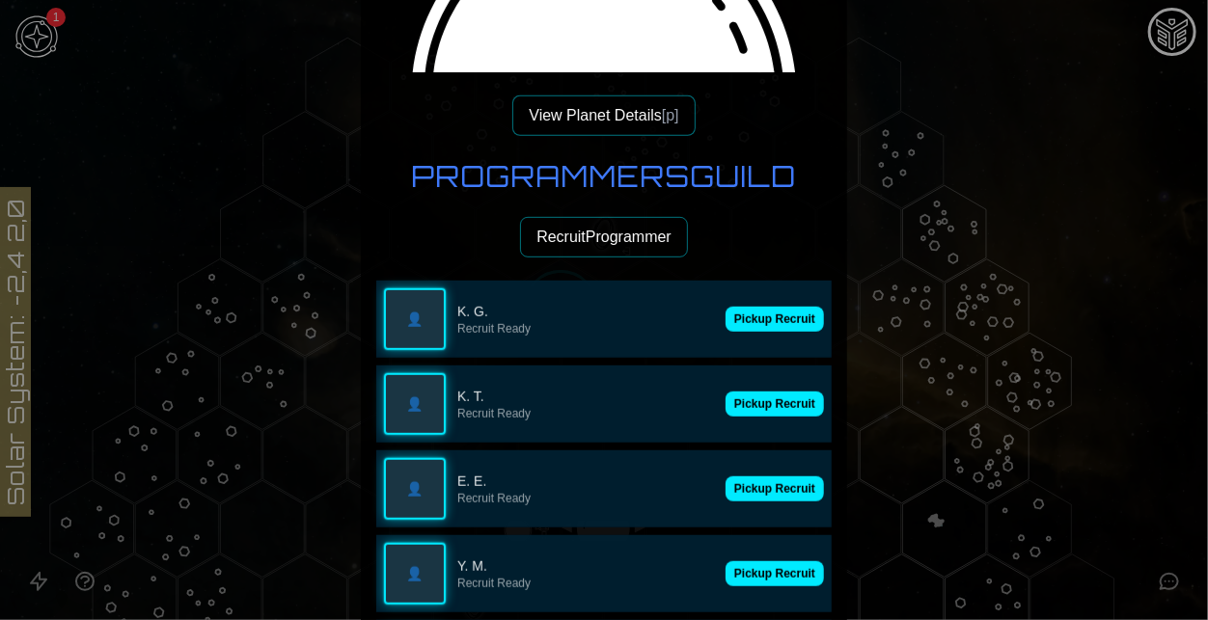
scroll to position [330, 0]
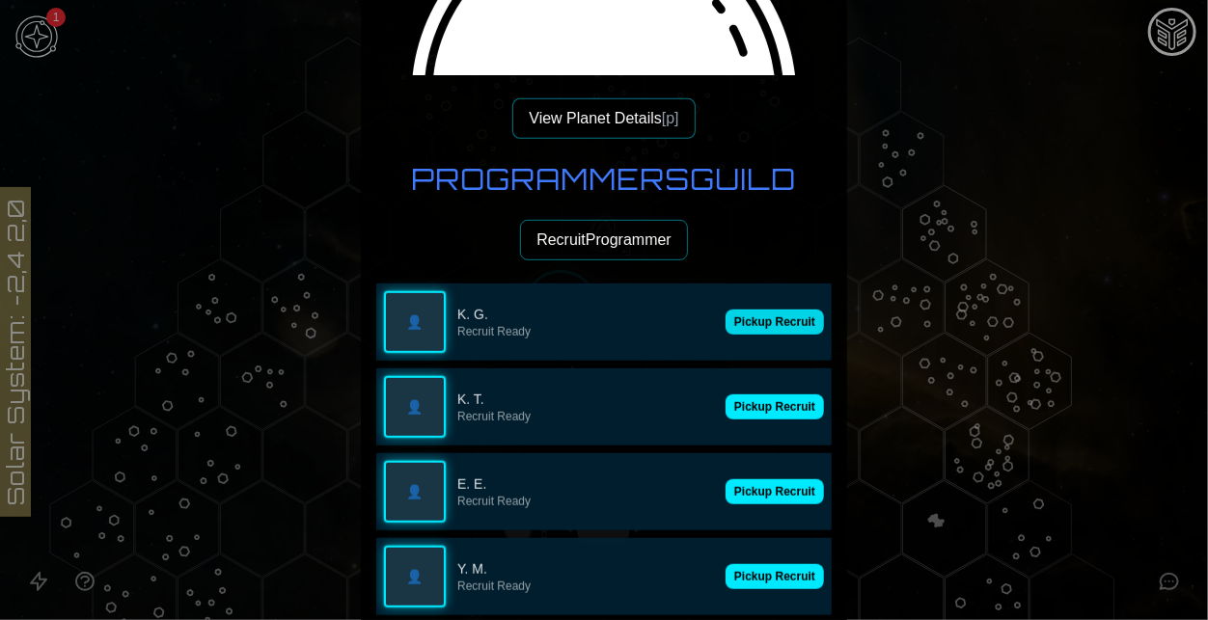
click at [762, 320] on button "Pickup Recruit" at bounding box center [774, 322] width 98 height 25
click at [762, 320] on p "K. G." at bounding box center [618, 314] width 322 height 19
click at [762, 320] on button "Pickup Recruit" at bounding box center [774, 322] width 98 height 25
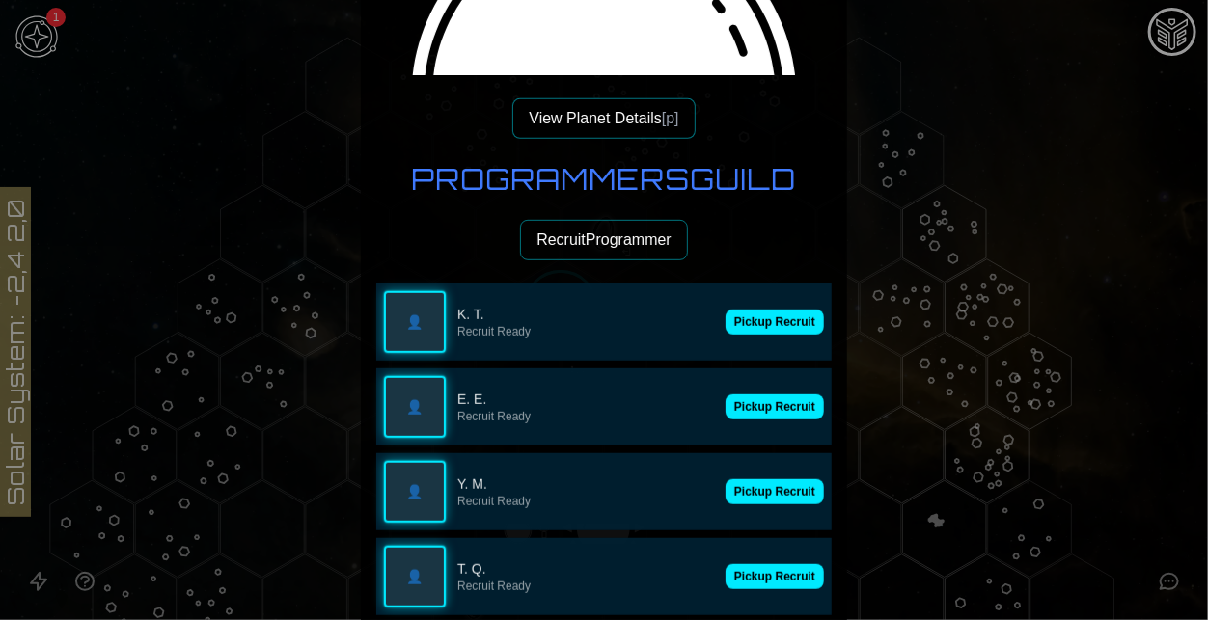
click at [714, 320] on p "K. T." at bounding box center [585, 314] width 257 height 19
click at [762, 320] on p "K. T." at bounding box center [618, 314] width 322 height 19
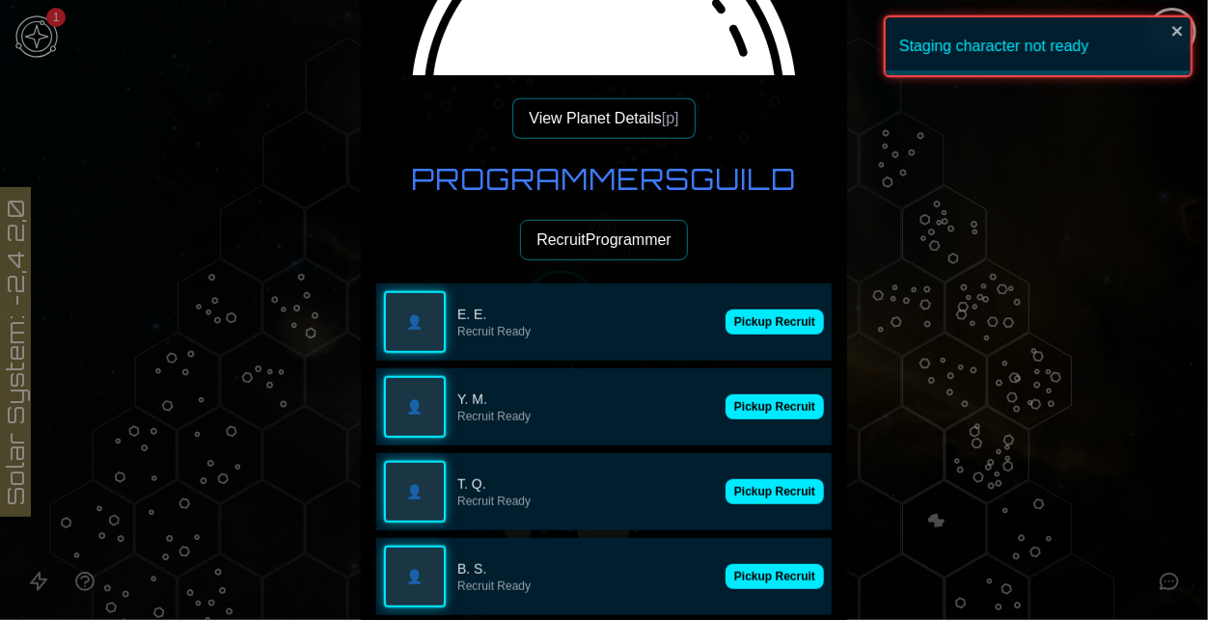
click at [762, 320] on button "Pickup Recruit" at bounding box center [774, 322] width 98 height 25
click at [762, 320] on p "E. E." at bounding box center [618, 314] width 322 height 19
click at [762, 395] on button "Pickup Recruit" at bounding box center [774, 407] width 98 height 25
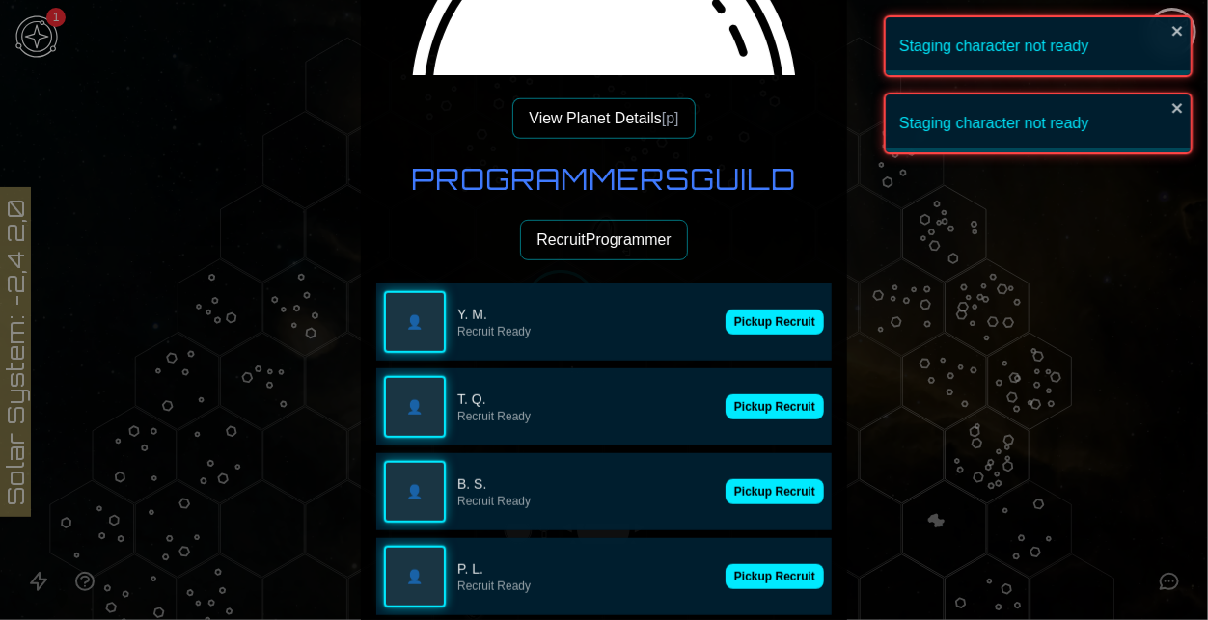
click at [762, 320] on button "Pickup Recruit" at bounding box center [774, 322] width 98 height 25
click at [762, 320] on p "Y. M." at bounding box center [618, 314] width 322 height 19
click at [762, 395] on button "Pickup Recruit" at bounding box center [774, 407] width 98 height 25
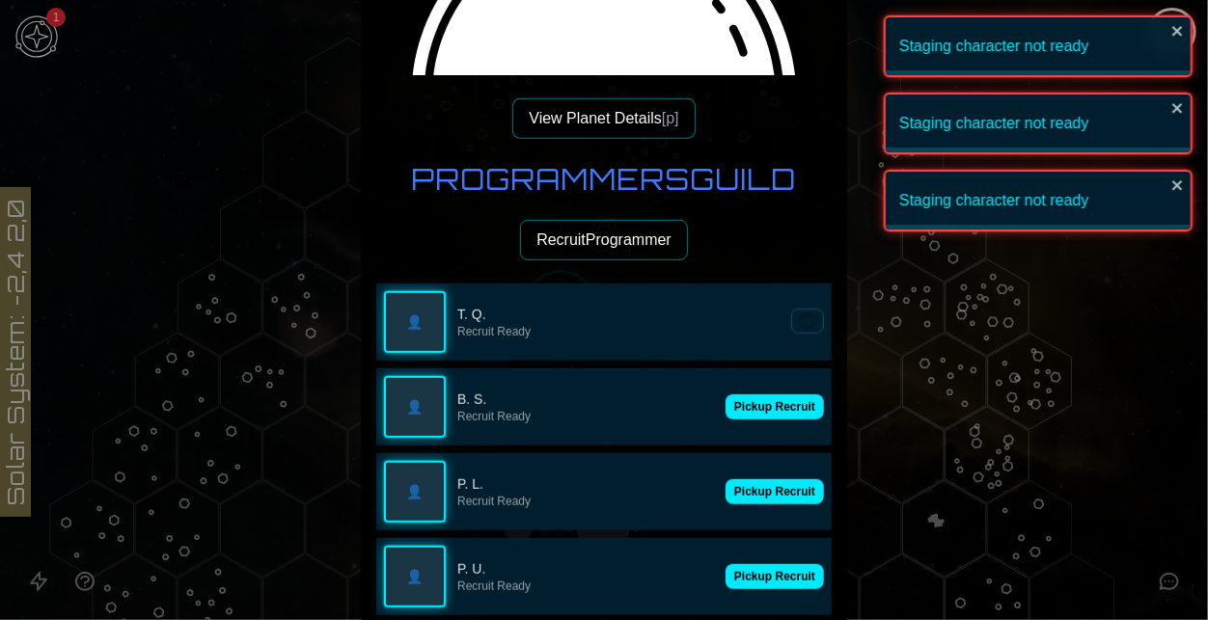
click at [762, 320] on p "T. Q." at bounding box center [618, 314] width 322 height 19
click at [762, 320] on button "Pickup Recruit" at bounding box center [774, 322] width 98 height 25
click at [762, 395] on button "Pickup Recruit" at bounding box center [774, 407] width 98 height 25
click at [791, 320] on button at bounding box center [807, 321] width 33 height 25
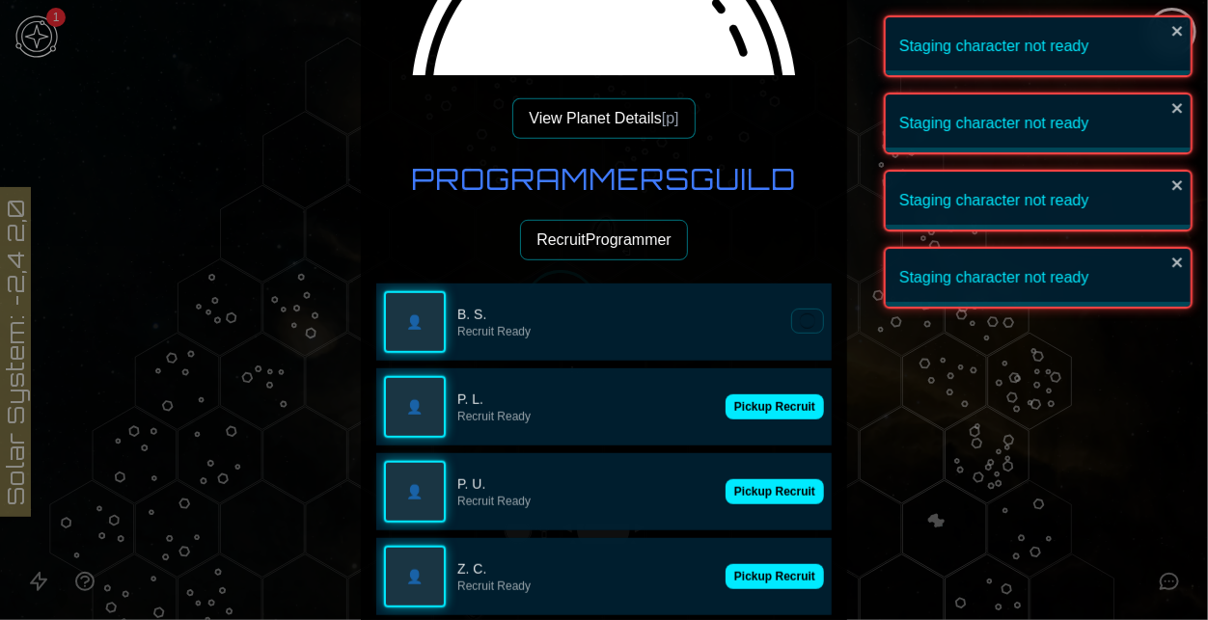
click at [762, 395] on button "Pickup Recruit" at bounding box center [774, 407] width 98 height 25
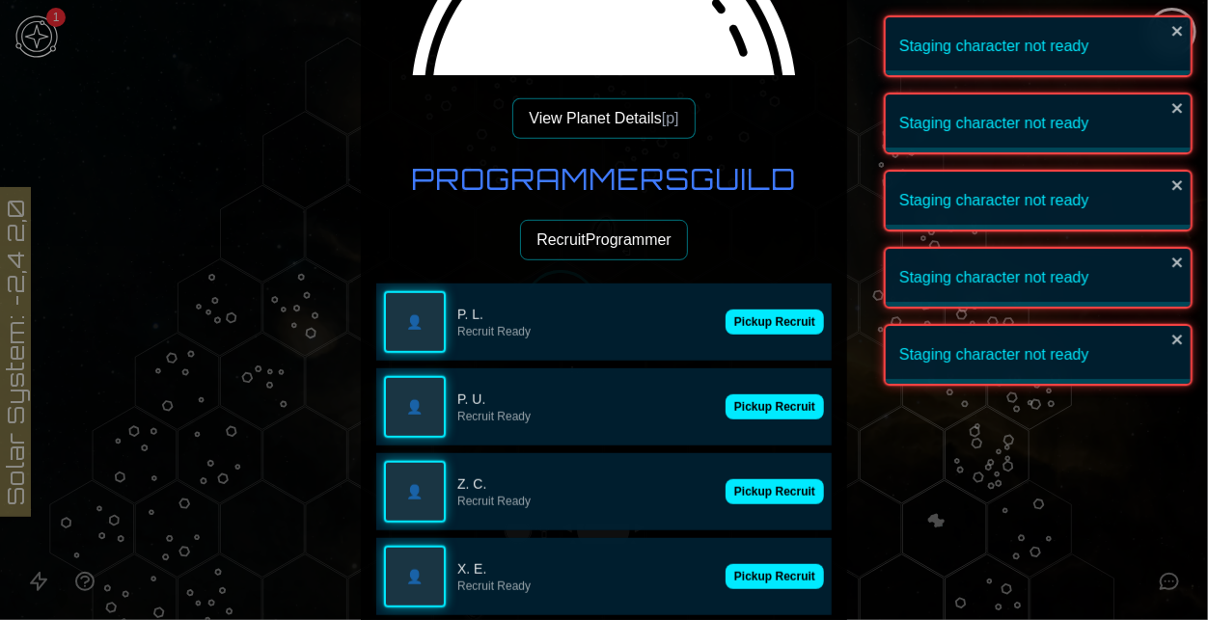
click at [762, 320] on button "Pickup Recruit" at bounding box center [774, 322] width 98 height 25
click at [762, 395] on button "Pickup Recruit" at bounding box center [774, 407] width 98 height 25
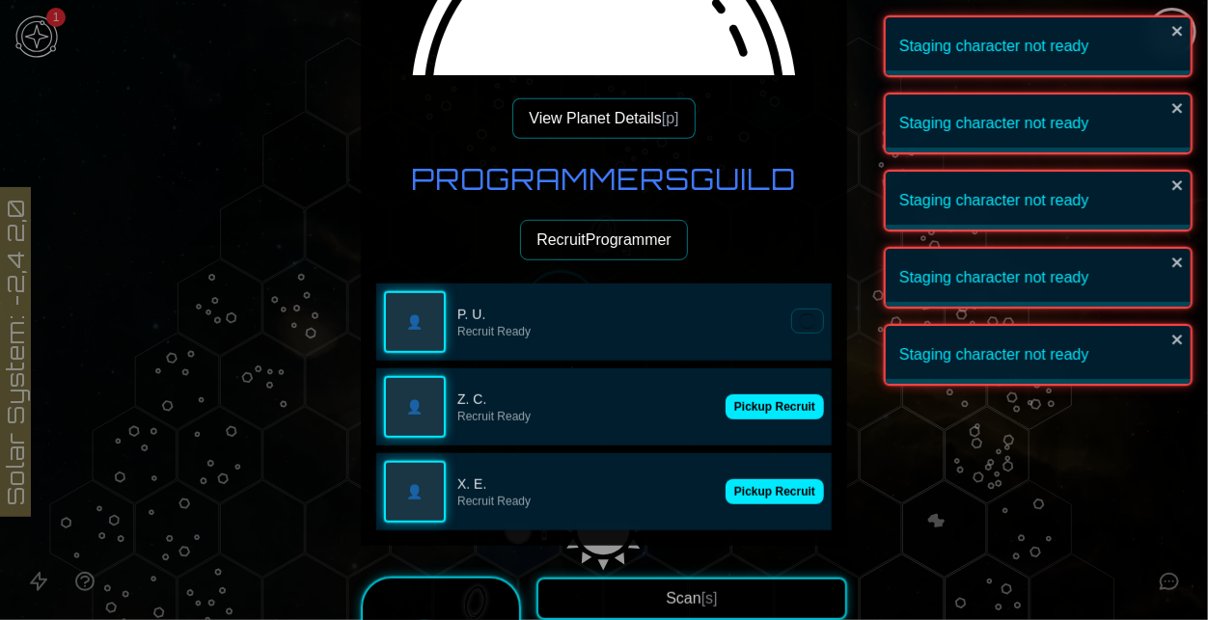
click at [791, 320] on button at bounding box center [807, 321] width 33 height 25
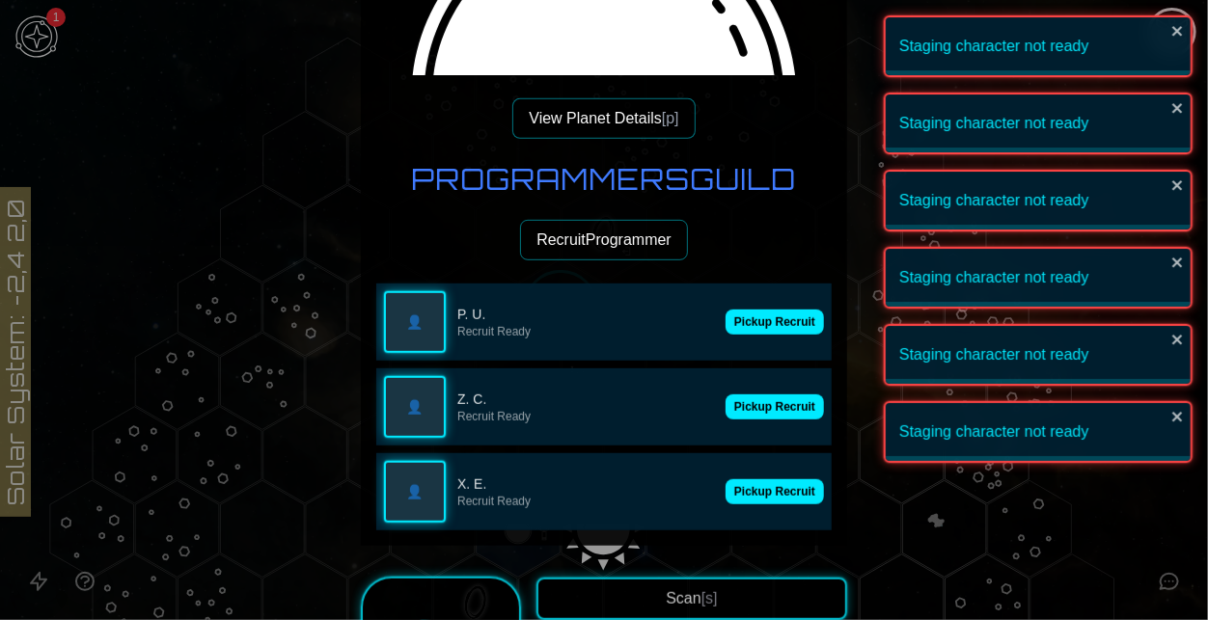
click at [762, 395] on button "Pickup Recruit" at bounding box center [774, 407] width 98 height 25
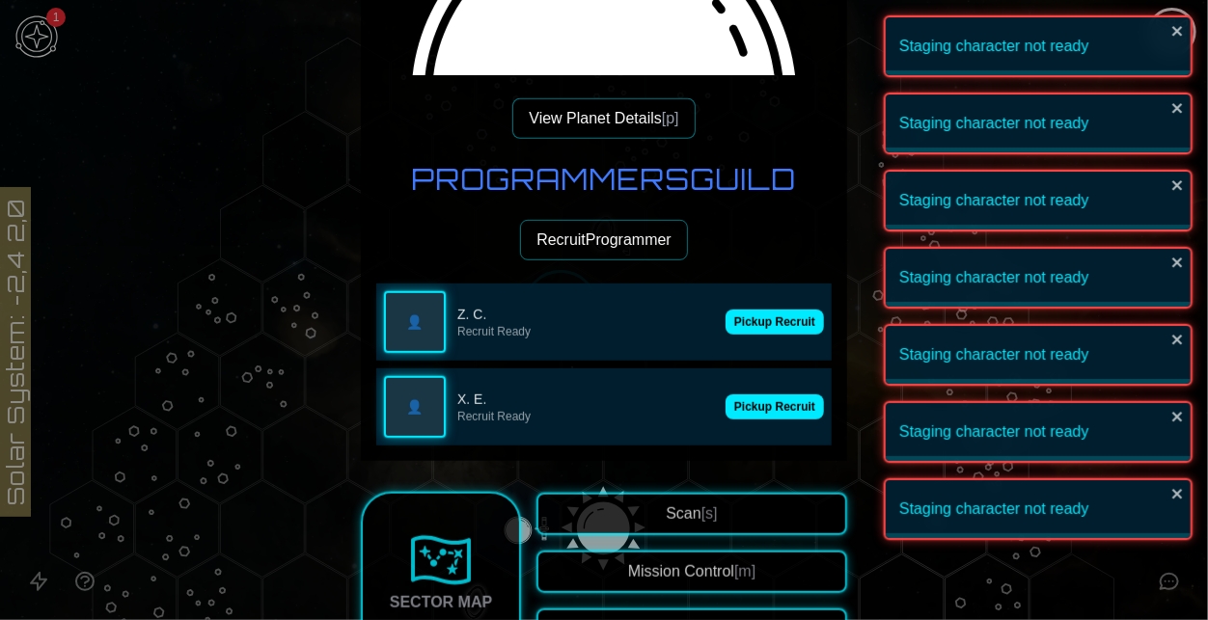
click at [762, 320] on button "Pickup Recruit" at bounding box center [774, 322] width 98 height 25
click at [762, 395] on button "Pickup Recruit" at bounding box center [774, 407] width 98 height 25
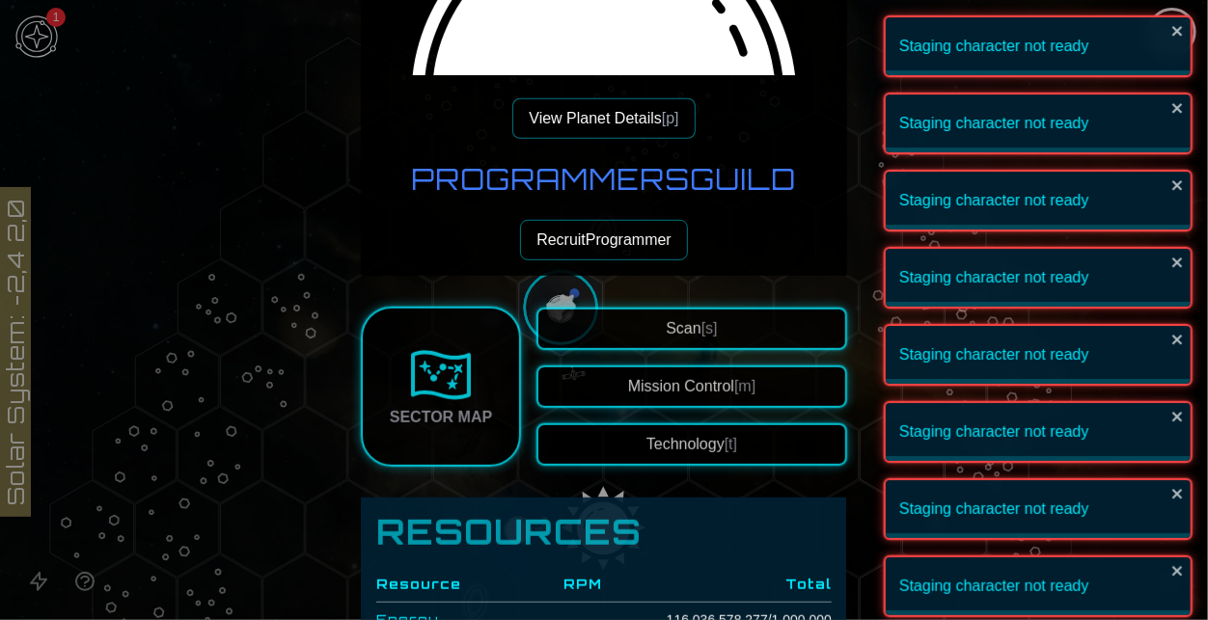
click at [590, 246] on button "Recruit Programmer" at bounding box center [604, 240] width 168 height 41
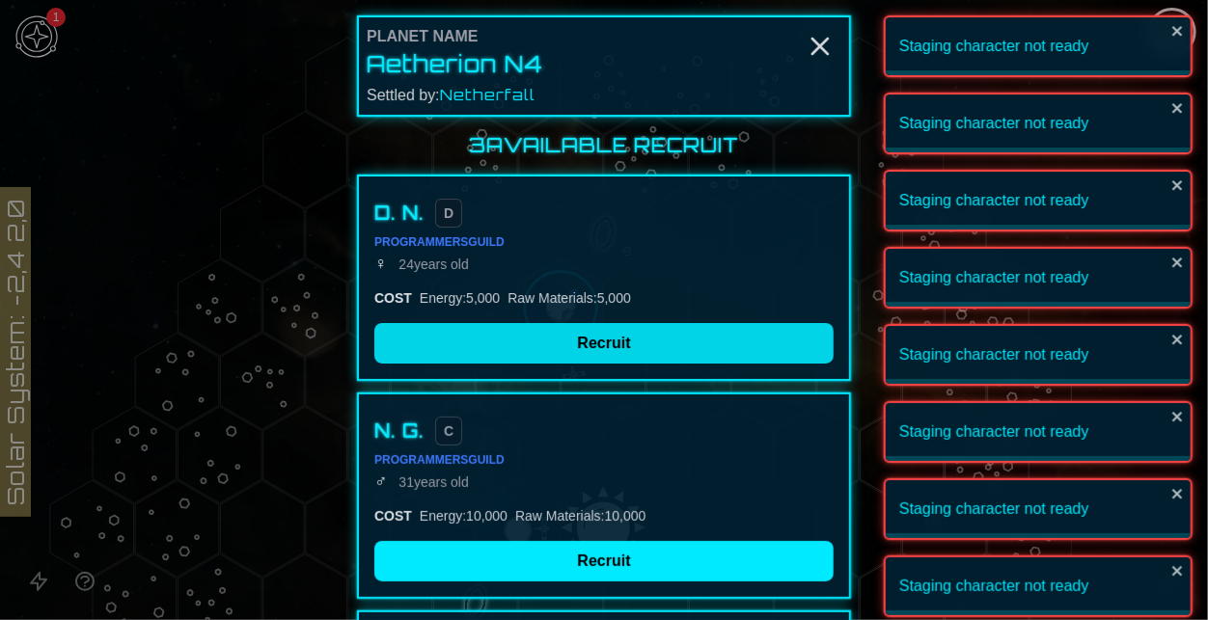
click at [620, 340] on button "Recruit" at bounding box center [603, 343] width 459 height 41
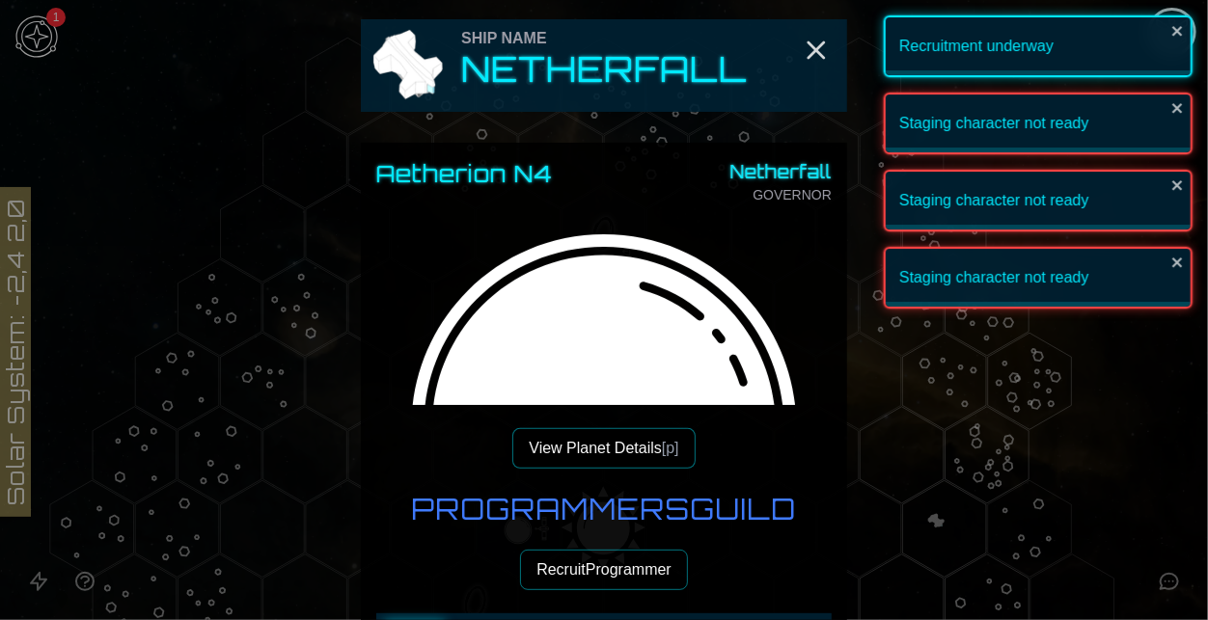
click at [641, 587] on button "Recruit Programmer" at bounding box center [604, 570] width 168 height 41
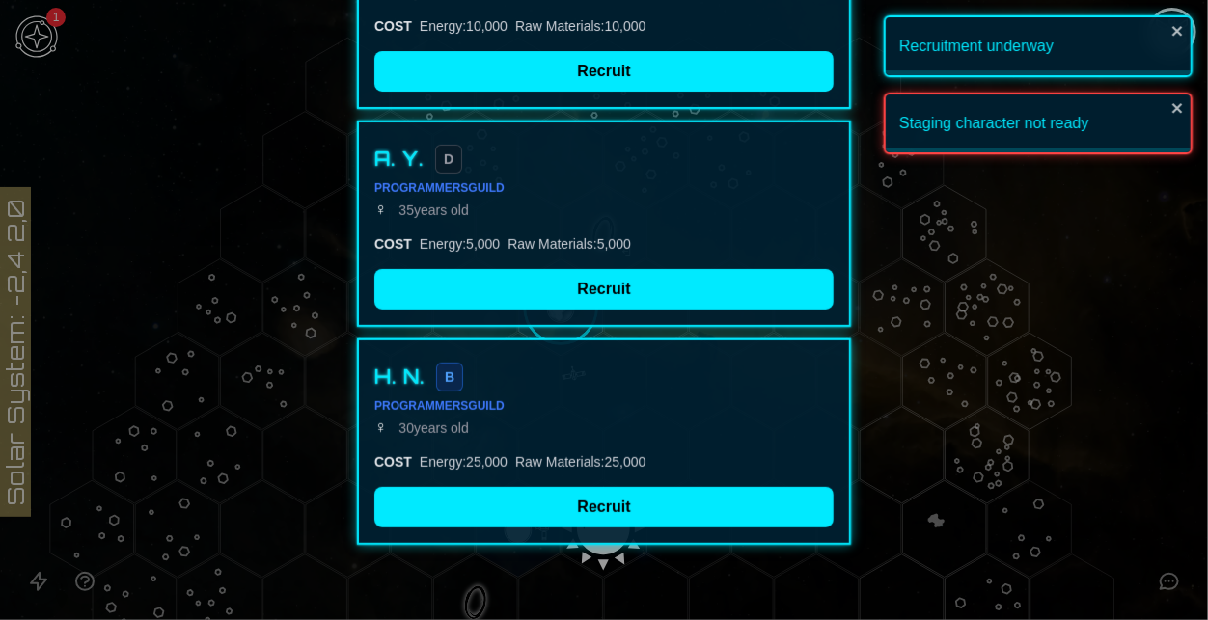
scroll to position [275, 0]
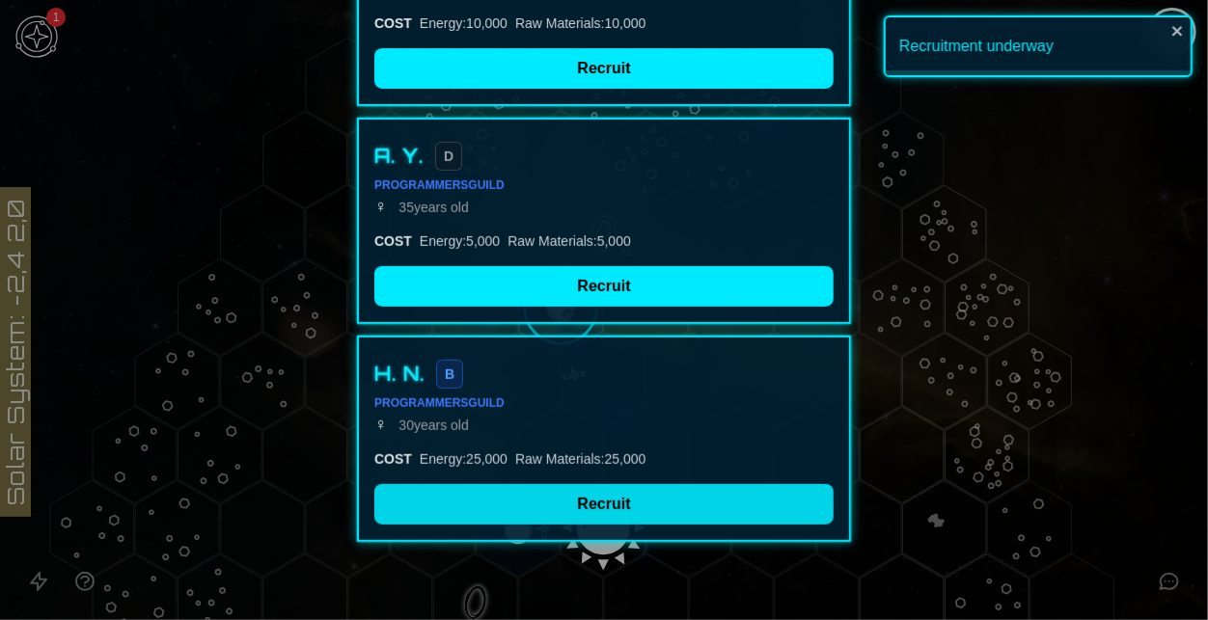
click at [641, 501] on button "Recruit" at bounding box center [603, 504] width 459 height 41
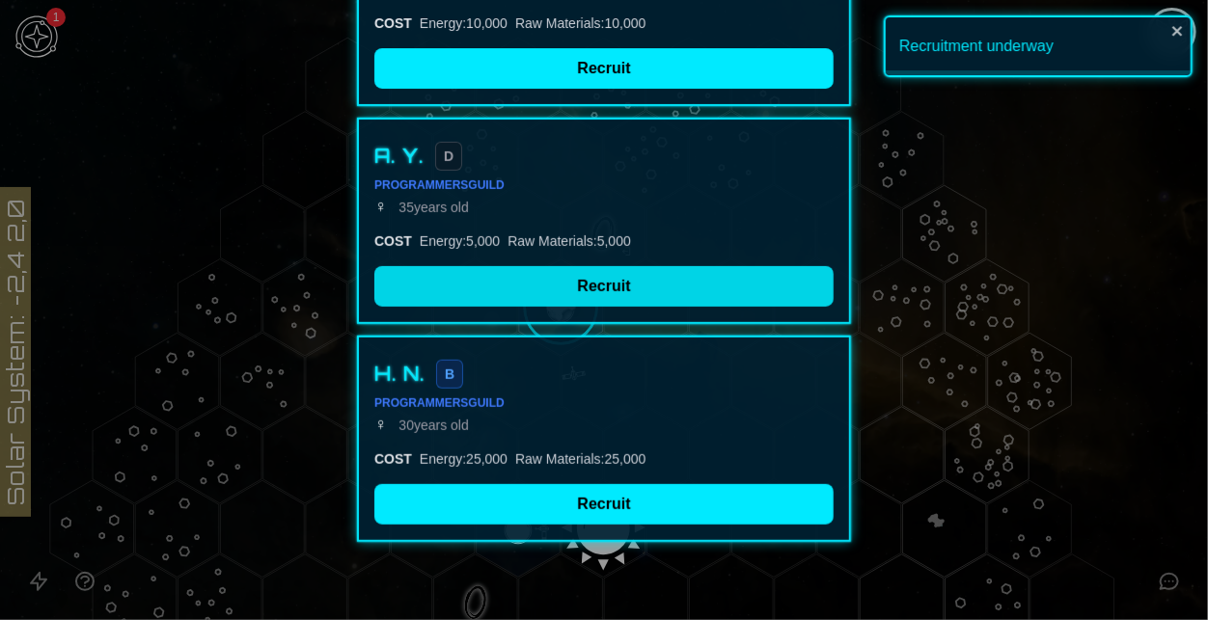
click at [530, 295] on button "Recruit" at bounding box center [603, 286] width 459 height 41
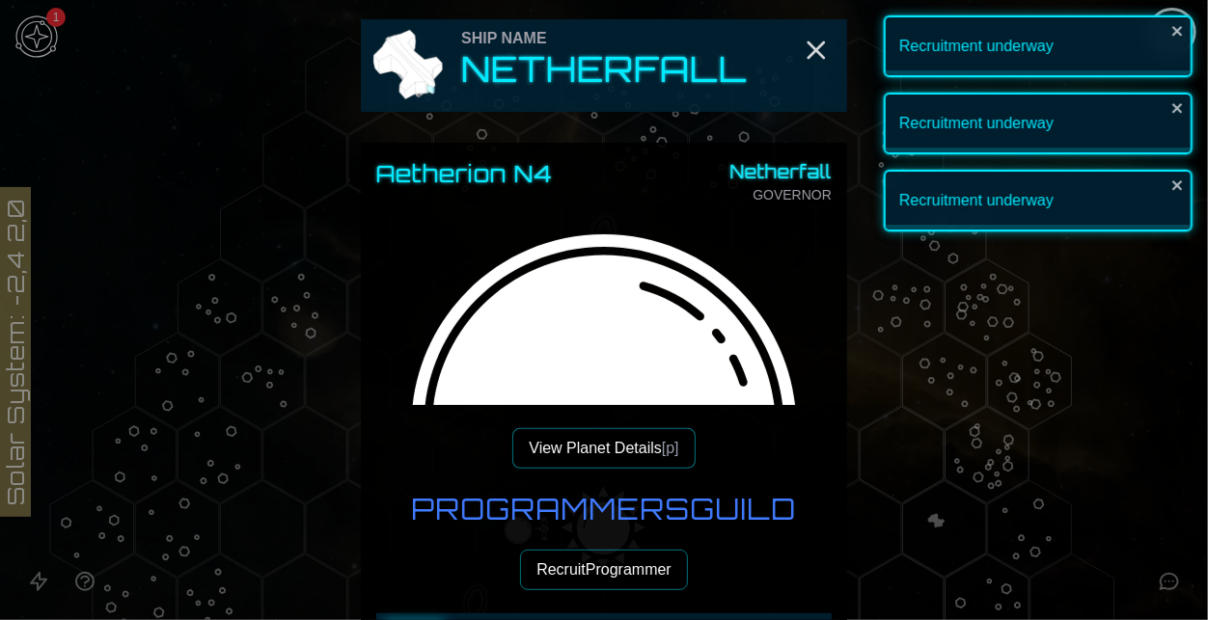
click at [669, 558] on button "Recruit Programmer" at bounding box center [604, 570] width 168 height 41
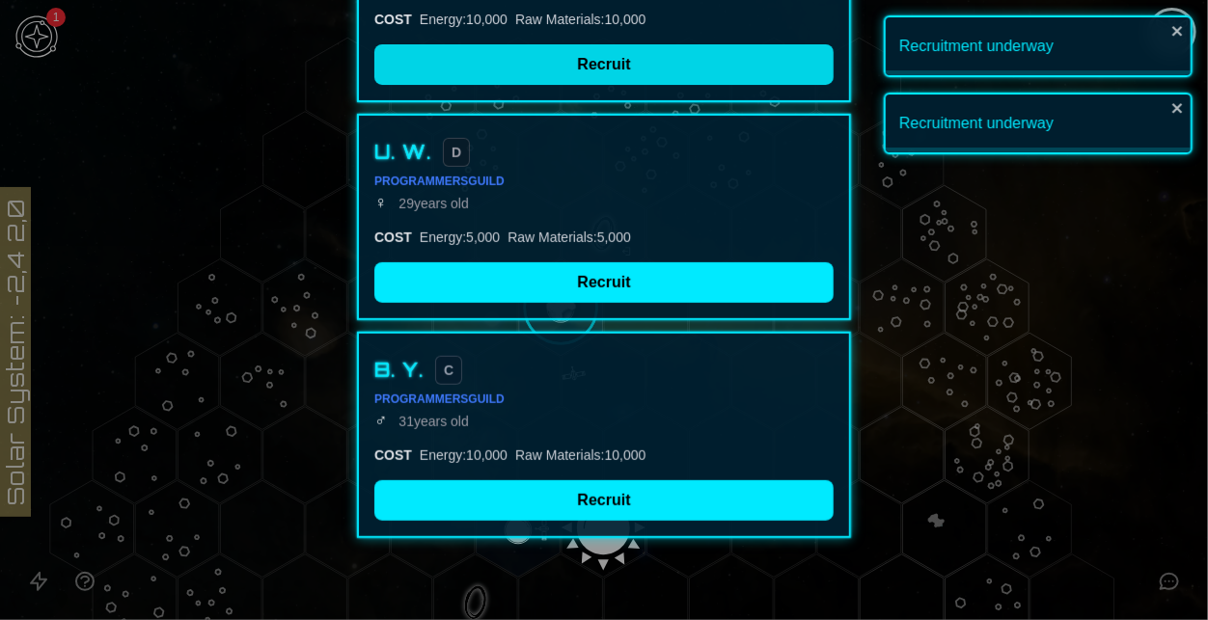
scroll to position [286, 0]
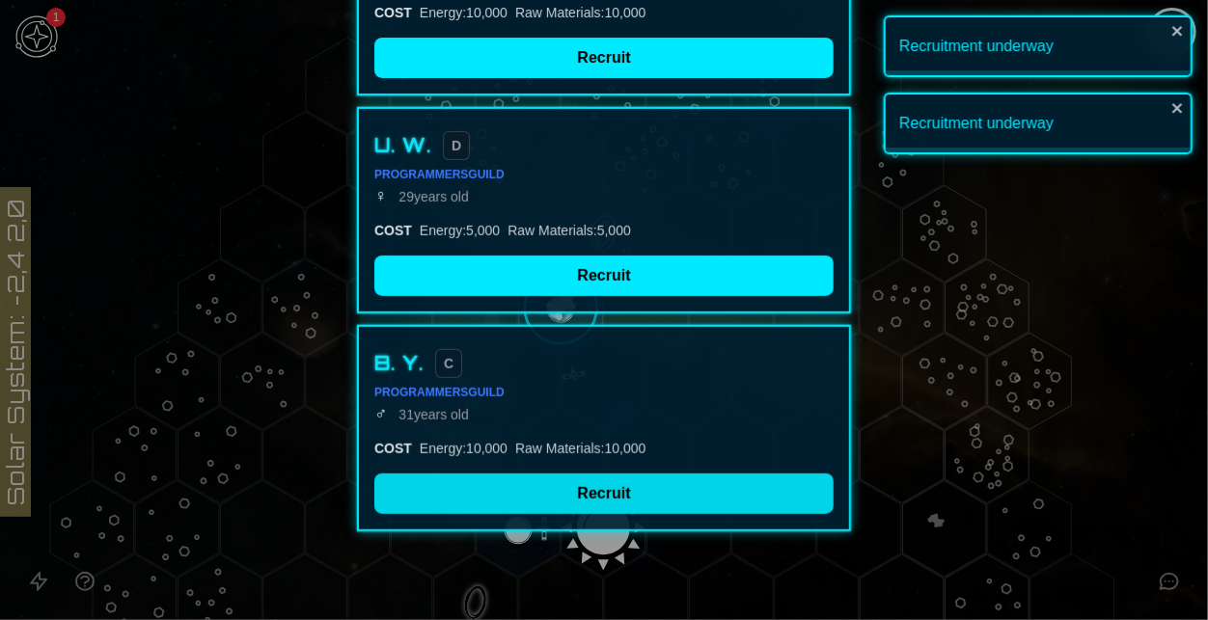
click at [637, 481] on button "Recruit" at bounding box center [603, 494] width 459 height 41
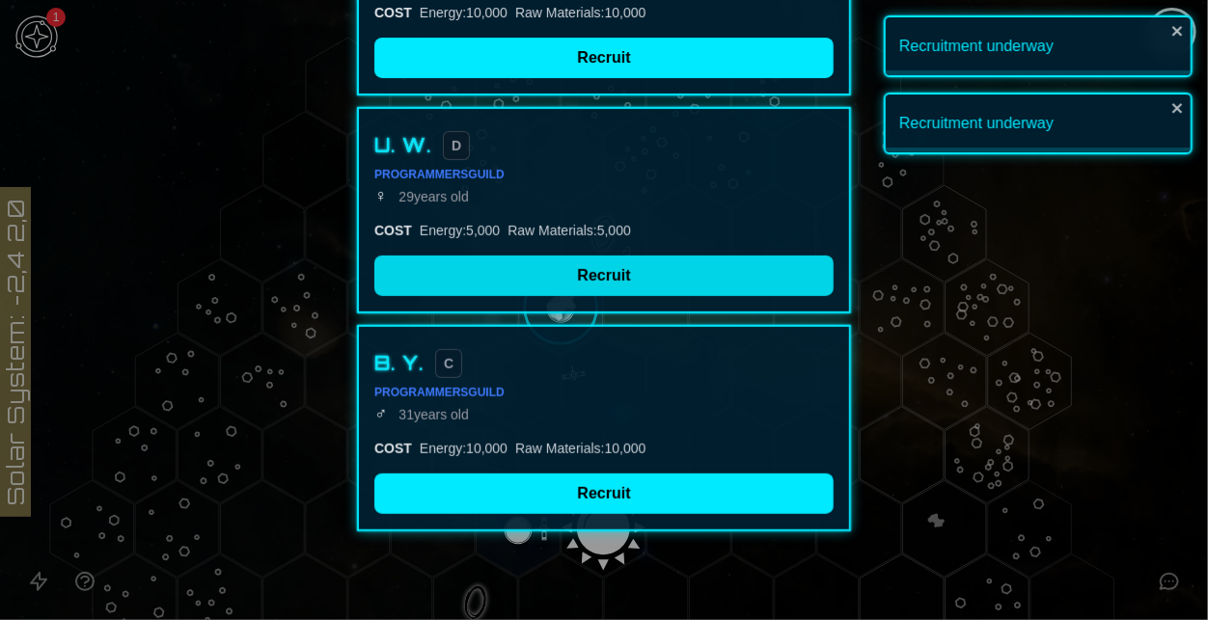
click at [510, 291] on button "Recruit" at bounding box center [603, 276] width 459 height 41
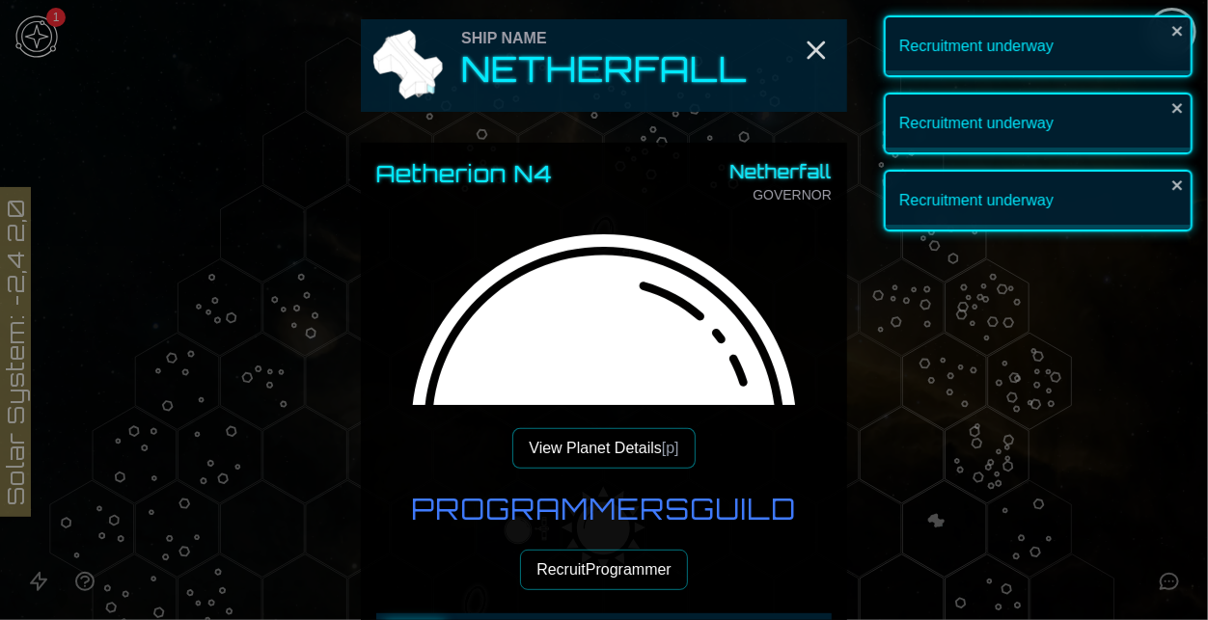
click at [642, 562] on button "Recruit Programmer" at bounding box center [604, 570] width 168 height 41
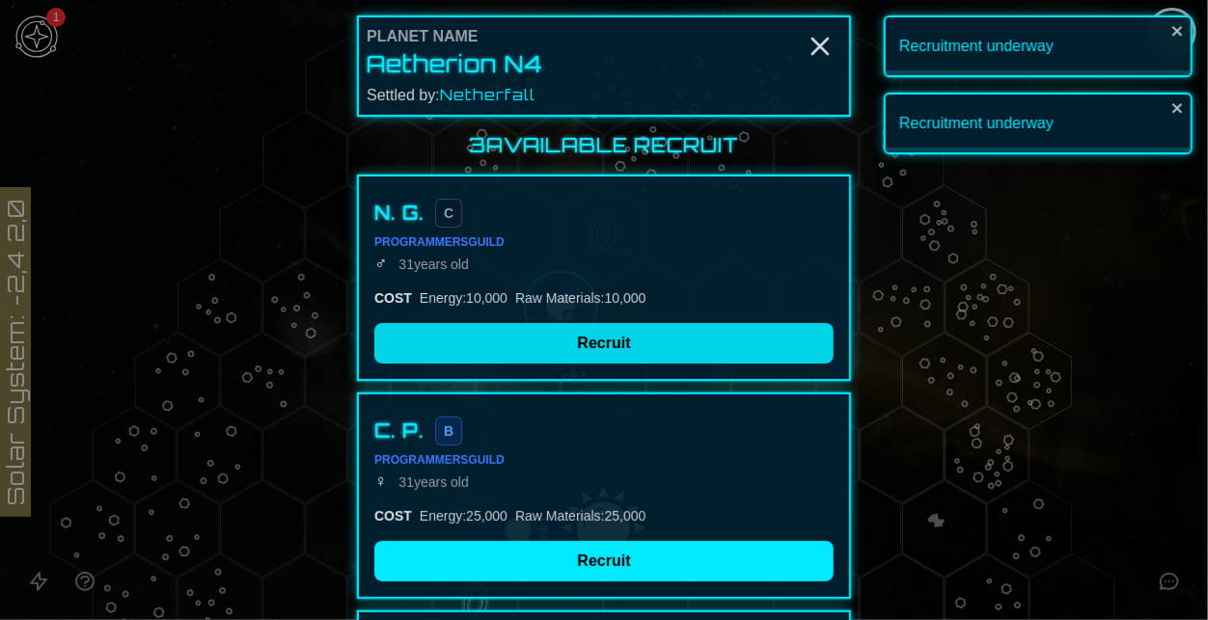
click at [575, 336] on button "Recruit" at bounding box center [603, 343] width 459 height 41
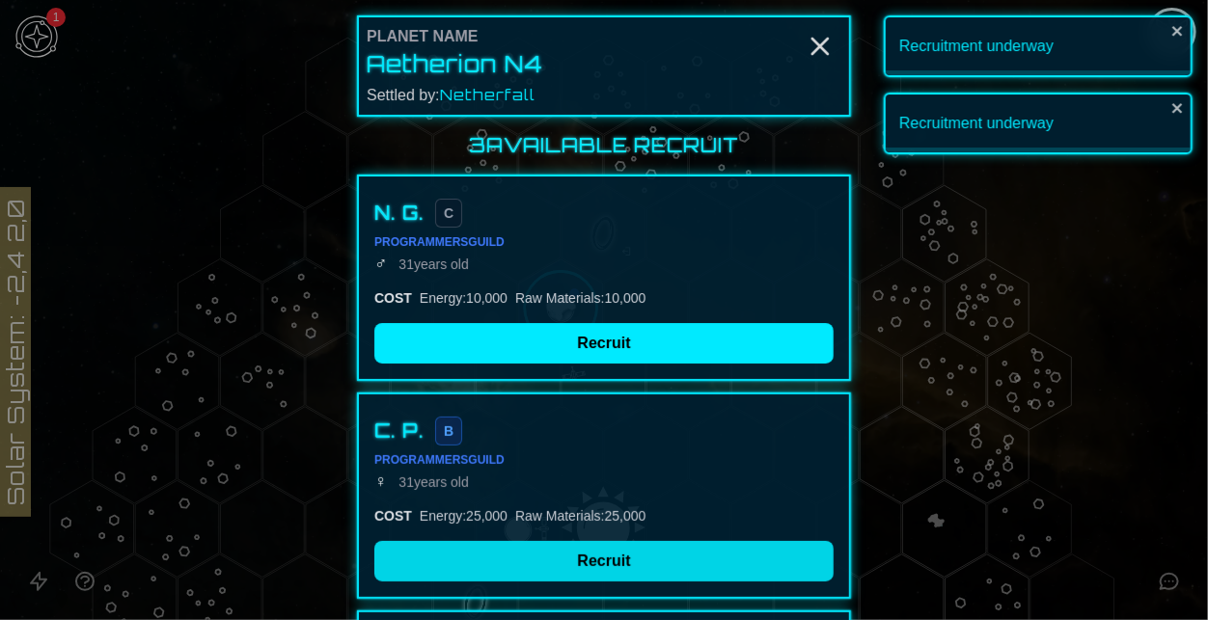
click at [649, 558] on button "Recruit" at bounding box center [603, 561] width 459 height 41
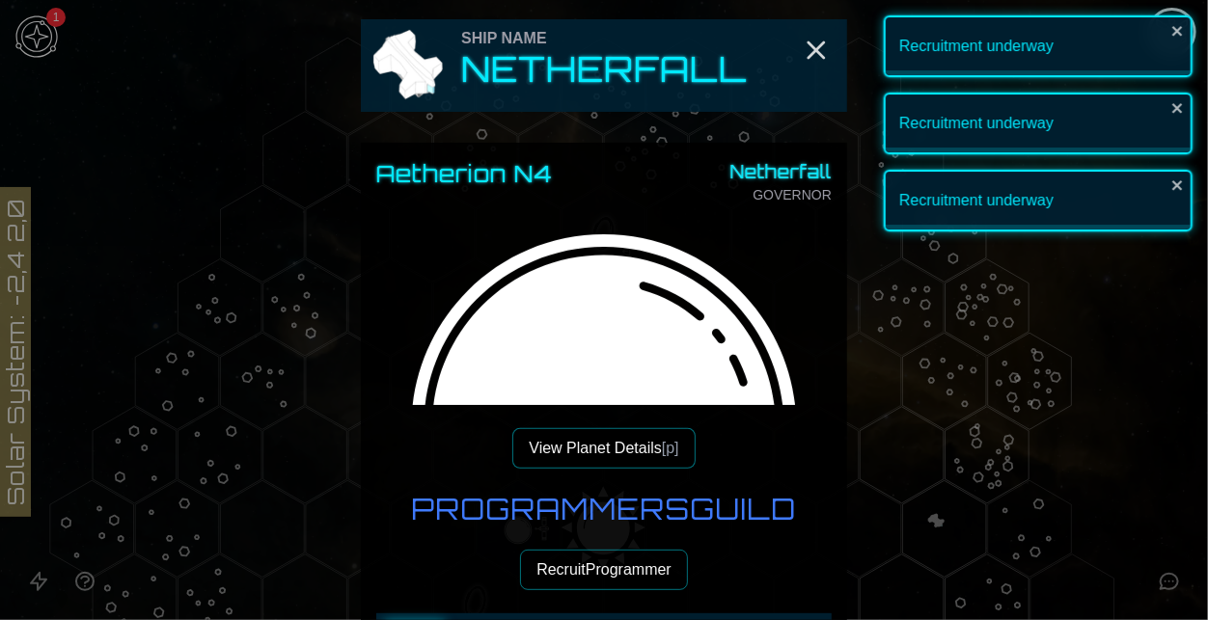
scroll to position [202, 0]
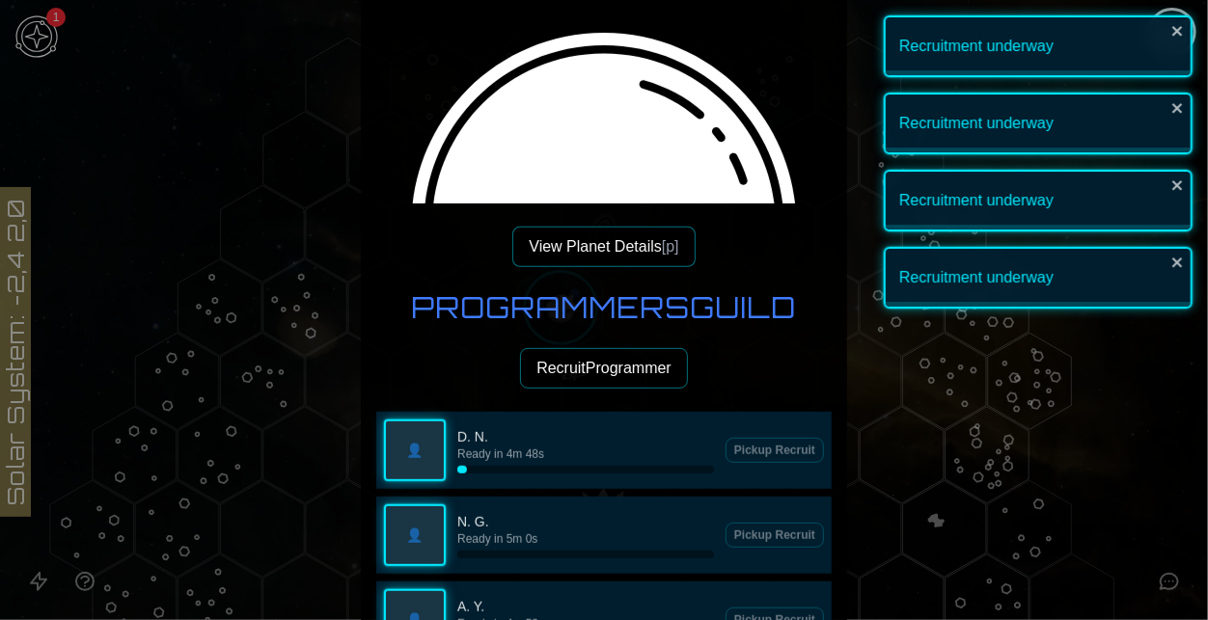
click at [587, 385] on button "Recruit Programmer" at bounding box center [604, 368] width 168 height 41
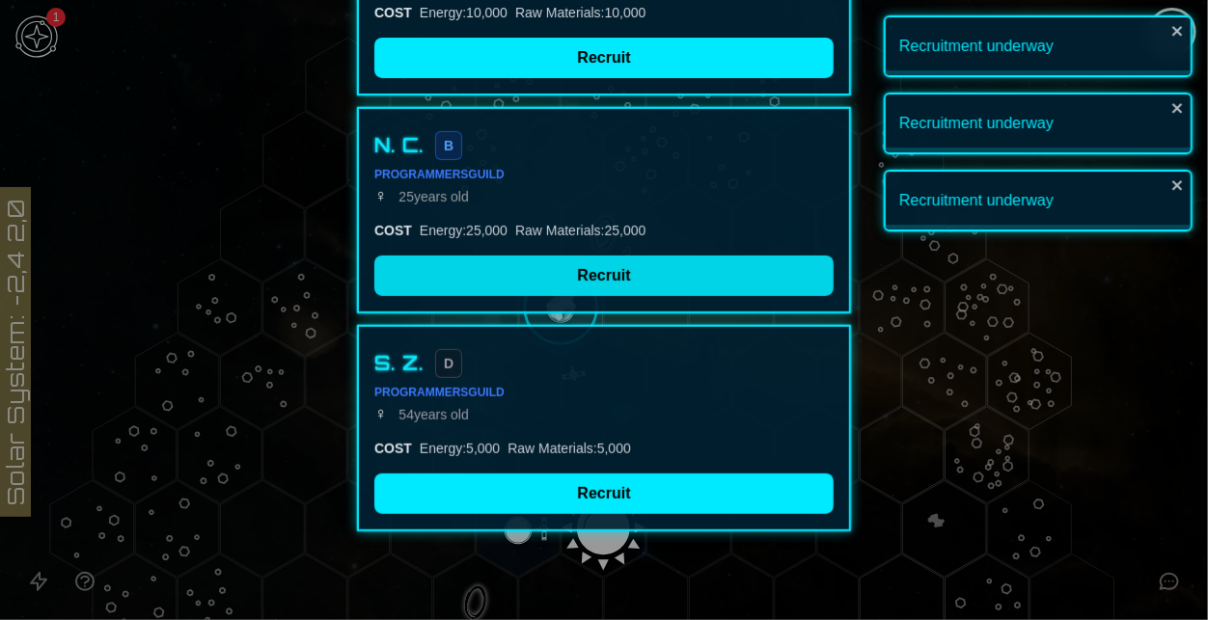
scroll to position [176, 0]
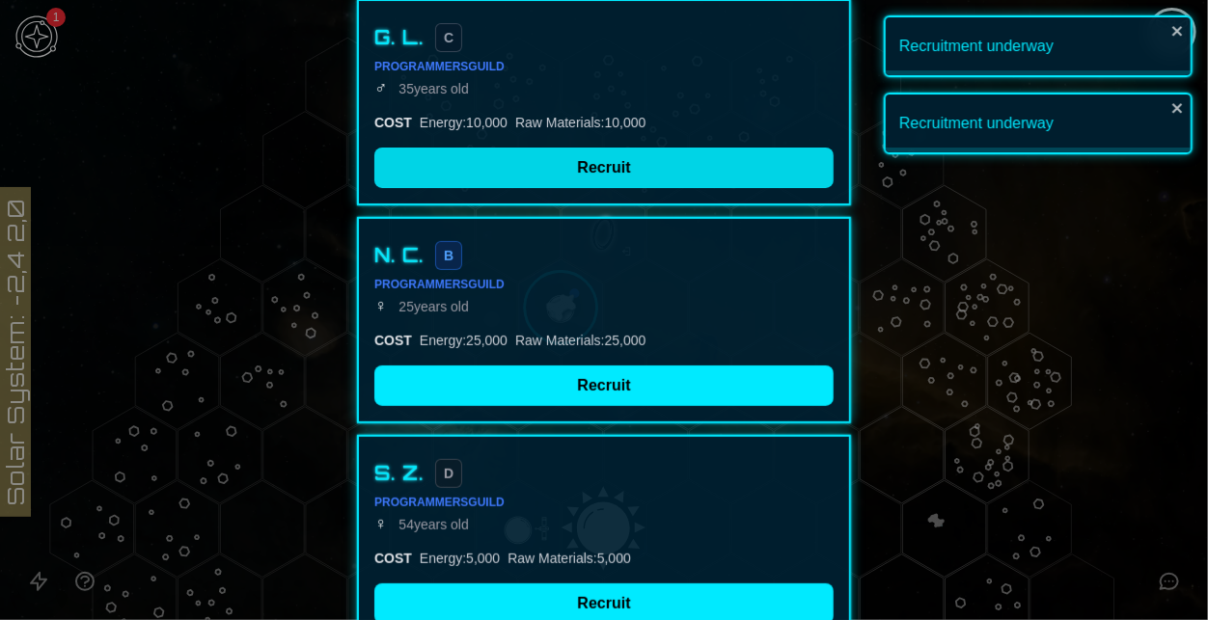
click at [484, 159] on button "Recruit" at bounding box center [603, 168] width 459 height 41
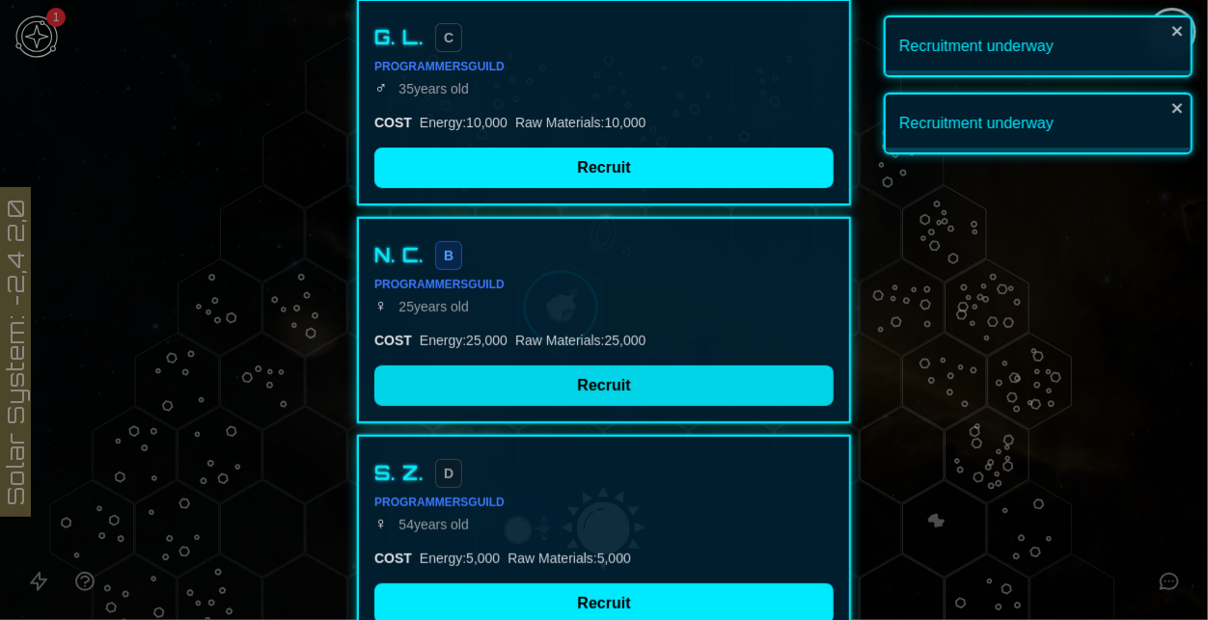
click at [599, 393] on button "Recruit" at bounding box center [603, 386] width 459 height 41
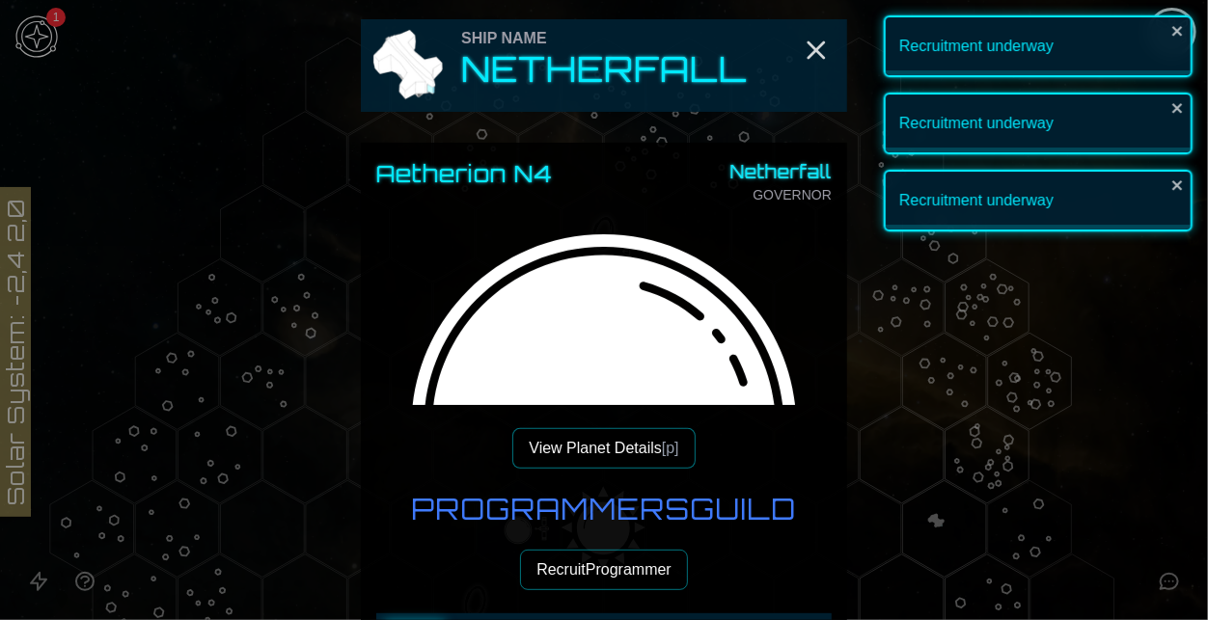
click at [630, 577] on button "Recruit Programmer" at bounding box center [604, 570] width 168 height 41
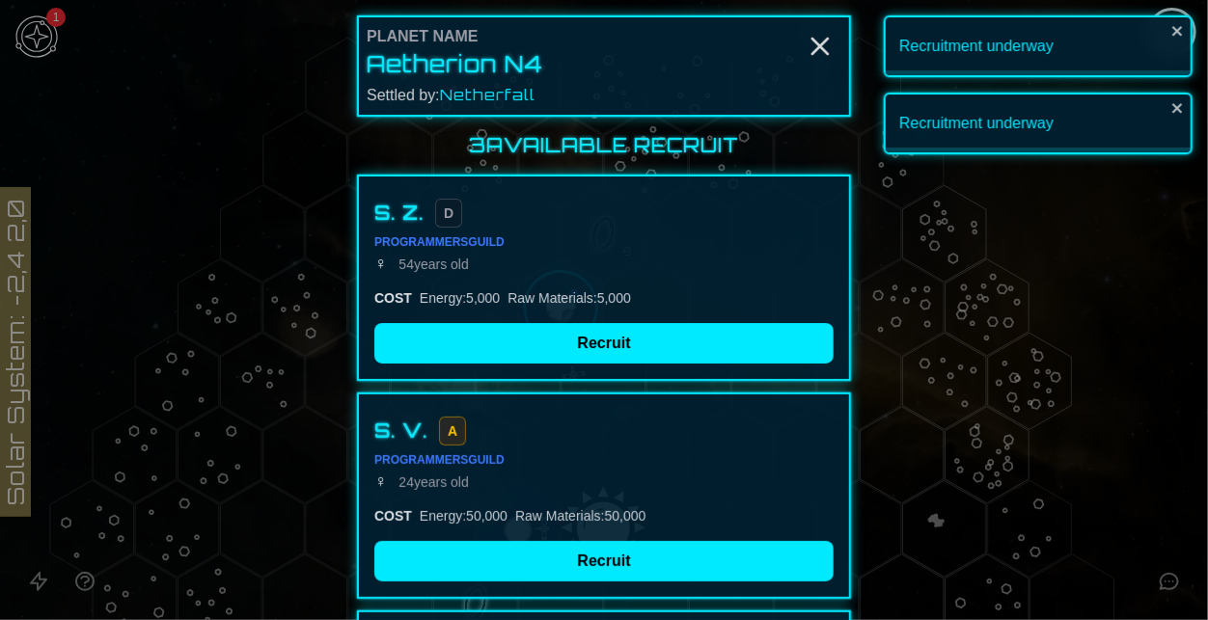
scroll to position [286, 0]
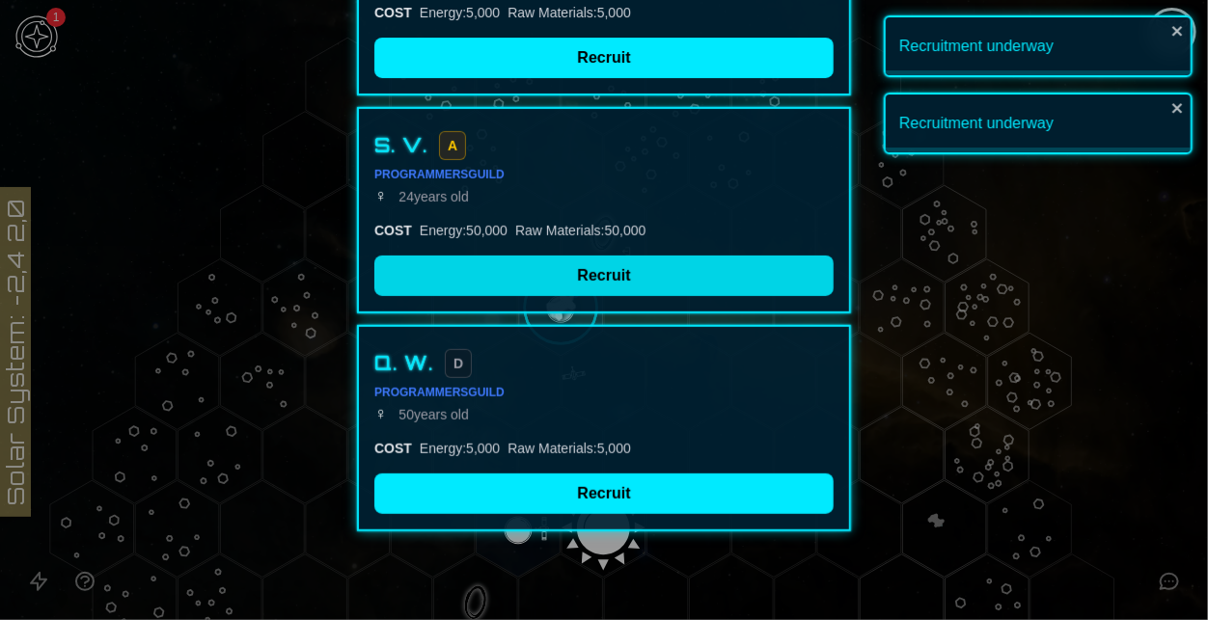
click at [530, 269] on button "Recruit" at bounding box center [603, 276] width 459 height 41
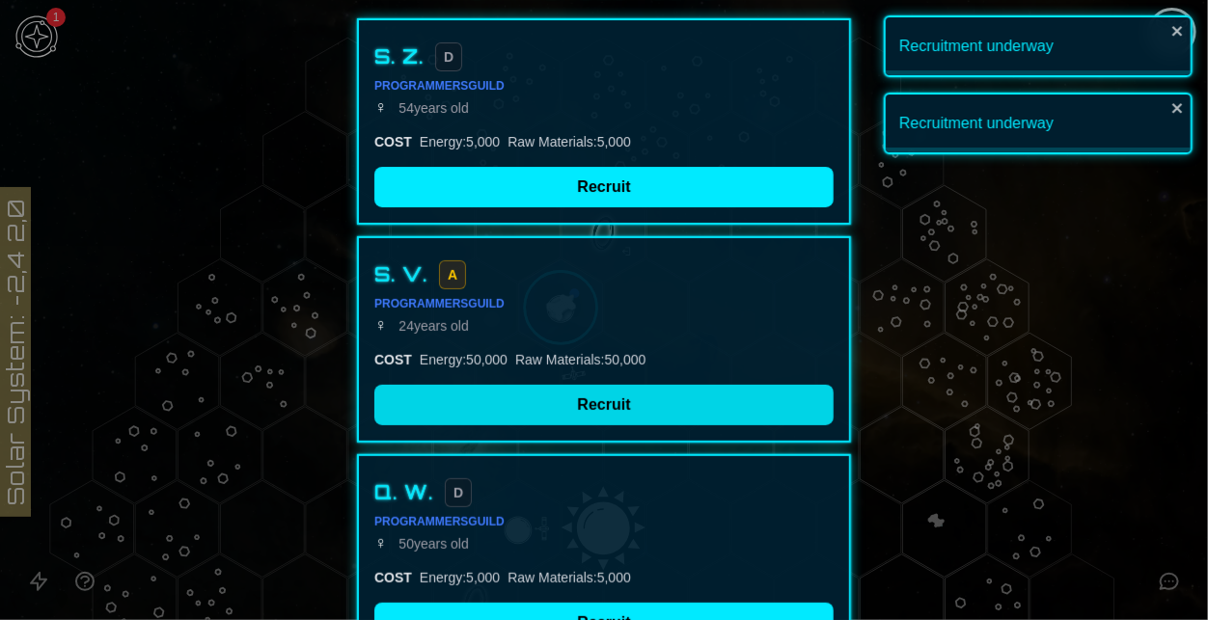
scroll to position [126, 0]
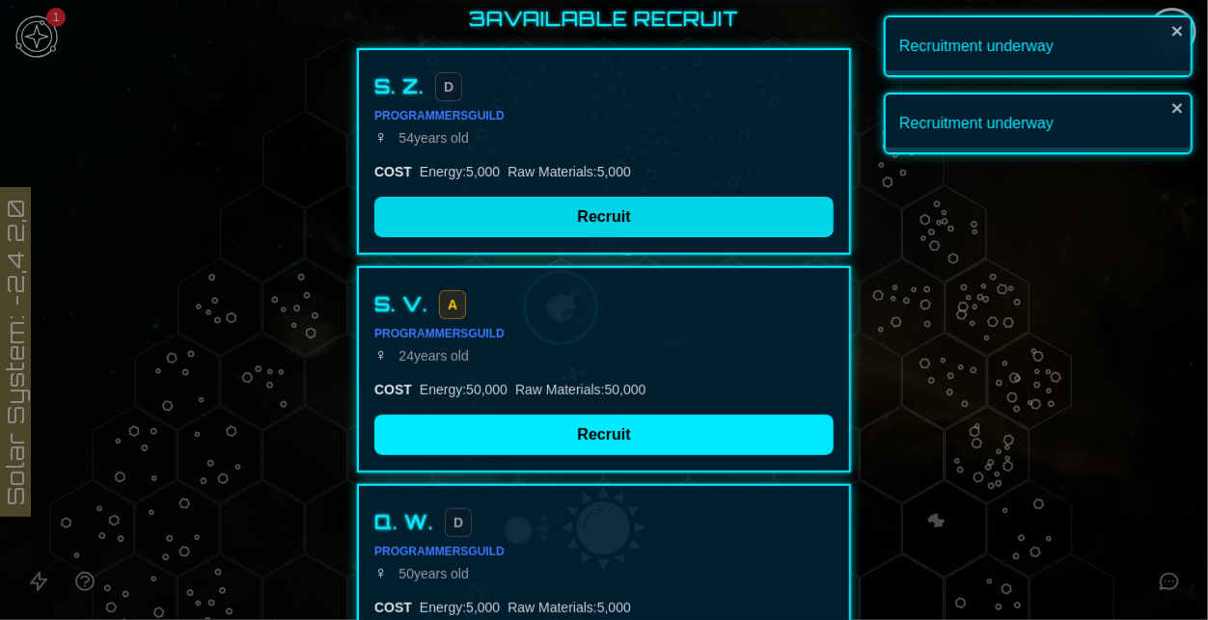
click at [492, 212] on button "Recruit" at bounding box center [603, 217] width 459 height 41
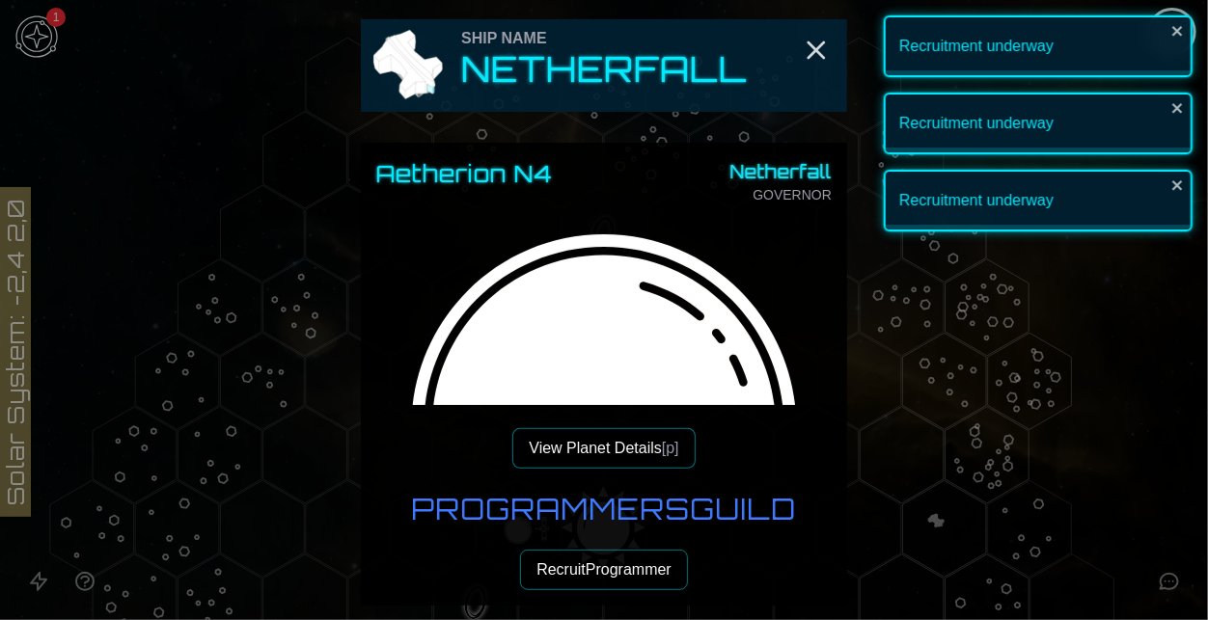
click at [601, 580] on button "Recruit Programmer" at bounding box center [604, 570] width 168 height 41
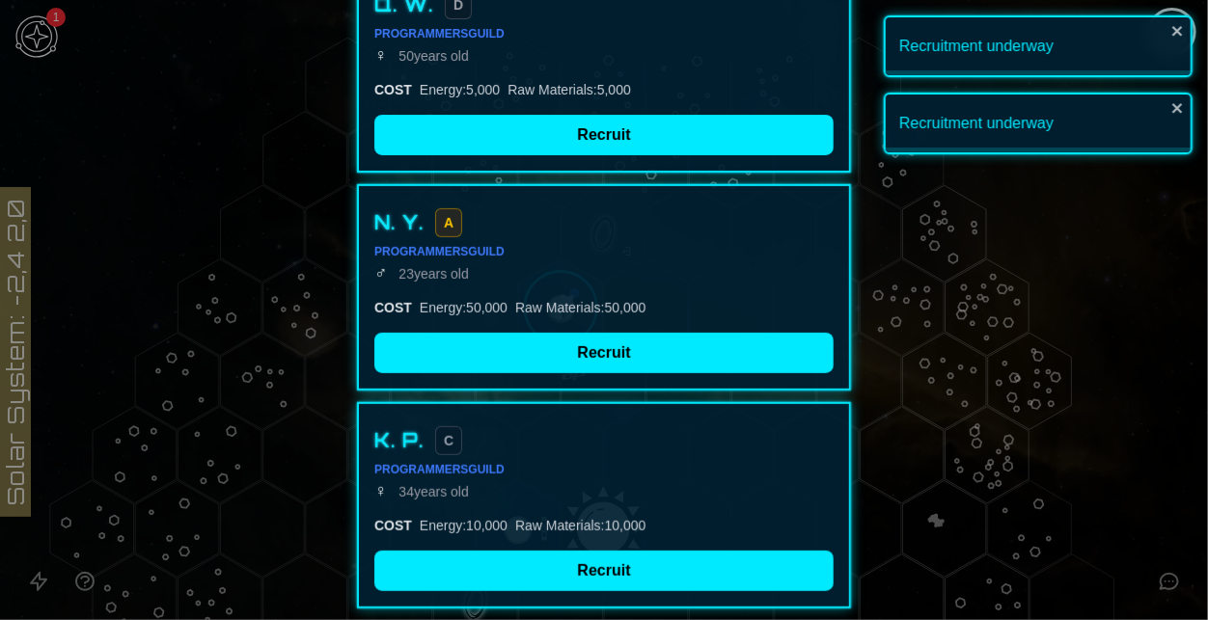
scroll to position [232, 0]
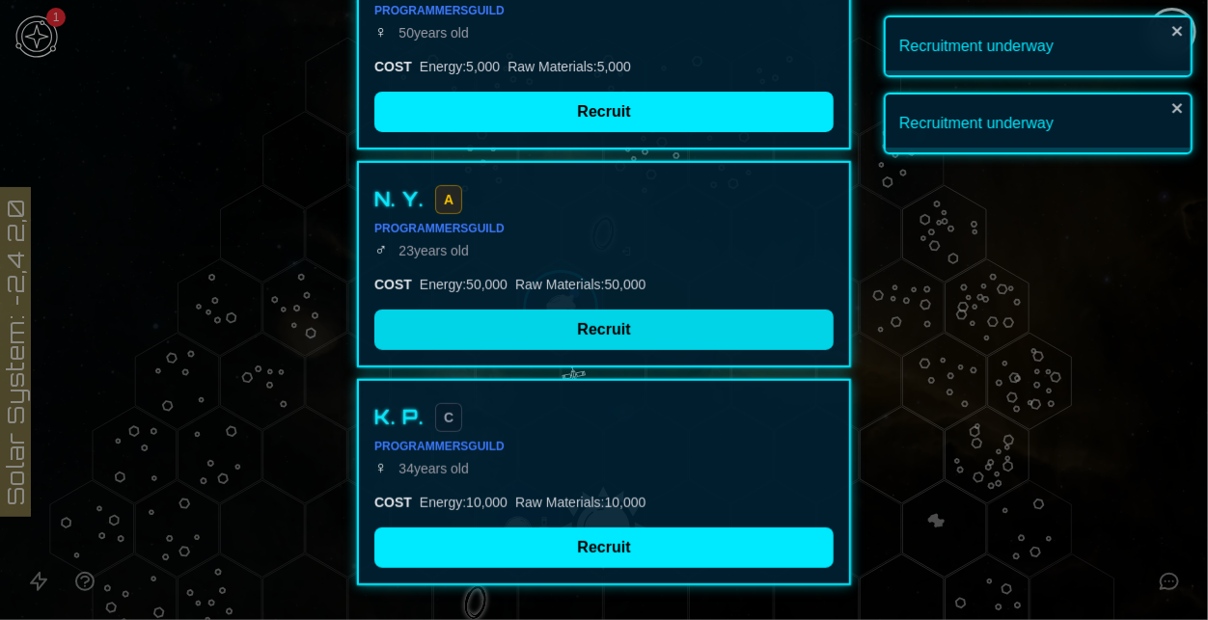
click at [533, 344] on button "Recruit" at bounding box center [603, 330] width 459 height 41
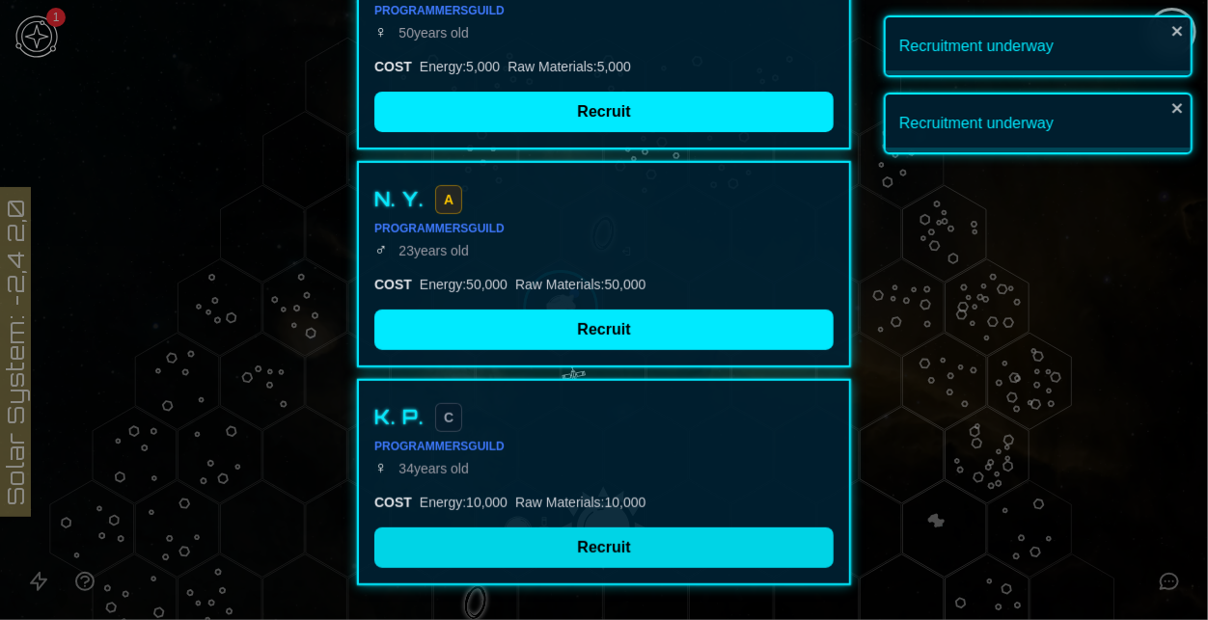
click at [628, 548] on button "Recruit" at bounding box center [603, 548] width 459 height 41
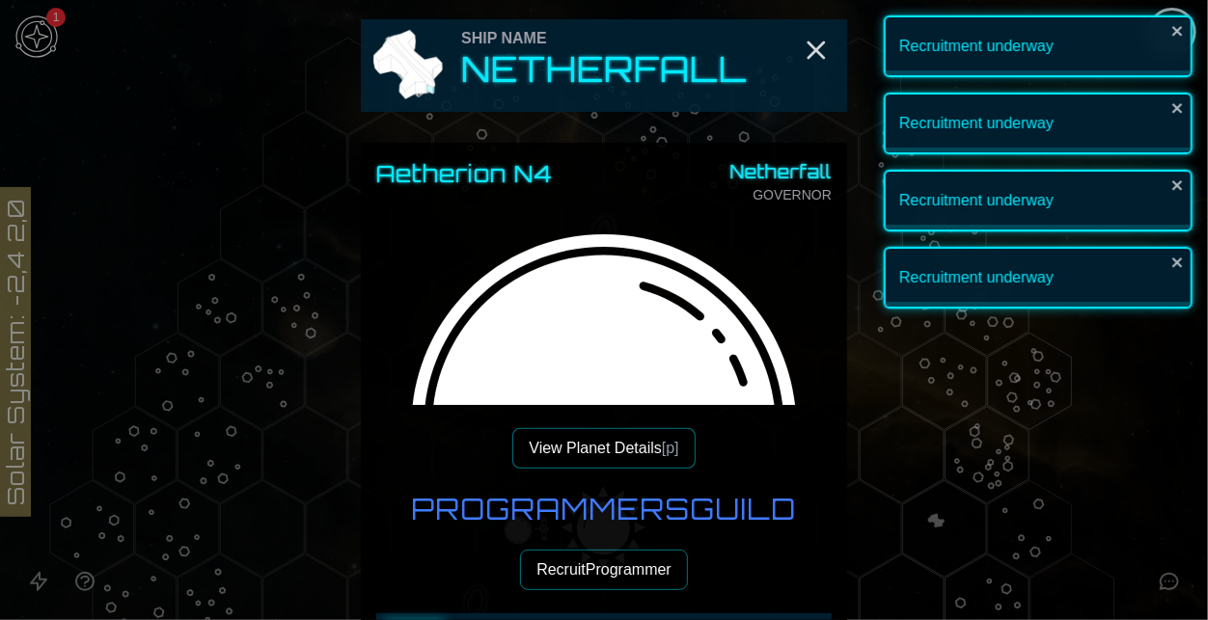
click at [653, 578] on button "Recruit Programmer" at bounding box center [604, 570] width 168 height 41
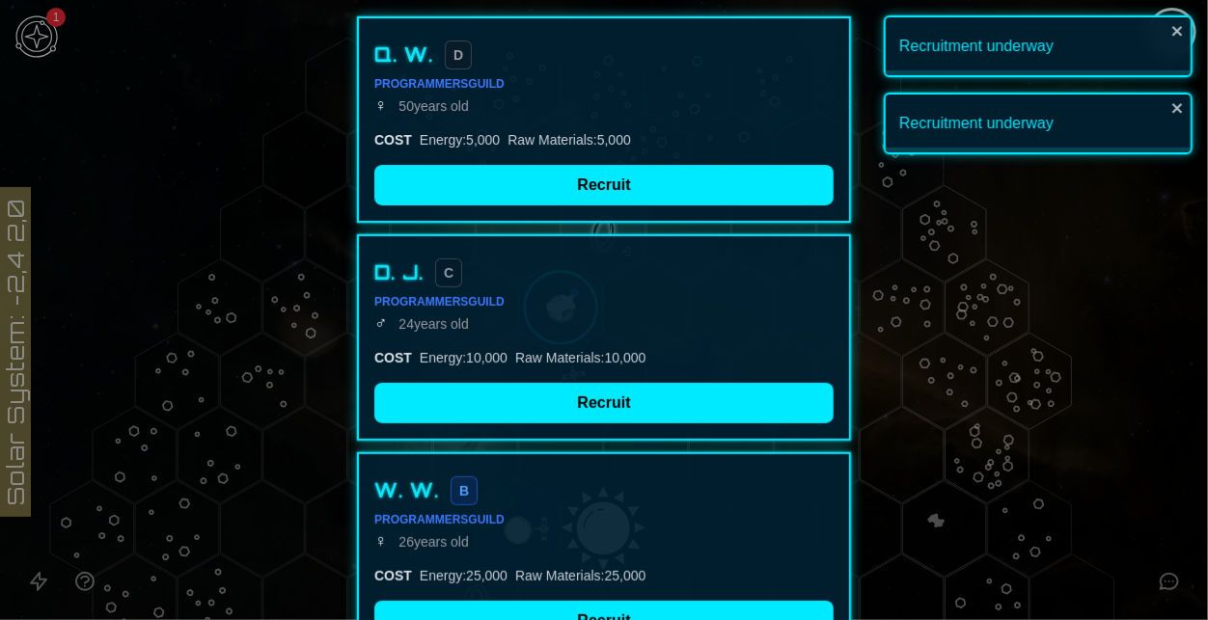
scroll to position [286, 0]
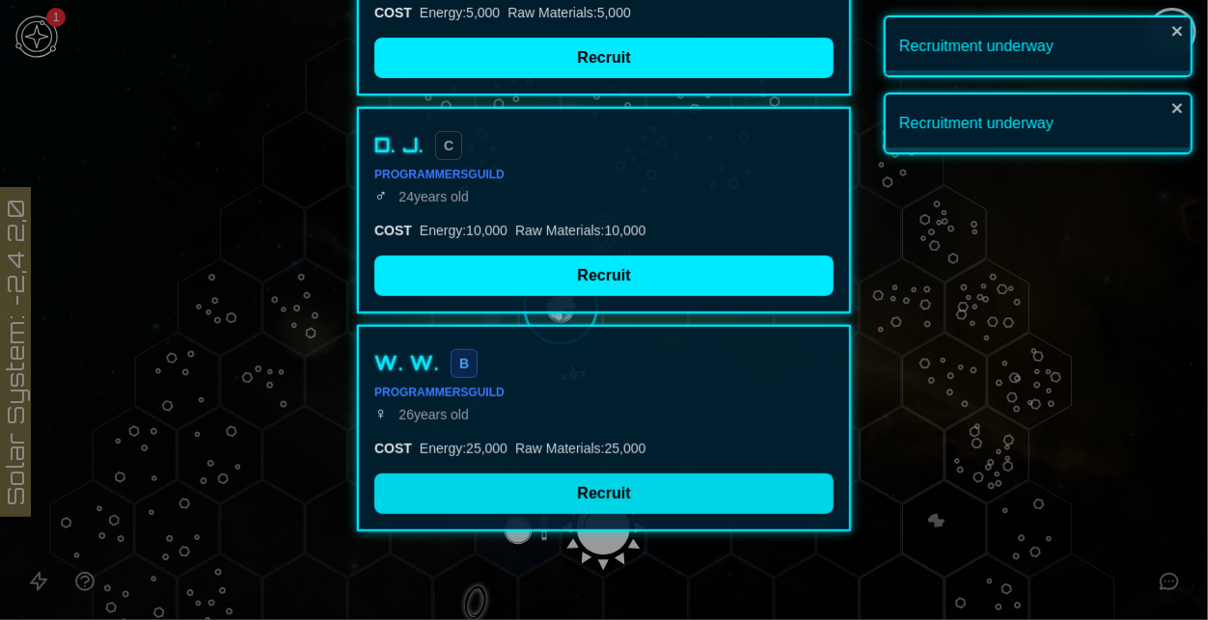
click at [603, 493] on button "Recruit" at bounding box center [603, 494] width 459 height 41
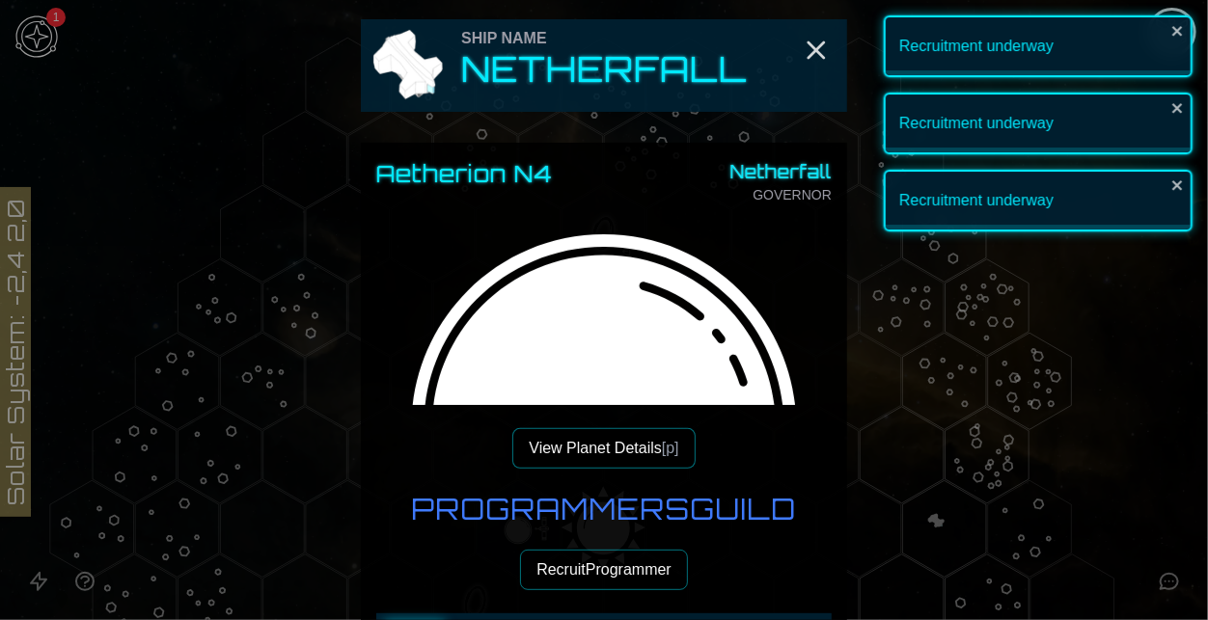
click at [627, 560] on button "Recruit Programmer" at bounding box center [604, 570] width 168 height 41
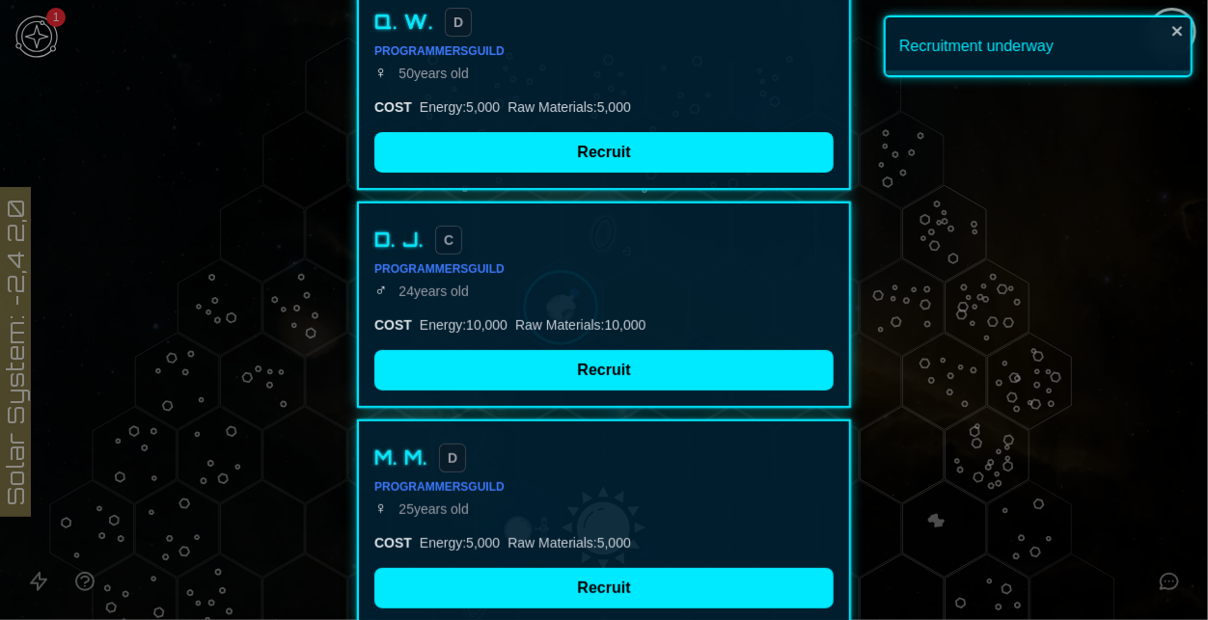
scroll to position [252, 0]
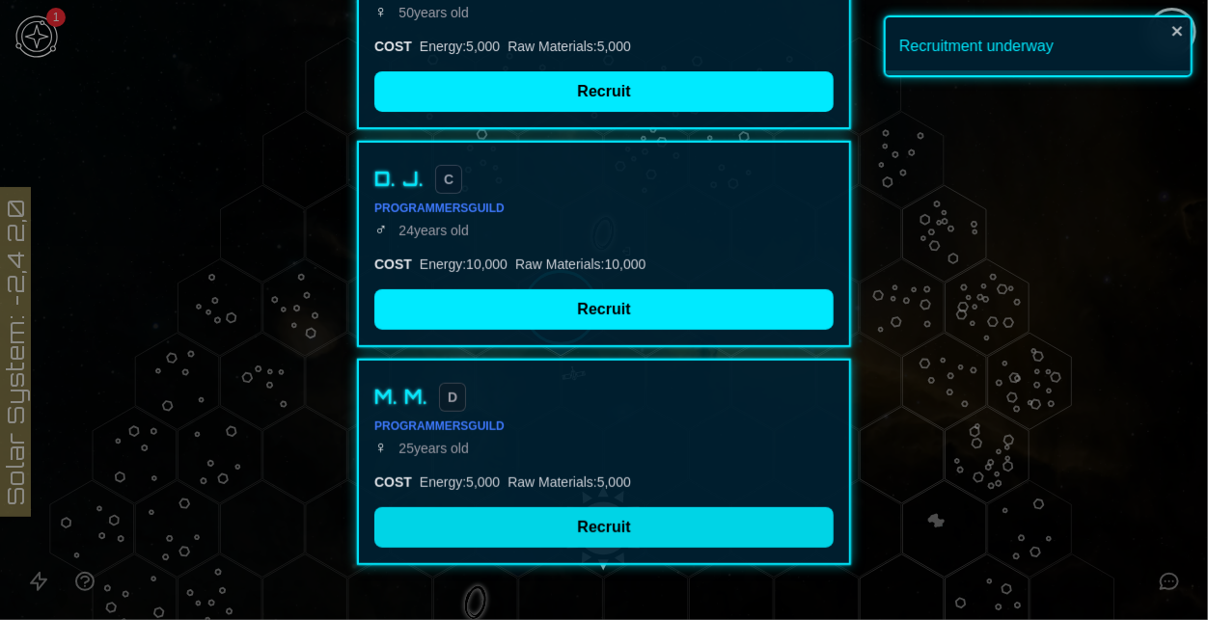
click at [587, 518] on button "Recruit" at bounding box center [603, 527] width 459 height 41
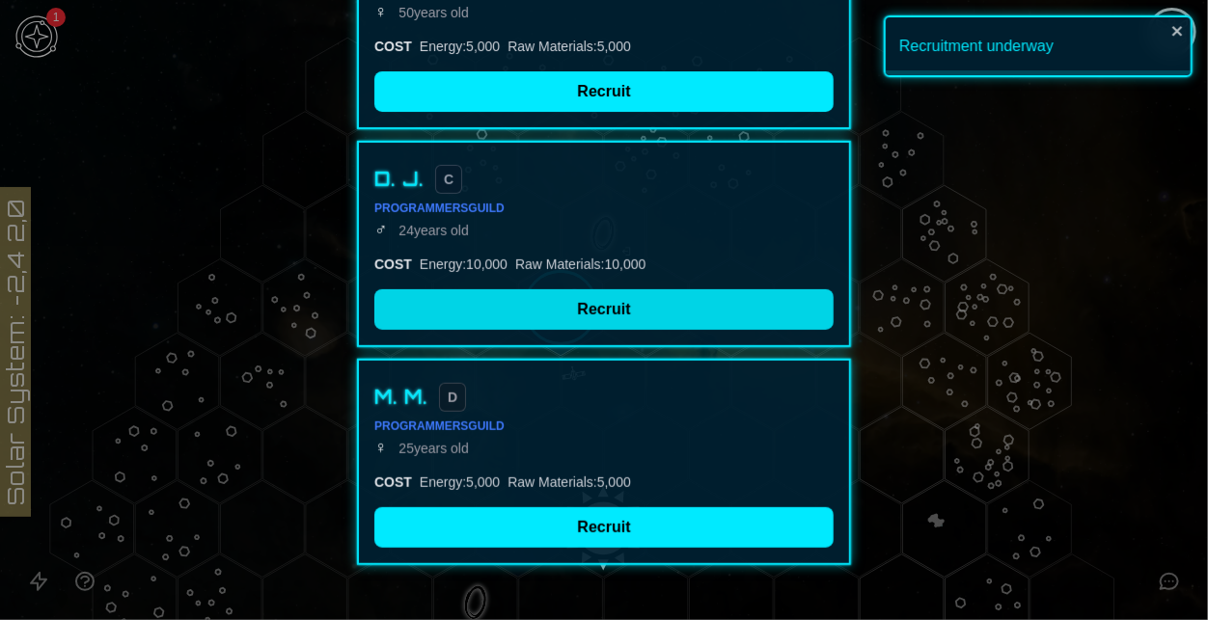
click at [461, 307] on button "Recruit" at bounding box center [603, 309] width 459 height 41
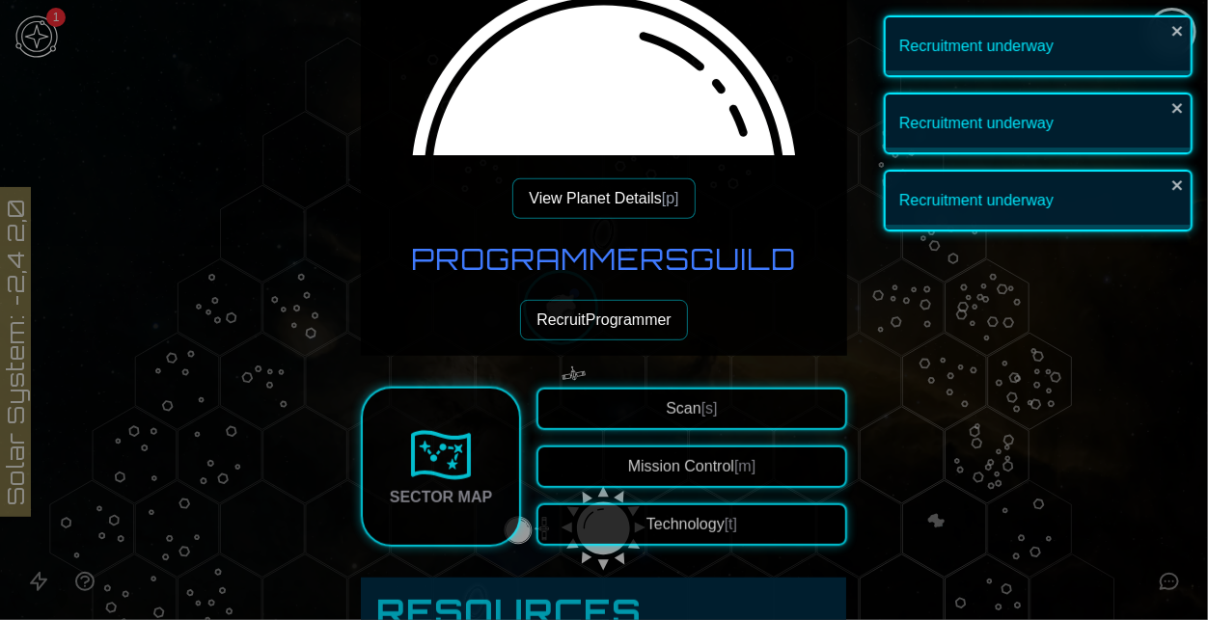
scroll to position [258, 0]
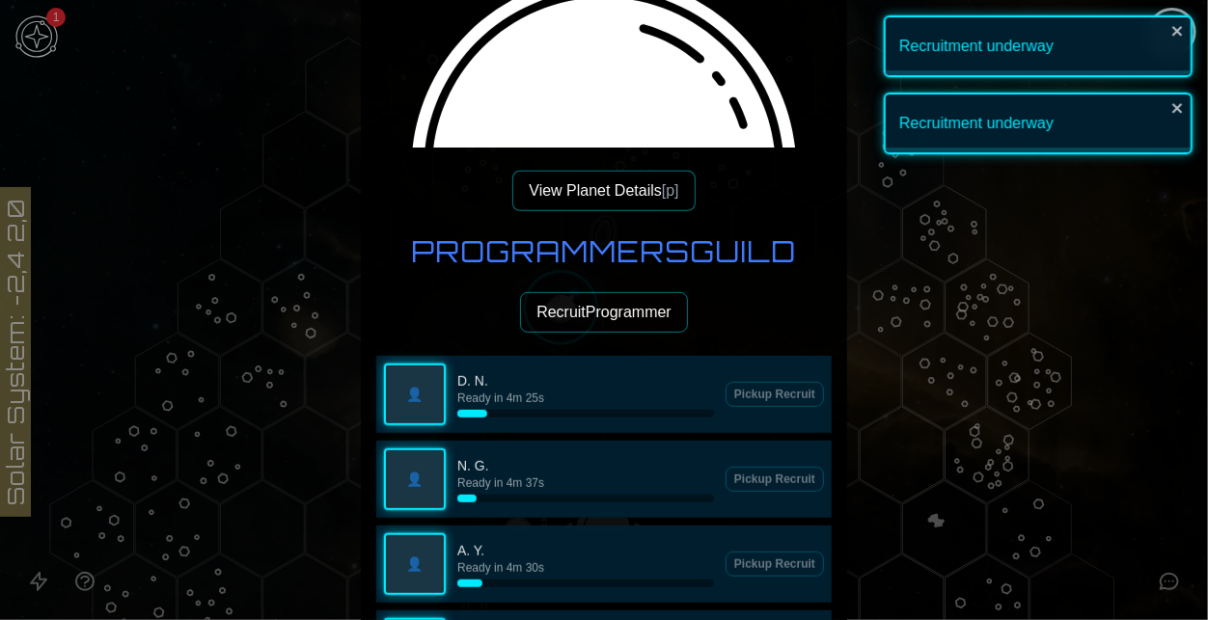
click at [561, 306] on button "Recruit Programmer" at bounding box center [604, 312] width 168 height 41
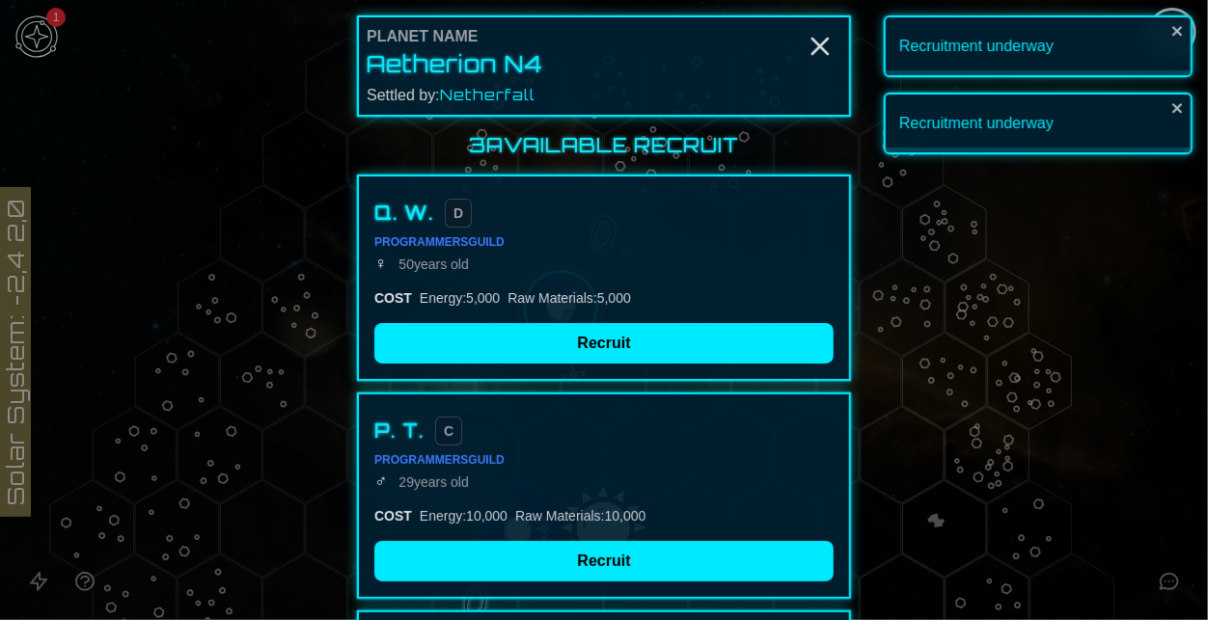
scroll to position [286, 0]
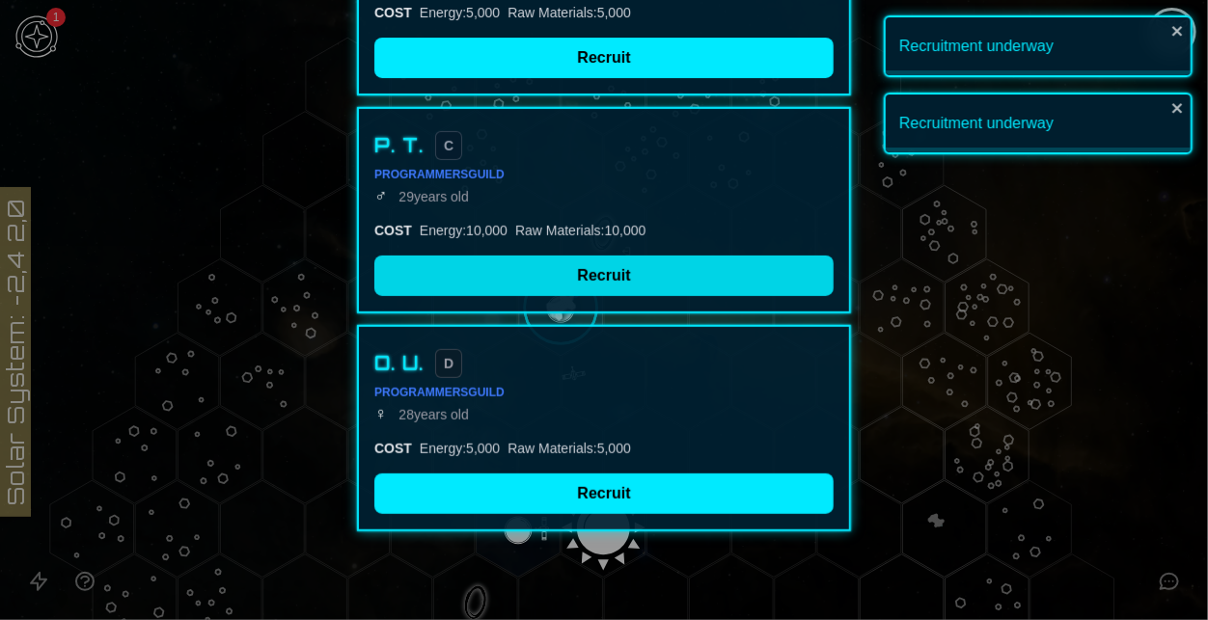
click at [538, 263] on button "Recruit" at bounding box center [603, 276] width 459 height 41
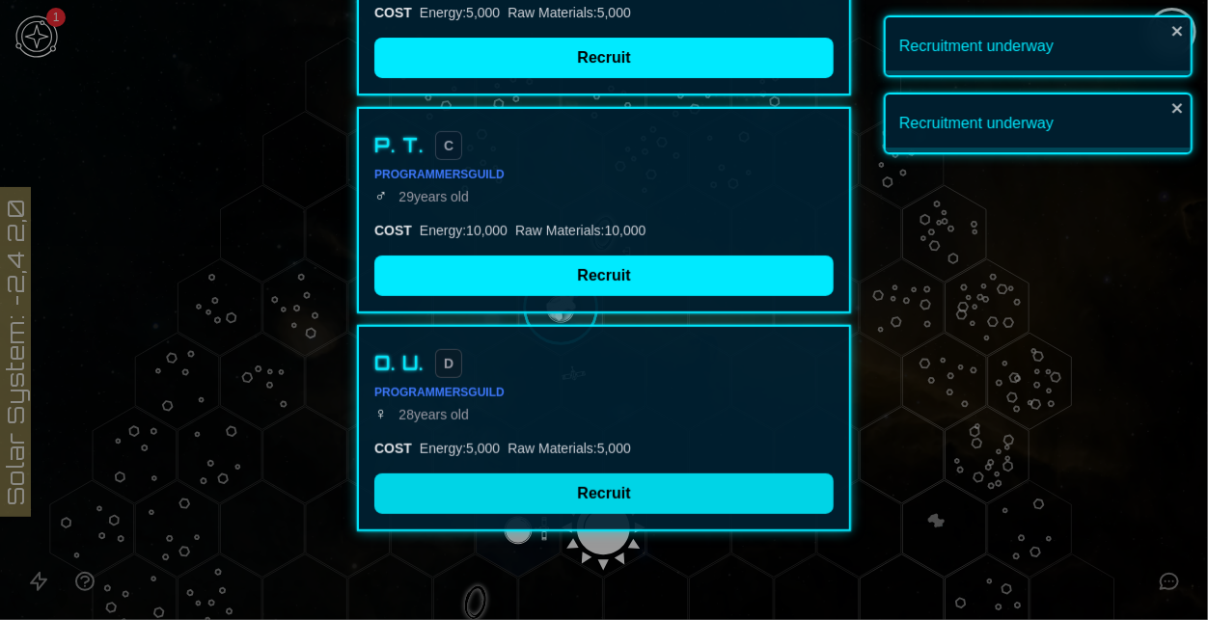
click at [631, 489] on button "Recruit" at bounding box center [603, 494] width 459 height 41
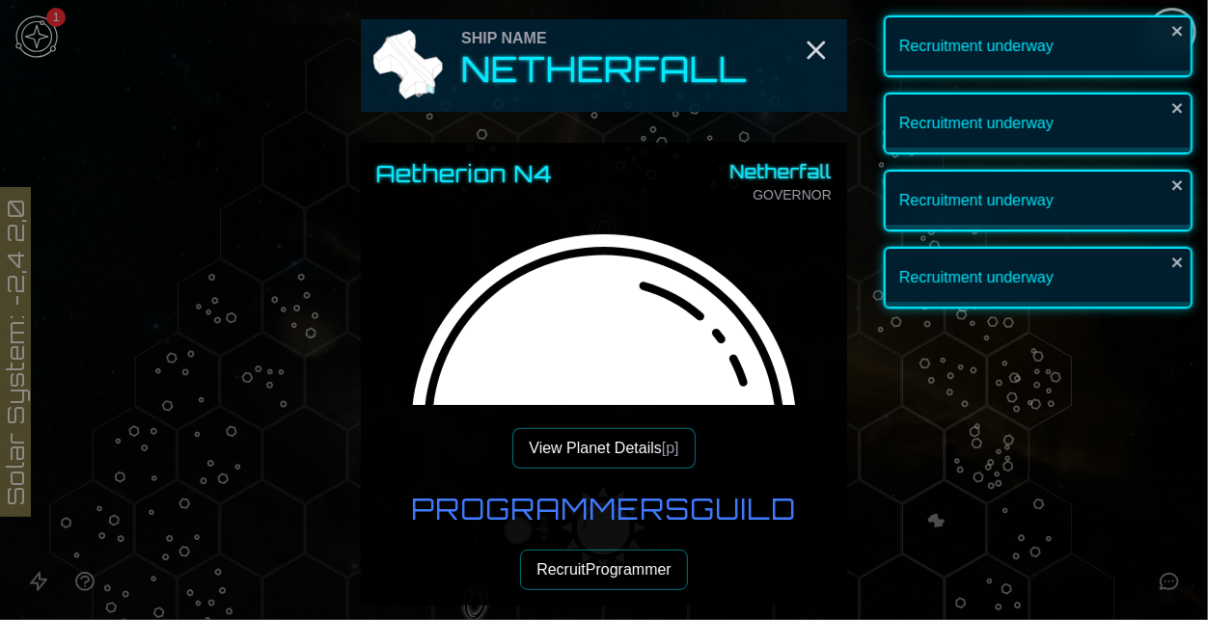
click at [629, 561] on button "Recruit Programmer" at bounding box center [604, 570] width 168 height 41
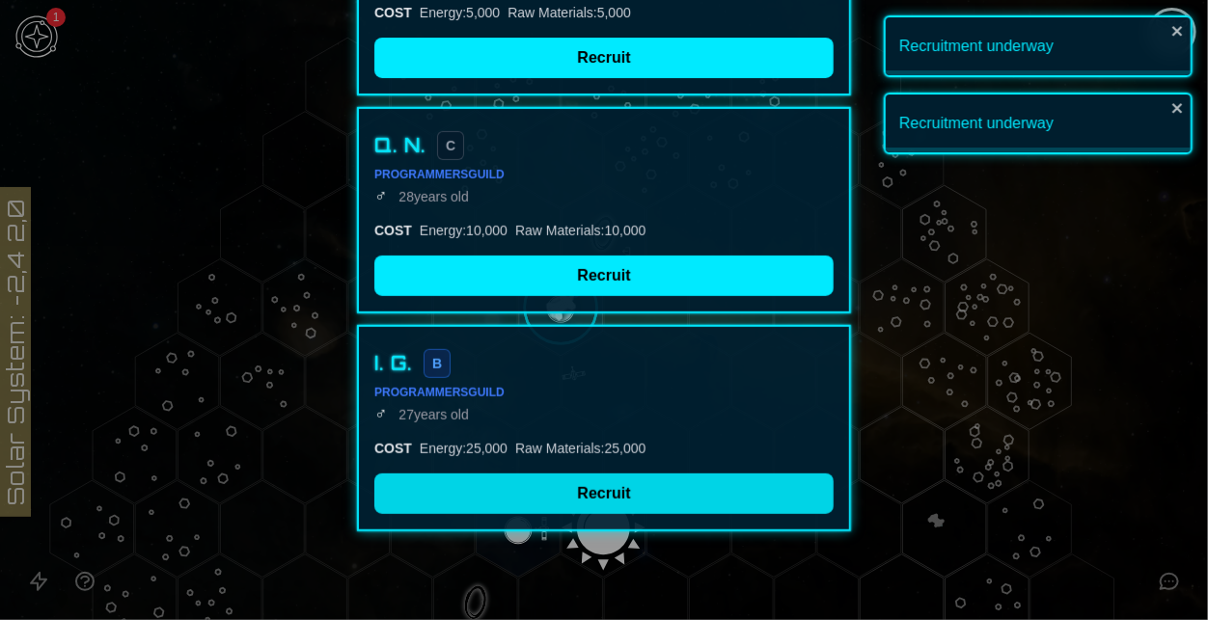
click at [610, 485] on button "Recruit" at bounding box center [603, 494] width 459 height 41
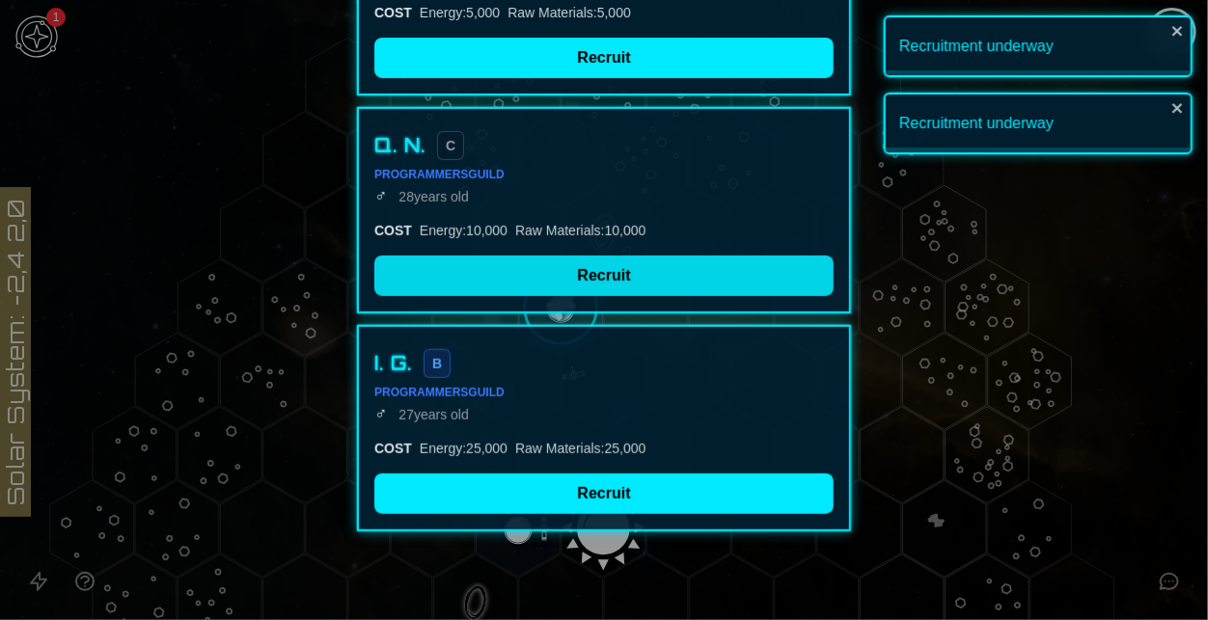
click at [513, 279] on button "Recruit" at bounding box center [603, 276] width 459 height 41
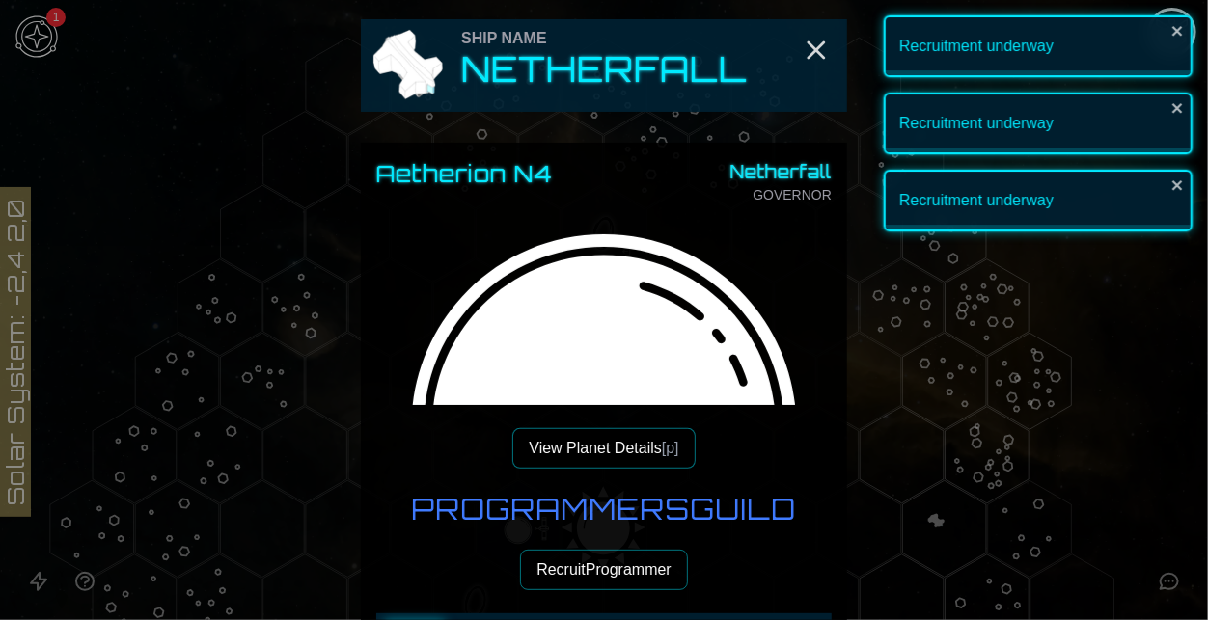
click at [595, 561] on button "Recruit Programmer" at bounding box center [604, 570] width 168 height 41
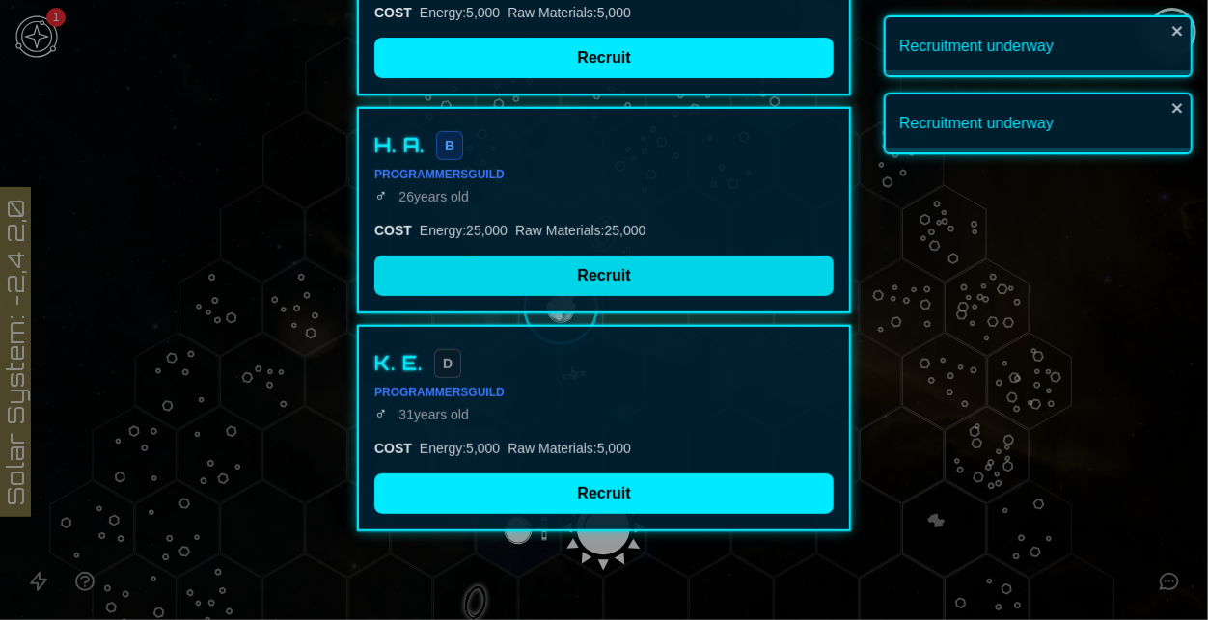
click at [538, 257] on button "Recruit" at bounding box center [603, 276] width 459 height 41
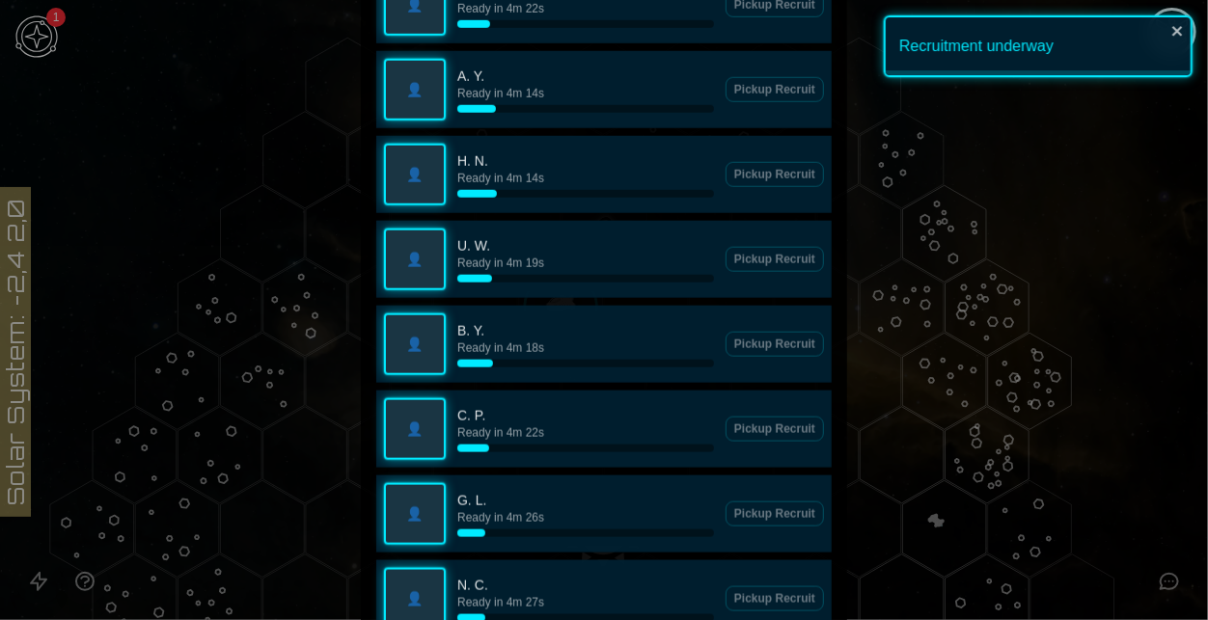
scroll to position [0, 0]
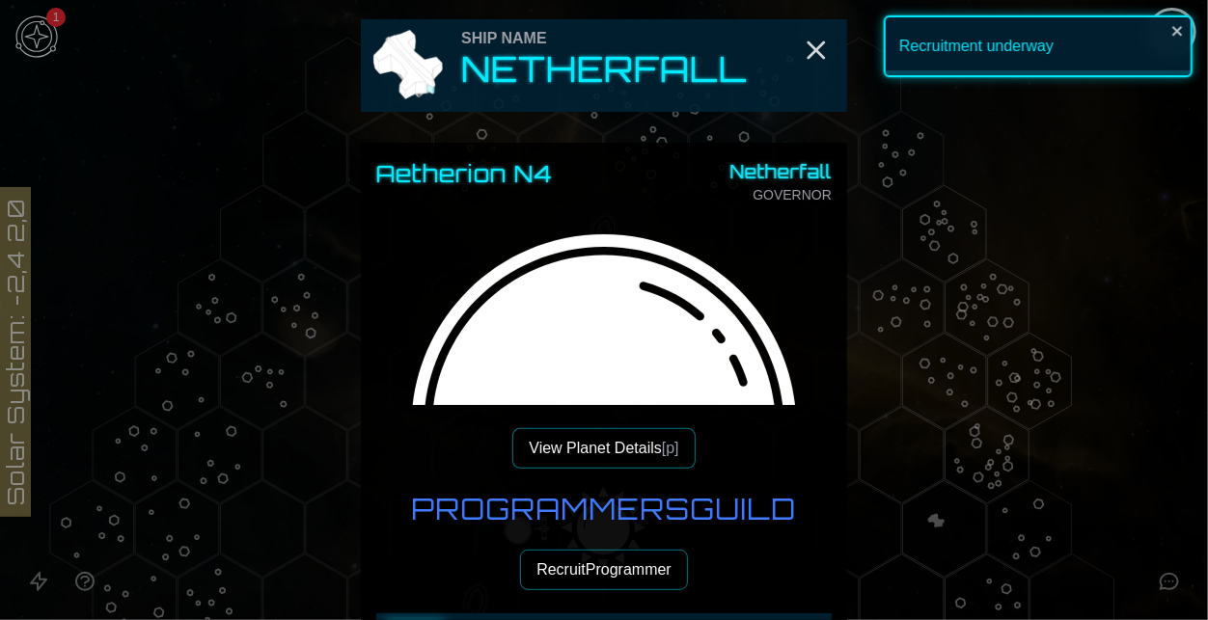
click at [622, 562] on button "Recruit Programmer" at bounding box center [604, 570] width 168 height 41
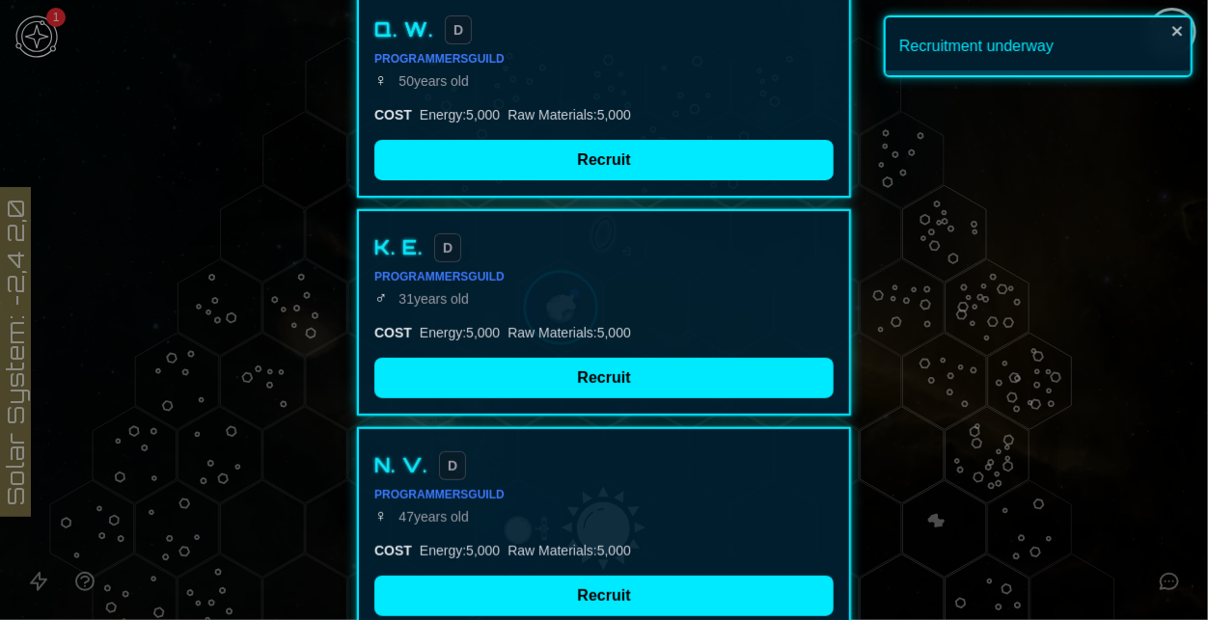
scroll to position [189, 0]
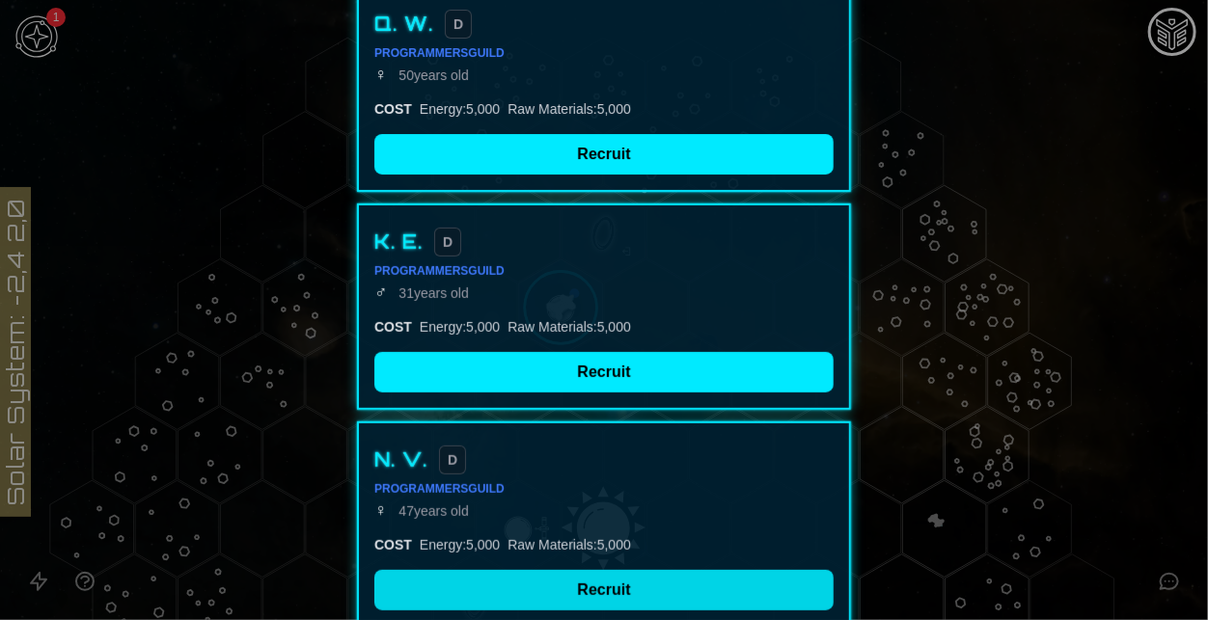
click at [596, 582] on button "Recruit" at bounding box center [603, 590] width 459 height 41
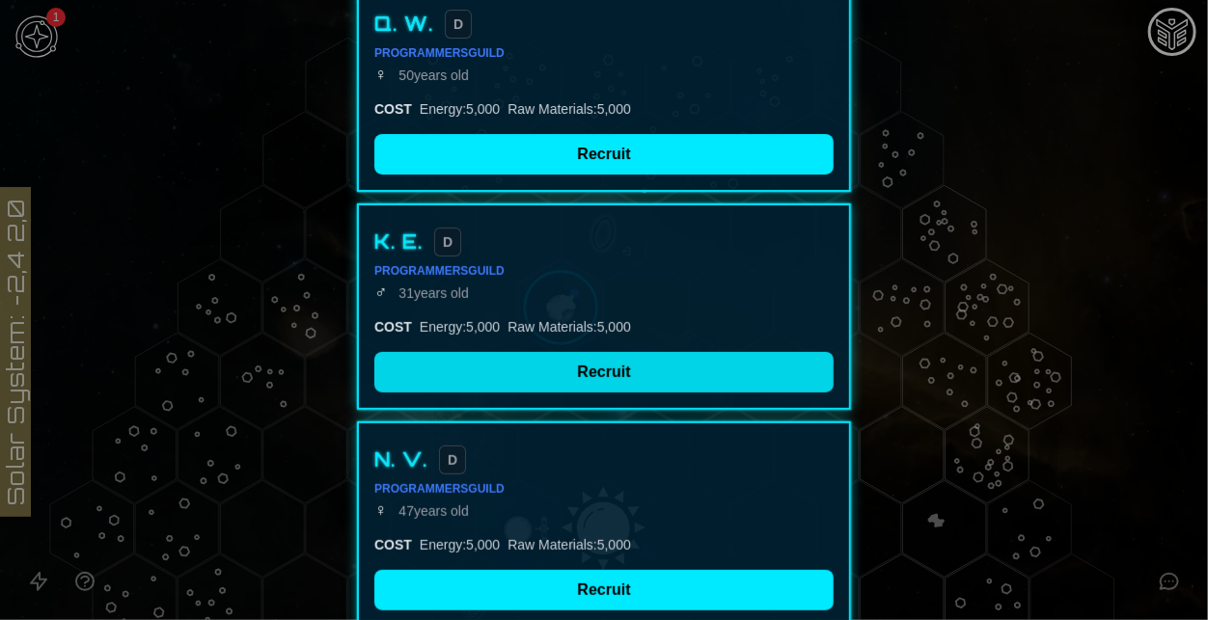
click at [588, 368] on button "Recruit" at bounding box center [603, 372] width 459 height 41
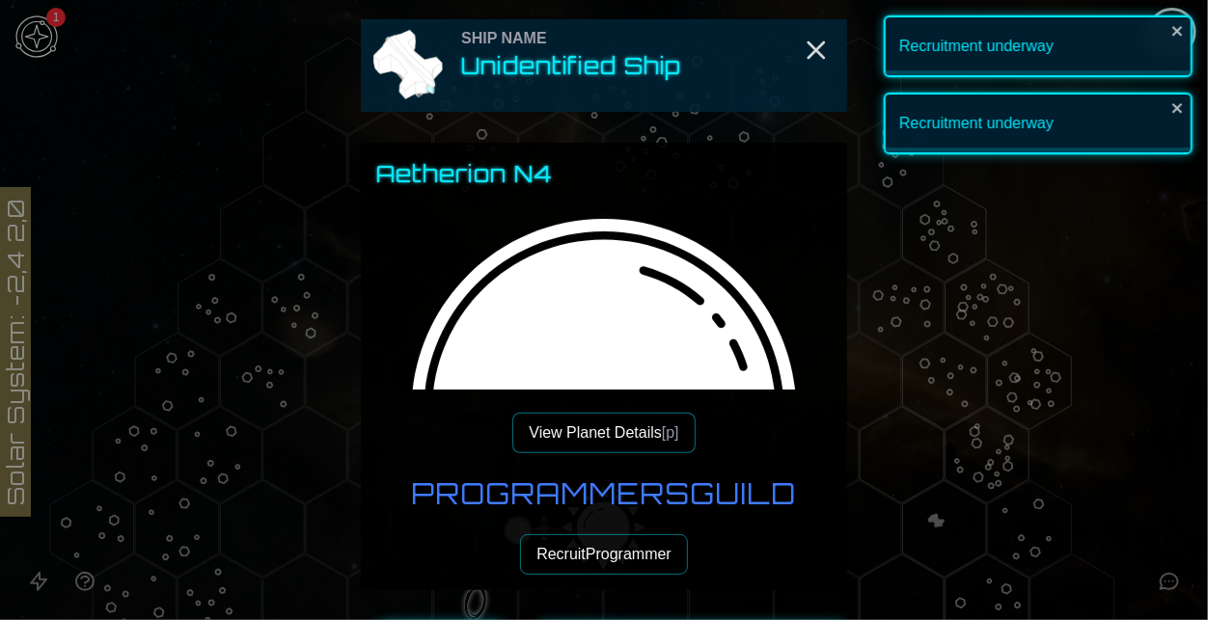
click at [646, 553] on button "Recruit Programmer" at bounding box center [604, 554] width 168 height 41
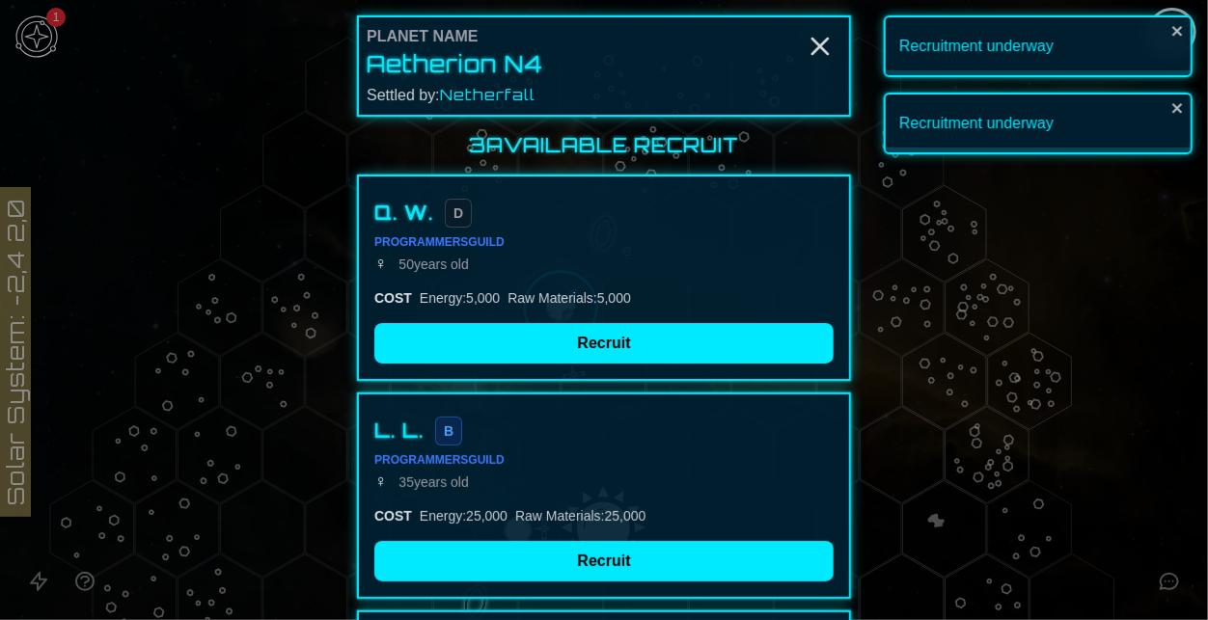
scroll to position [114, 0]
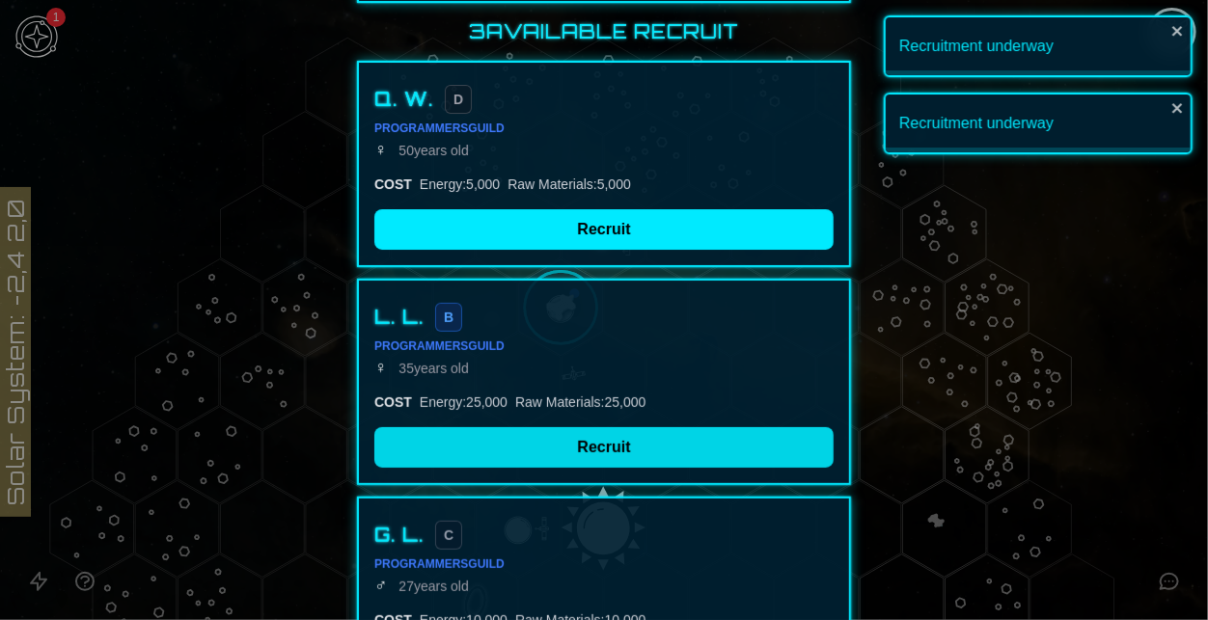
click at [606, 450] on button "Recruit" at bounding box center [603, 447] width 459 height 41
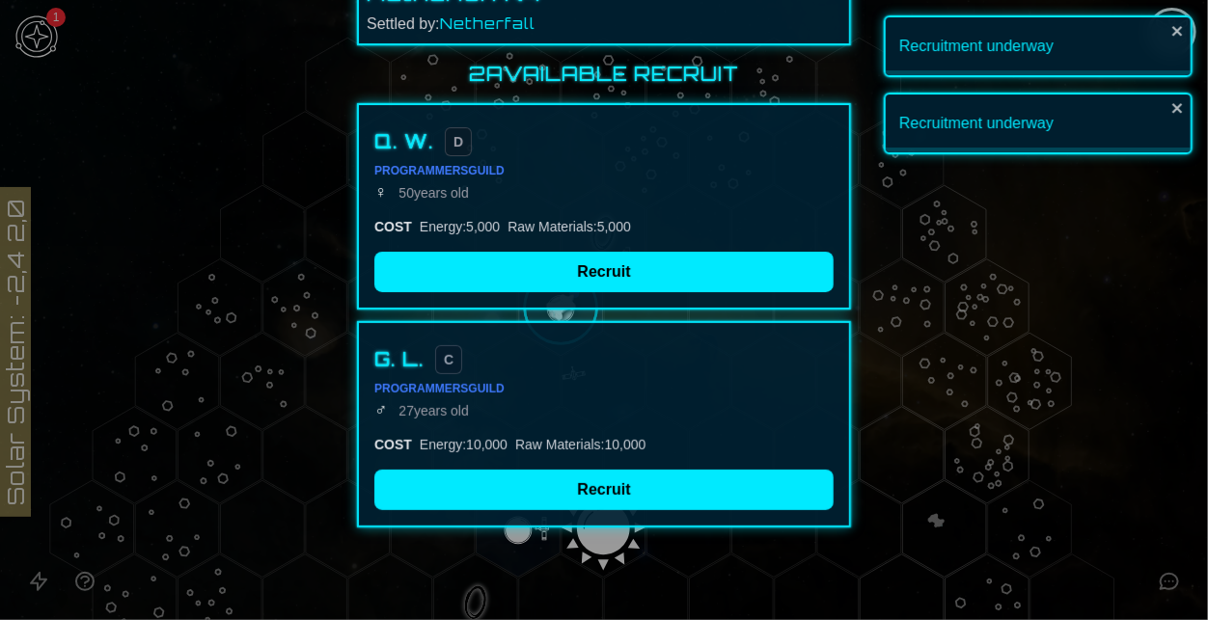
scroll to position [68, 0]
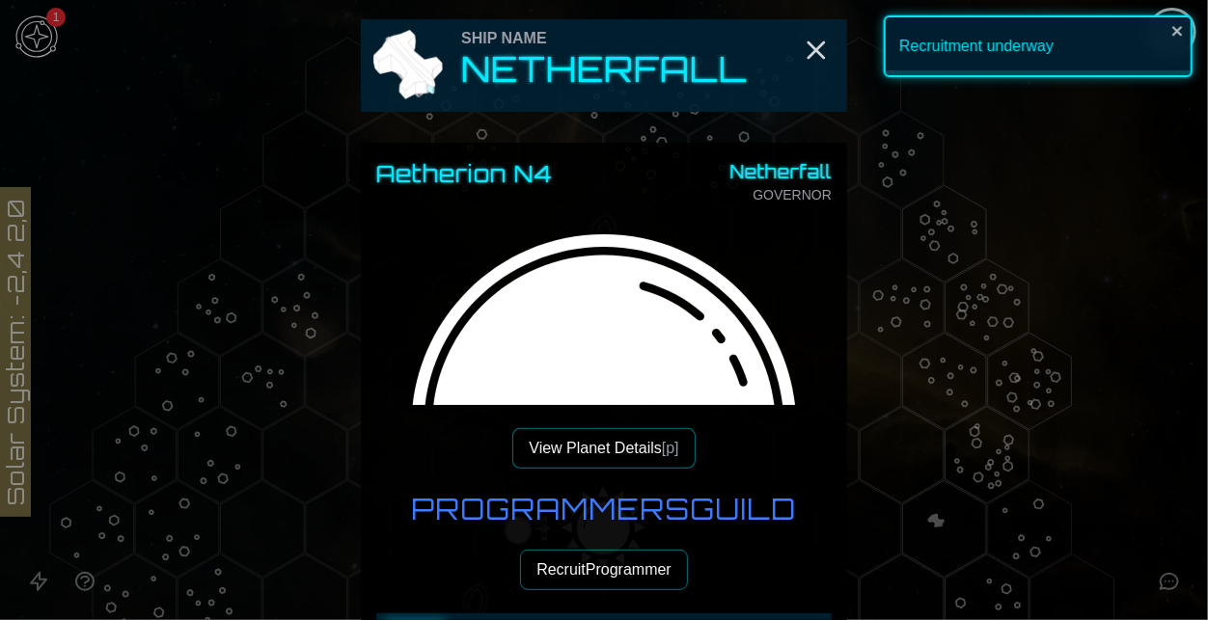
click at [607, 567] on button "Recruit Programmer" at bounding box center [604, 570] width 168 height 41
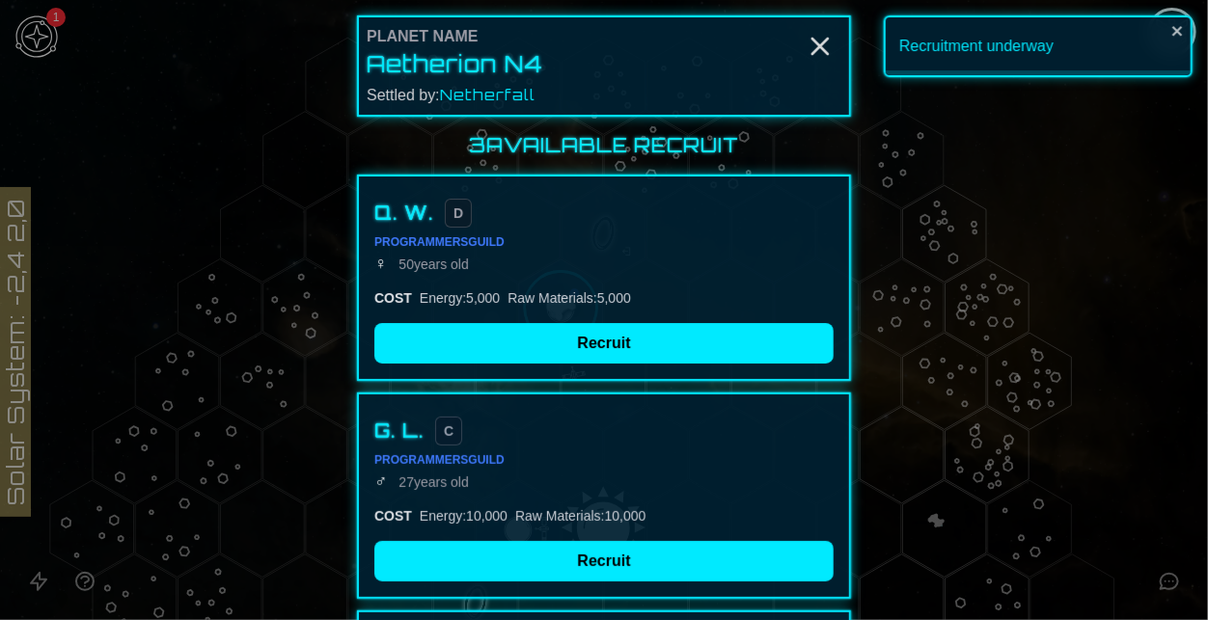
scroll to position [286, 0]
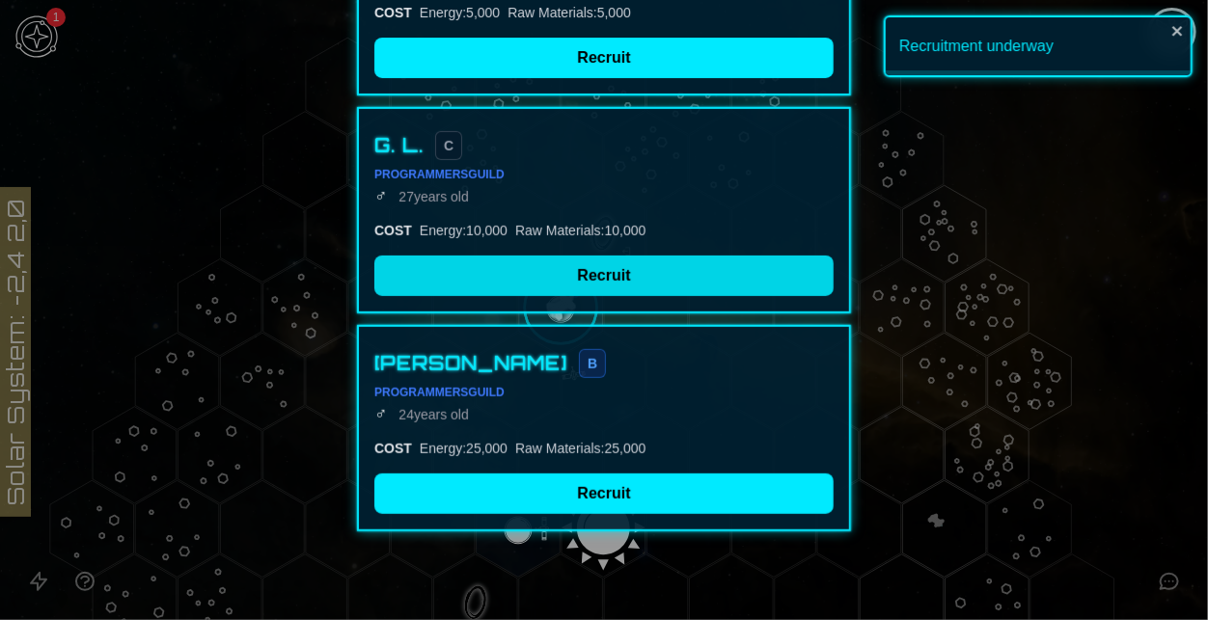
click at [561, 279] on button "Recruit" at bounding box center [603, 276] width 459 height 41
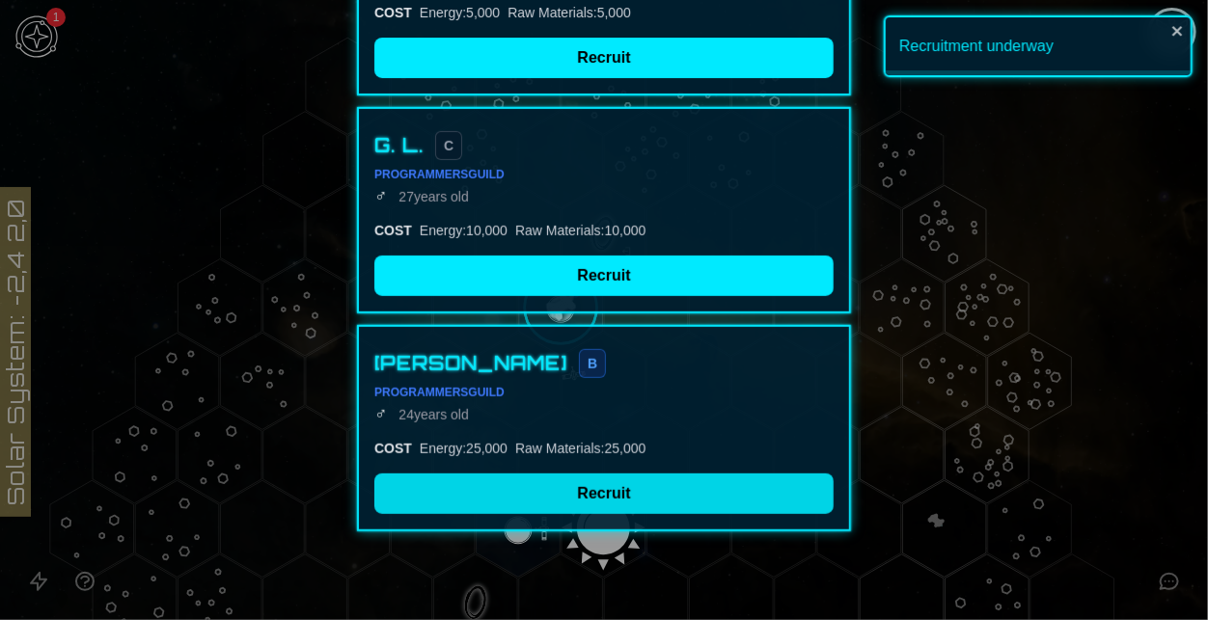
click at [660, 491] on button "Recruit" at bounding box center [603, 494] width 459 height 41
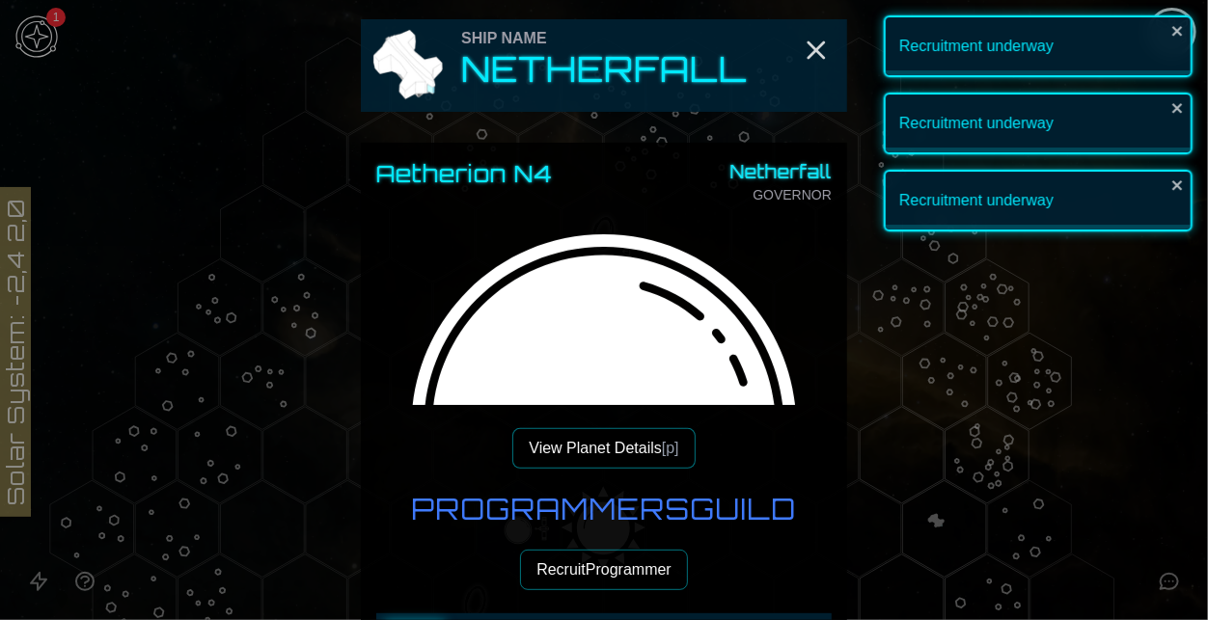
click at [661, 565] on button "Recruit Programmer" at bounding box center [604, 570] width 168 height 41
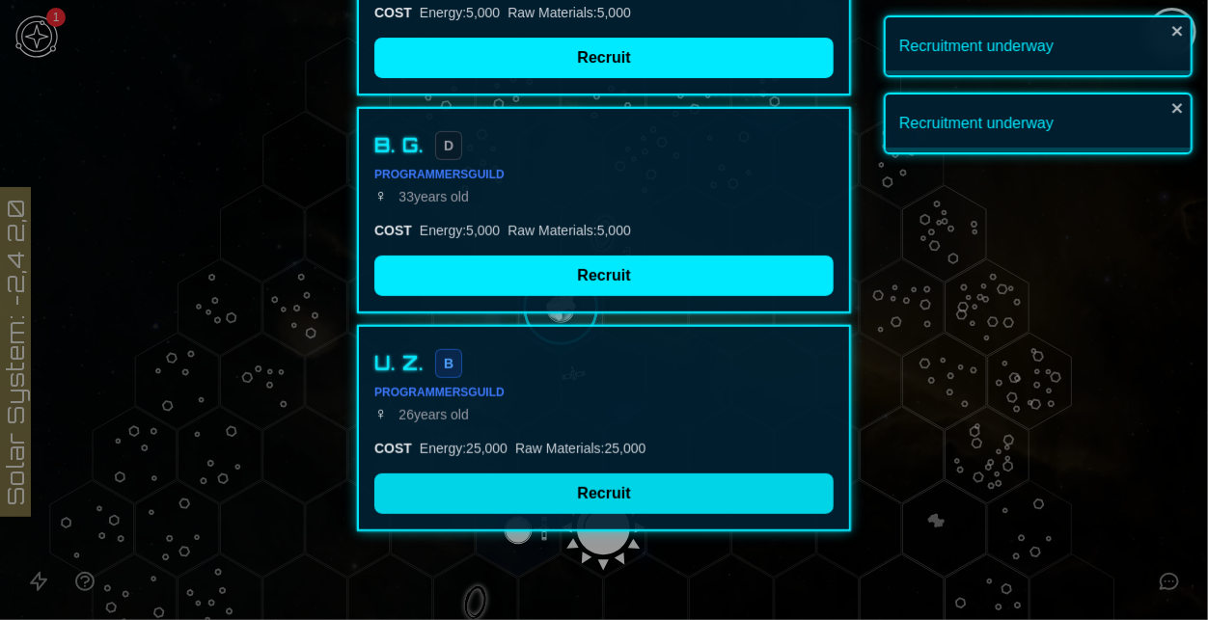
click at [705, 474] on button "Recruit" at bounding box center [603, 494] width 459 height 41
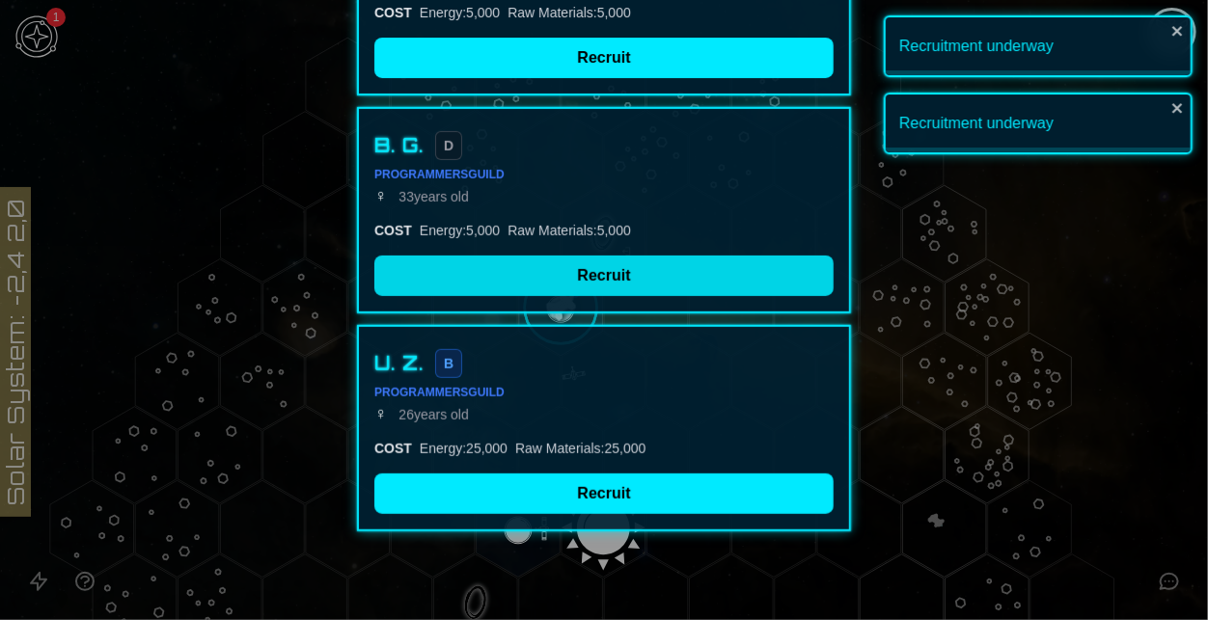
click at [605, 277] on button "Recruit" at bounding box center [603, 276] width 459 height 41
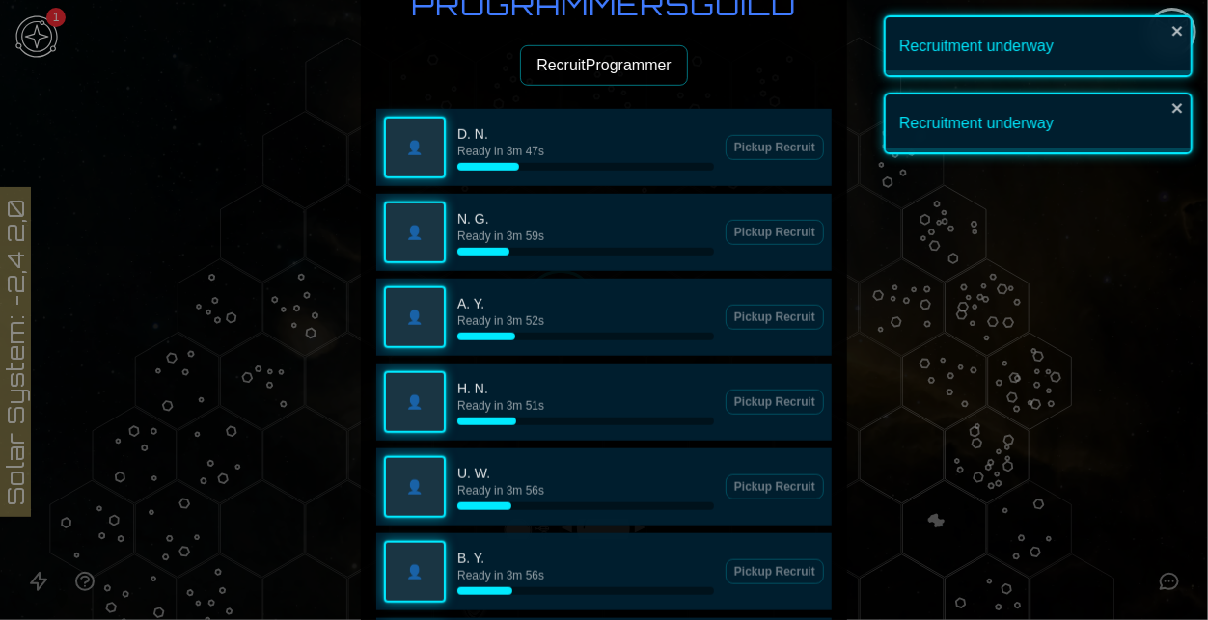
scroll to position [492, 0]
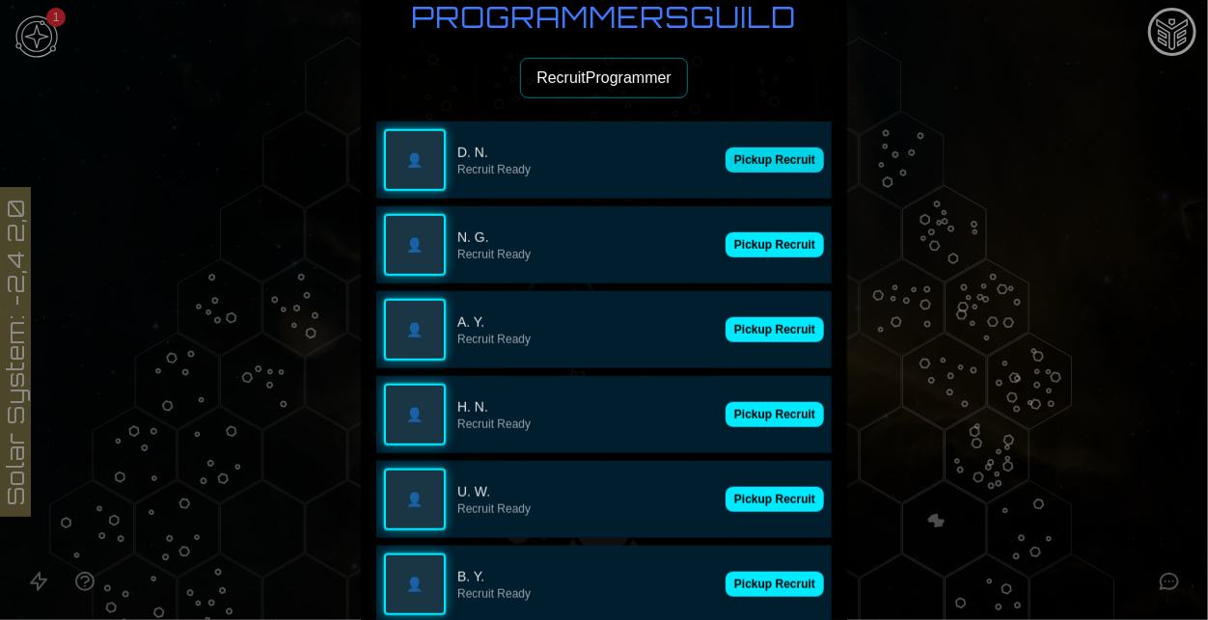
click at [763, 171] on button "Pickup Recruit" at bounding box center [774, 160] width 98 height 25
click at [763, 171] on p "Recruit Ready" at bounding box center [618, 169] width 322 height 15
click at [763, 171] on button "Pickup Recruit" at bounding box center [774, 160] width 98 height 25
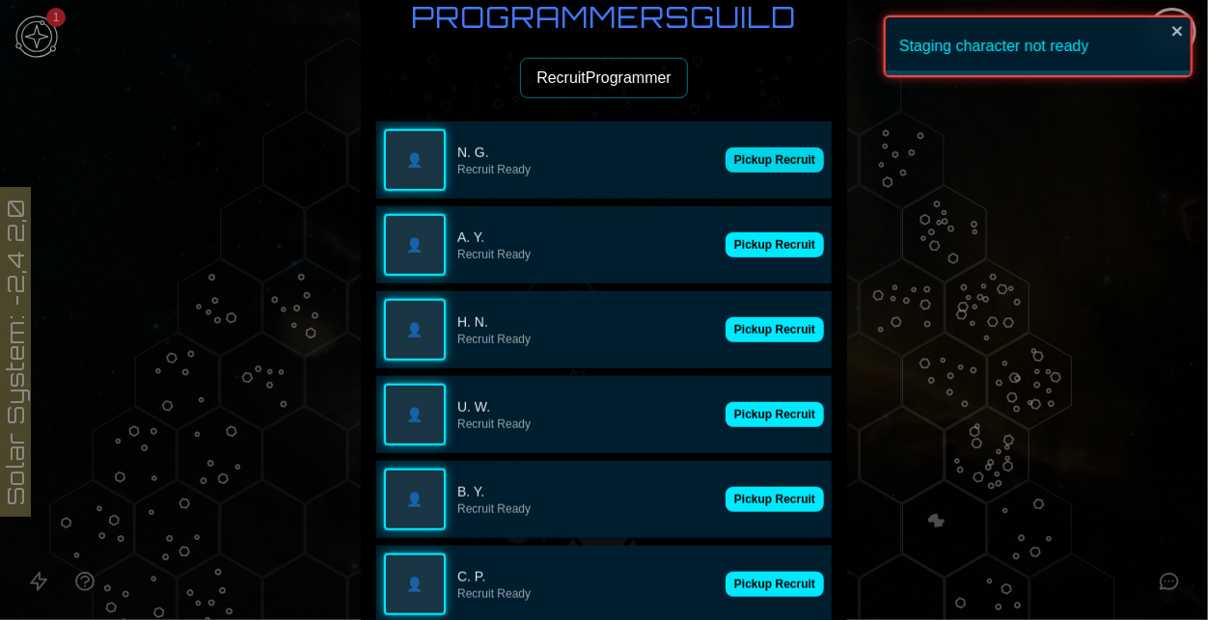
click at [765, 170] on button "Pickup Recruit" at bounding box center [774, 160] width 98 height 25
click at [765, 170] on p "Recruit Ready" at bounding box center [618, 169] width 322 height 15
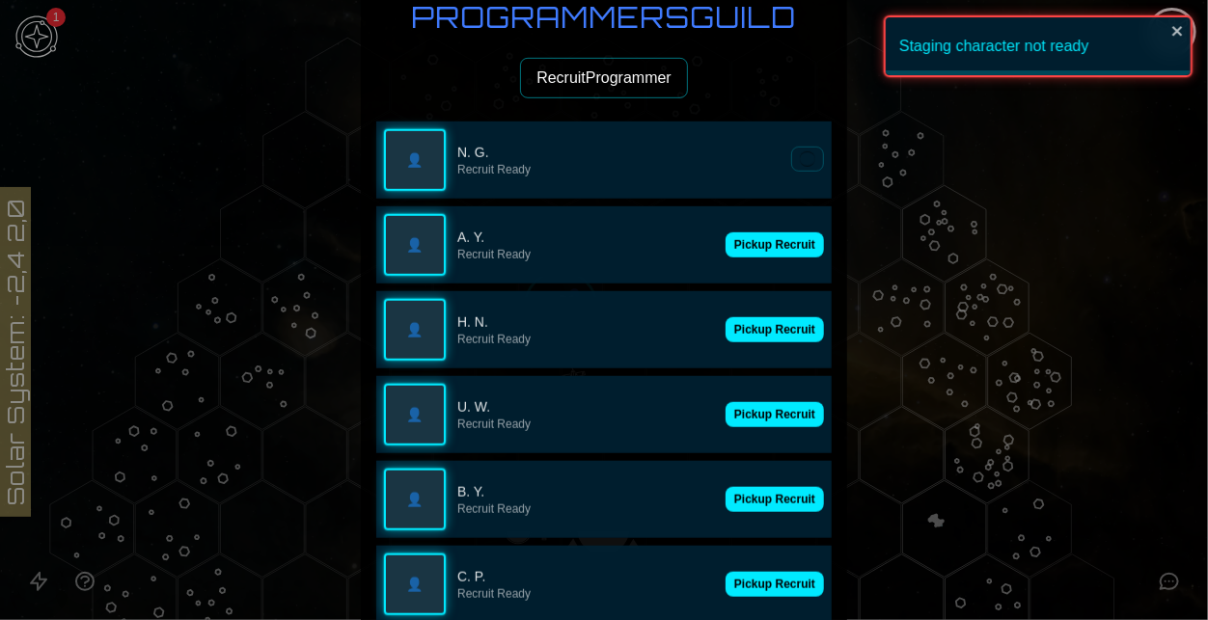
click at [765, 170] on p "Recruit Ready" at bounding box center [618, 169] width 322 height 15
click at [765, 170] on button "Pickup Recruit" at bounding box center [774, 160] width 98 height 25
click at [765, 232] on button "Pickup Recruit" at bounding box center [774, 244] width 98 height 25
click at [765, 170] on p "Recruit Ready" at bounding box center [618, 169] width 322 height 15
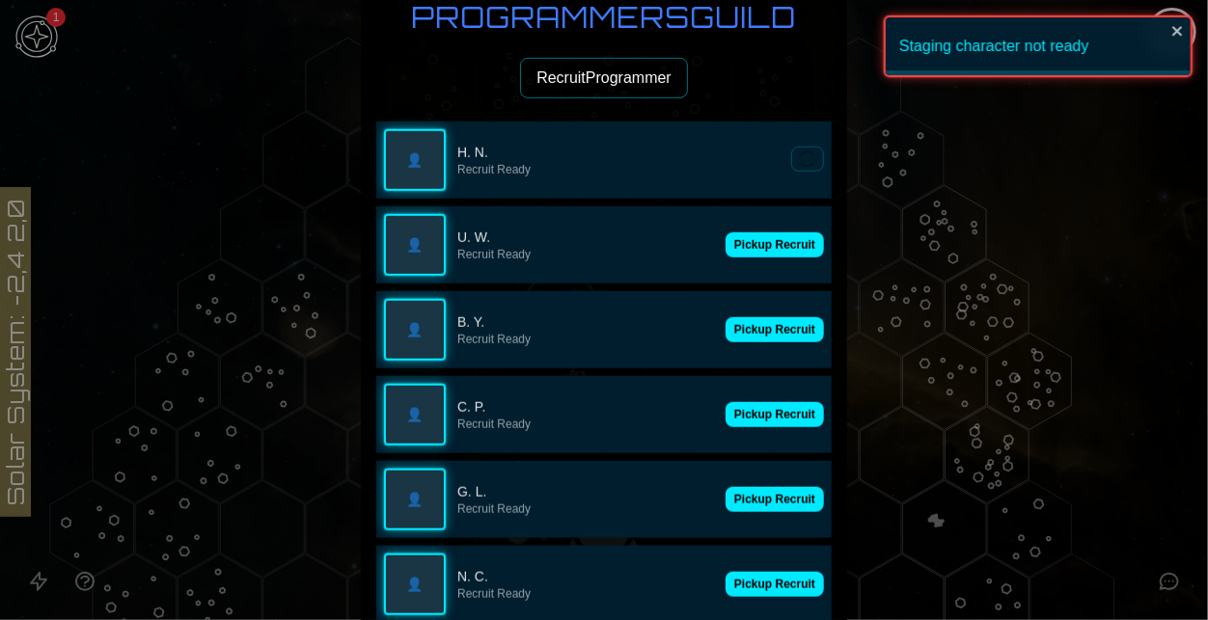
click at [765, 170] on p "Recruit Ready" at bounding box center [618, 169] width 322 height 15
click at [765, 170] on button "Pickup Recruit" at bounding box center [774, 160] width 98 height 25
click at [714, 170] on p "Recruit Ready" at bounding box center [585, 169] width 257 height 15
click at [765, 170] on p "Recruit Ready" at bounding box center [618, 169] width 322 height 15
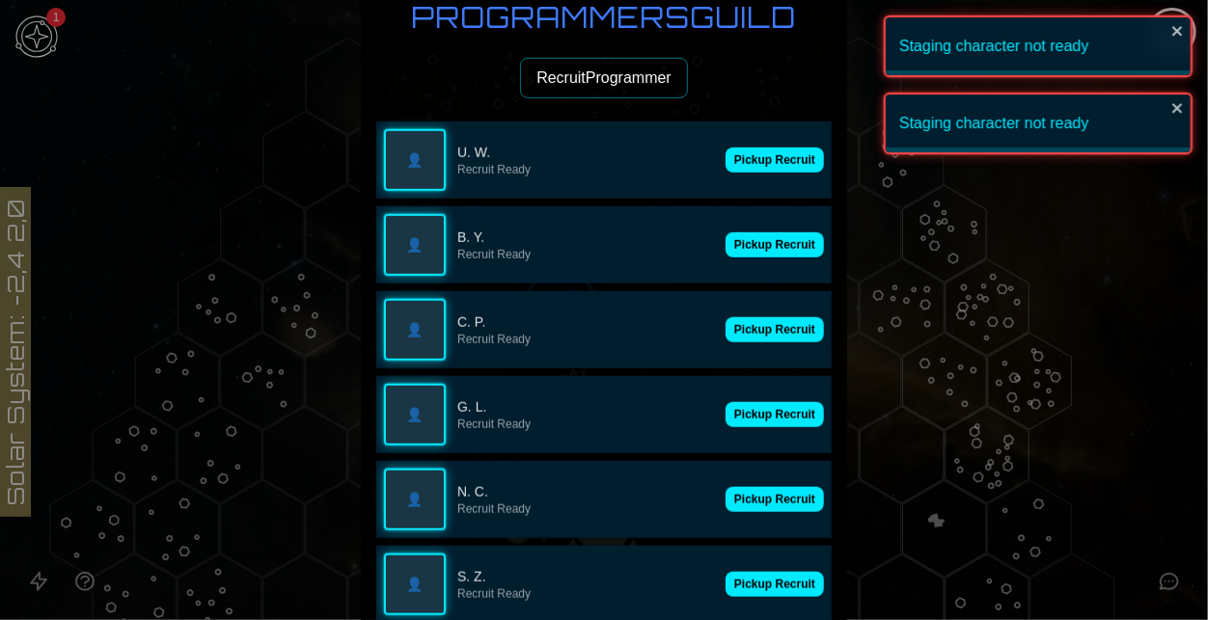
click at [765, 232] on button "Pickup Recruit" at bounding box center [774, 244] width 98 height 25
click at [714, 247] on p "Recruit Ready" at bounding box center [585, 254] width 257 height 15
click at [765, 170] on p "Recruit Ready" at bounding box center [618, 169] width 322 height 15
click at [765, 232] on button "Pickup Recruit" at bounding box center [774, 244] width 98 height 25
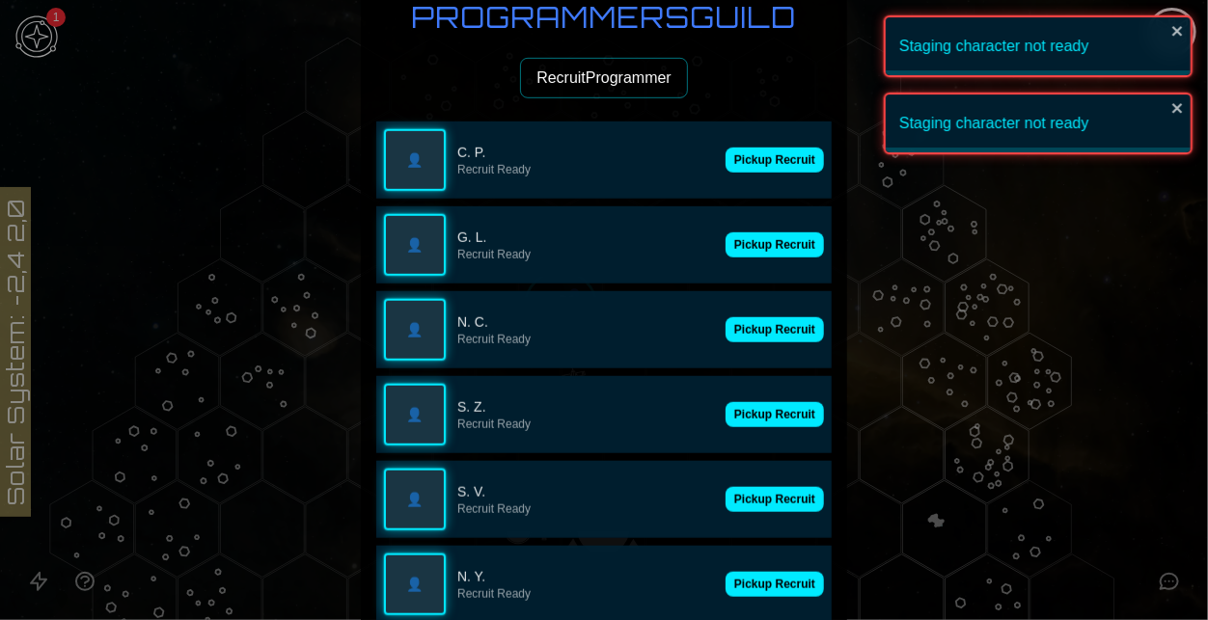
click at [765, 170] on button "Pickup Recruit" at bounding box center [774, 160] width 98 height 25
click at [714, 170] on p "Recruit Ready" at bounding box center [585, 169] width 257 height 15
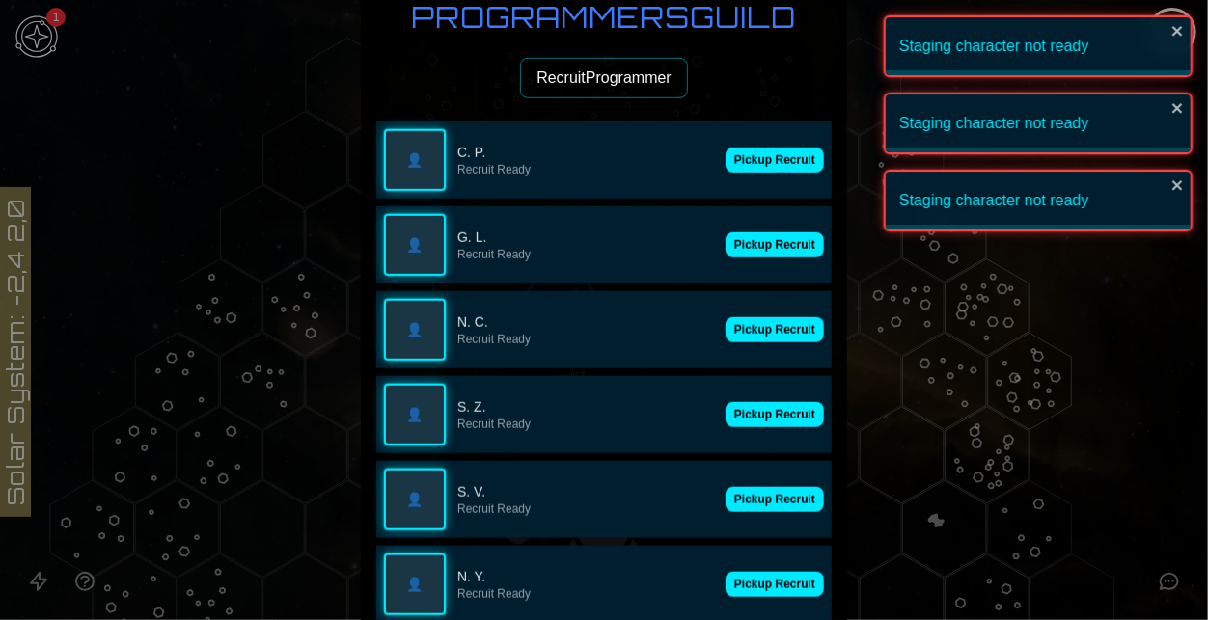
click at [765, 170] on button "Pickup Recruit" at bounding box center [774, 160] width 98 height 25
click at [714, 170] on p "Recruit Ready" at bounding box center [585, 169] width 257 height 15
click at [765, 170] on p "Recruit Ready" at bounding box center [618, 169] width 322 height 15
click at [765, 170] on button "Pickup Recruit" at bounding box center [774, 160] width 98 height 25
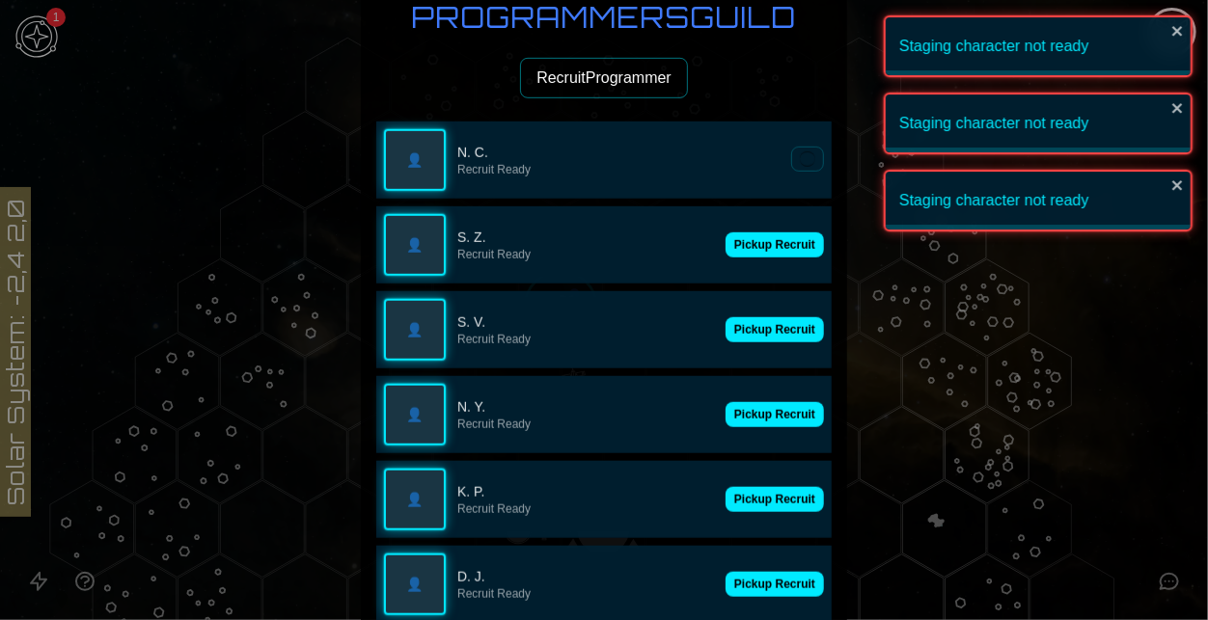
click at [765, 170] on p "Recruit Ready" at bounding box center [618, 169] width 322 height 15
click at [765, 232] on button "Pickup Recruit" at bounding box center [774, 244] width 98 height 25
click at [765, 170] on p "Recruit Ready" at bounding box center [618, 169] width 322 height 15
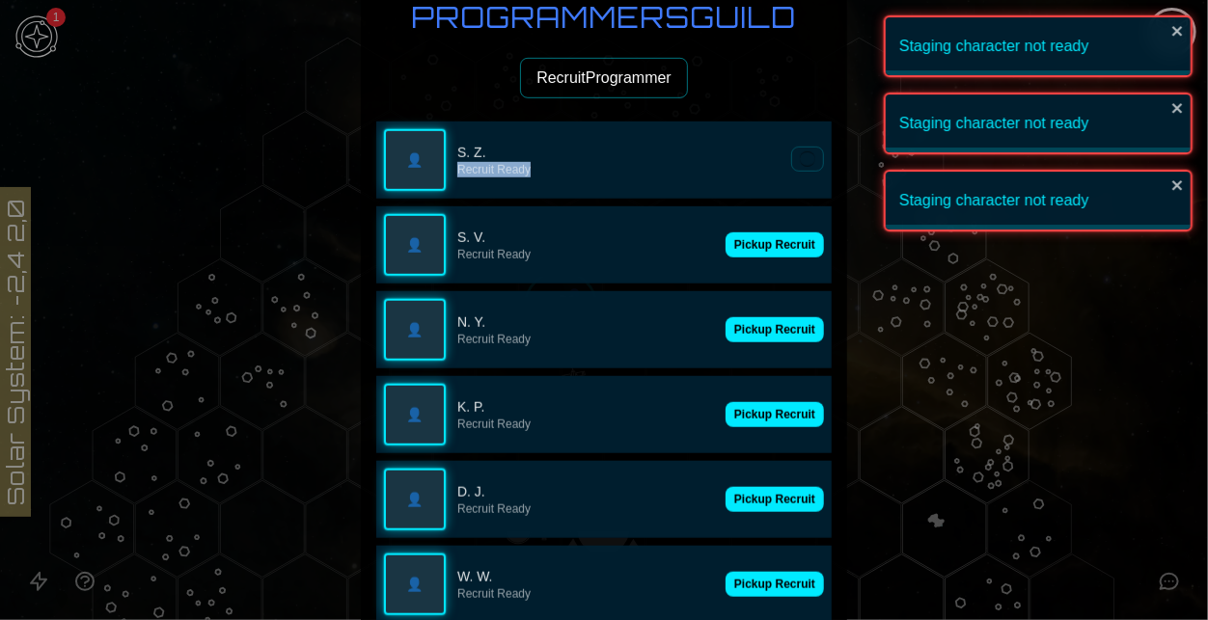
click at [765, 170] on p "Recruit Ready" at bounding box center [618, 169] width 322 height 15
click at [791, 170] on button at bounding box center [807, 159] width 33 height 25
click at [765, 232] on button "Pickup Recruit" at bounding box center [774, 244] width 98 height 25
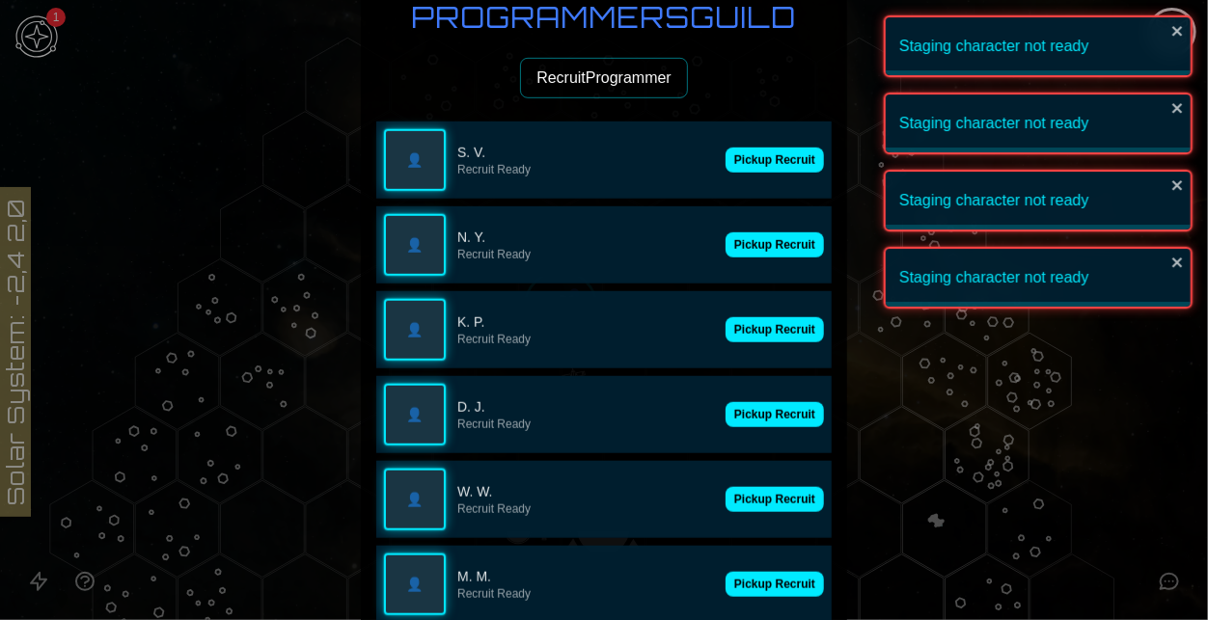
click at [765, 170] on button "Pickup Recruit" at bounding box center [774, 160] width 98 height 25
click at [791, 170] on button at bounding box center [807, 159] width 33 height 25
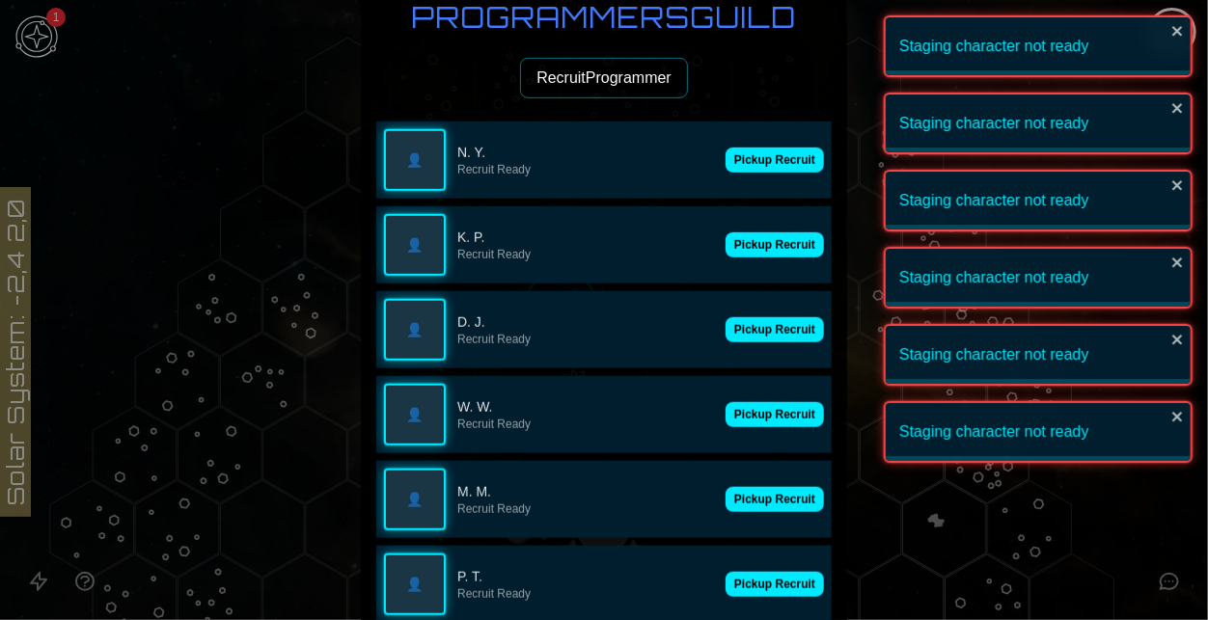
click at [765, 170] on button "Pickup Recruit" at bounding box center [774, 160] width 98 height 25
click at [714, 170] on p "Recruit Ready" at bounding box center [585, 169] width 257 height 15
click at [765, 170] on p "Recruit Ready" at bounding box center [618, 169] width 322 height 15
click at [765, 170] on button "Pickup Recruit" at bounding box center [774, 160] width 98 height 25
click at [714, 170] on p "Recruit Ready" at bounding box center [585, 169] width 257 height 15
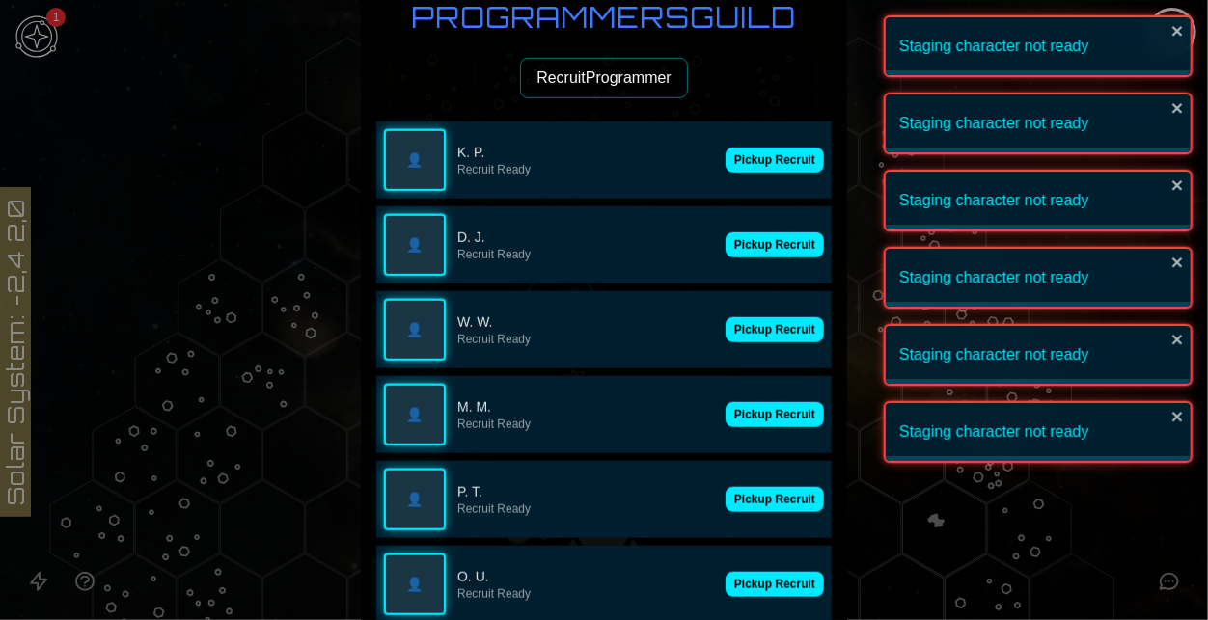
click at [765, 170] on button "Pickup Recruit" at bounding box center [774, 160] width 98 height 25
click at [765, 232] on button "Pickup Recruit" at bounding box center [774, 244] width 98 height 25
click at [714, 247] on p "Recruit Ready" at bounding box center [585, 254] width 257 height 15
click at [765, 170] on p "Recruit Ready" at bounding box center [618, 169] width 322 height 15
click at [765, 170] on button "Pickup Recruit" at bounding box center [774, 160] width 98 height 25
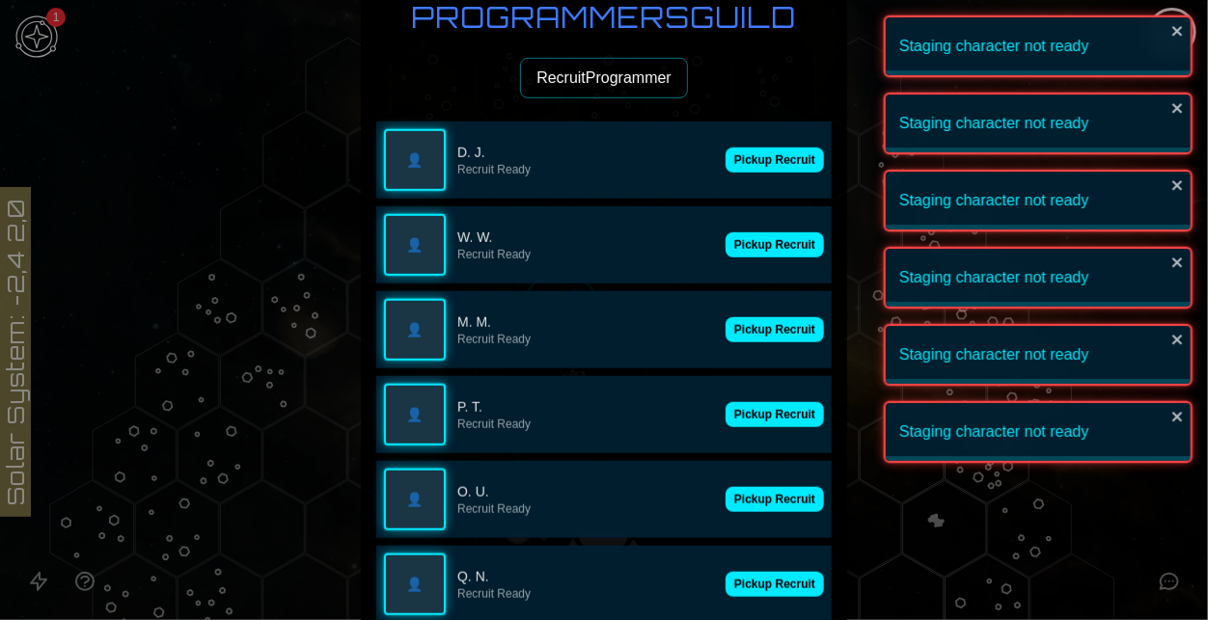
click at [765, 170] on button "Pickup Recruit" at bounding box center [774, 160] width 98 height 25
click at [765, 232] on button "Pickup Recruit" at bounding box center [774, 244] width 98 height 25
click at [765, 170] on p "Recruit Ready" at bounding box center [618, 169] width 322 height 15
click at [791, 170] on button at bounding box center [807, 159] width 33 height 25
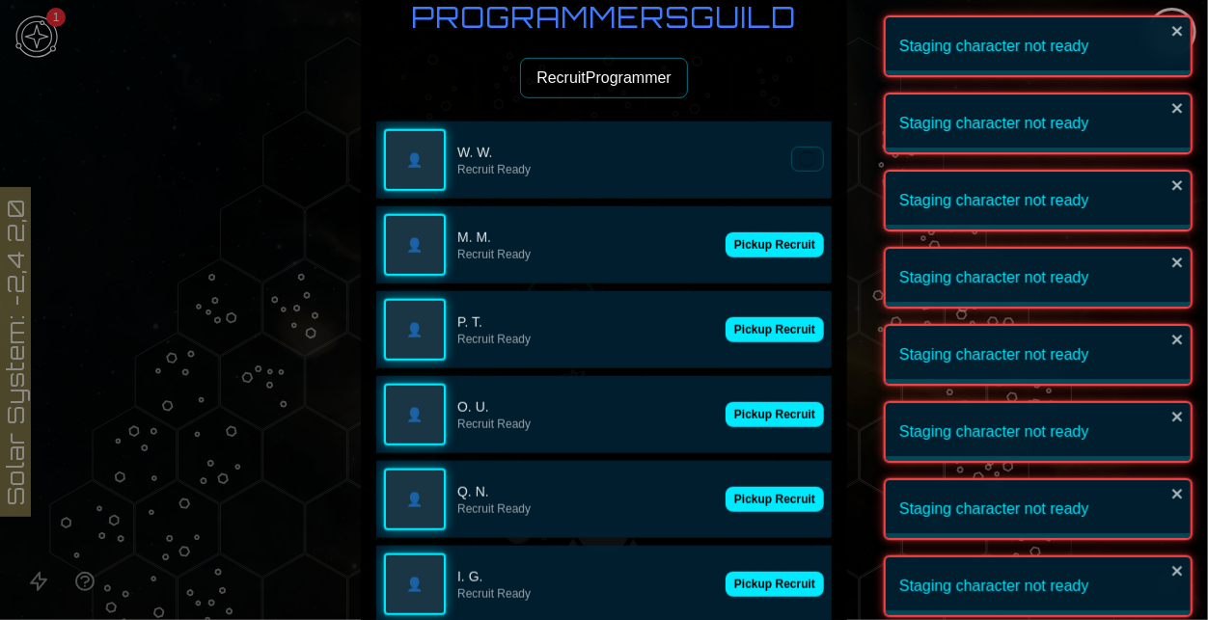
click at [765, 232] on button "Pickup Recruit" at bounding box center [774, 244] width 98 height 25
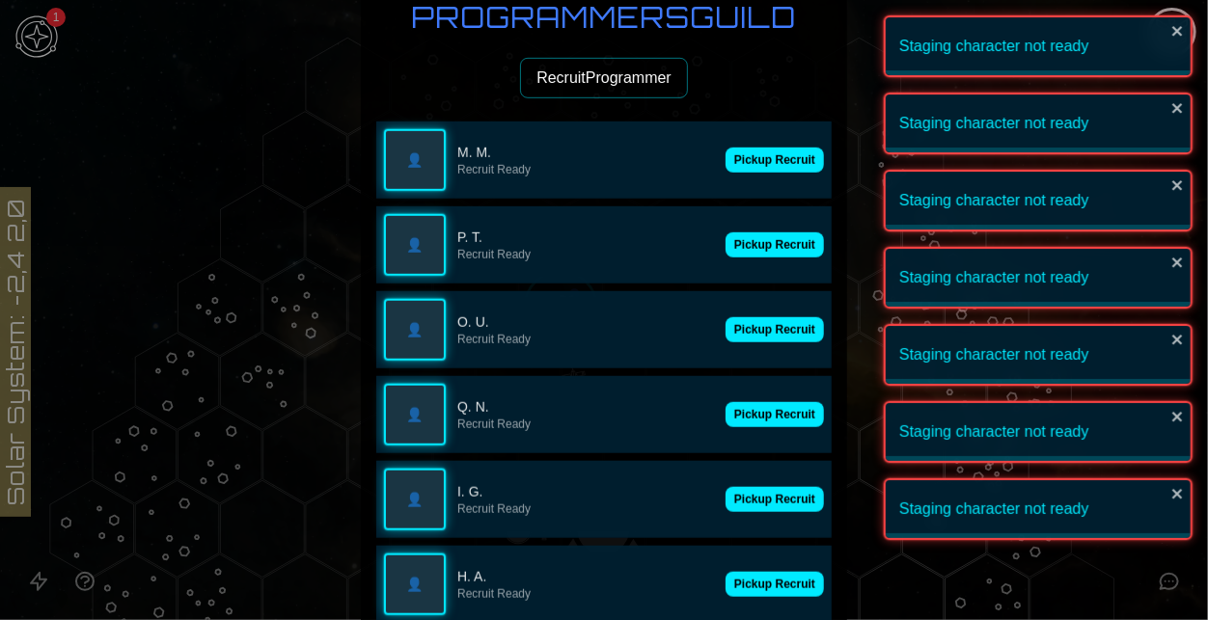
click at [765, 170] on button "Pickup Recruit" at bounding box center [774, 160] width 98 height 25
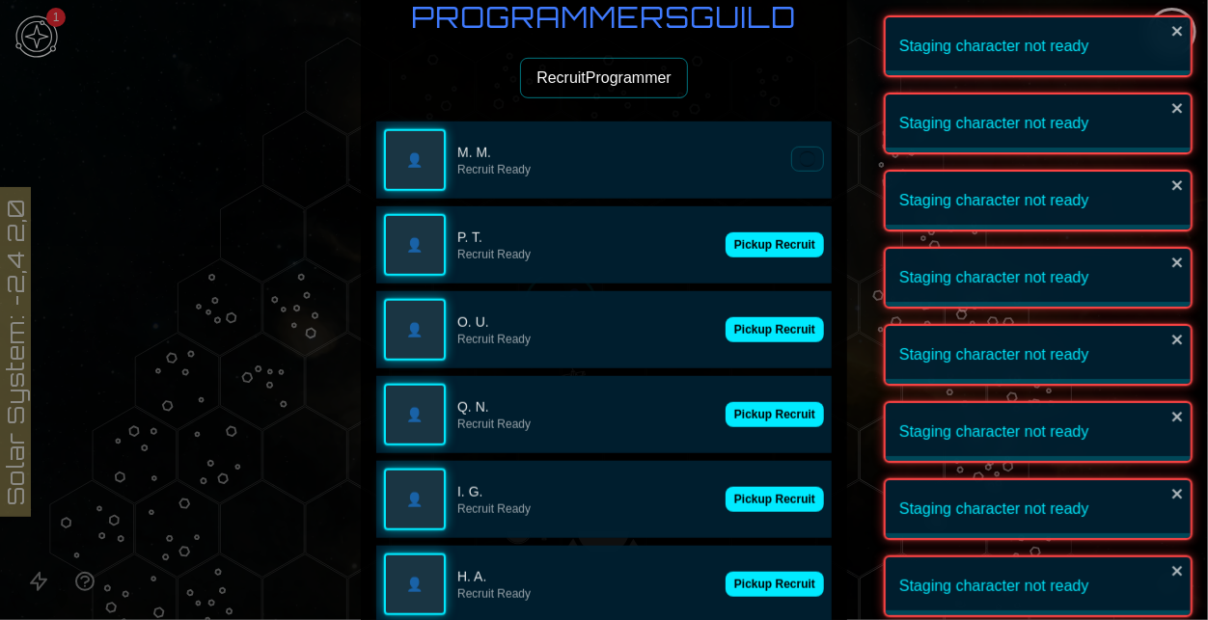
click at [791, 170] on button at bounding box center [807, 159] width 33 height 25
click at [765, 170] on button "Pickup Recruit" at bounding box center [774, 160] width 98 height 25
click at [765, 232] on button "Pickup Recruit" at bounding box center [774, 244] width 98 height 25
click at [765, 170] on p "Recruit Ready" at bounding box center [618, 169] width 322 height 15
click at [765, 170] on button "Pickup Recruit" at bounding box center [774, 160] width 98 height 25
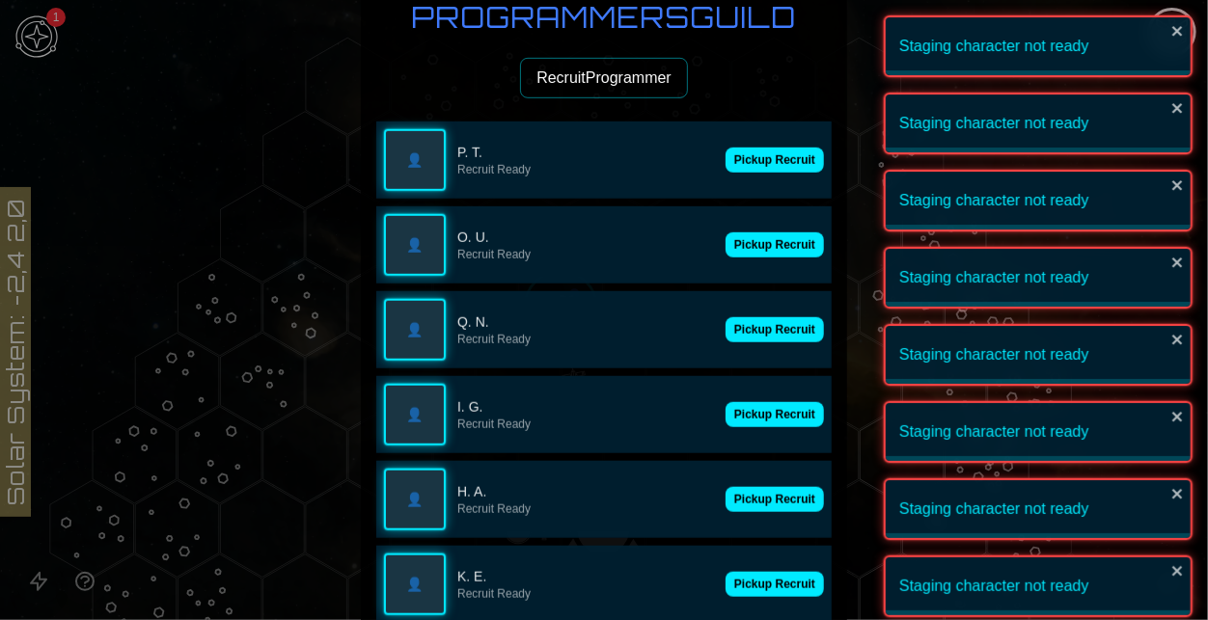
click at [714, 170] on p "Recruit Ready" at bounding box center [585, 169] width 257 height 15
click at [765, 170] on p "Recruit Ready" at bounding box center [618, 169] width 322 height 15
click at [765, 232] on button "Pickup Recruit" at bounding box center [774, 244] width 98 height 25
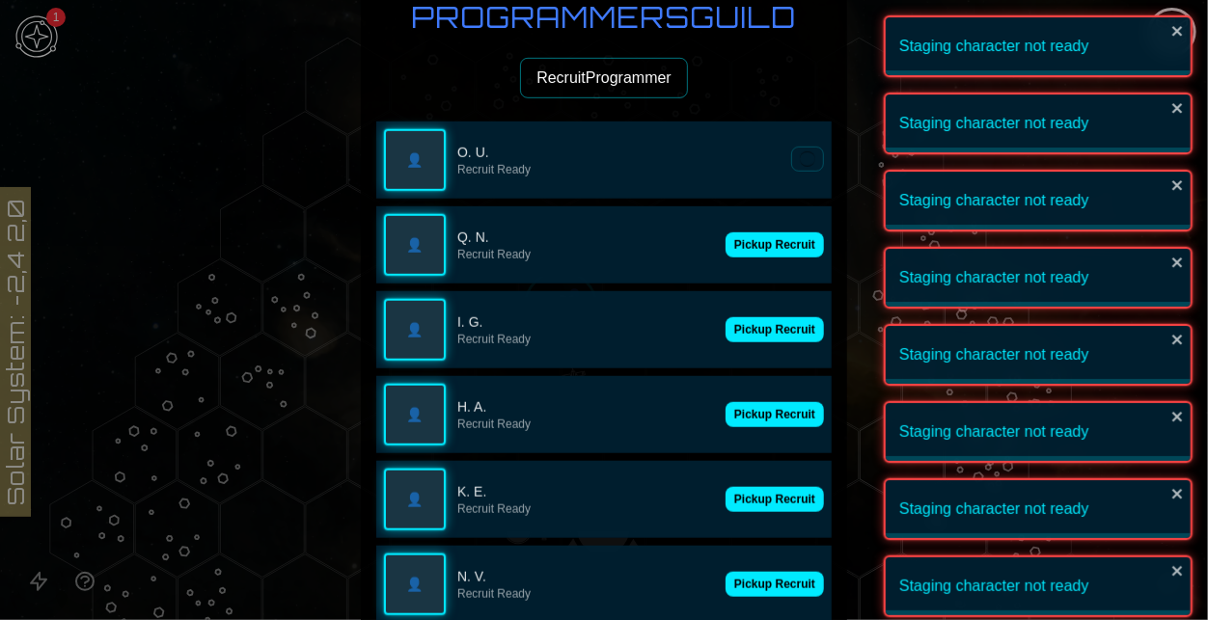
click at [765, 170] on p "Recruit Ready" at bounding box center [618, 169] width 322 height 15
click at [765, 170] on button "Pickup Recruit" at bounding box center [774, 160] width 98 height 25
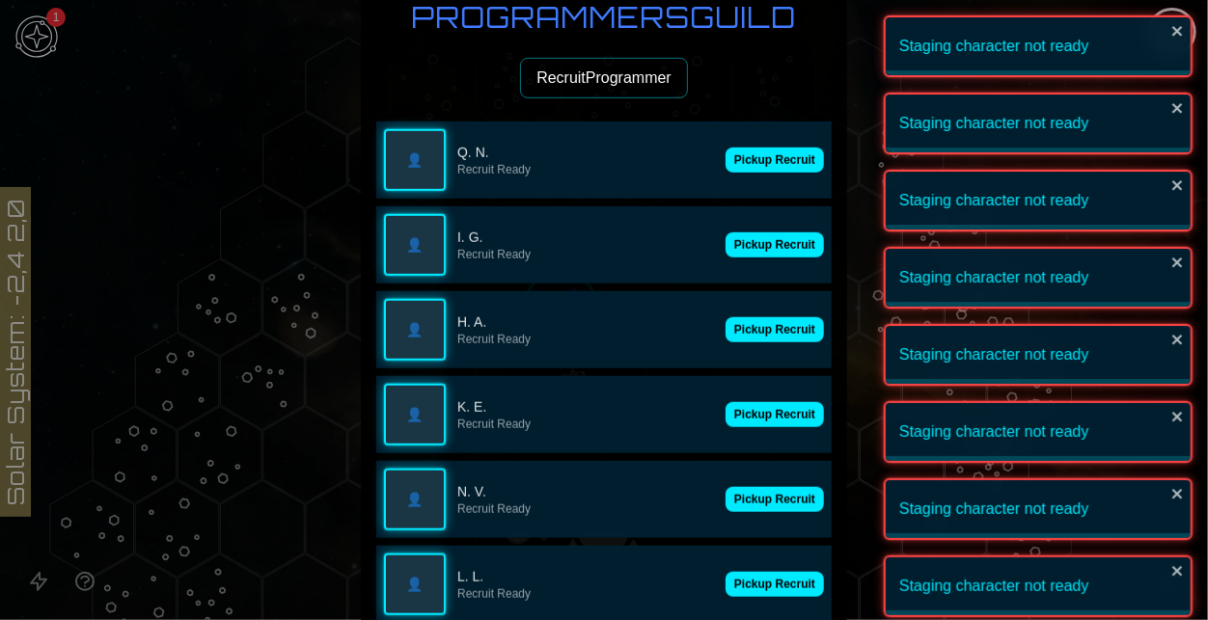
click at [714, 170] on p "Recruit Ready" at bounding box center [585, 169] width 257 height 15
click at [765, 170] on p "Recruit Ready" at bounding box center [618, 169] width 322 height 15
click at [791, 170] on button at bounding box center [807, 159] width 33 height 25
click at [765, 170] on p "Recruit Ready" at bounding box center [618, 169] width 322 height 15
click at [791, 170] on button at bounding box center [807, 159] width 33 height 25
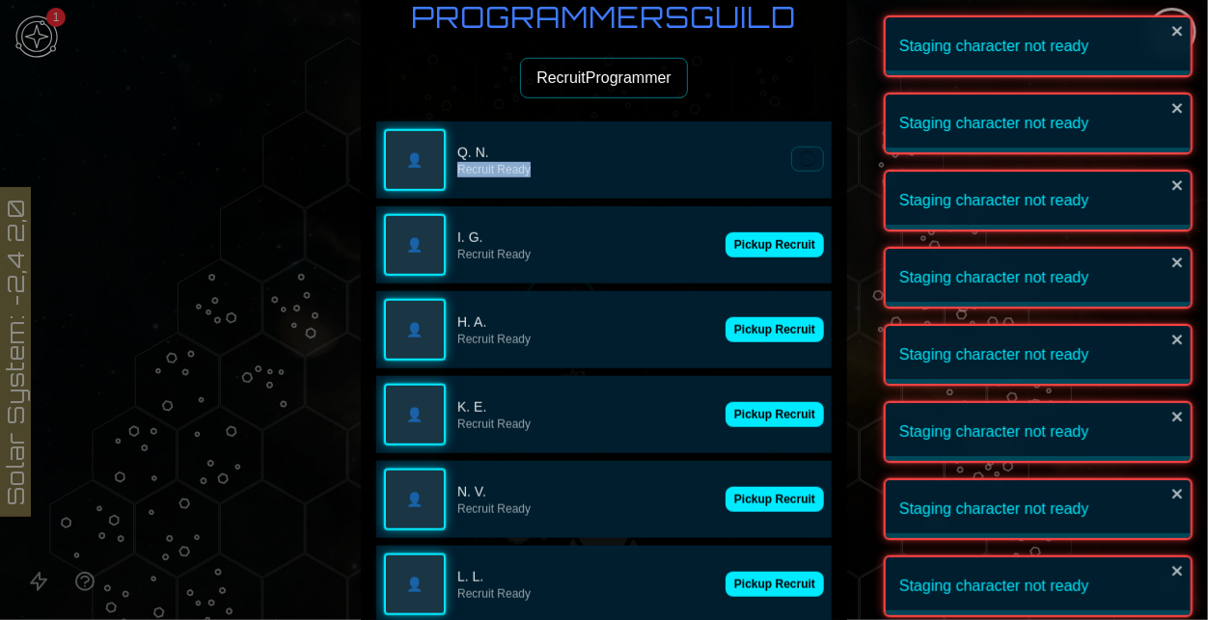
click at [765, 232] on button "Pickup Recruit" at bounding box center [774, 244] width 98 height 25
click at [765, 170] on p "Recruit Ready" at bounding box center [618, 169] width 322 height 15
click at [765, 232] on button "Pickup Recruit" at bounding box center [774, 244] width 98 height 25
click at [765, 170] on p "Recruit Ready" at bounding box center [618, 169] width 322 height 15
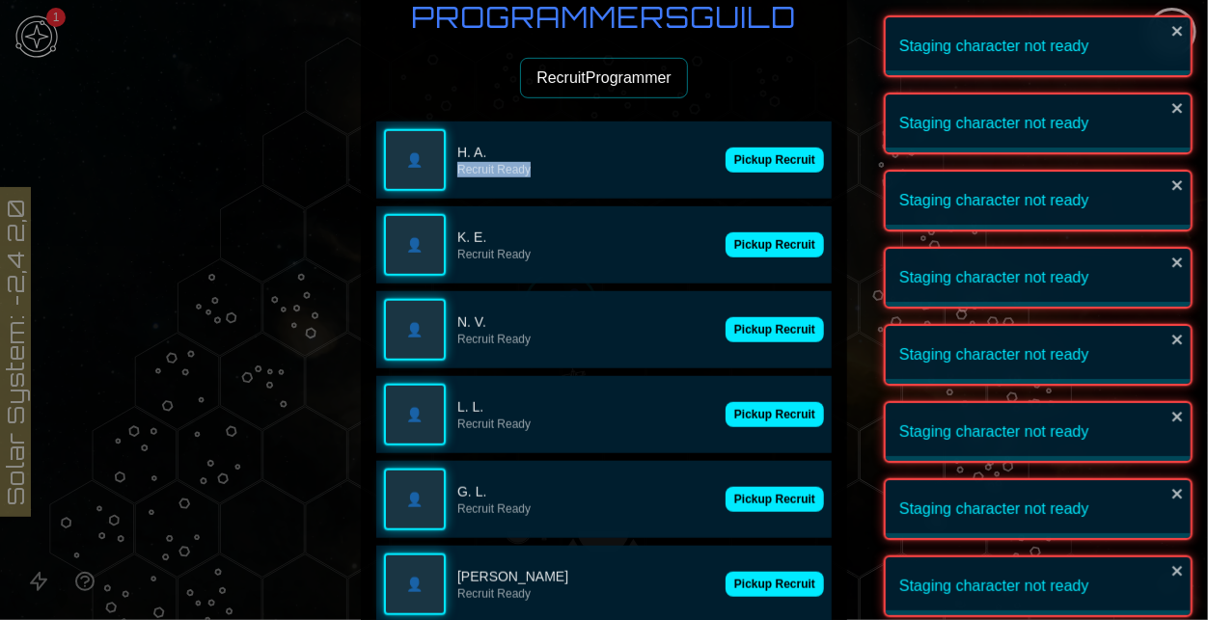
click at [765, 170] on button "Pickup Recruit" at bounding box center [774, 160] width 98 height 25
click at [714, 170] on p "Recruit Ready" at bounding box center [585, 169] width 257 height 15
click at [765, 170] on button "Pickup Recruit" at bounding box center [774, 160] width 98 height 25
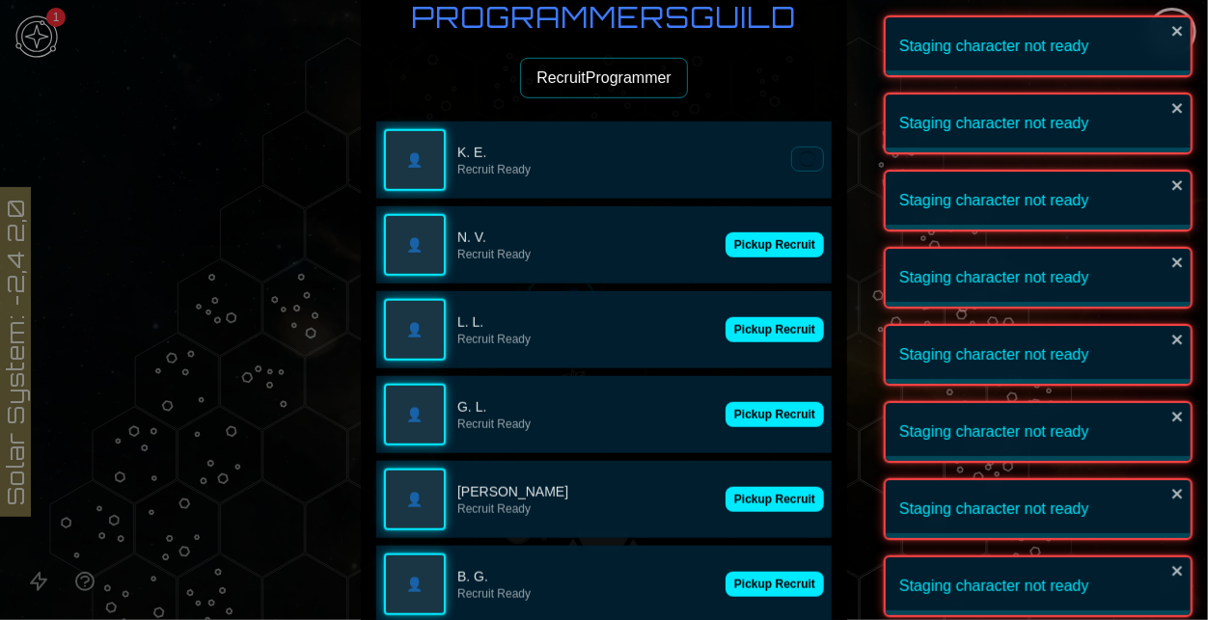
click at [765, 232] on button "Pickup Recruit" at bounding box center [774, 244] width 98 height 25
click at [765, 170] on button "Pickup Recruit" at bounding box center [774, 160] width 98 height 25
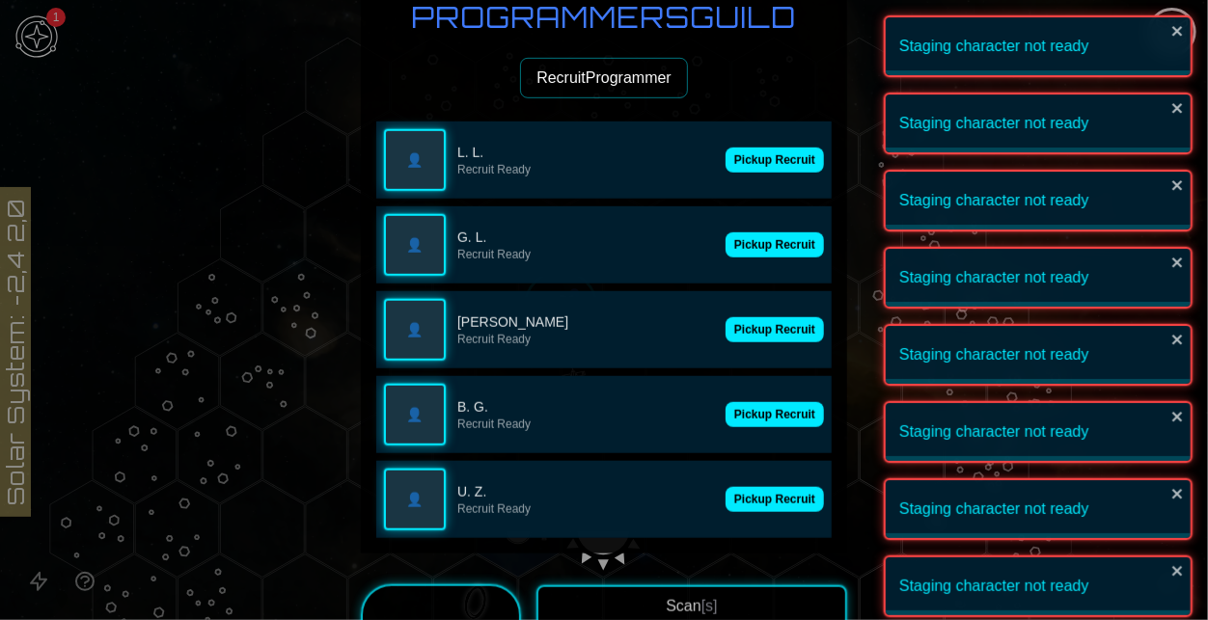
click at [765, 170] on button "Pickup Recruit" at bounding box center [774, 160] width 98 height 25
click at [765, 232] on button "Pickup Recruit" at bounding box center [774, 244] width 98 height 25
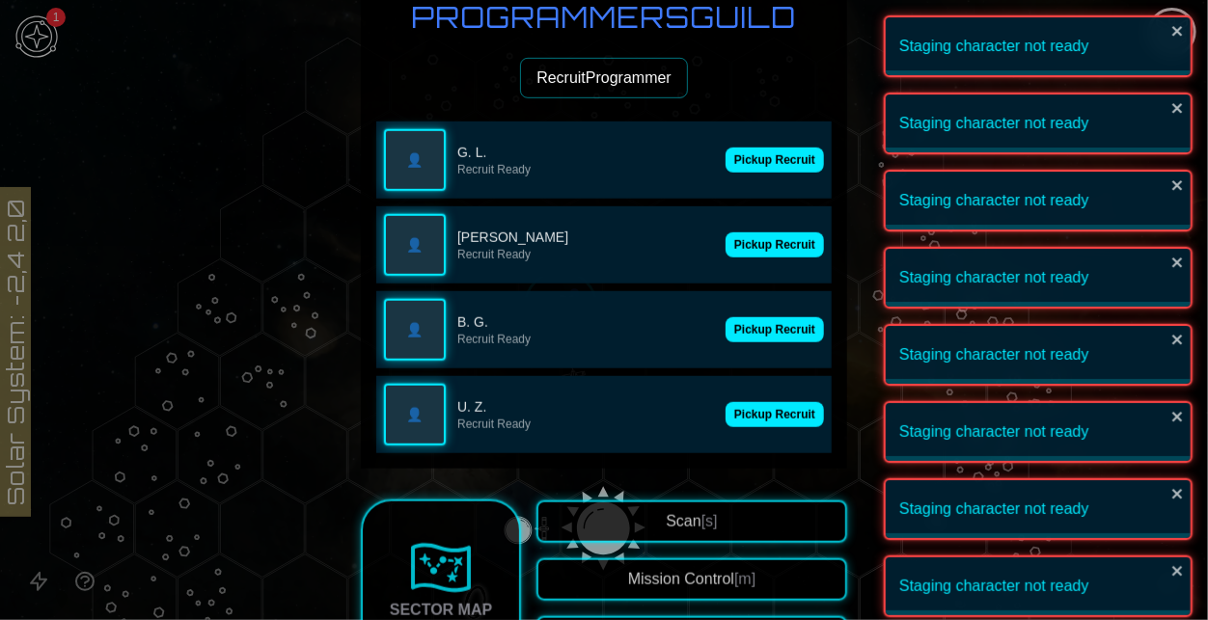
click at [765, 170] on button "Pickup Recruit" at bounding box center [774, 160] width 98 height 25
click at [765, 232] on button "Pickup Recruit" at bounding box center [774, 244] width 98 height 25
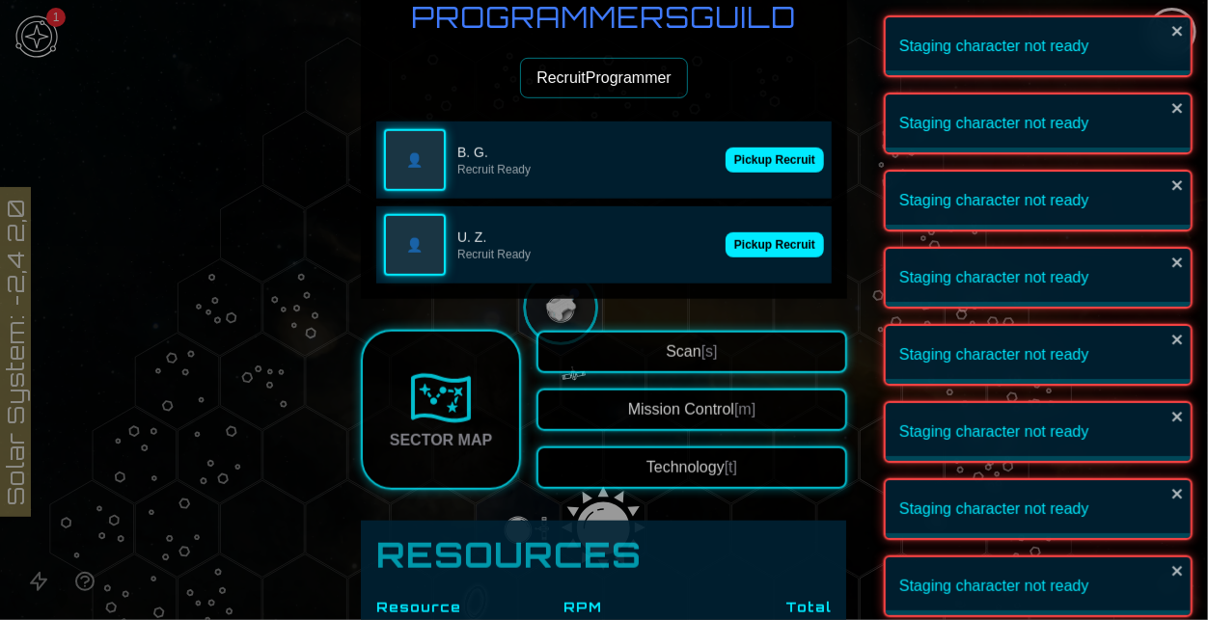
click at [765, 170] on button "Pickup Recruit" at bounding box center [774, 160] width 98 height 25
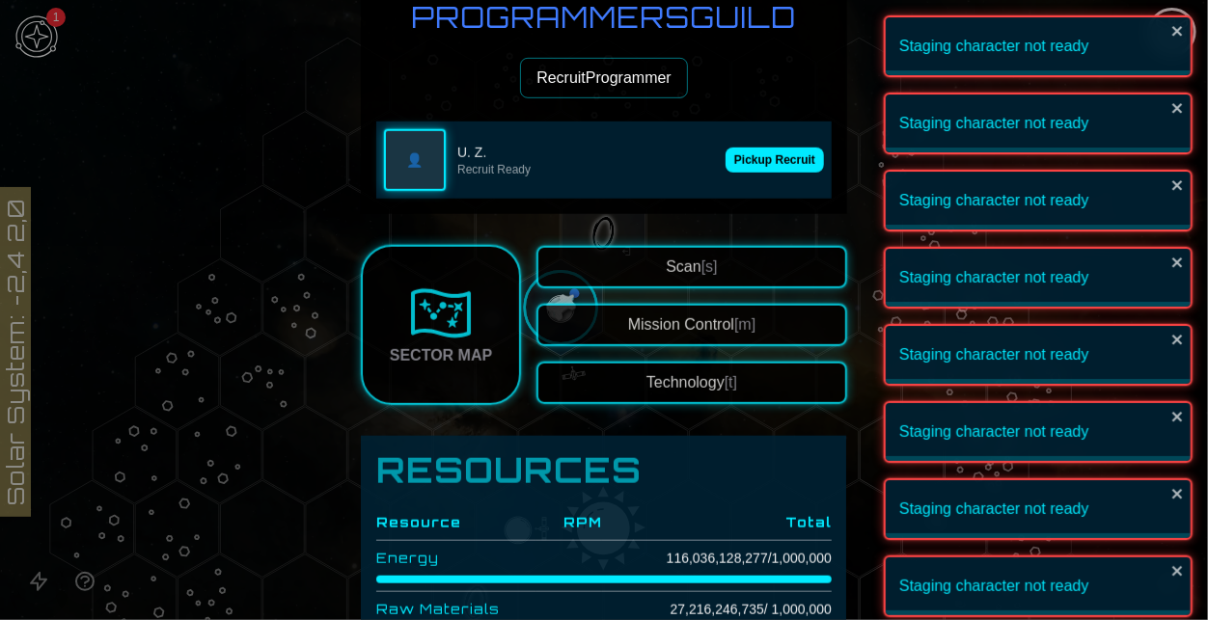
click at [765, 170] on button "Pickup Recruit" at bounding box center [774, 160] width 98 height 25
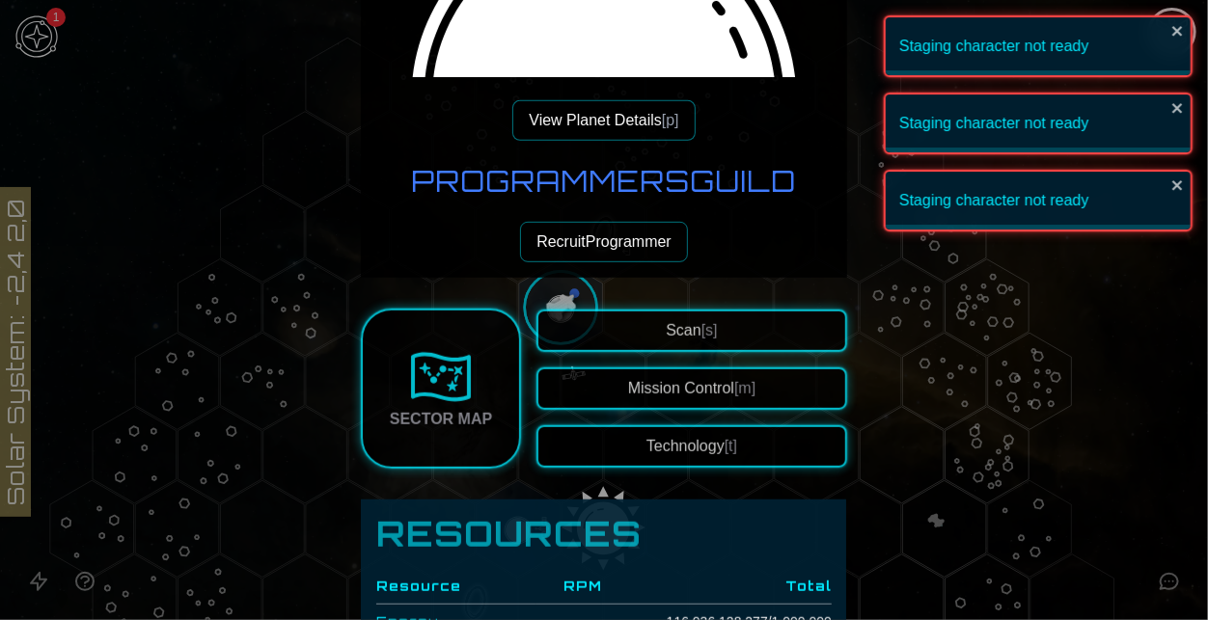
scroll to position [325, 0]
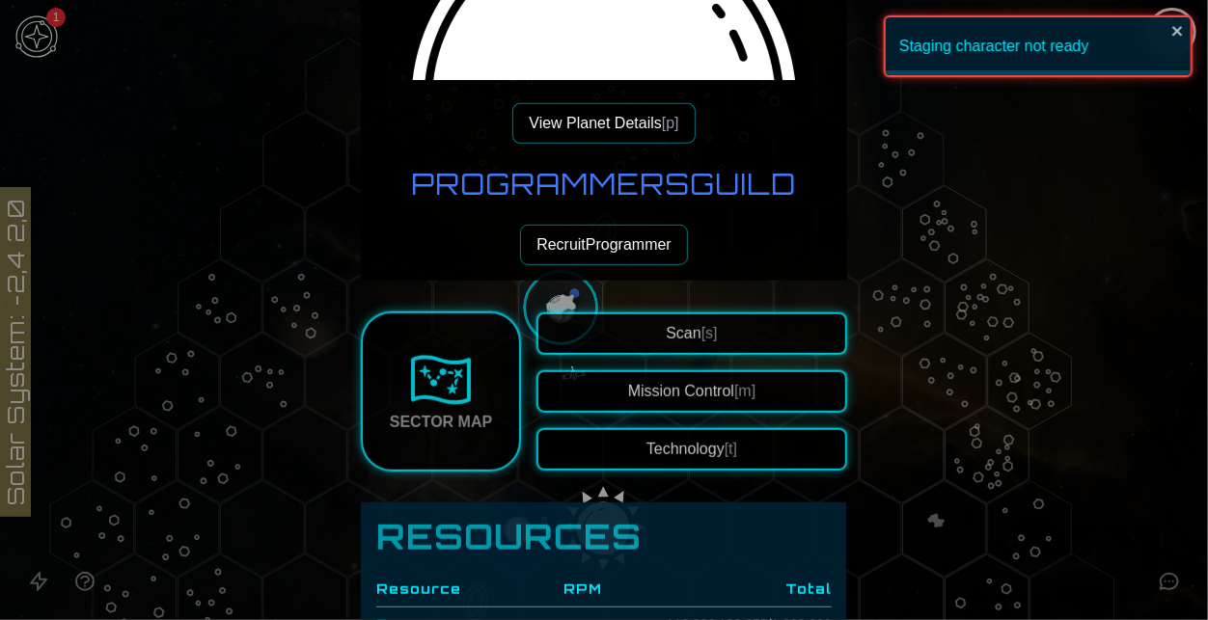
click at [629, 257] on button "Recruit Programmer" at bounding box center [604, 245] width 168 height 41
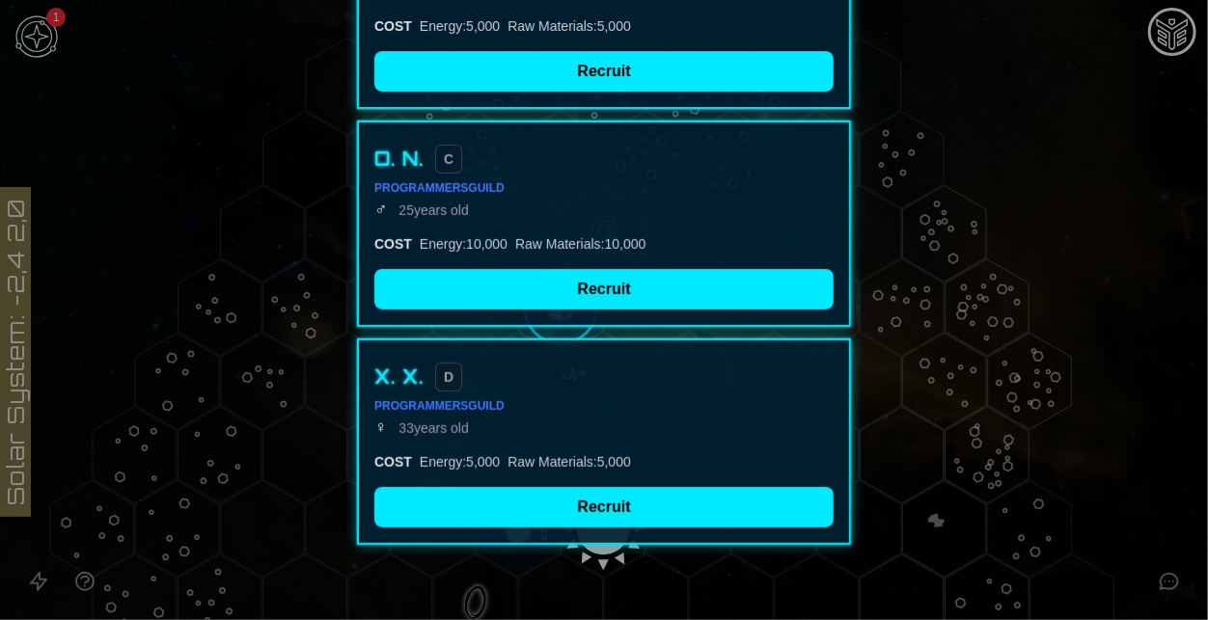
scroll to position [286, 0]
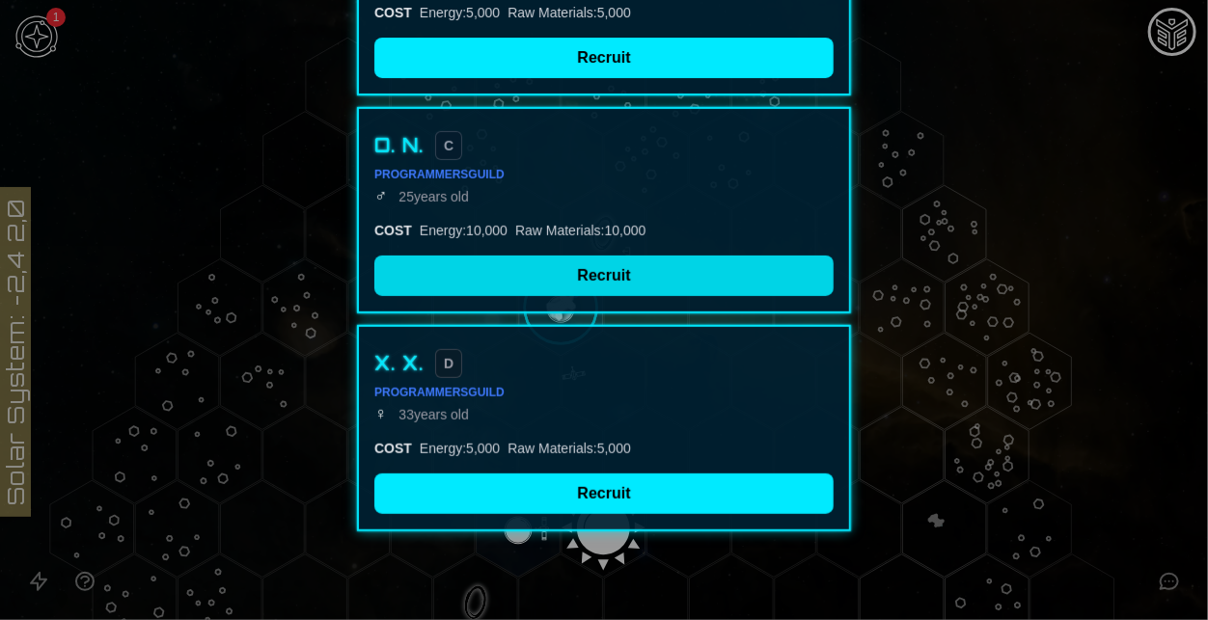
click at [537, 283] on button "Recruit" at bounding box center [603, 276] width 459 height 41
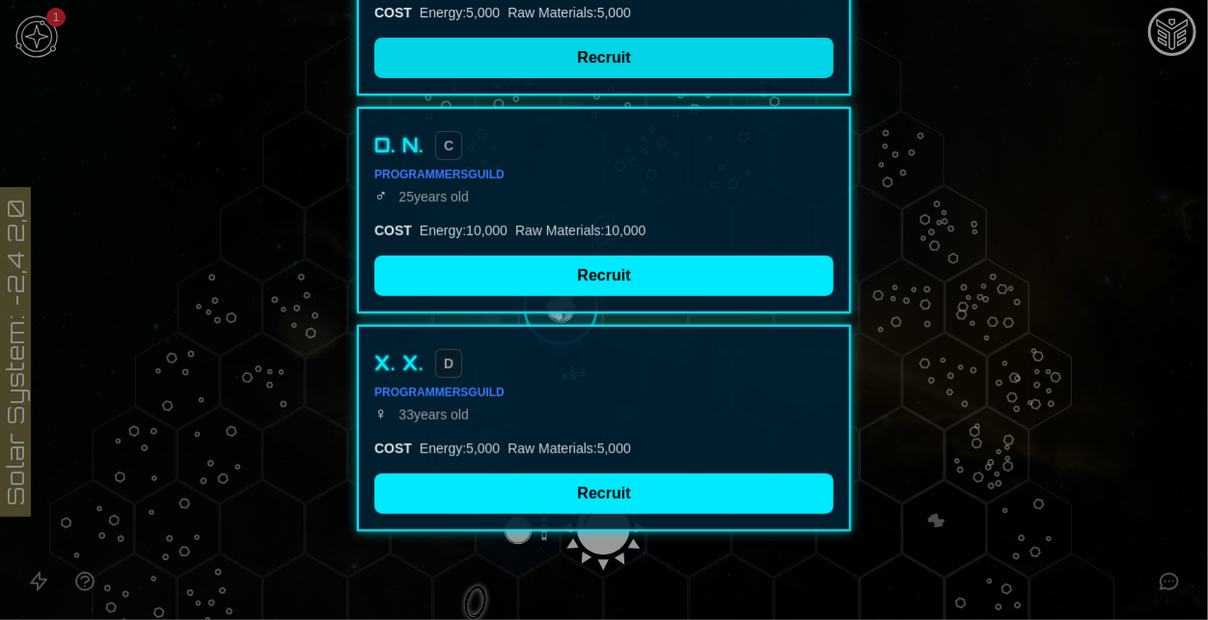
click at [610, 69] on button "Recruit" at bounding box center [603, 58] width 459 height 41
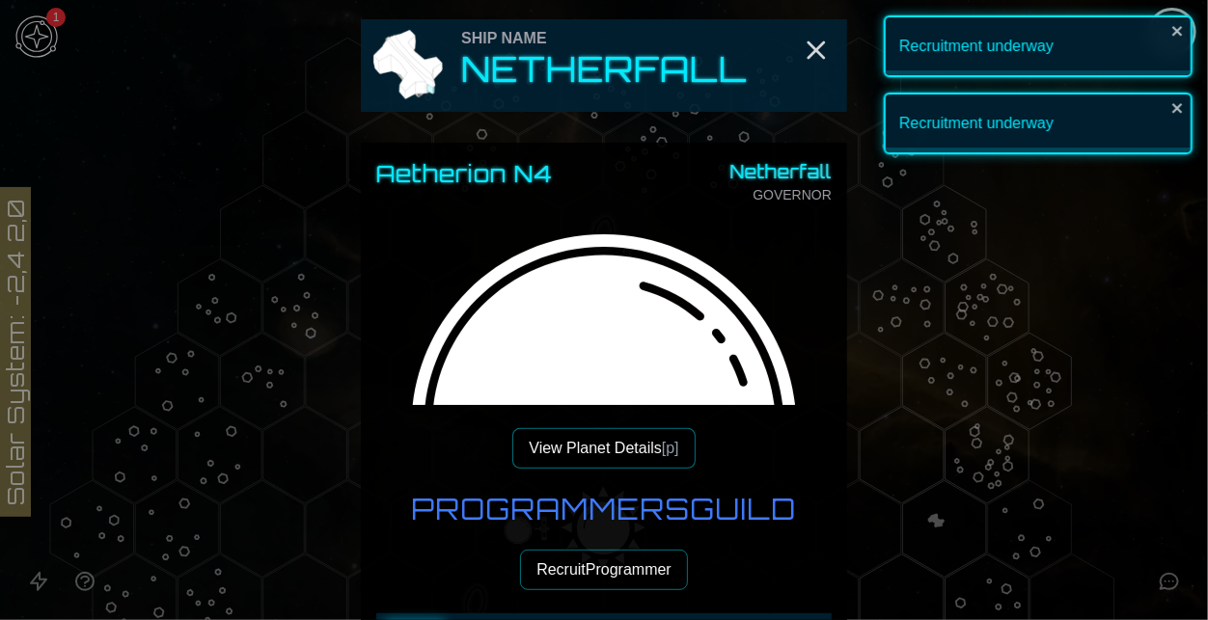
click at [594, 573] on button "Recruit Programmer" at bounding box center [604, 570] width 168 height 41
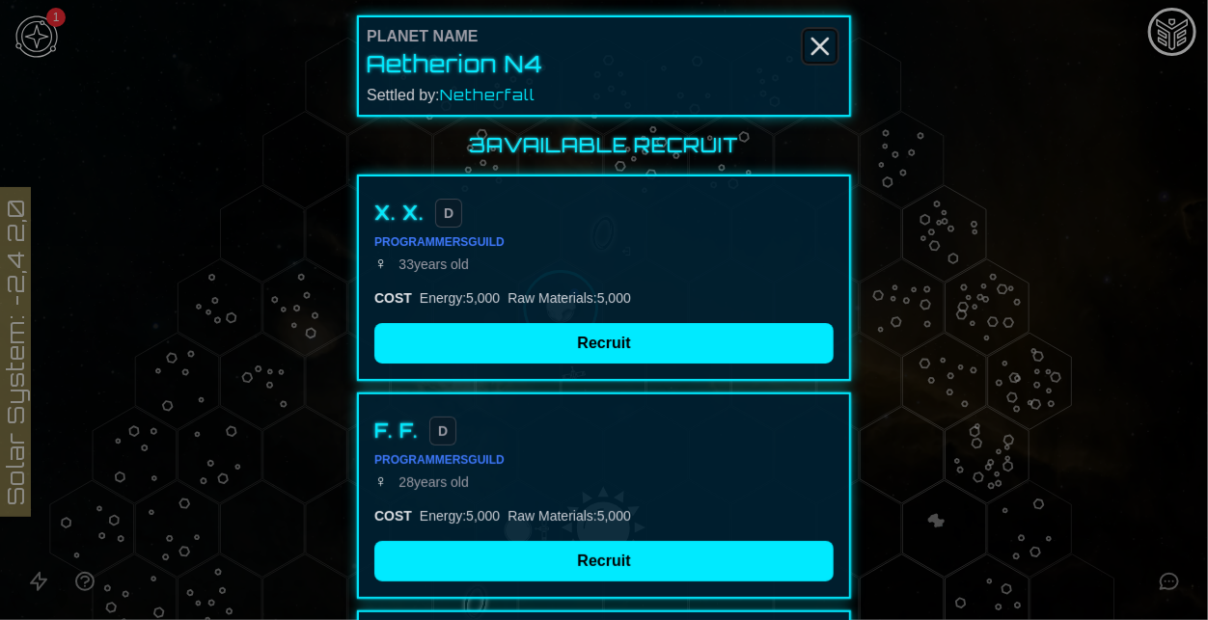
click at [814, 51] on line "Close" at bounding box center [819, 46] width 15 height 15
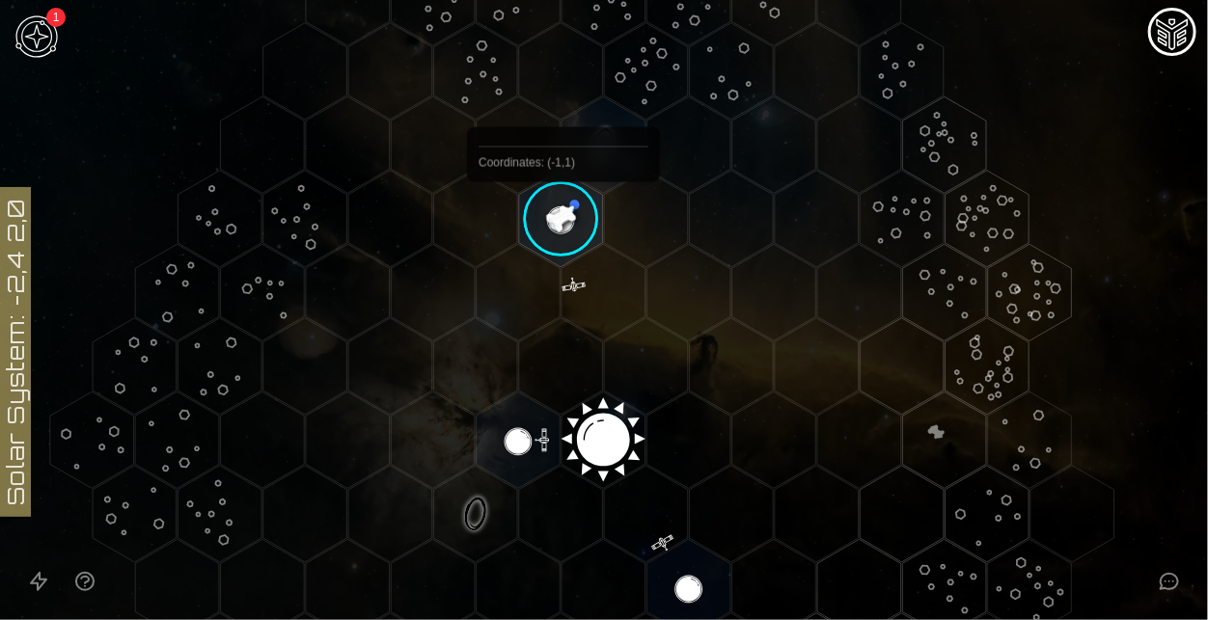
scroll to position [88, 0]
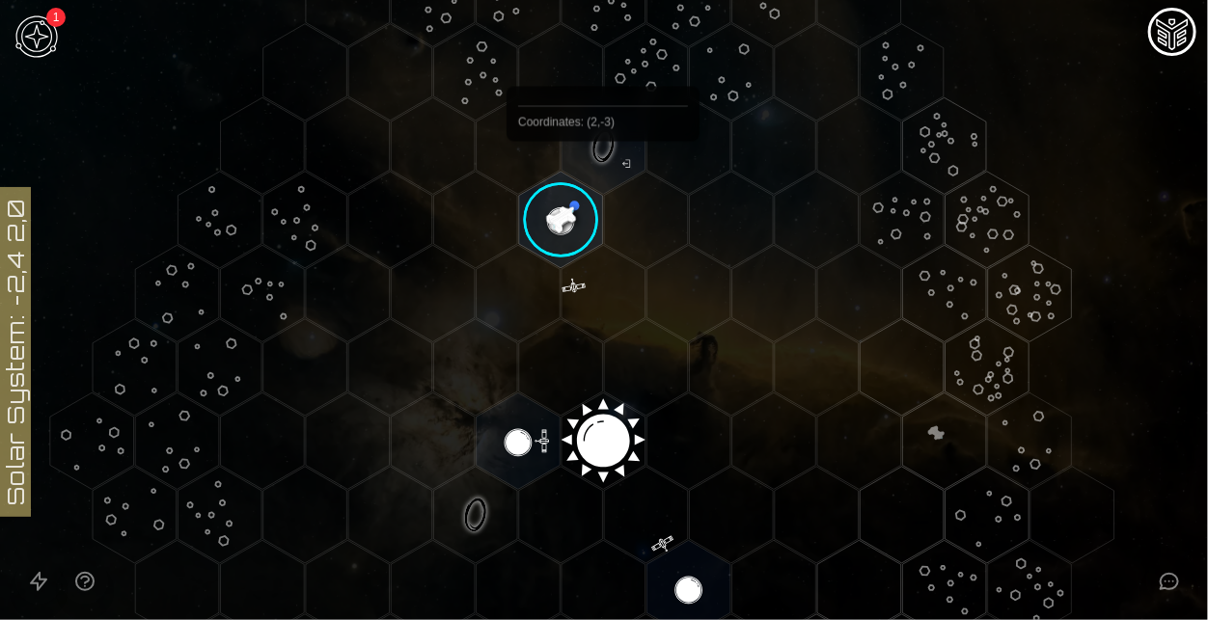
click at [597, 183] on image at bounding box center [560, 220] width 98 height 98
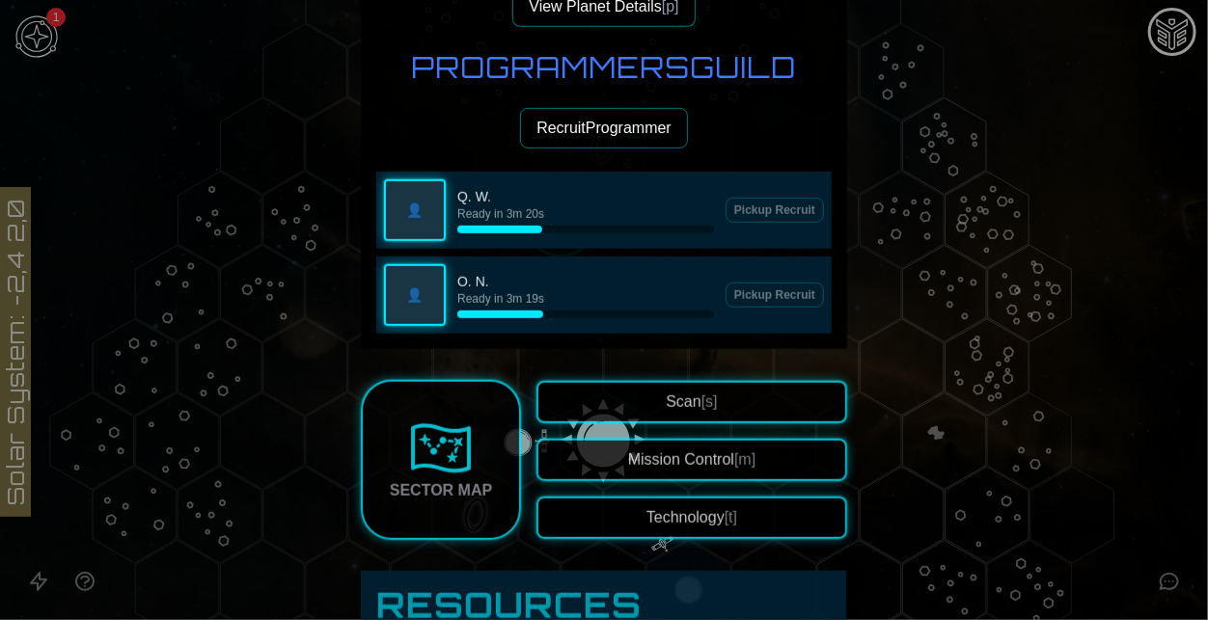
scroll to position [450, 0]
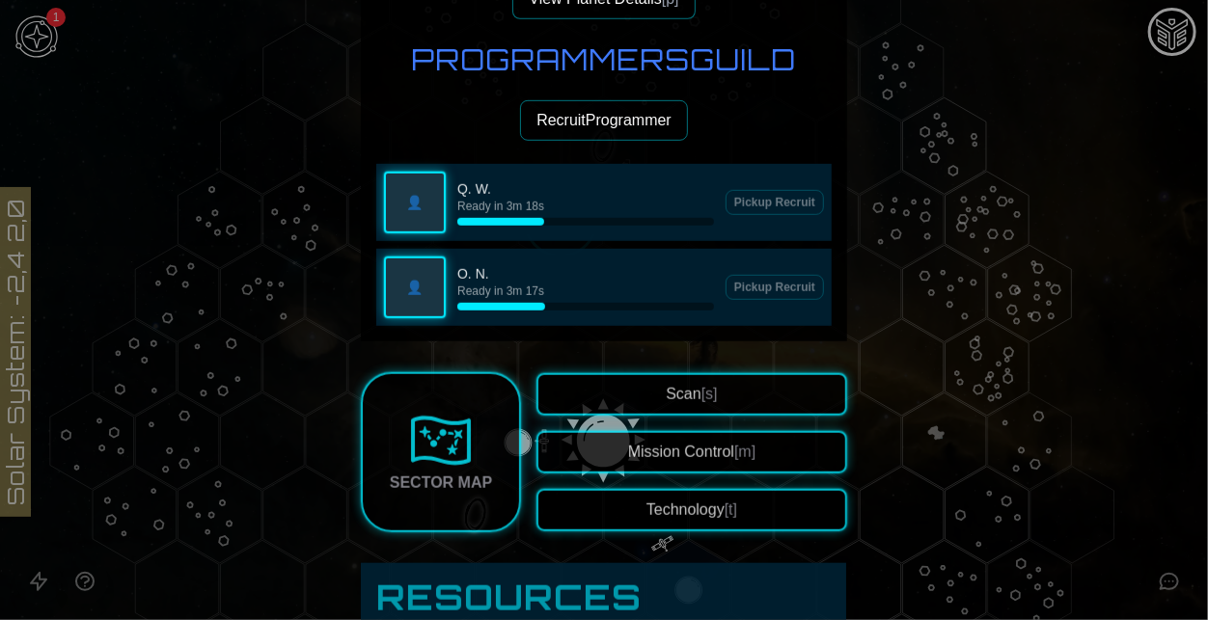
click at [869, 305] on div at bounding box center [604, 310] width 1208 height 620
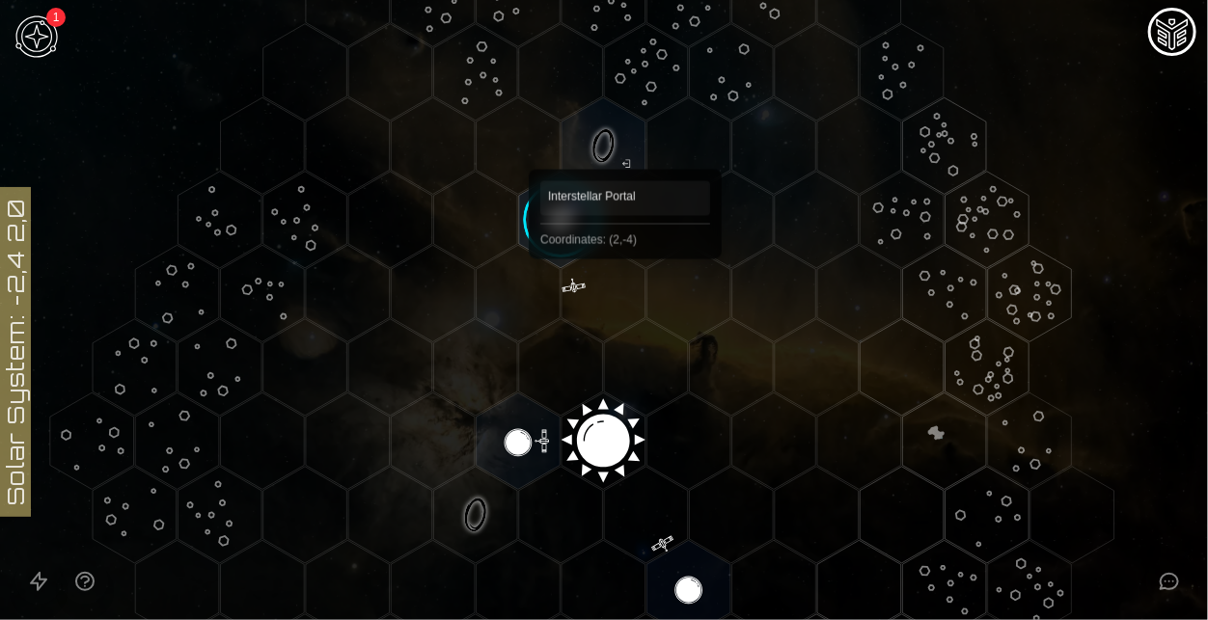
click at [625, 142] on polygon "Hex at coordinates 2,-4, clickable" at bounding box center [603, 145] width 84 height 96
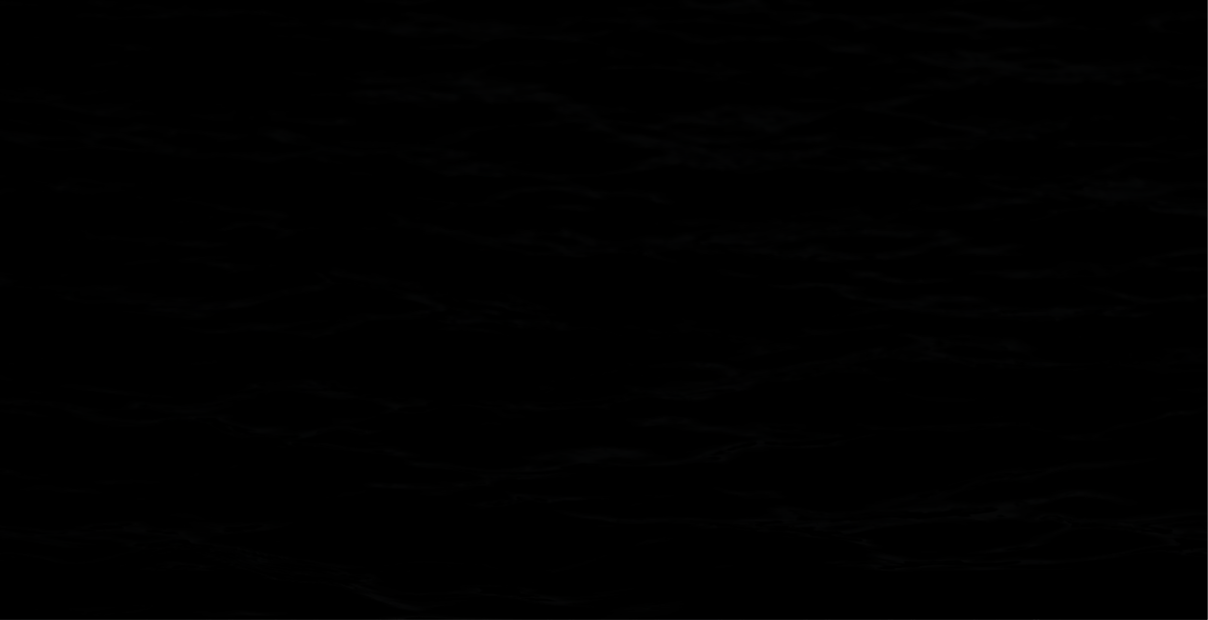
click at [625, 142] on polygon "Hex at coordinates 2,-4, clickable" at bounding box center [603, 145] width 84 height 96
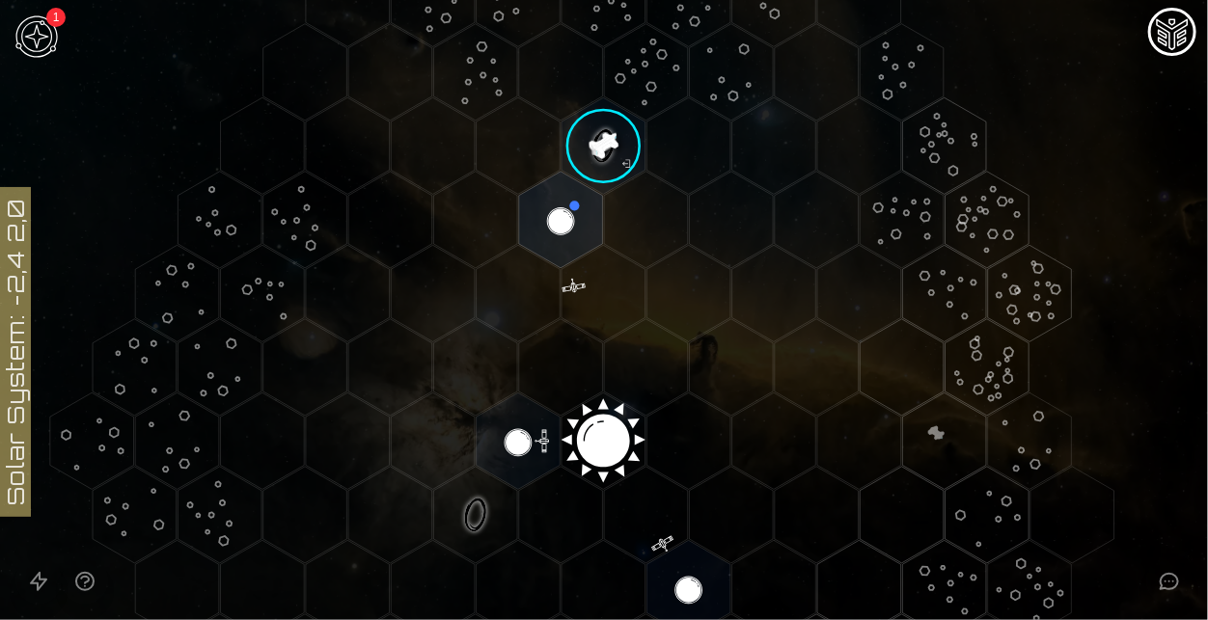
click at [602, 150] on image at bounding box center [604, 145] width 98 height 98
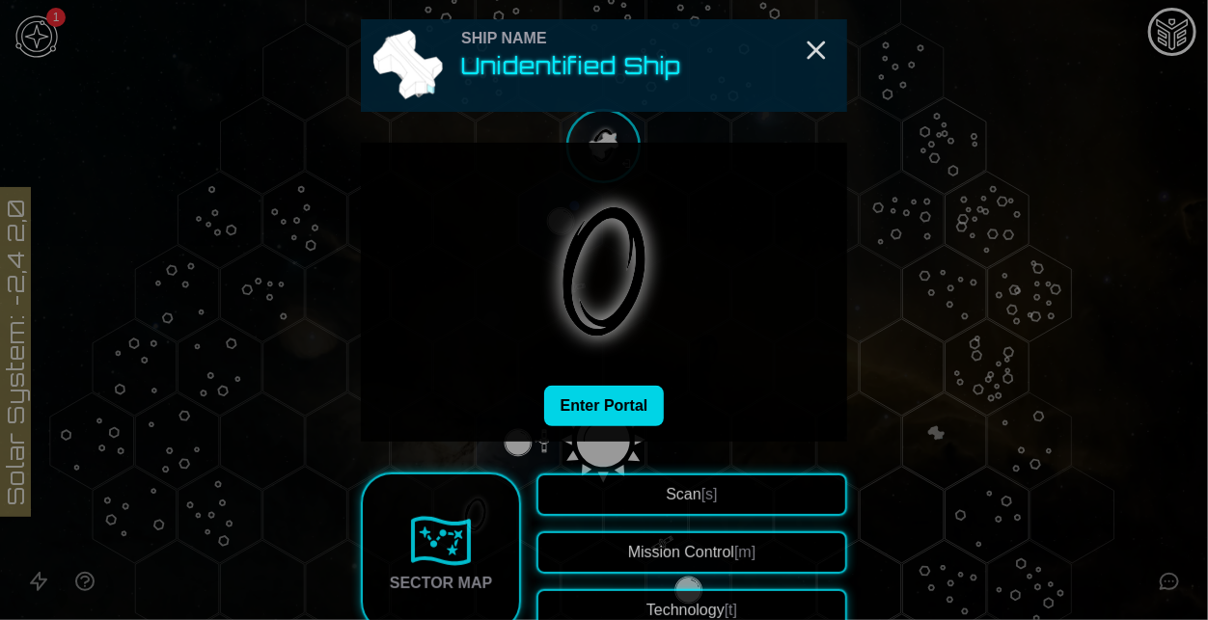
click at [594, 406] on button "Enter Portal" at bounding box center [604, 406] width 121 height 41
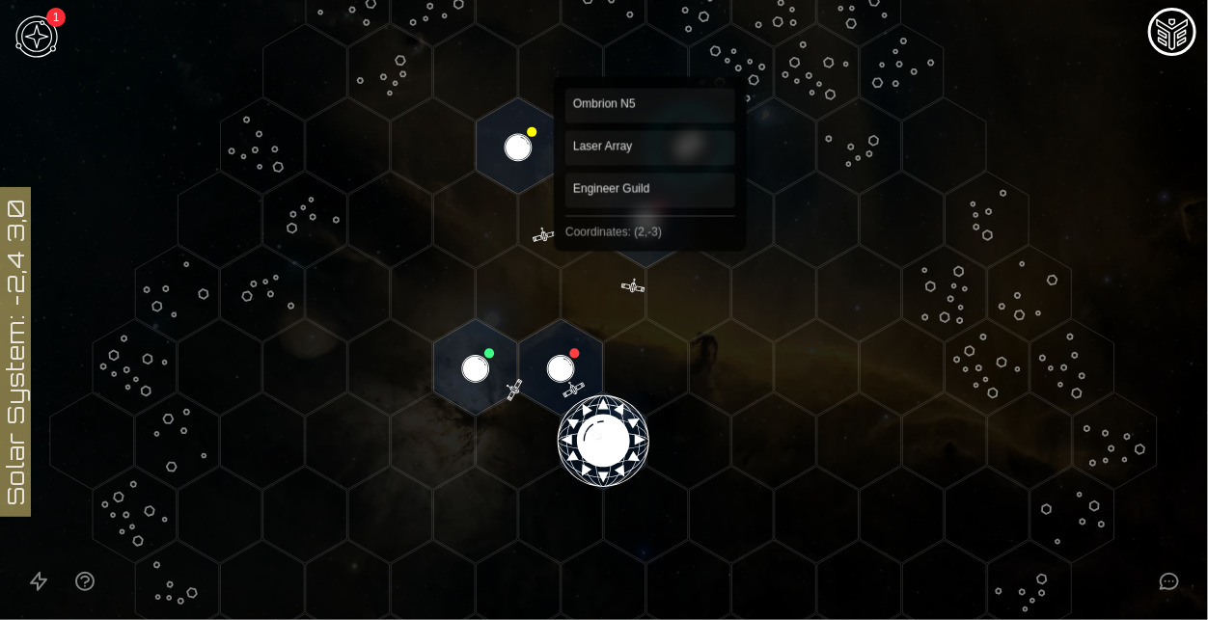
click at [650, 236] on polygon "Hex at coordinates 2,-3, clickable" at bounding box center [646, 220] width 84 height 96
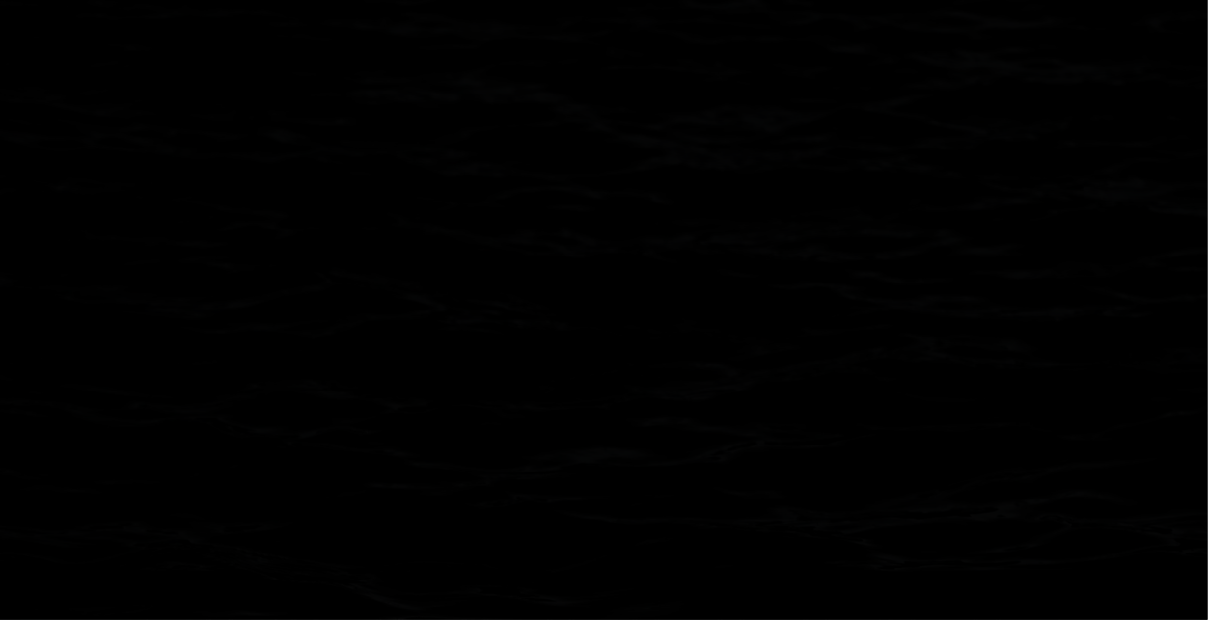
click at [650, 236] on polygon "Hex at coordinates 2,-3, clickable" at bounding box center [646, 220] width 84 height 96
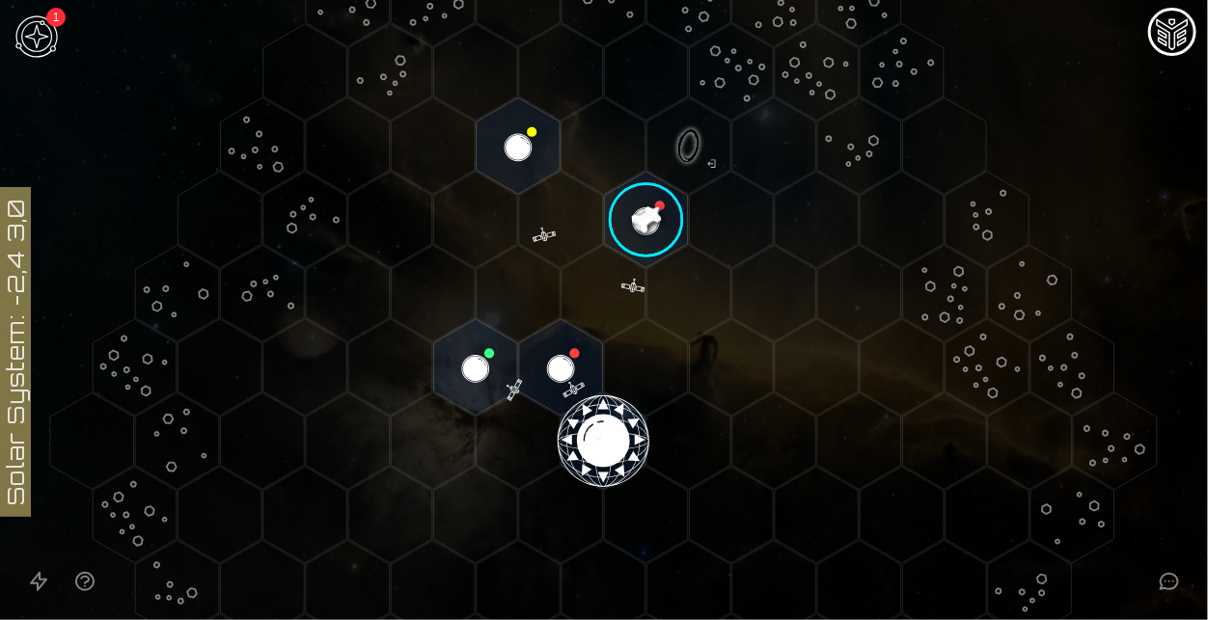
click at [650, 236] on image at bounding box center [646, 220] width 98 height 98
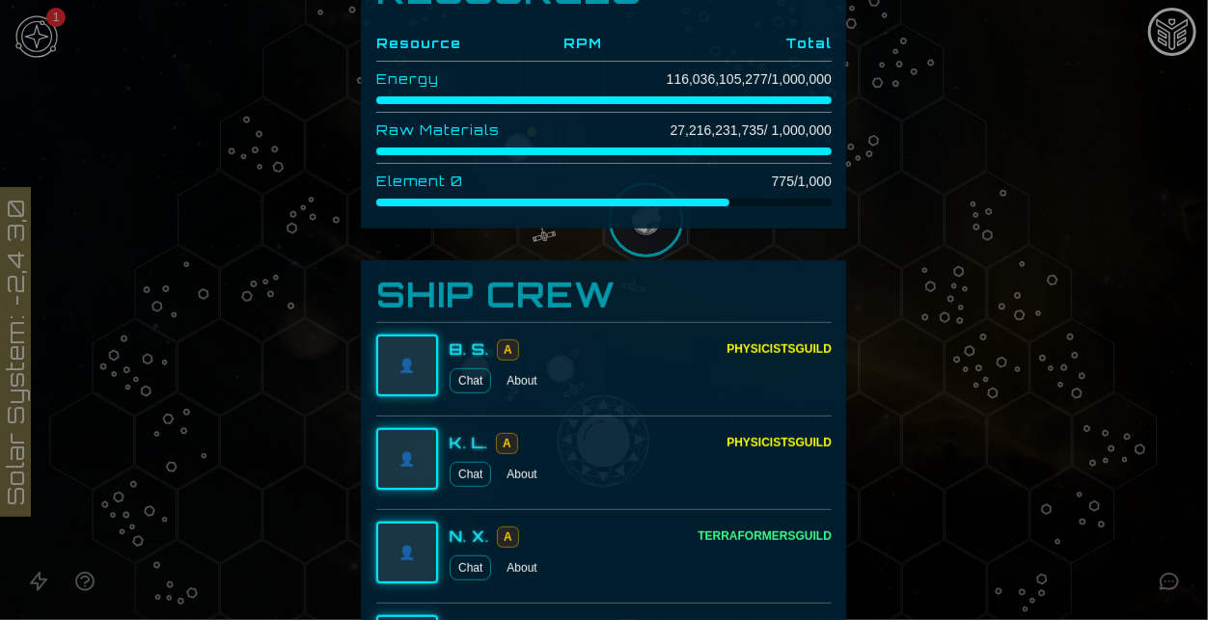
scroll to position [0, 0]
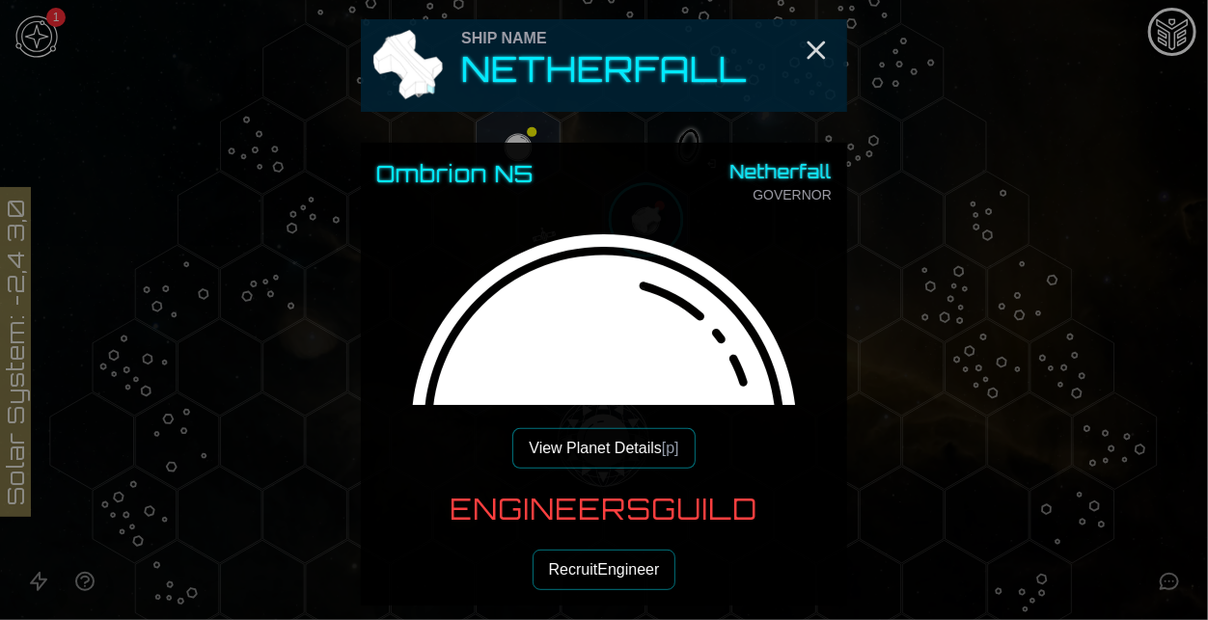
click at [610, 458] on button "View Planet Details [p]" at bounding box center [603, 448] width 182 height 41
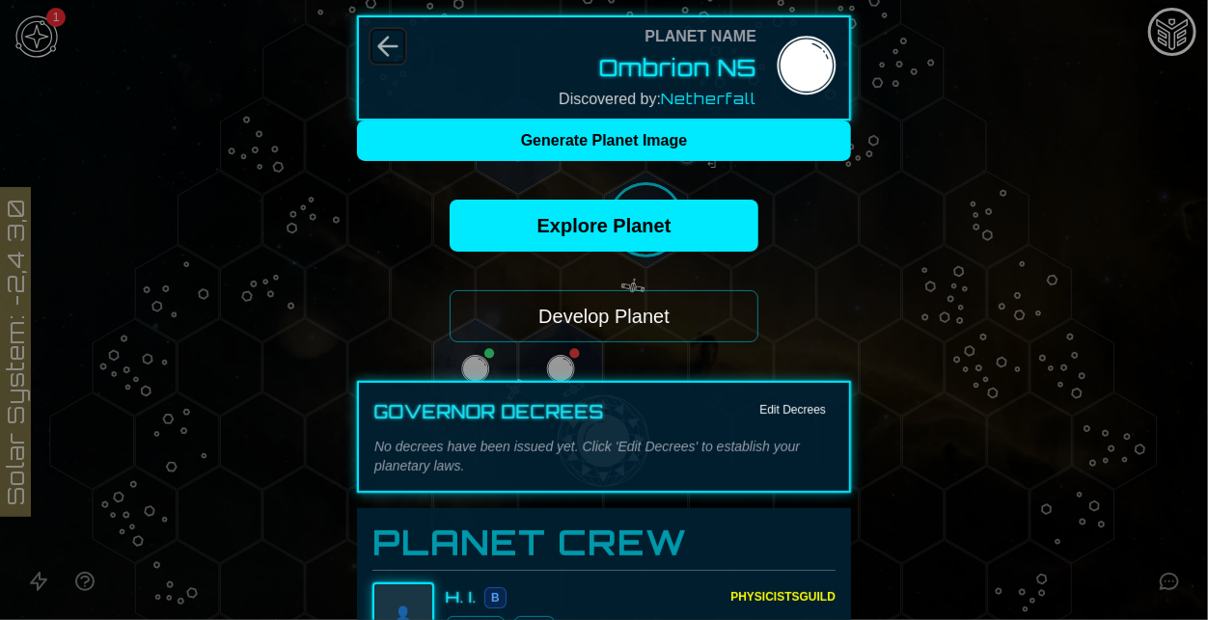
click at [377, 36] on icon "Back" at bounding box center [387, 46] width 31 height 31
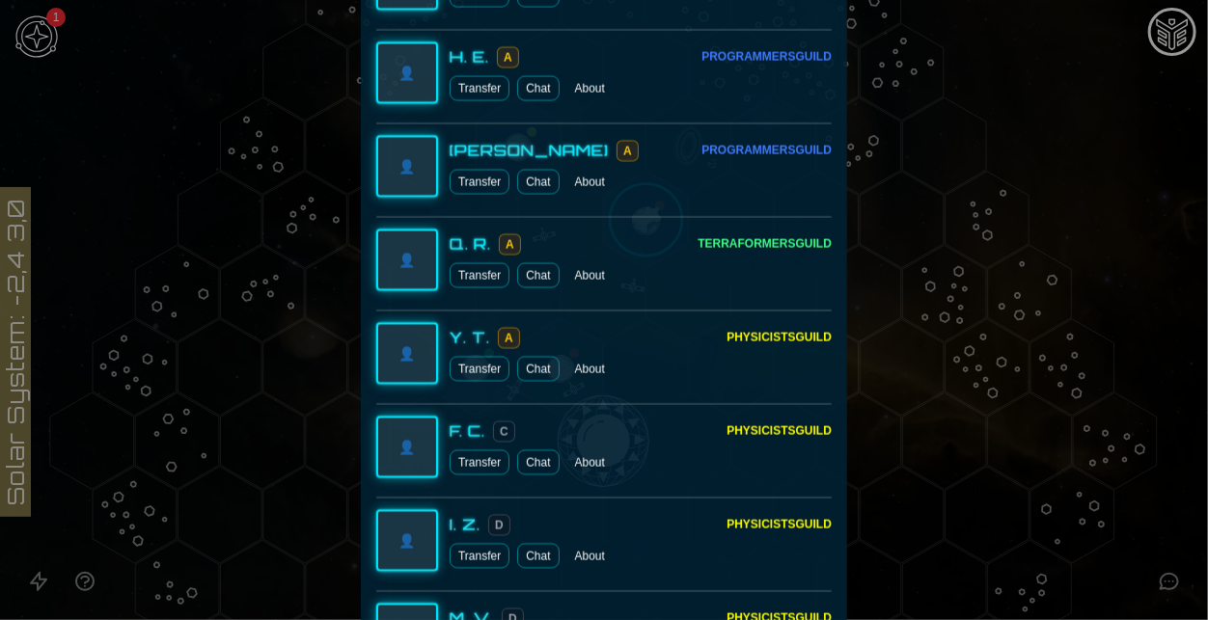
scroll to position [1537, 0]
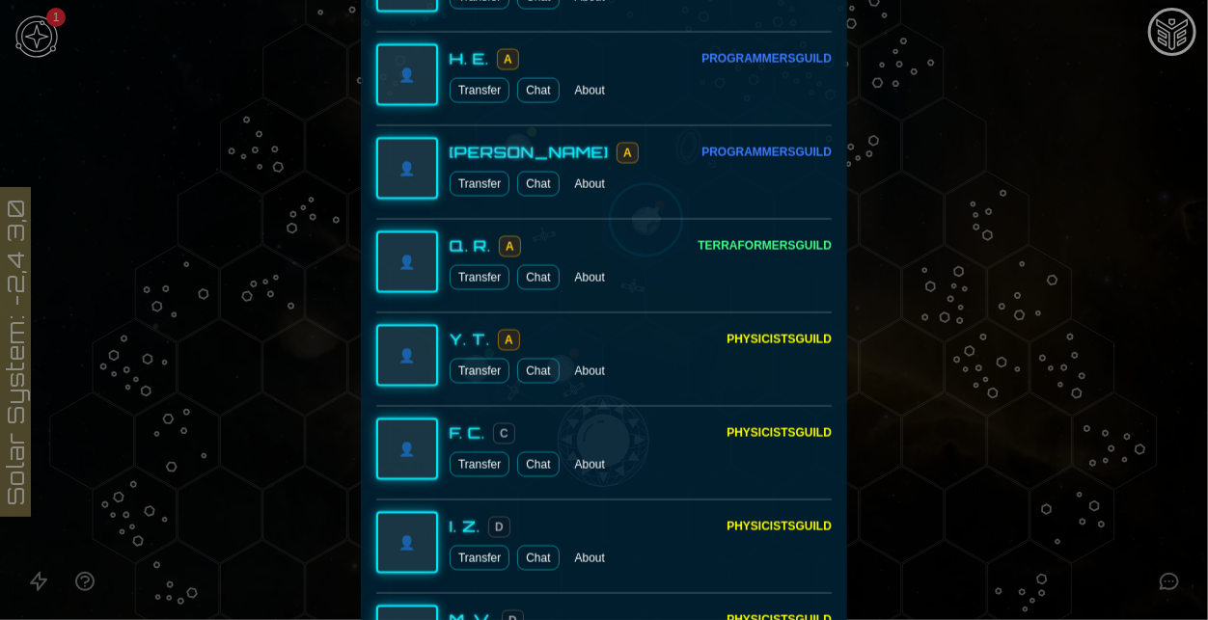
click at [1078, 225] on div at bounding box center [604, 310] width 1208 height 620
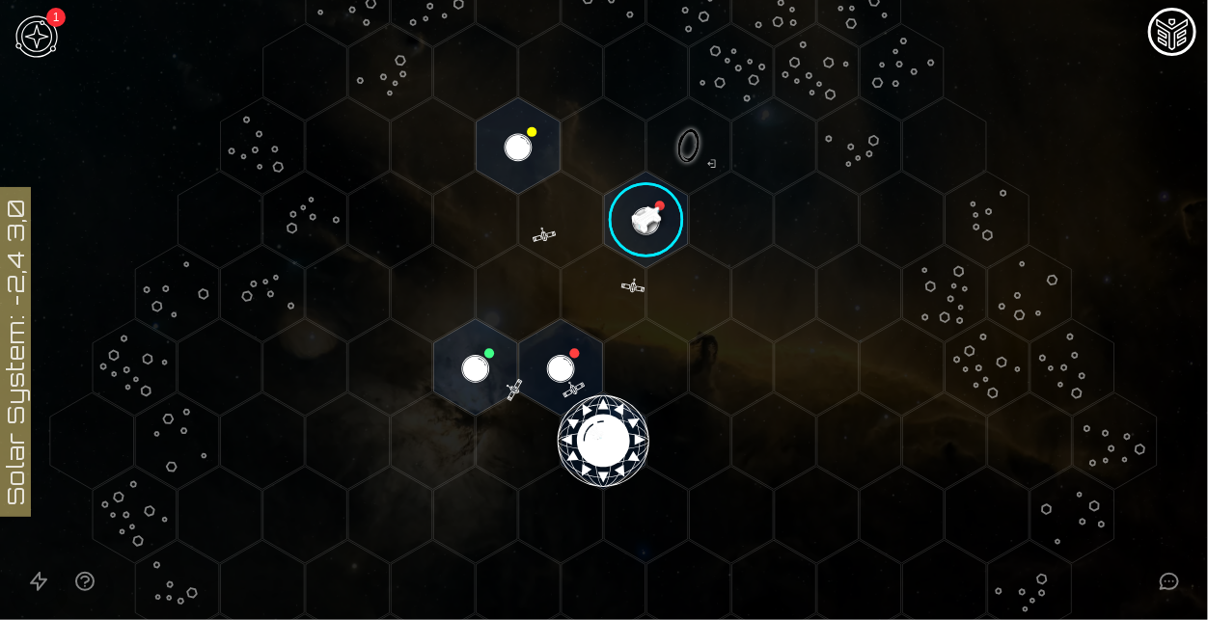
click at [505, 351] on polygon "Hex at coordinates -1,-1, clickable" at bounding box center [476, 367] width 84 height 96
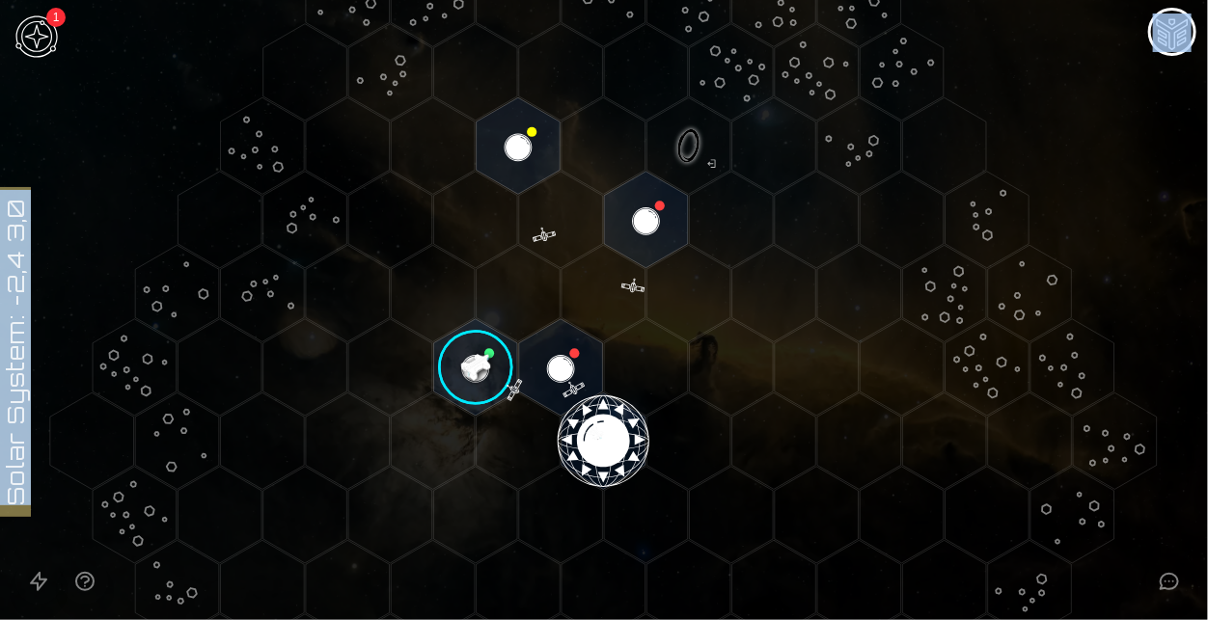
click at [457, 367] on image at bounding box center [475, 367] width 98 height 98
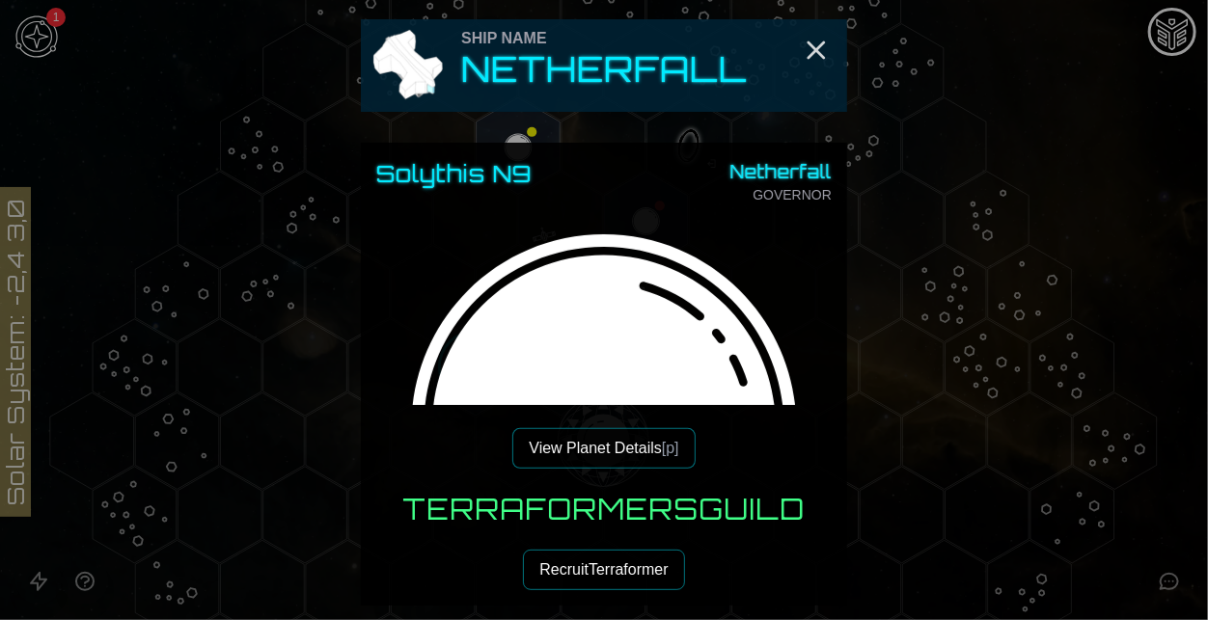
click at [637, 451] on button "View Planet Details [p]" at bounding box center [603, 448] width 182 height 41
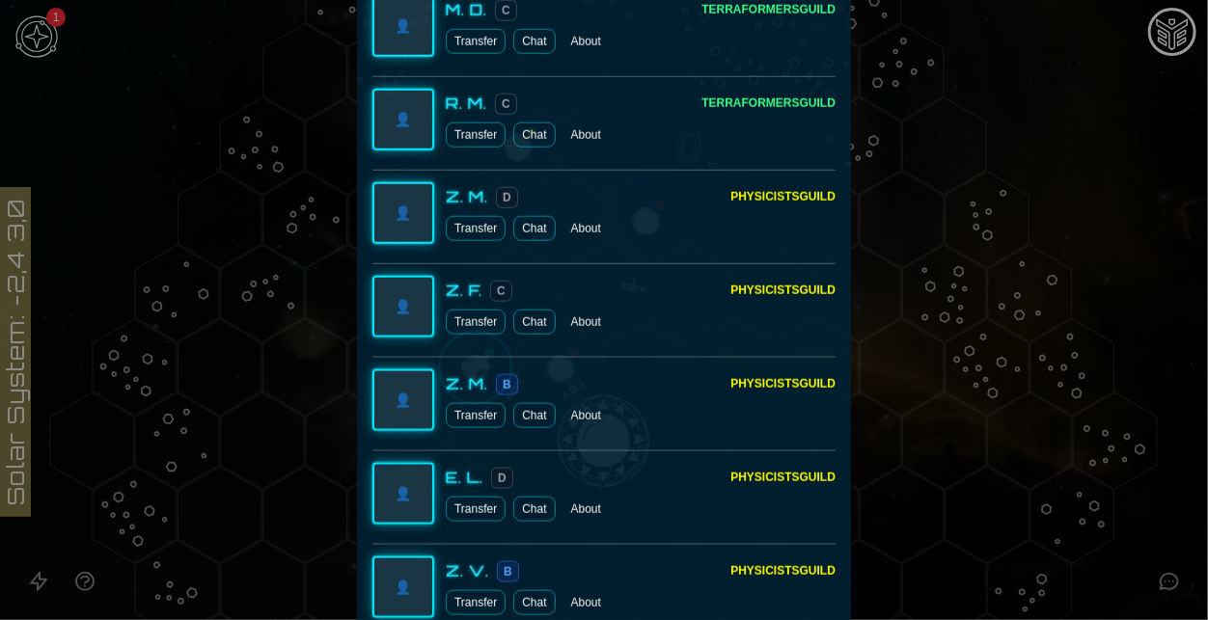
scroll to position [935, 0]
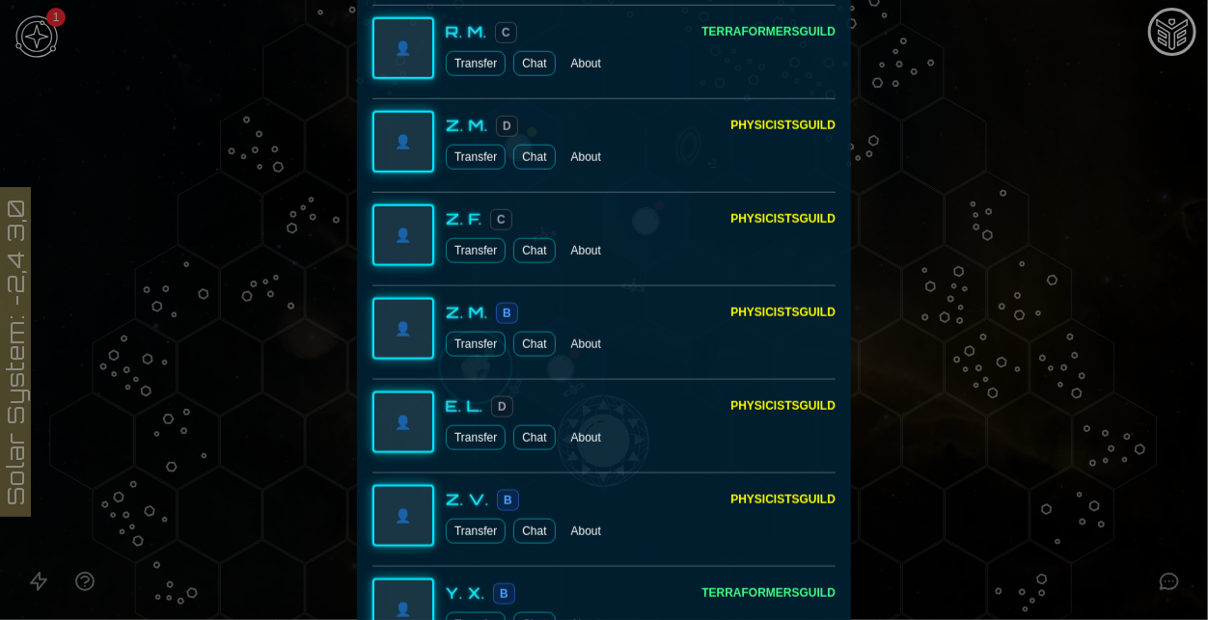
click at [1015, 418] on div at bounding box center [604, 310] width 1208 height 620
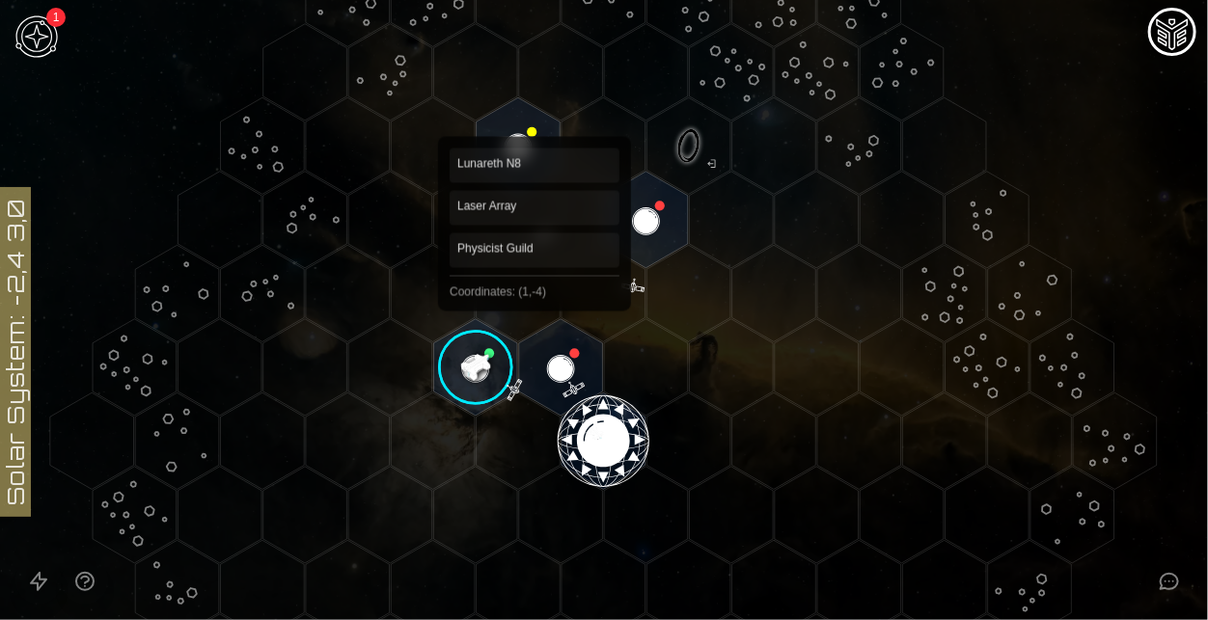
click at [534, 151] on polygon "Hex at coordinates 1,-4, clickable" at bounding box center [519, 145] width 84 height 96
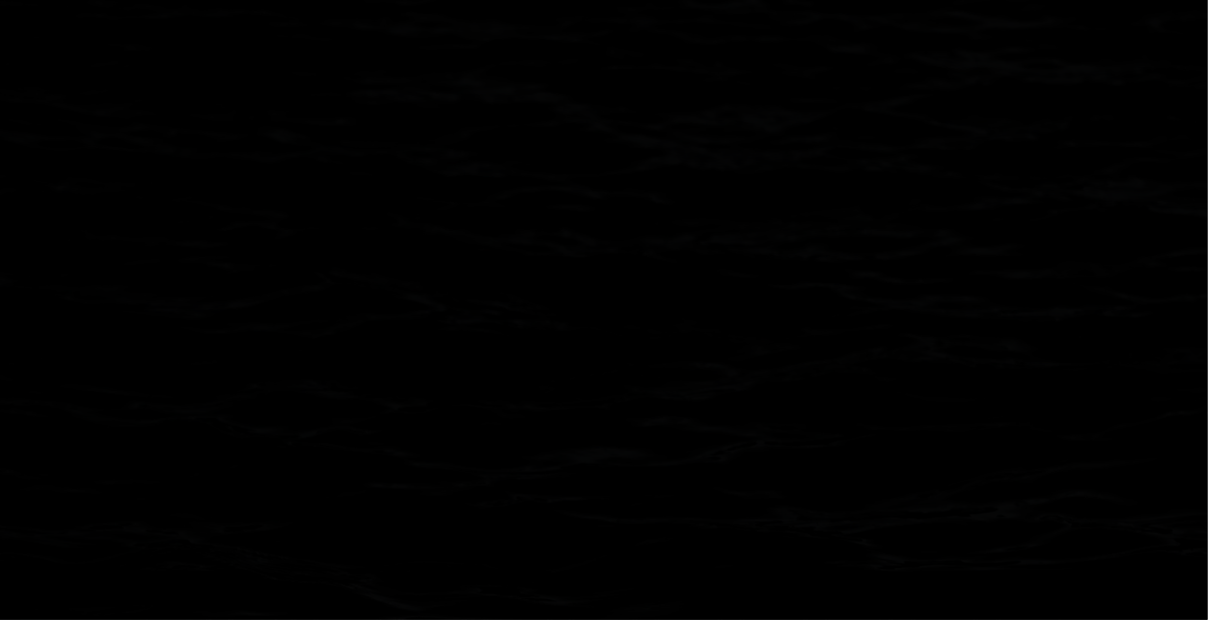
click at [534, 151] on polygon "Hex at coordinates 1,-4, clickable" at bounding box center [519, 145] width 84 height 96
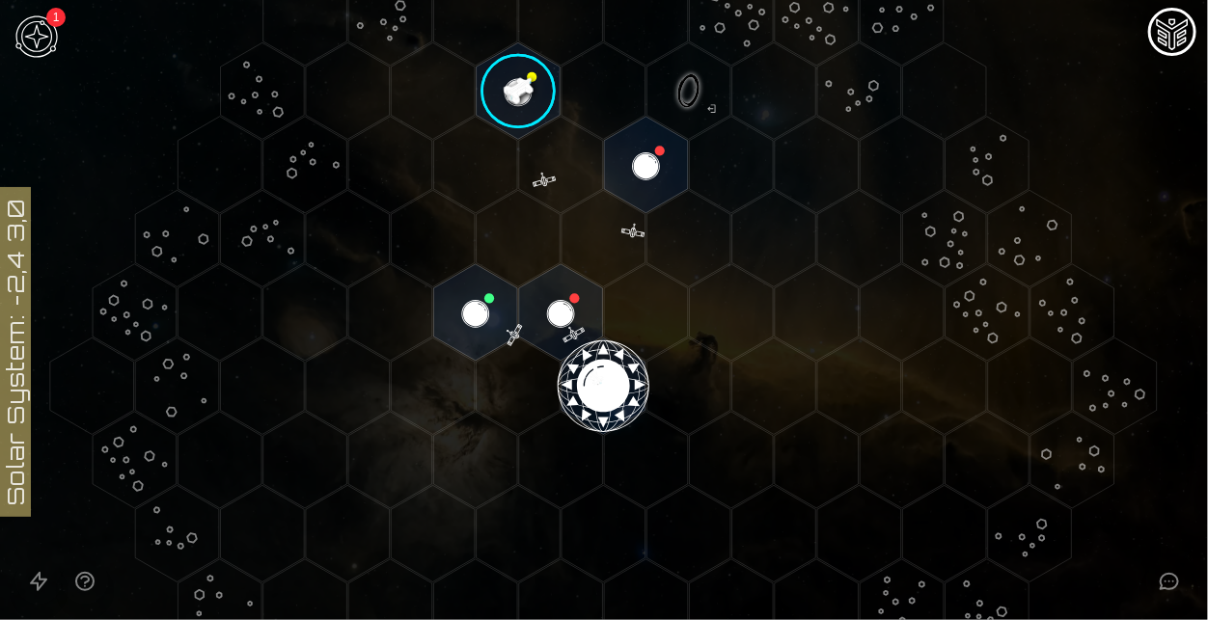
scroll to position [145, 0]
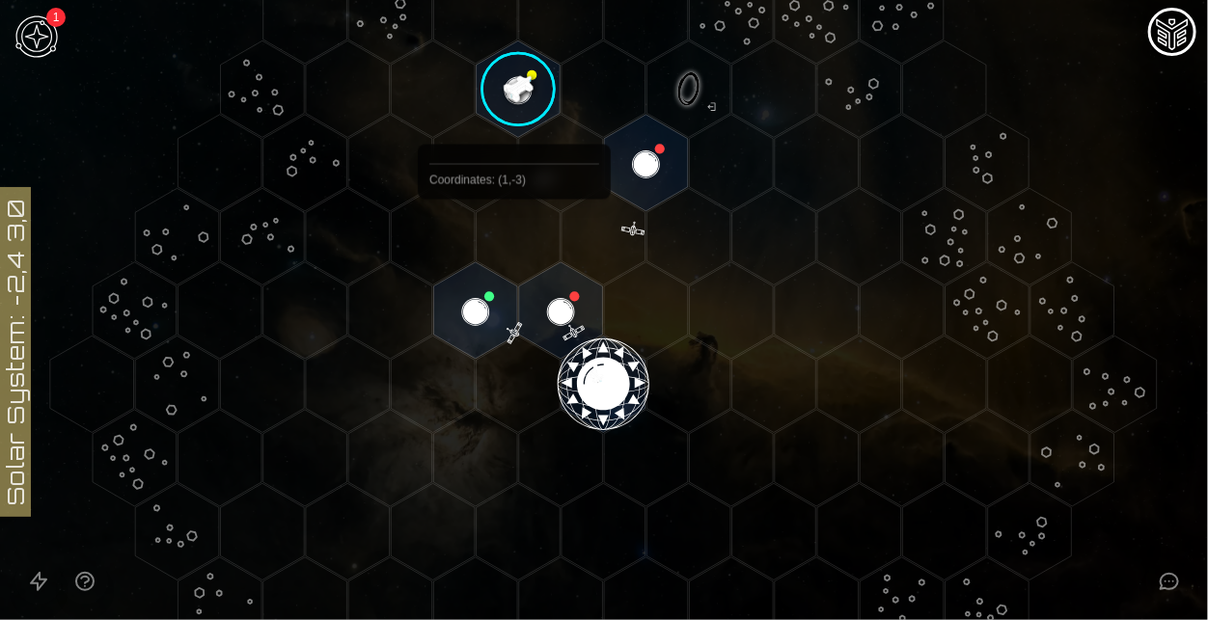
click at [512, 97] on image at bounding box center [518, 89] width 98 height 98
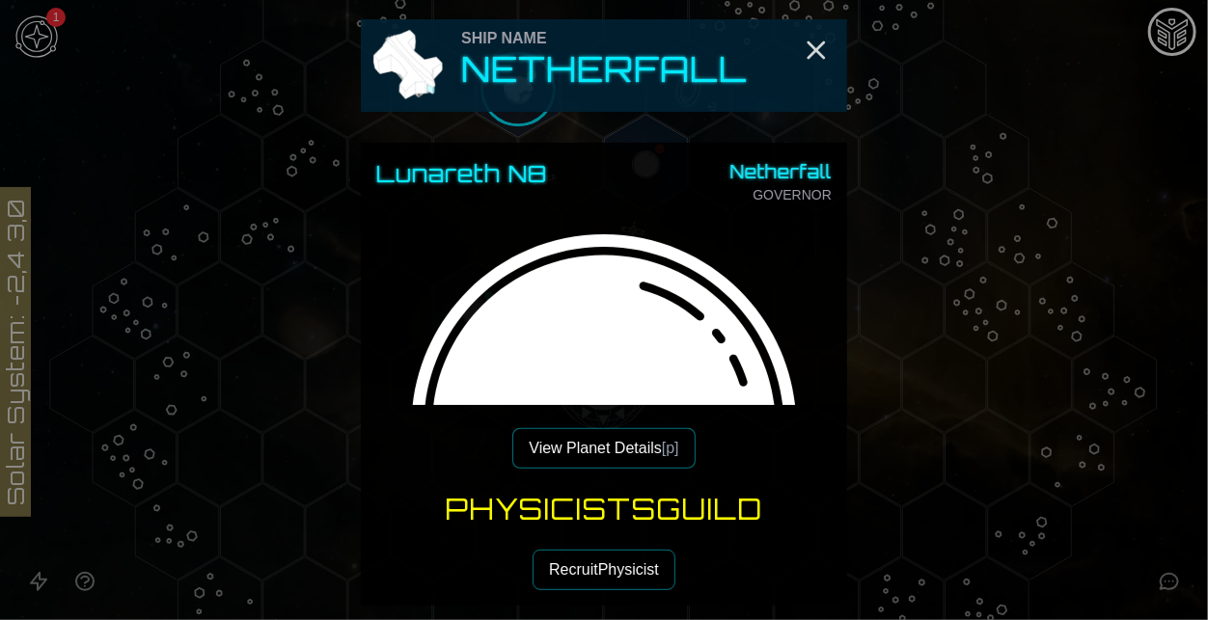
click at [616, 458] on button "View Planet Details [p]" at bounding box center [603, 448] width 182 height 41
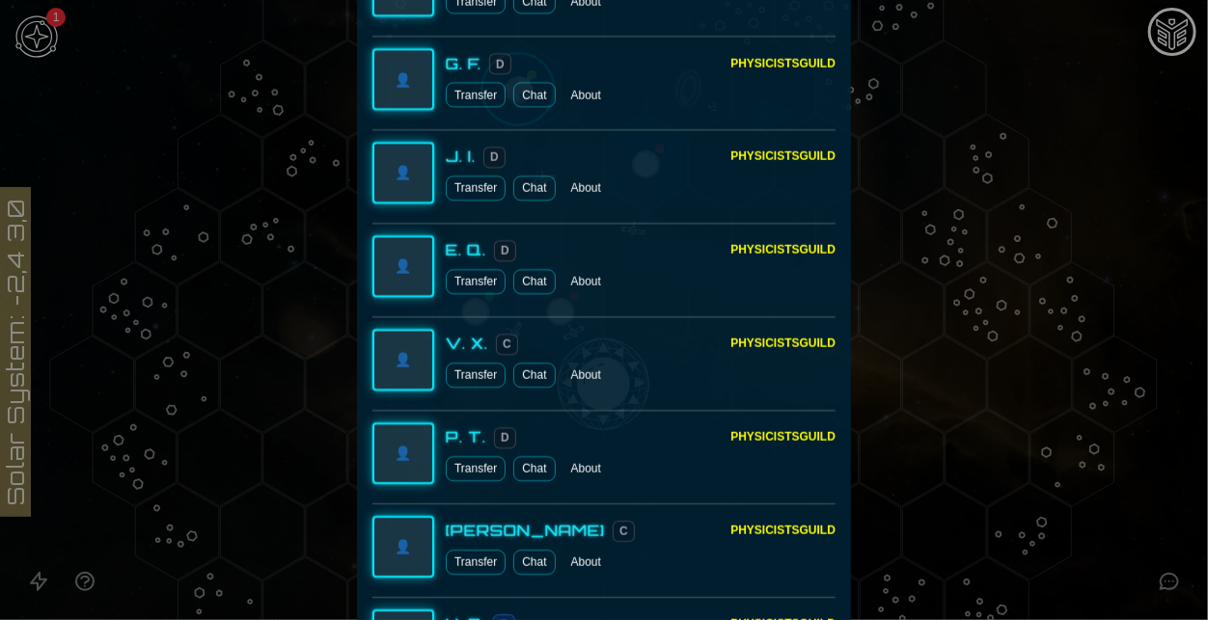
scroll to position [2003, 0]
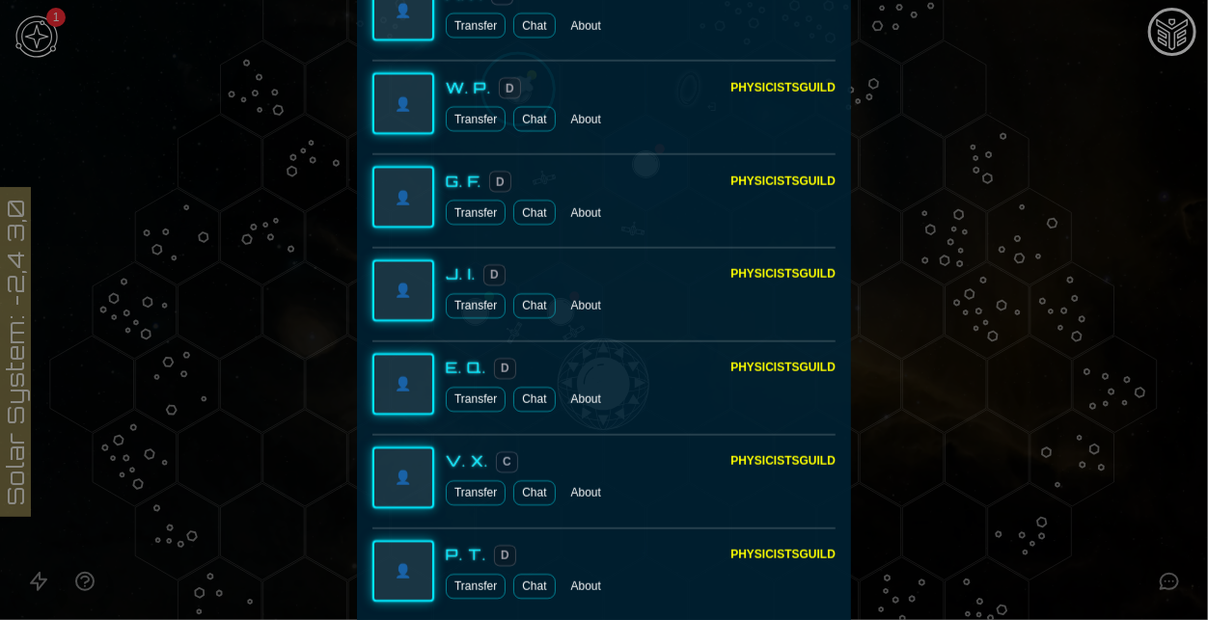
click at [1086, 209] on div at bounding box center [604, 310] width 1208 height 620
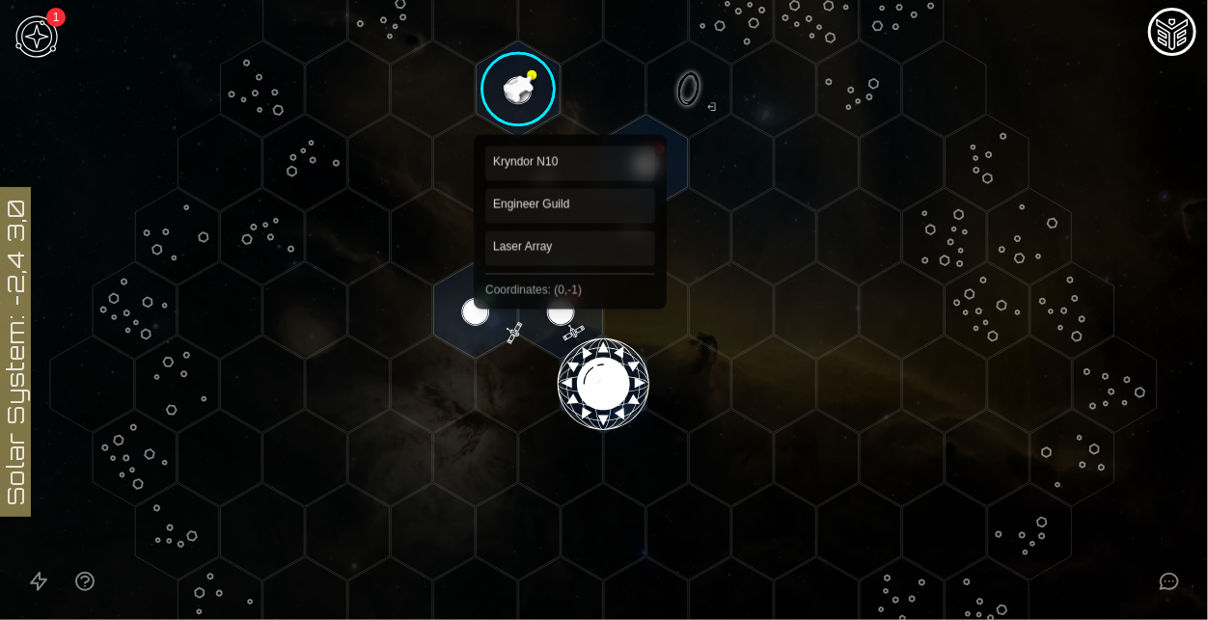
click at [570, 294] on polygon "Hex at coordinates 0,-1, clickable" at bounding box center [561, 310] width 84 height 96
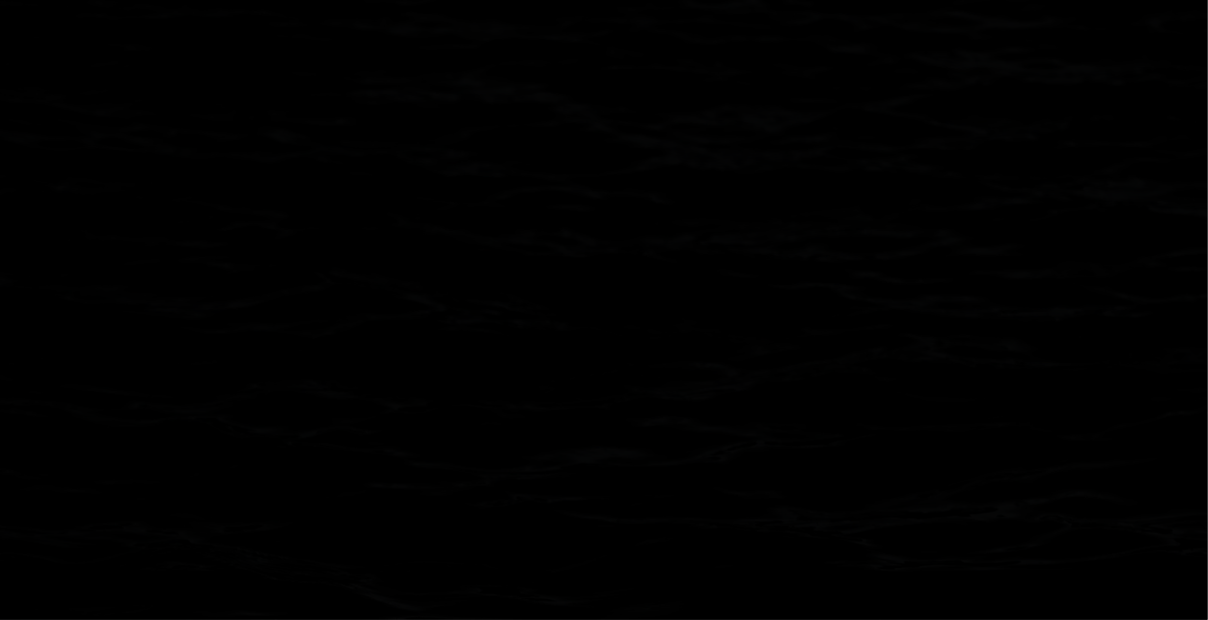
scroll to position [0, 0]
click at [425, 385] on polygon "Hex at coordinates -1,-2, clickable" at bounding box center [433, 381] width 84 height 96
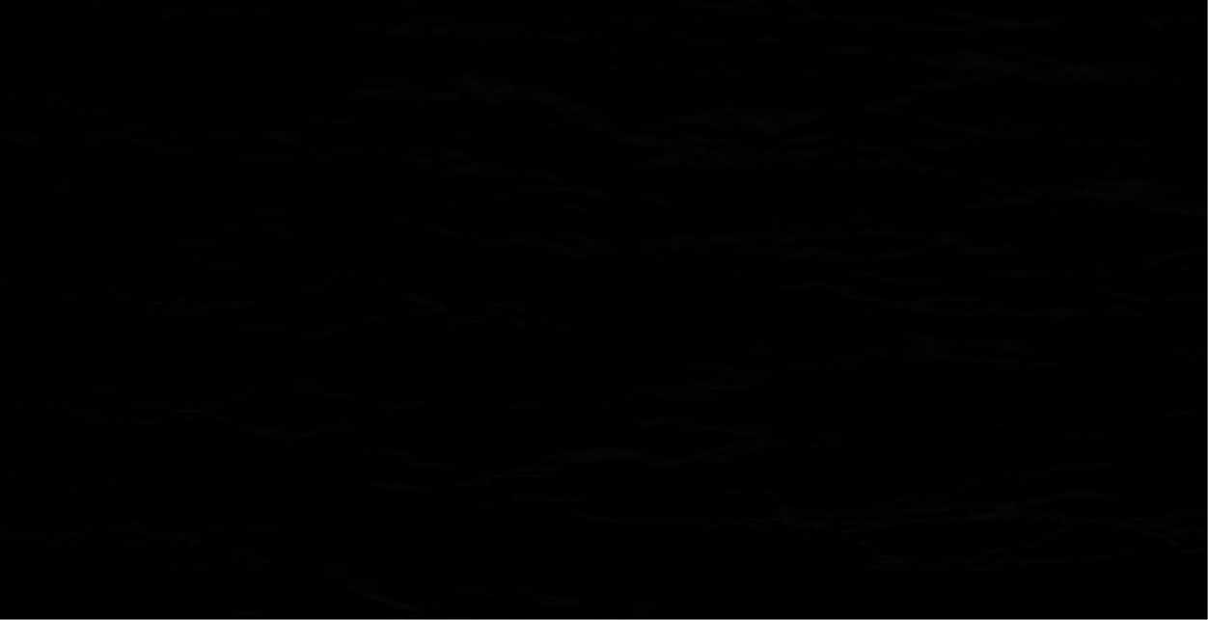
scroll to position [437, 0]
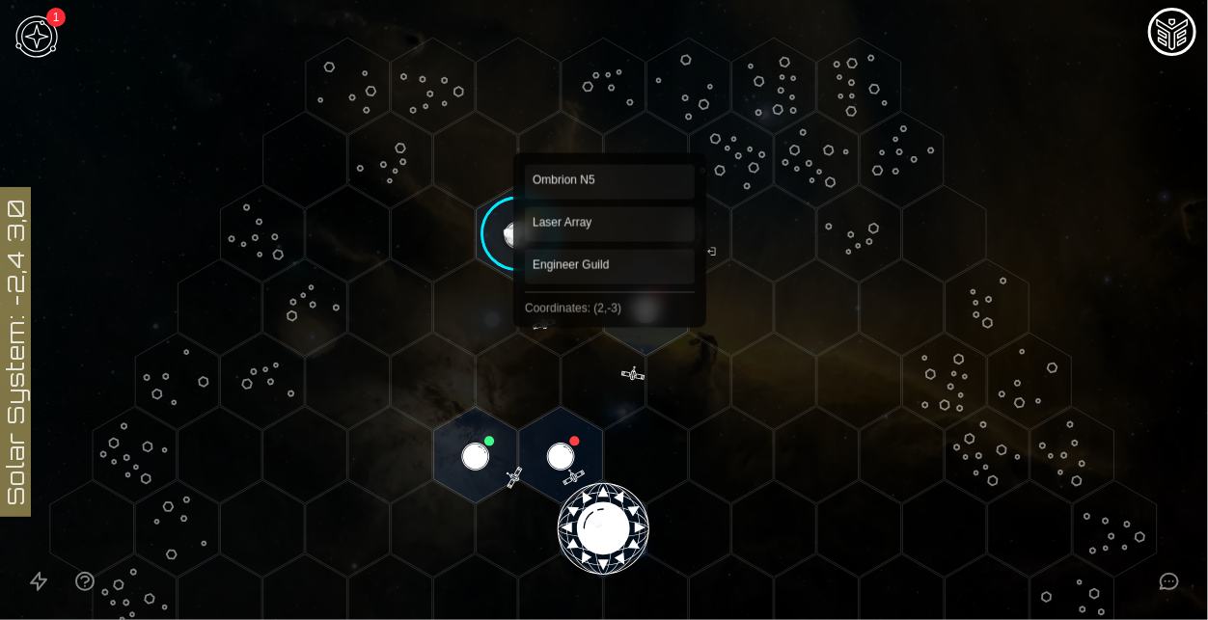
click at [610, 313] on polygon "Hex at coordinates 2,-3, clickable" at bounding box center [646, 307] width 84 height 96
